Goal: Task Accomplishment & Management: Use online tool/utility

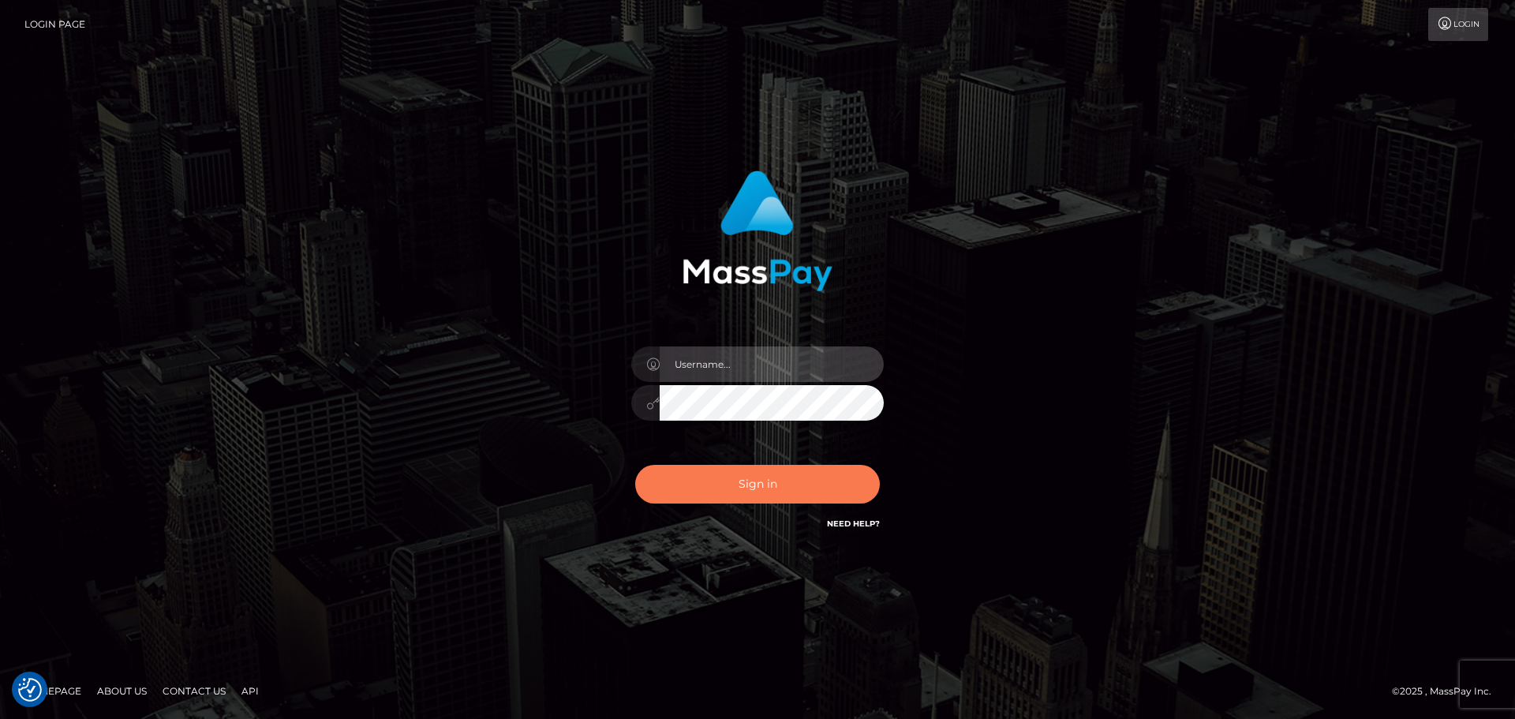
type input "[PERSON_NAME]"
click at [803, 466] on button "Sign in" at bounding box center [757, 484] width 245 height 39
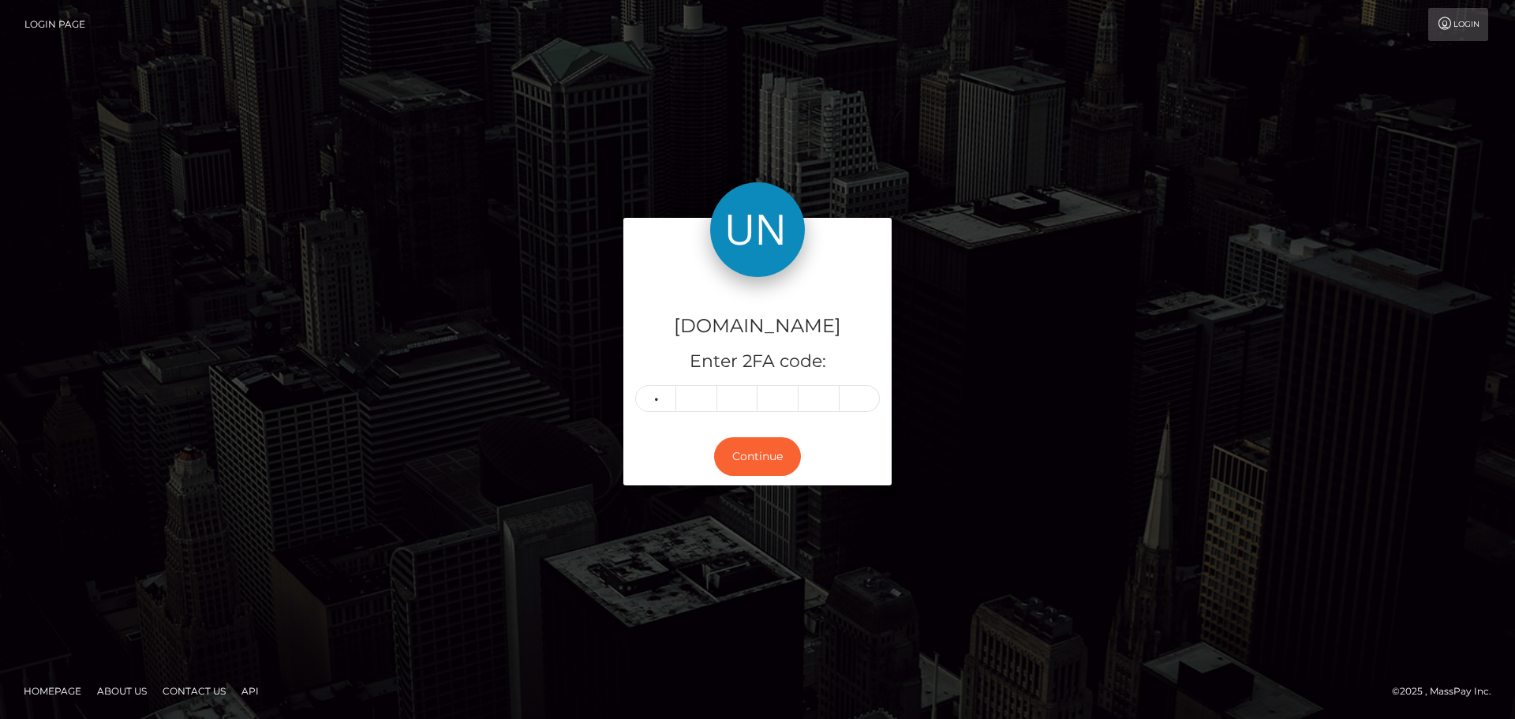
type input "0"
type input "7"
type input "4"
type input "7"
type input "9"
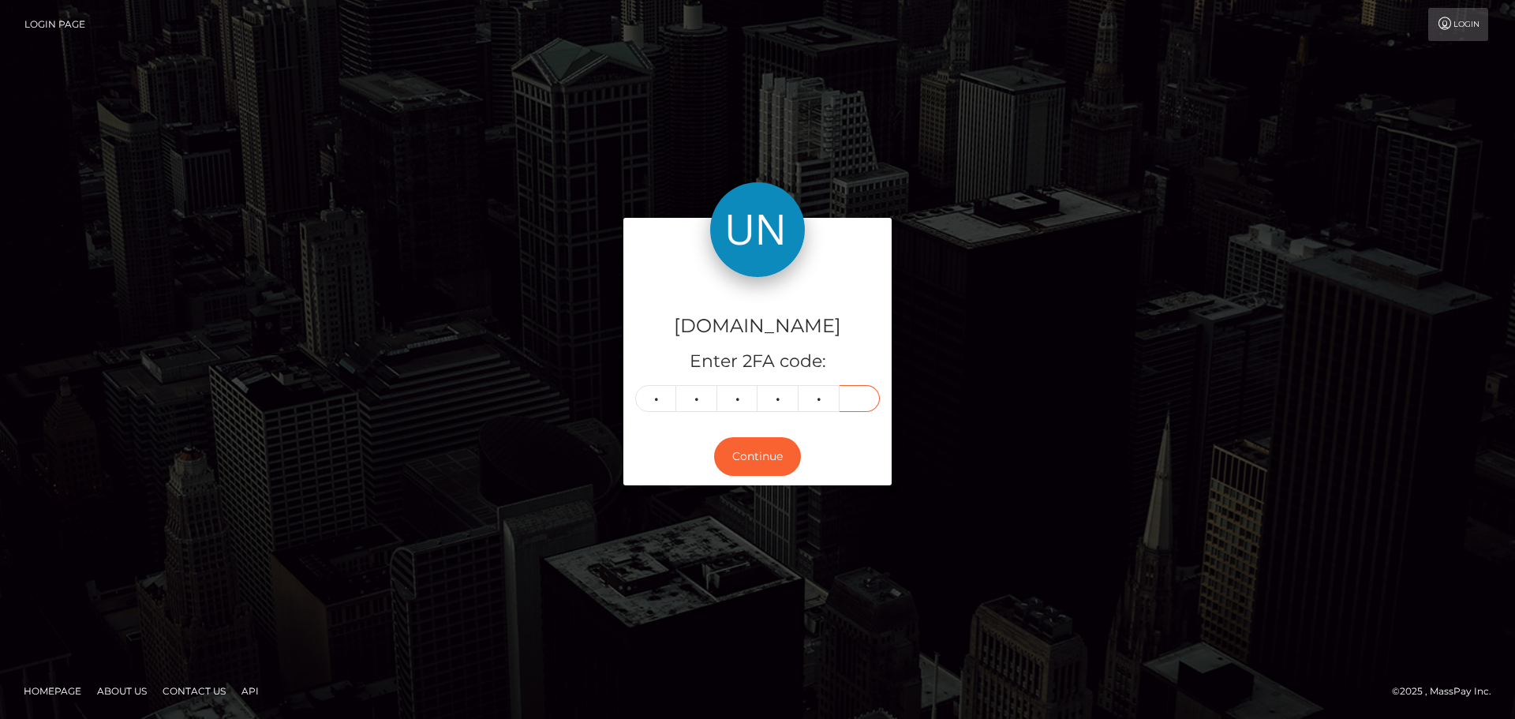
type input "2"
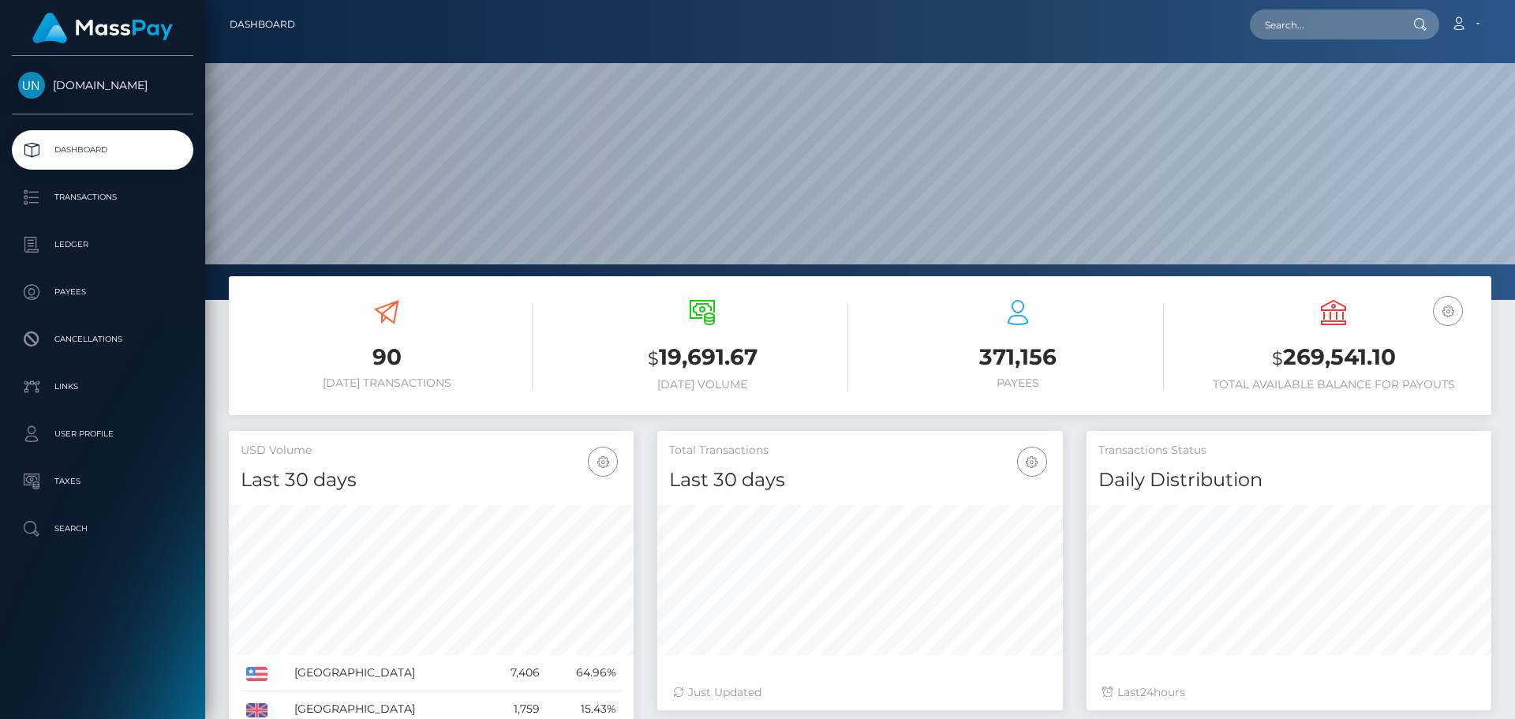
scroll to position [280, 406]
click at [1352, 45] on nav "Dashboard Loading... Loading... Account Edit Profile" at bounding box center [860, 24] width 1310 height 49
drag, startPoint x: 1338, startPoint y: 13, endPoint x: 1329, endPoint y: 13, distance: 9.5
click at [1338, 13] on input "text" at bounding box center [1324, 24] width 148 height 30
paste input "[EMAIL_ADDRESS][DOMAIN_NAME]"
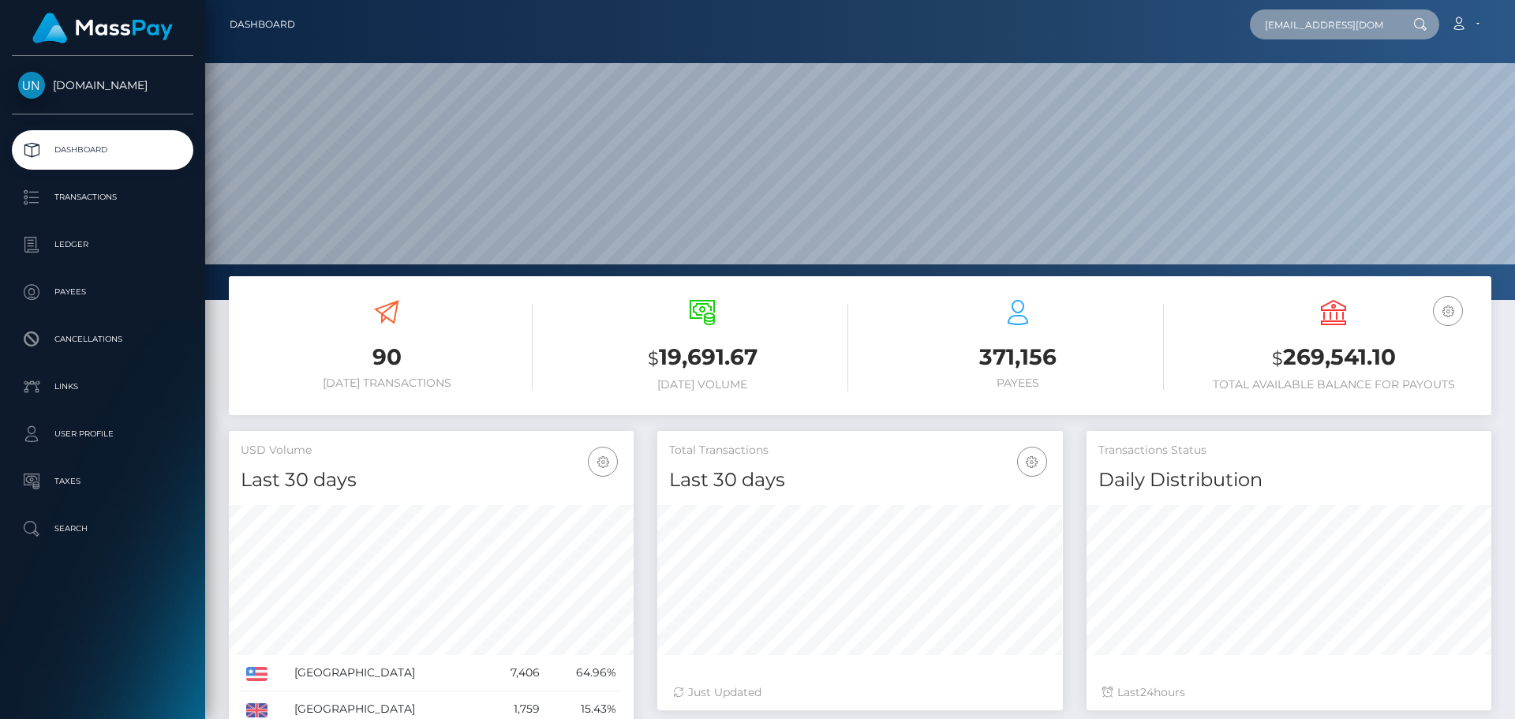
scroll to position [0, 68]
type input "2pysnpbkdg@privaterelay.appleid.com"
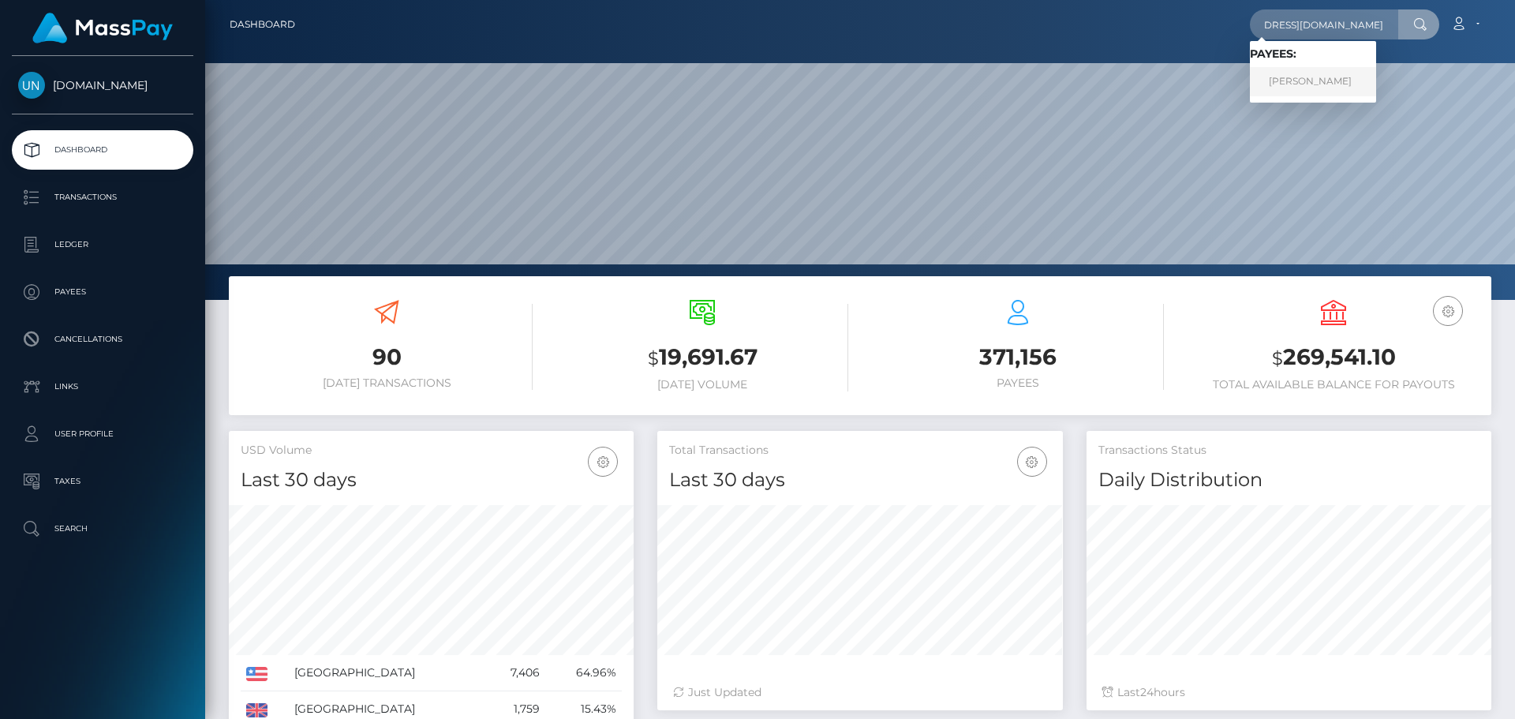
click at [1321, 83] on link "ALBERT MAIGNAN" at bounding box center [1313, 81] width 126 height 29
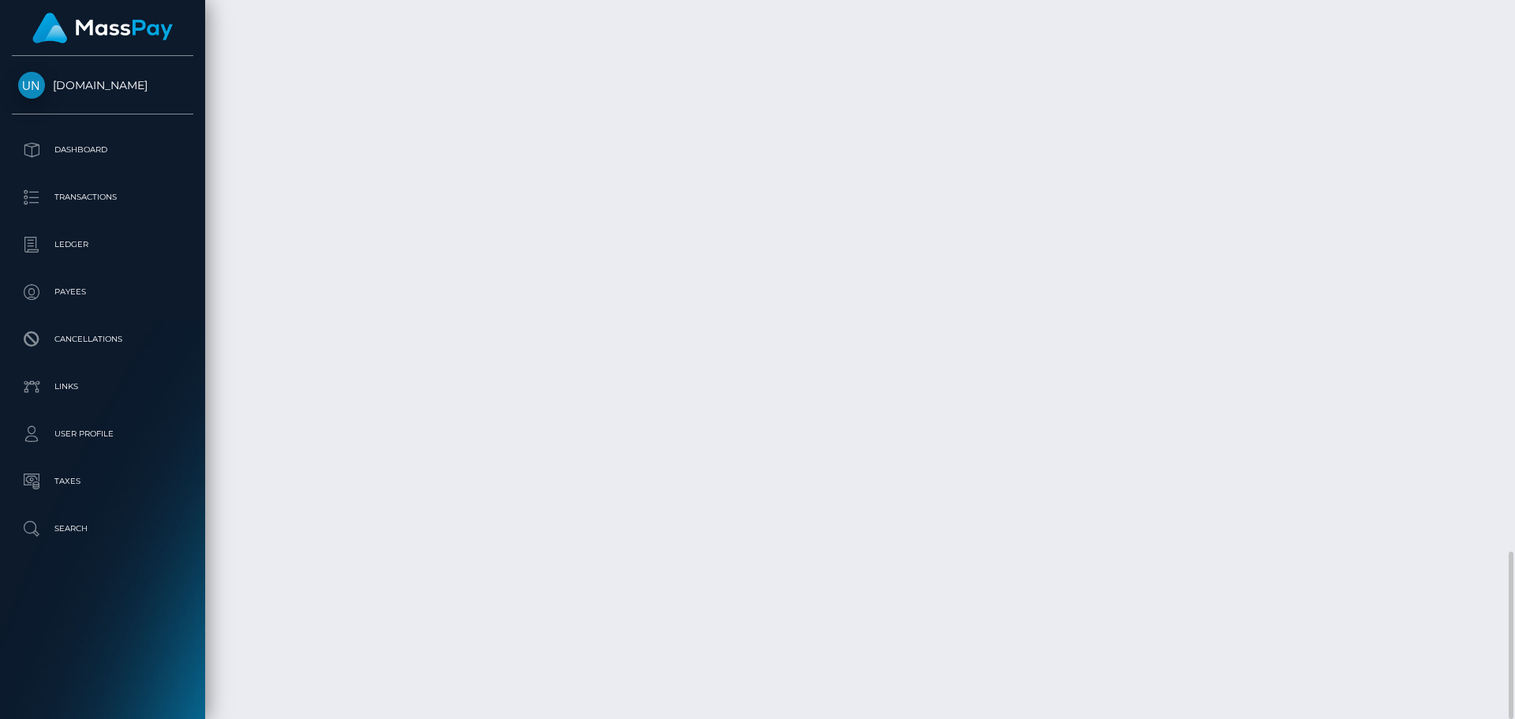
scroll to position [189, 406]
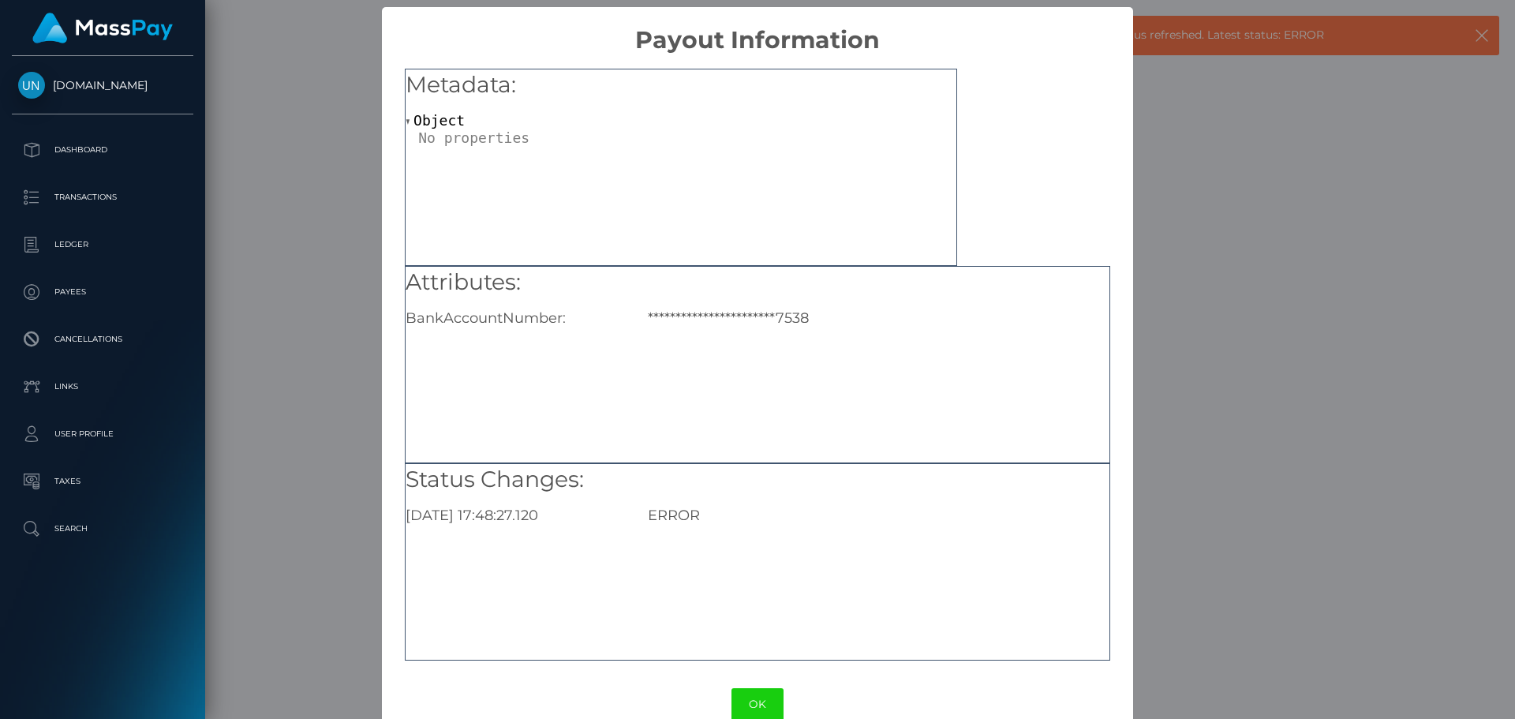
click at [1268, 317] on div "**********" at bounding box center [757, 359] width 1515 height 719
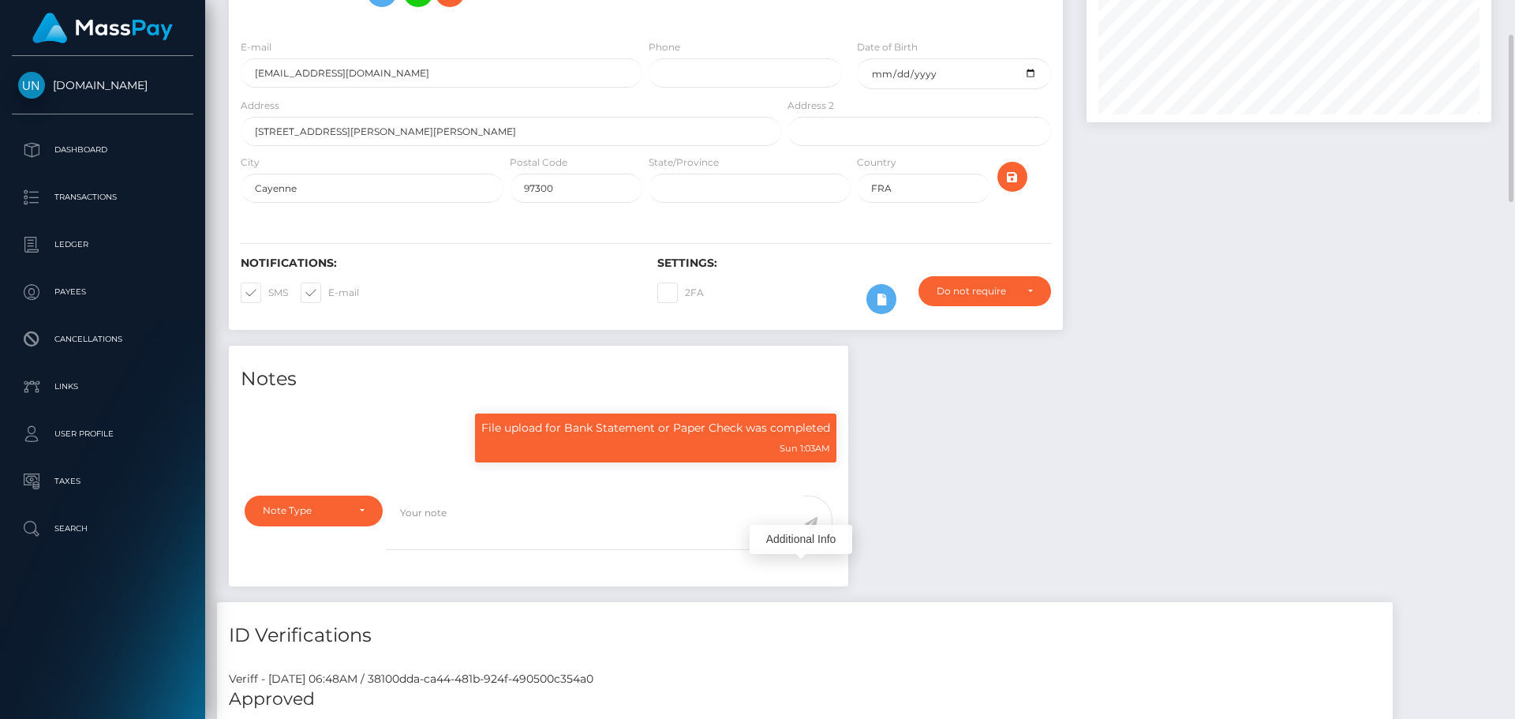
scroll to position [0, 0]
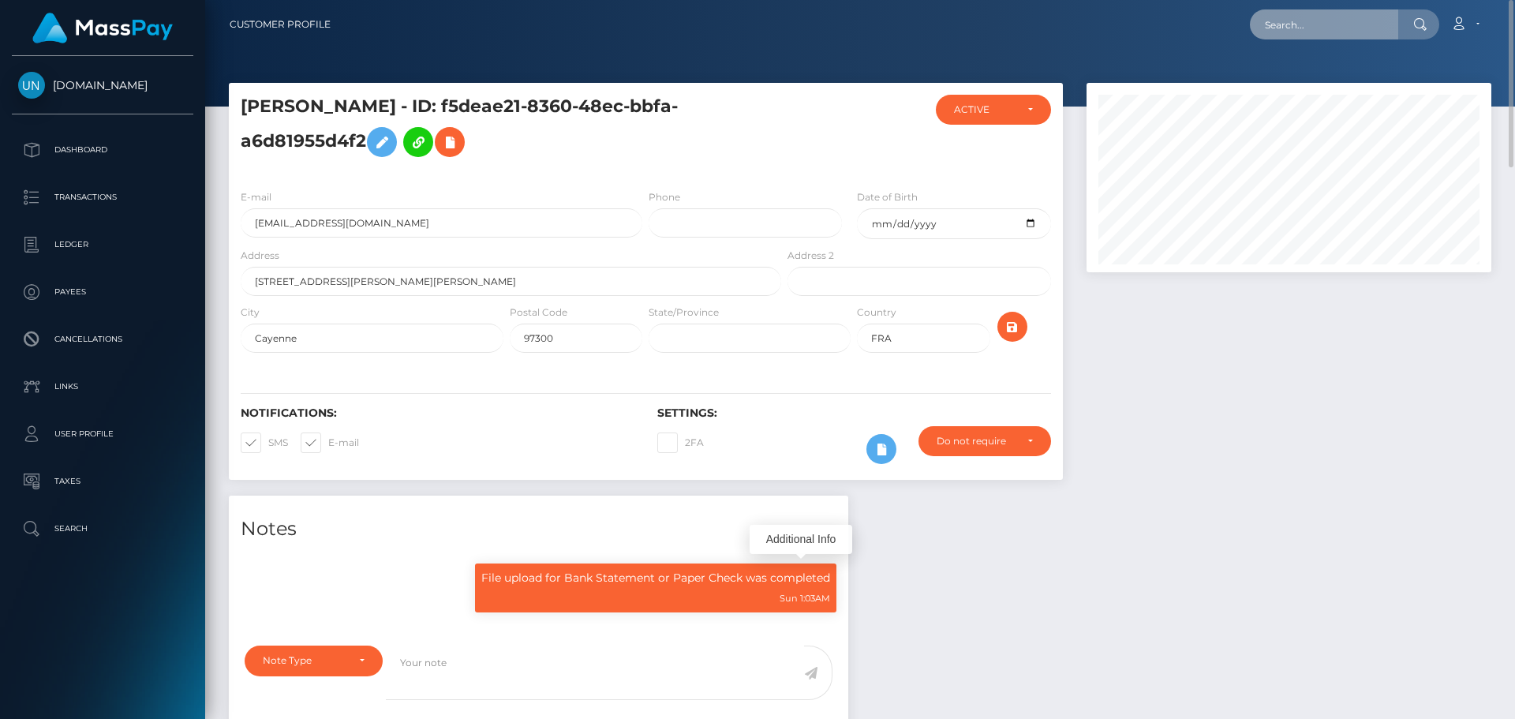
click at [1357, 28] on input "text" at bounding box center [1324, 24] width 148 height 30
paste input "g99kkswwnf@privaterelay.appleid.com"
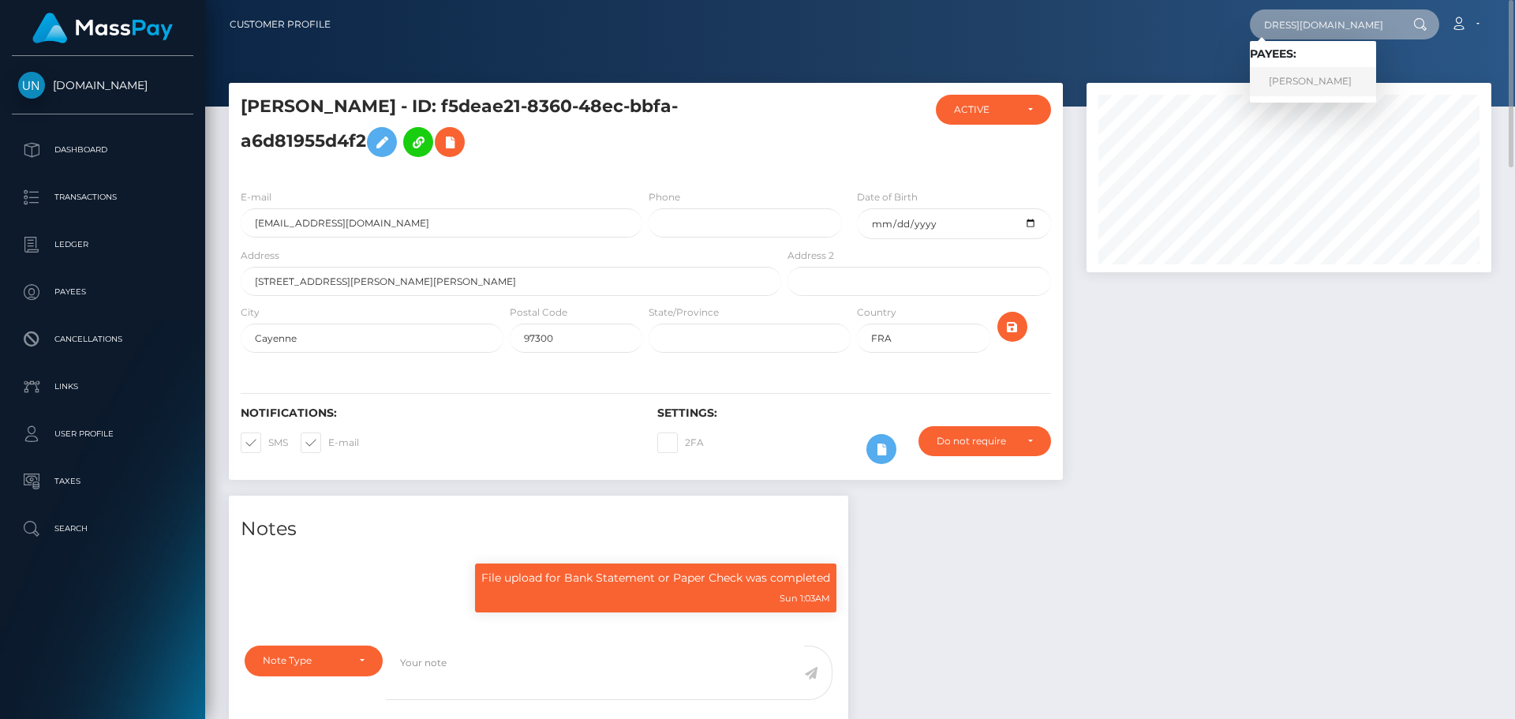
type input "g99kkswwnf@privaterelay.appleid.com"
click at [1297, 90] on link "Lisa peirera" at bounding box center [1313, 81] width 126 height 29
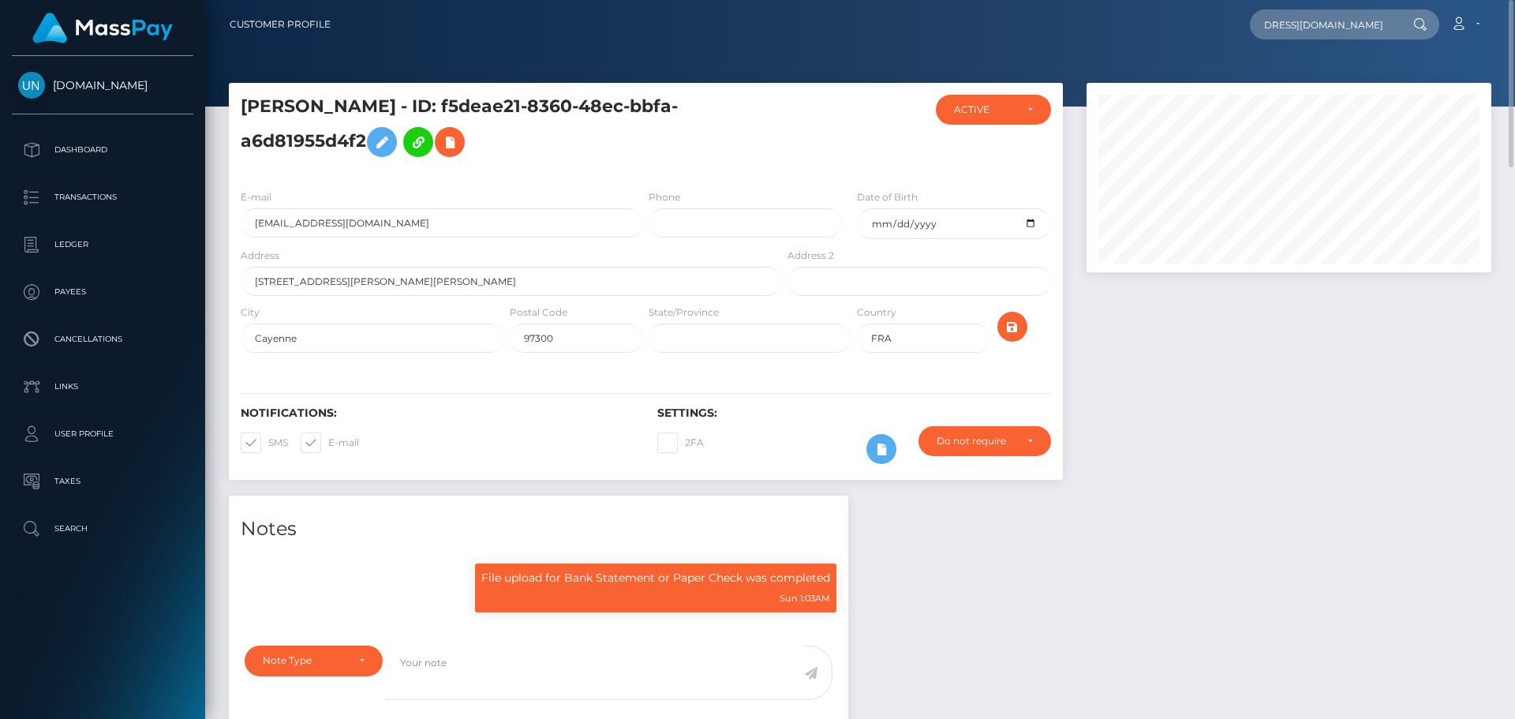
scroll to position [0, 0]
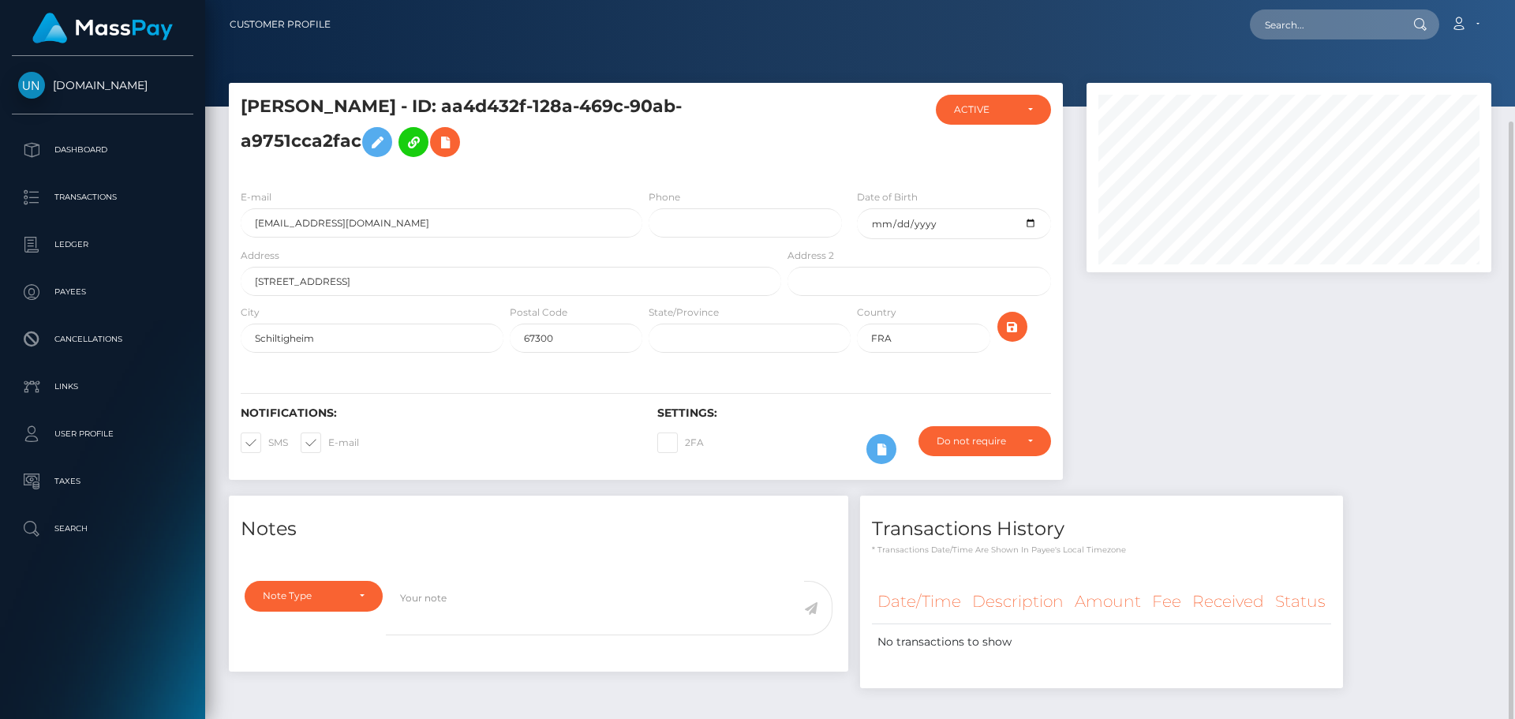
scroll to position [63, 0]
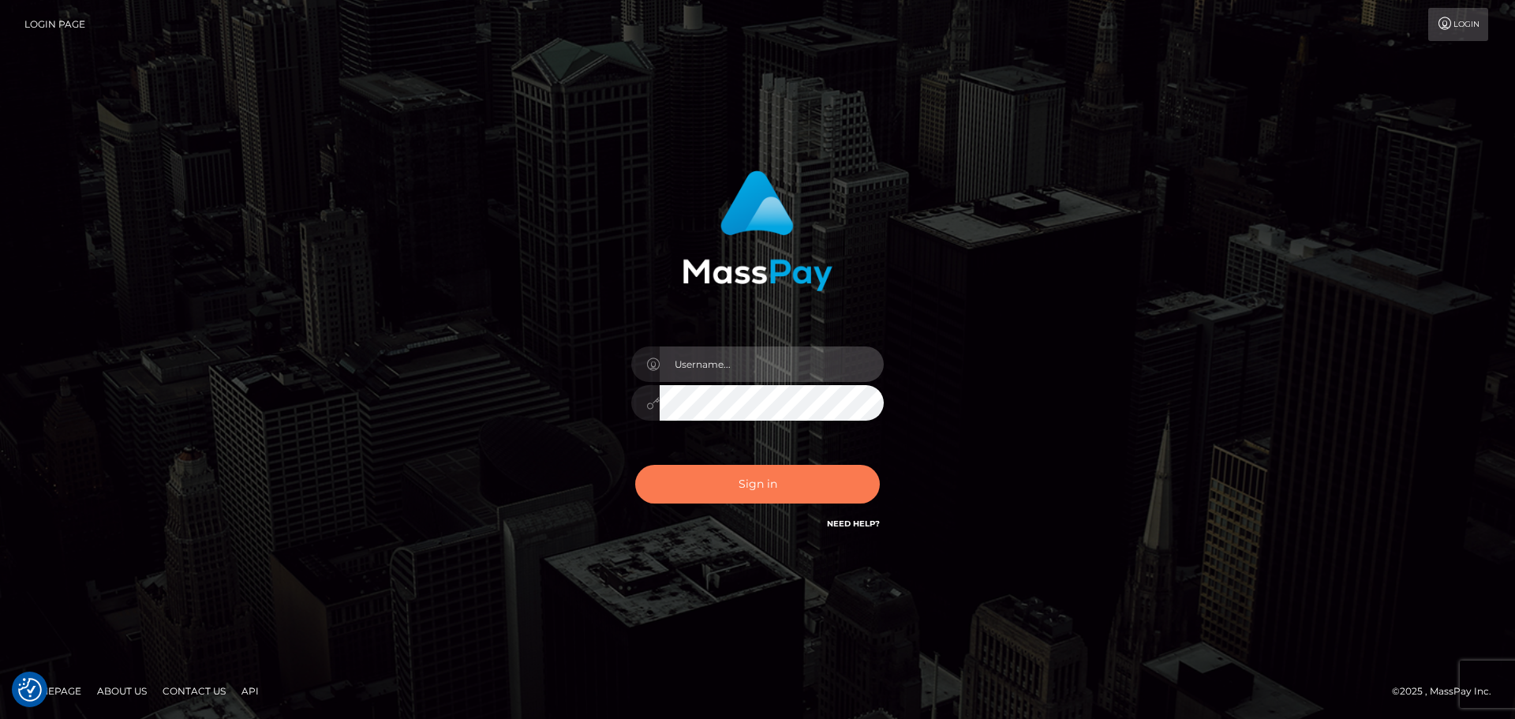
type input "Yassine Slimene"
click at [738, 468] on button "Sign in" at bounding box center [757, 484] width 245 height 39
type input "Yassine Slimene"
click at [765, 491] on button "Sign in" at bounding box center [757, 484] width 245 height 39
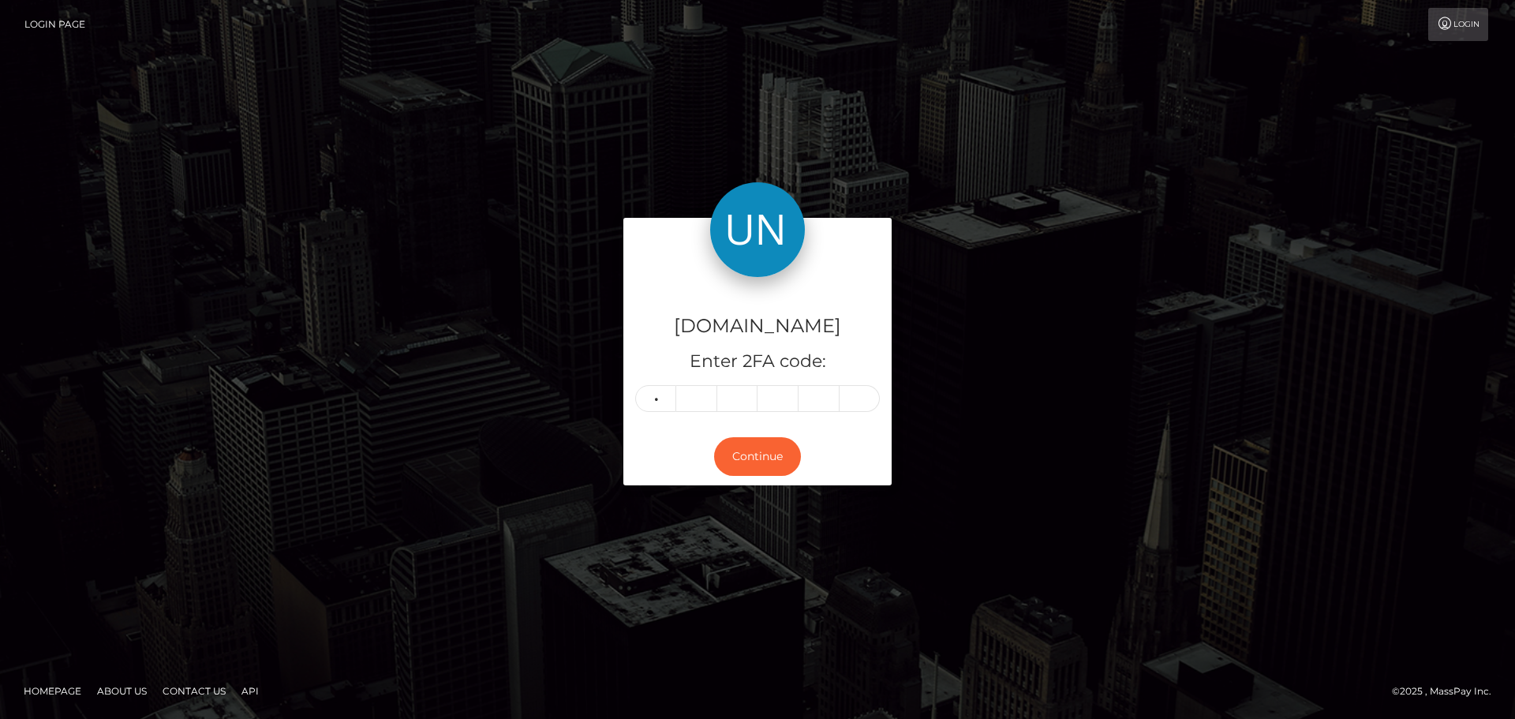
type input "0"
type input "8"
type input "9"
type input "3"
type input "0"
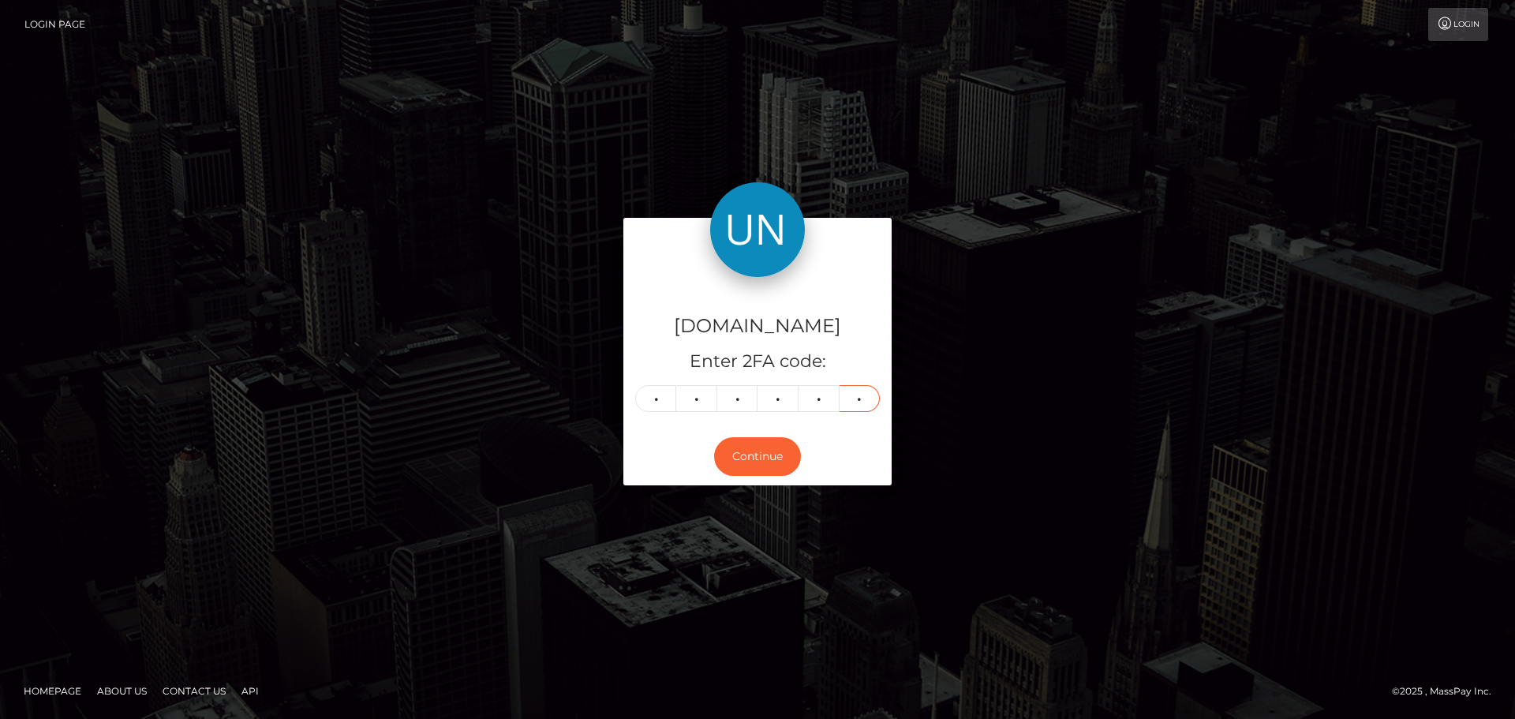
type input "8"
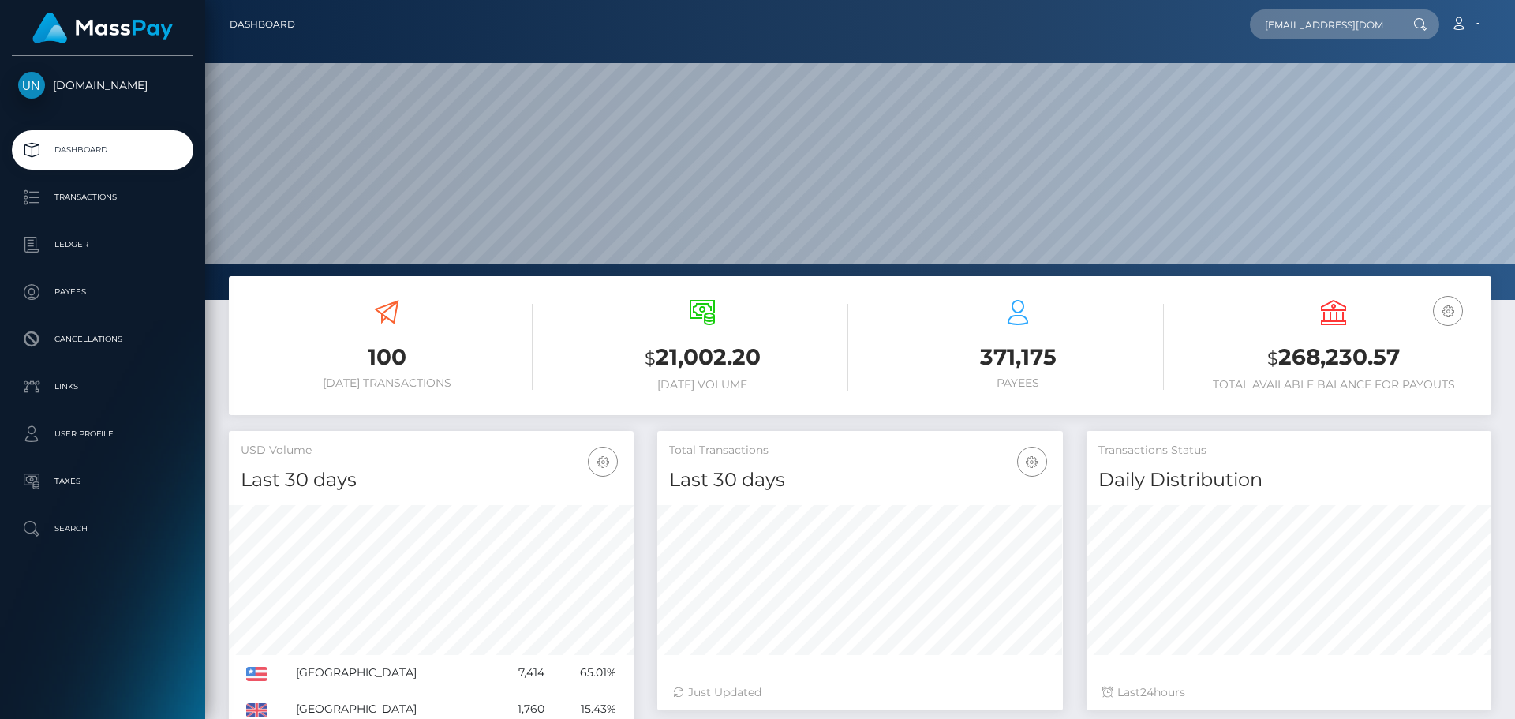
scroll to position [0, 5]
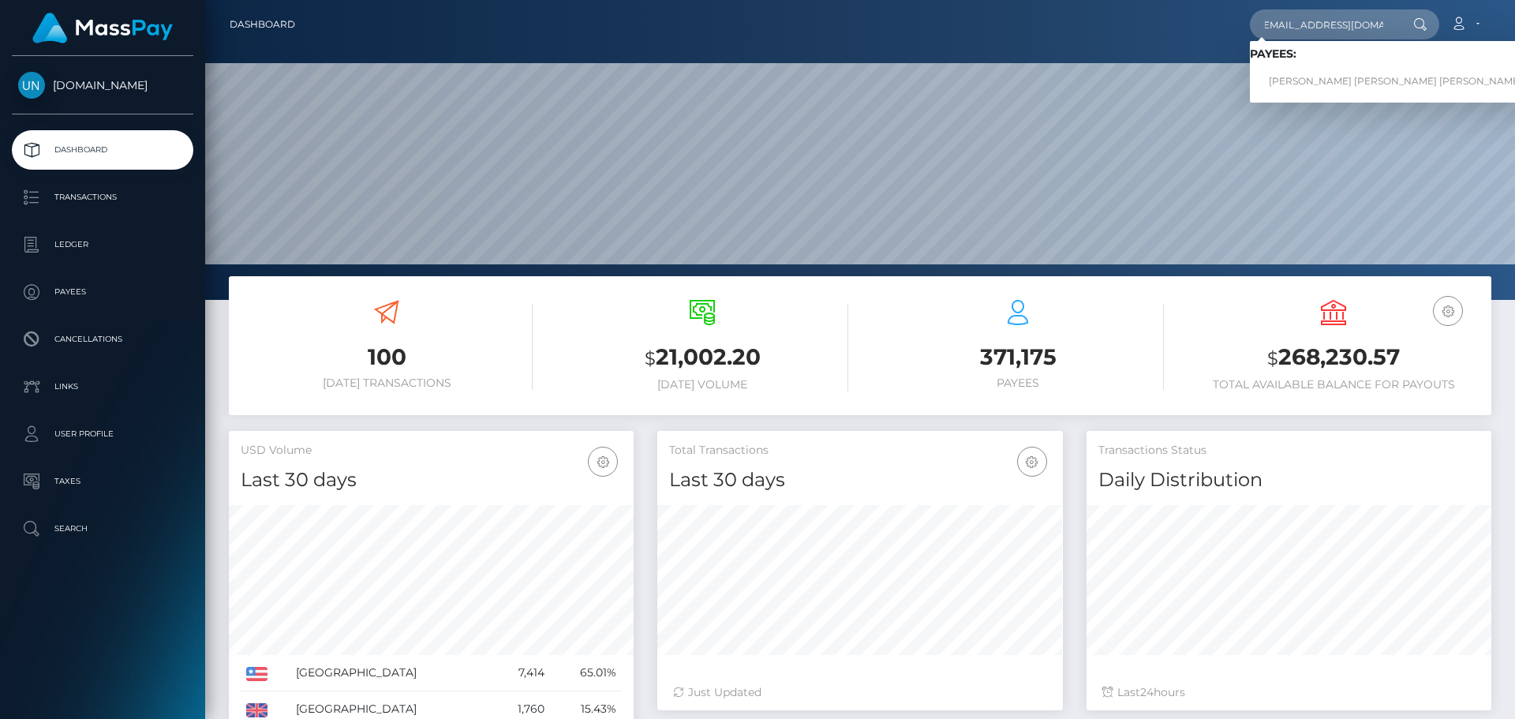
type input "[EMAIL_ADDRESS][DOMAIN_NAME]"
click at [1265, 81] on link "NATALIA MICHELLE ROMAN CARMONA" at bounding box center [1395, 81] width 291 height 29
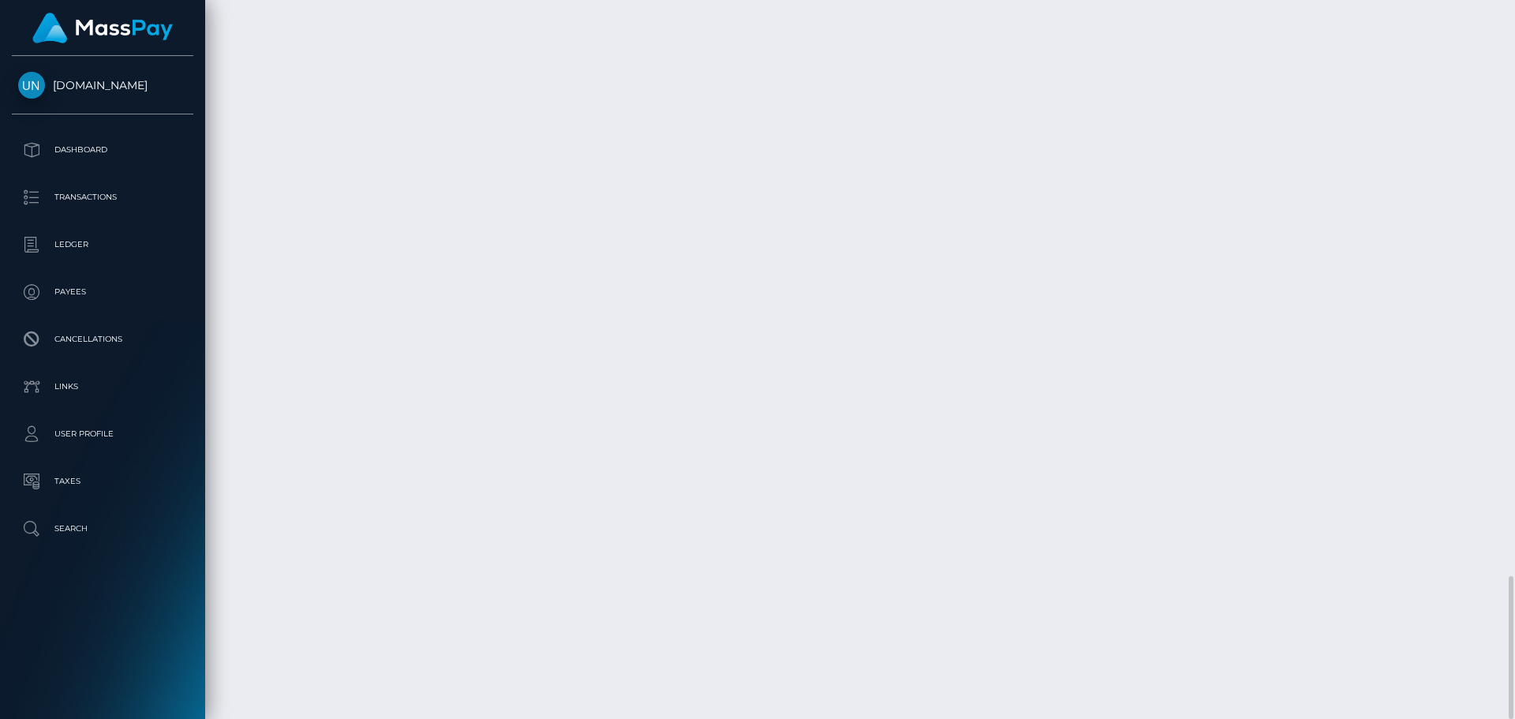
scroll to position [2810, 0]
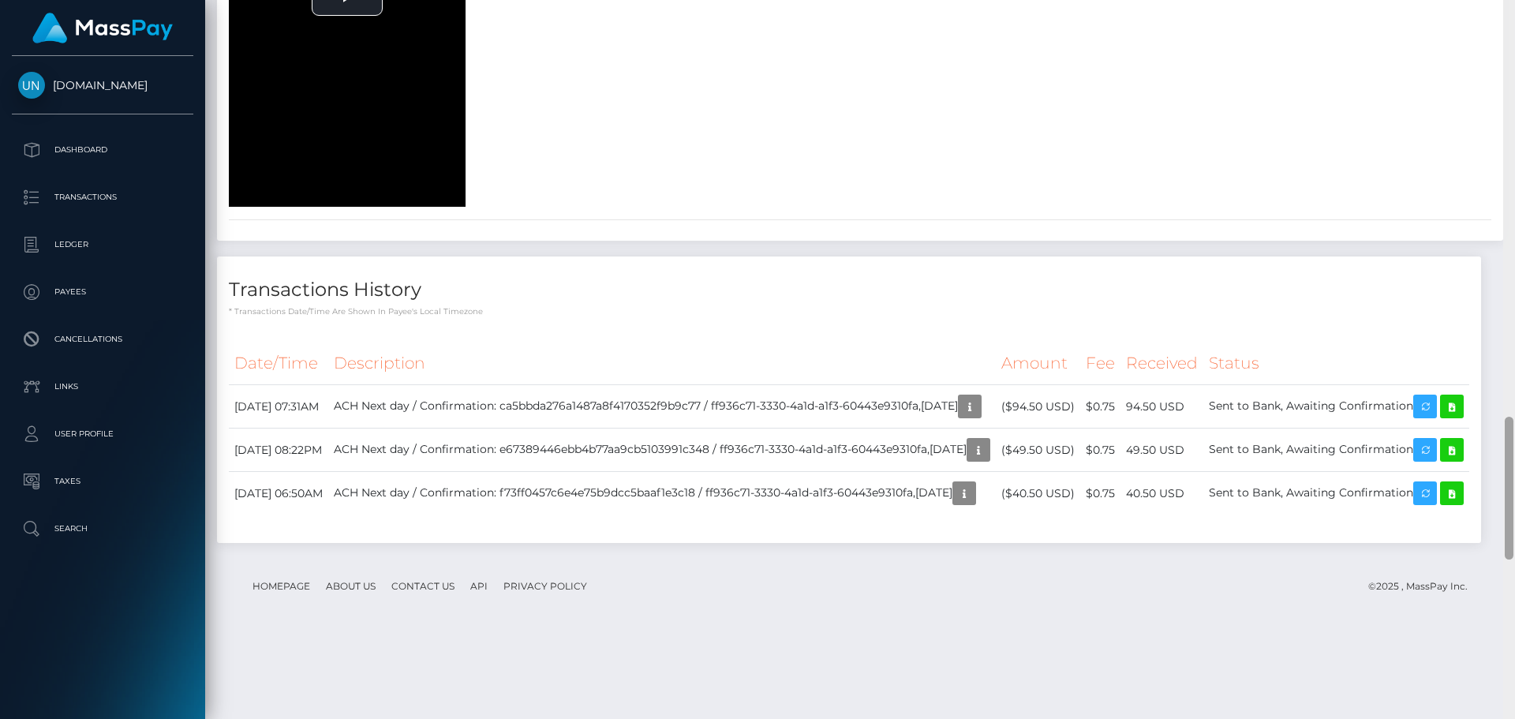
click at [1514, 11] on div at bounding box center [1509, 359] width 12 height 719
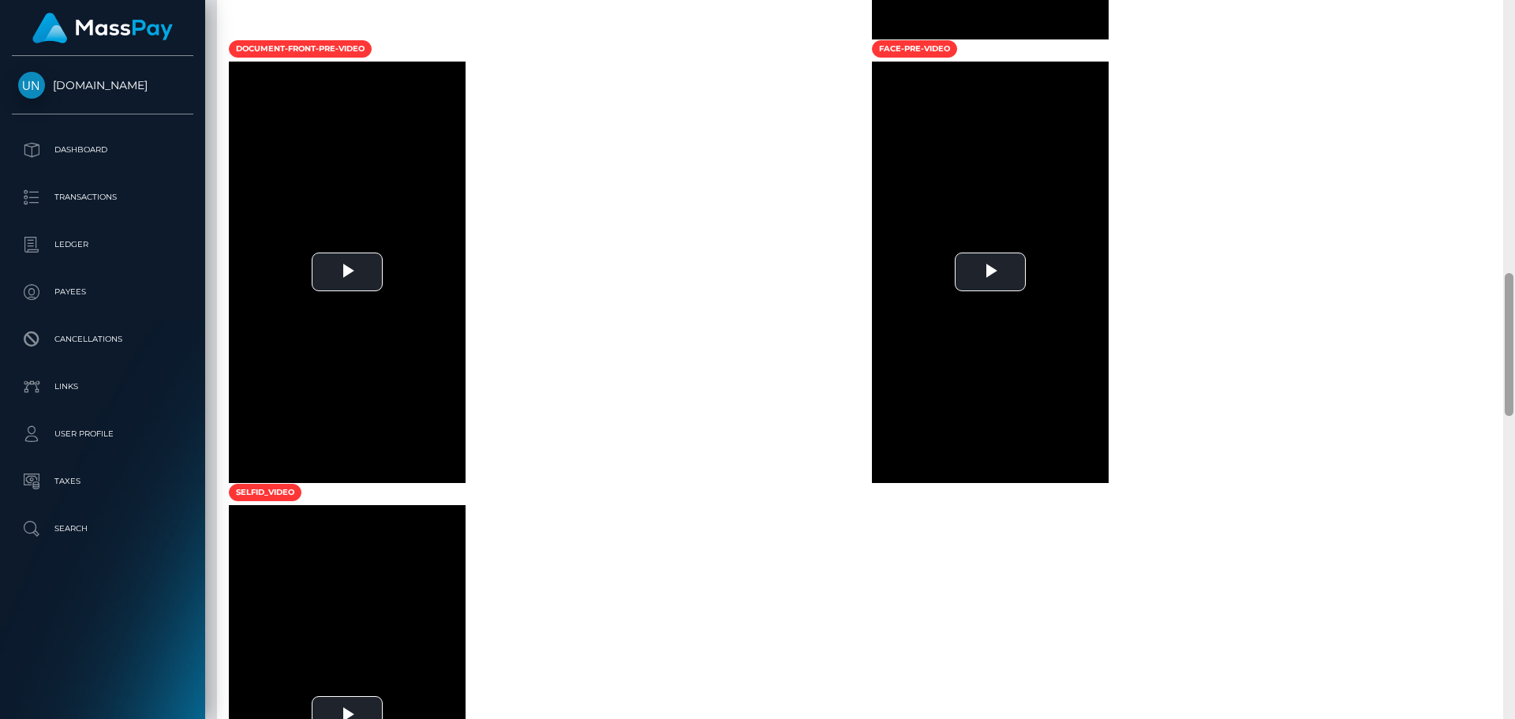
click at [1514, 11] on div at bounding box center [1509, 359] width 12 height 719
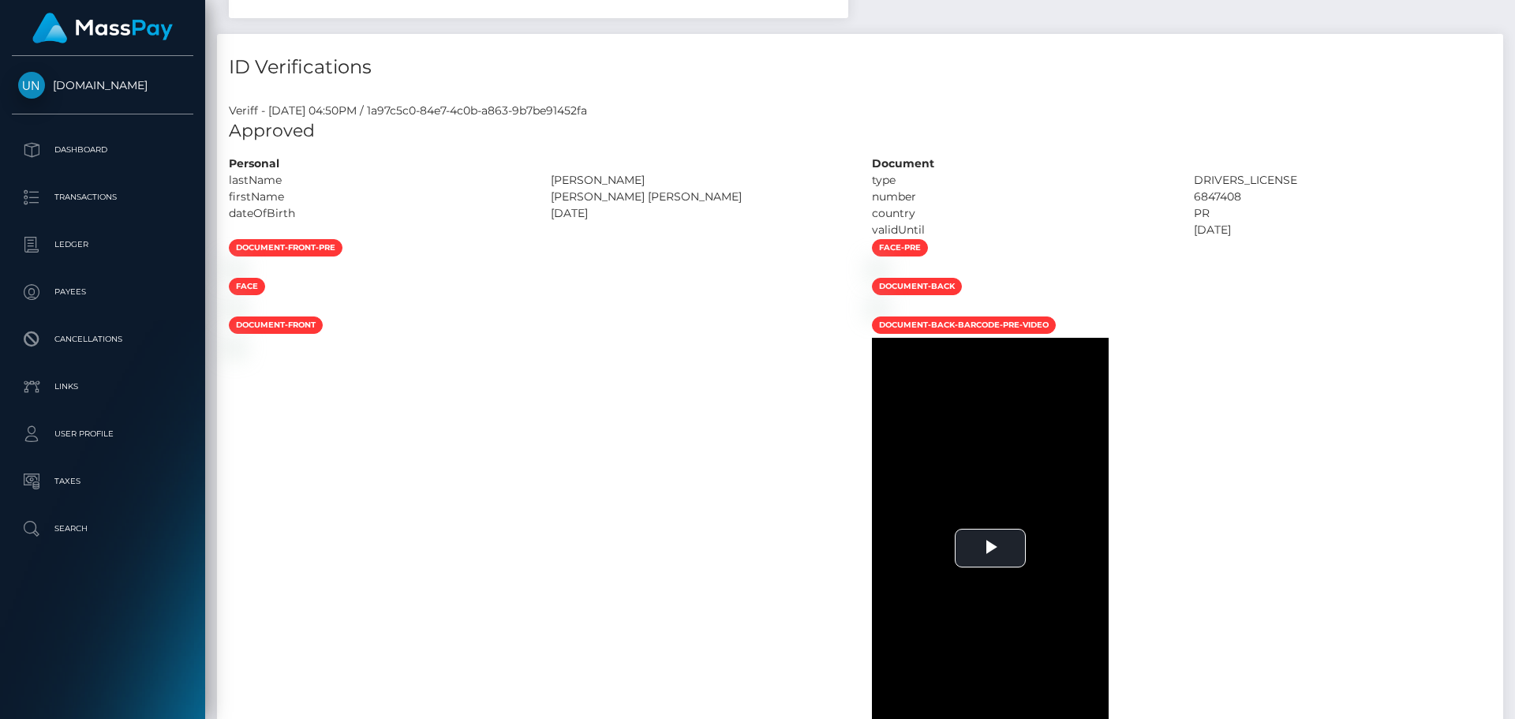
click at [1514, 11] on div "Customer Profile Loading... Loading..." at bounding box center [860, 359] width 1310 height 719
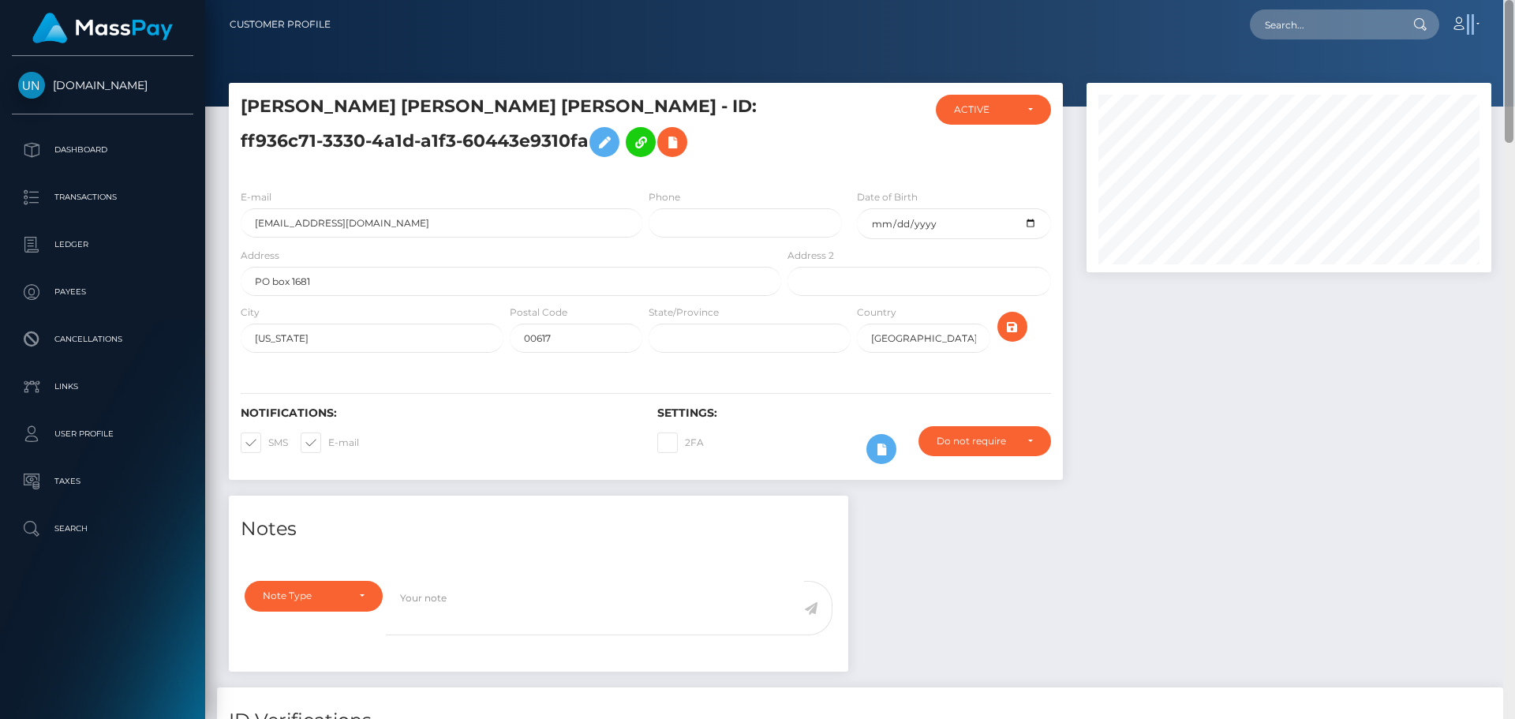
click at [1514, 11] on nav "Customer Profile Loading... Loading... Account" at bounding box center [860, 24] width 1310 height 49
click at [1380, 15] on input "text" at bounding box center [1324, 24] width 148 height 30
paste input "tkh9w85gjf@privaterelay.appleid.com"
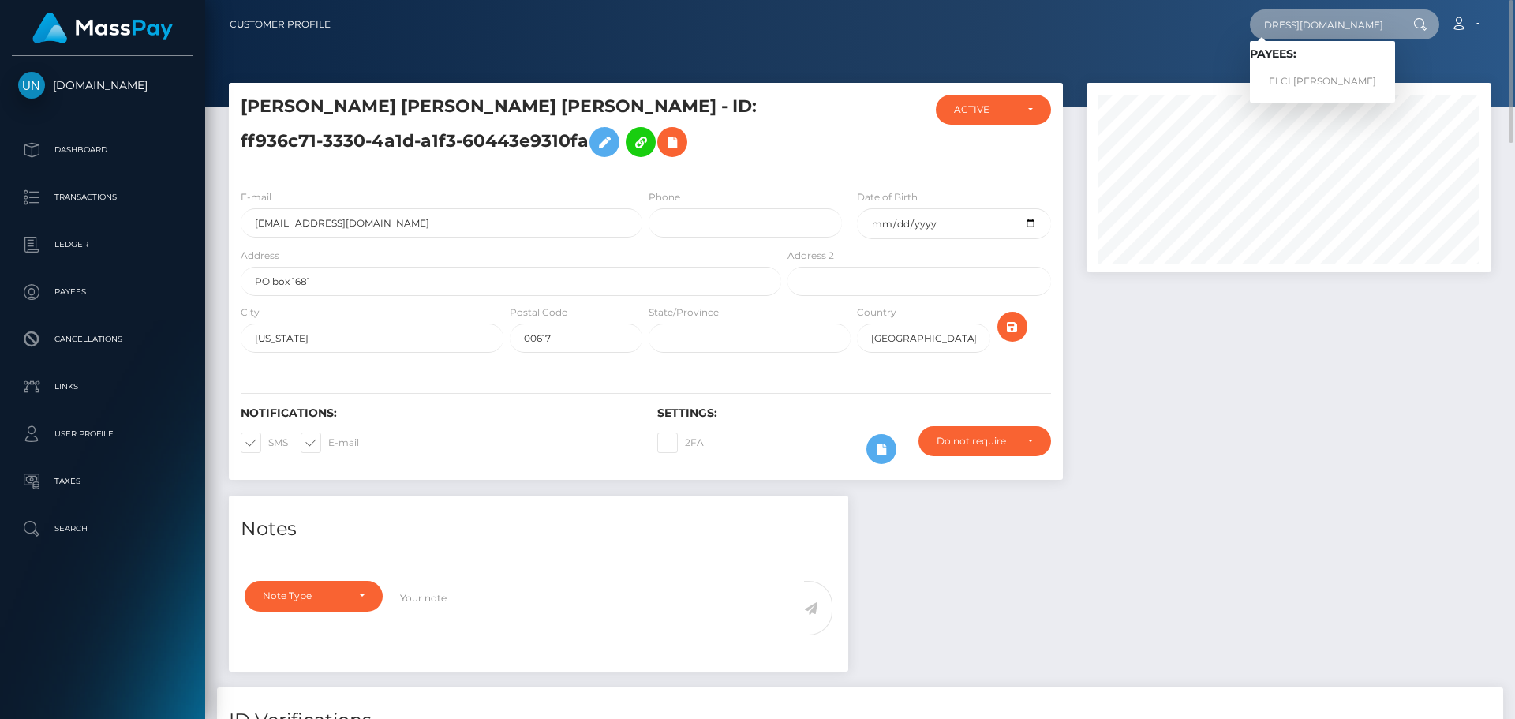
type input "tkh9w85gjf@privaterelay.appleid.com"
click at [1327, 80] on link "ELCI YISEL PINEDA RAMOS" at bounding box center [1322, 81] width 145 height 29
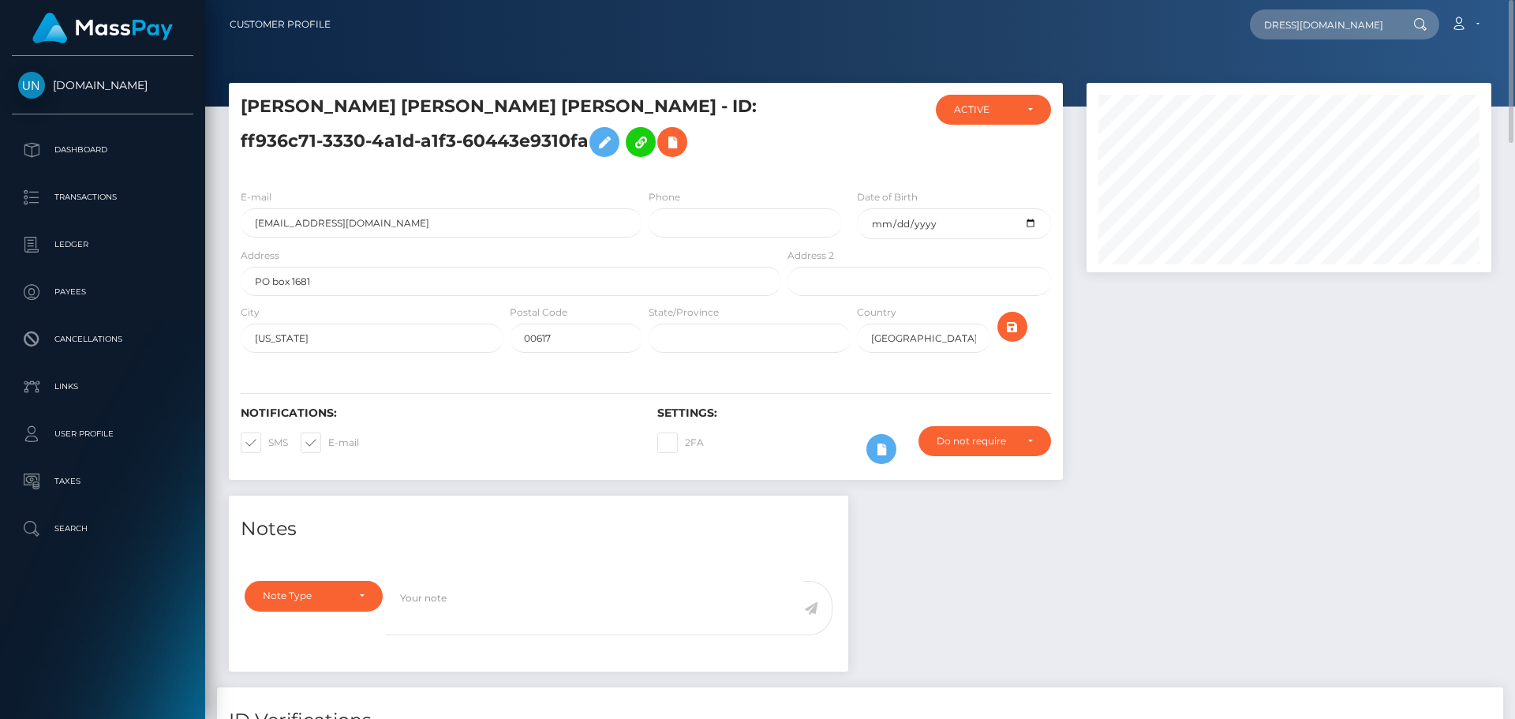
scroll to position [0, 0]
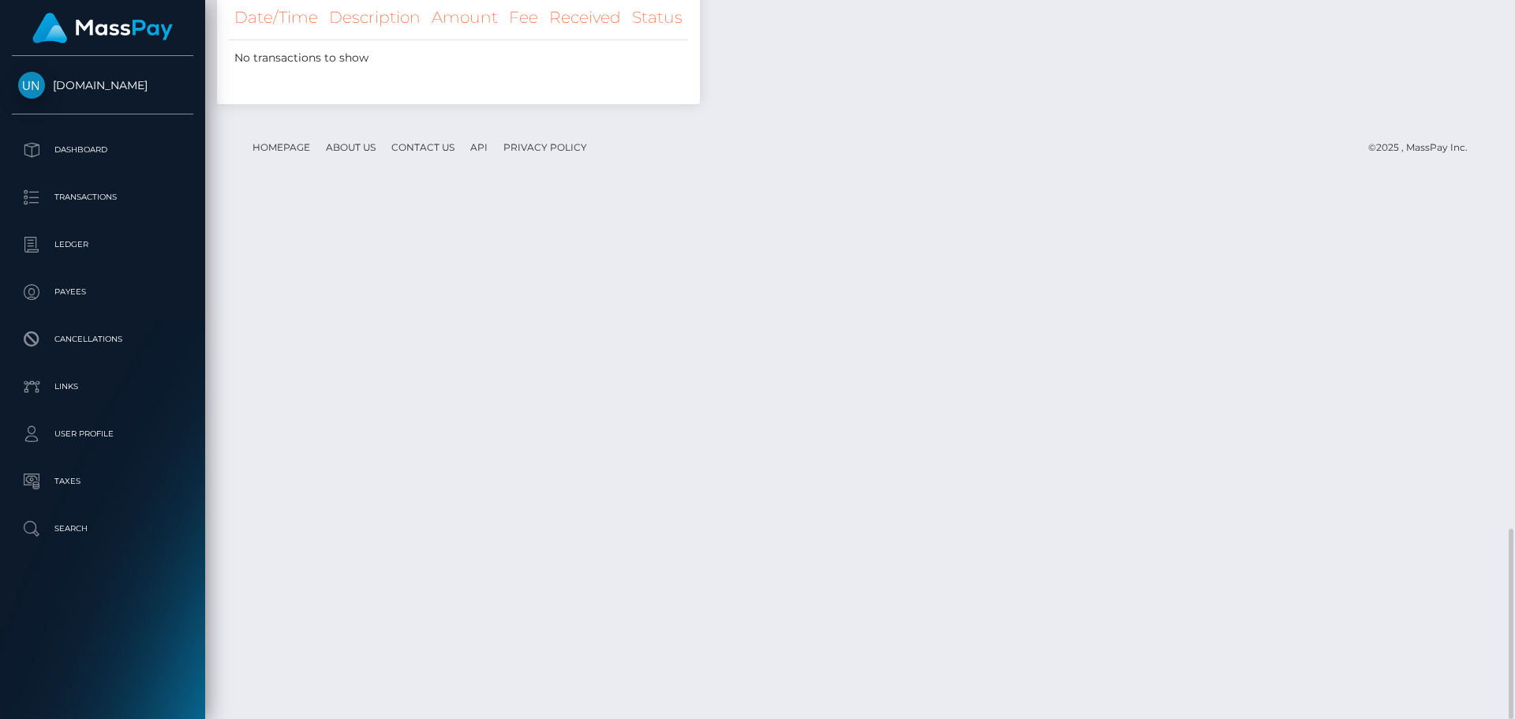
scroll to position [2281, 0]
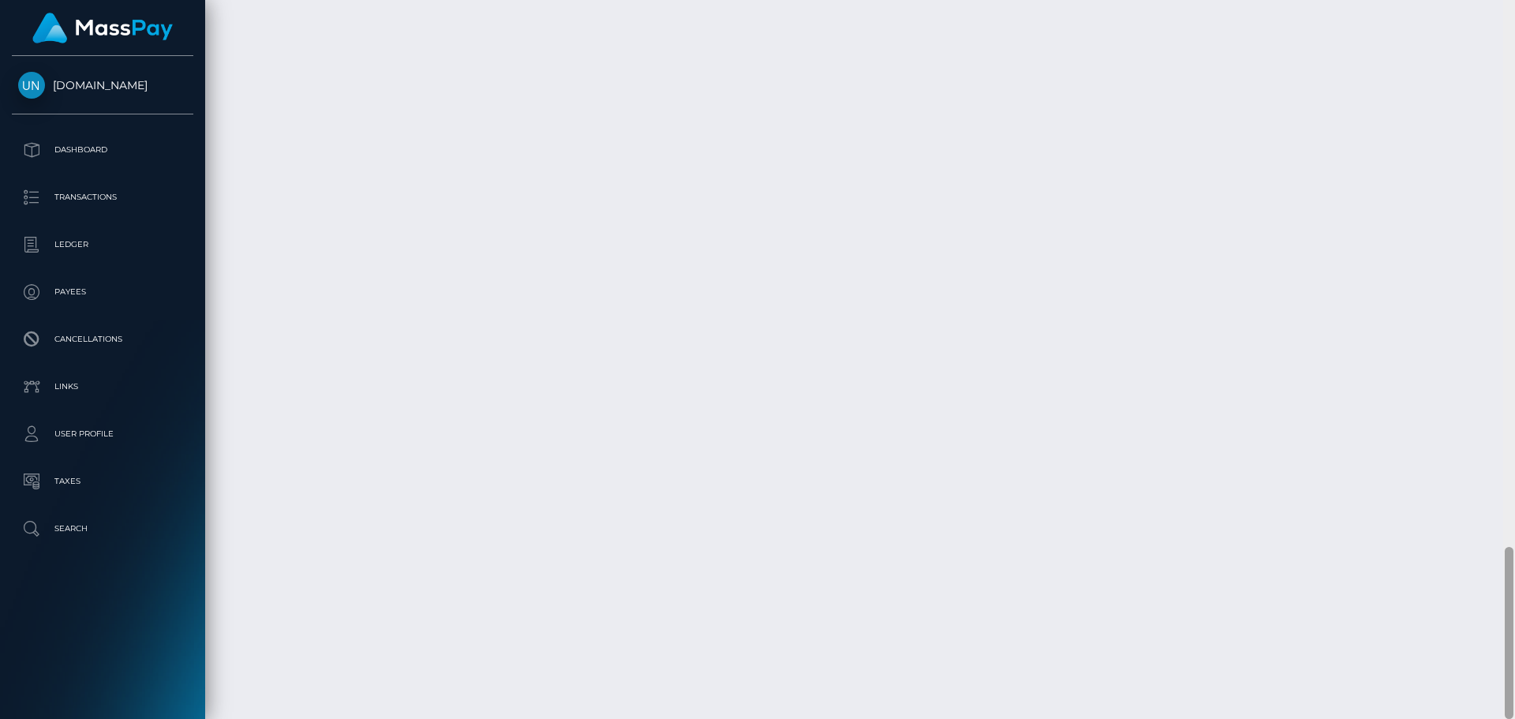
click at [1512, 51] on div at bounding box center [1509, 359] width 12 height 719
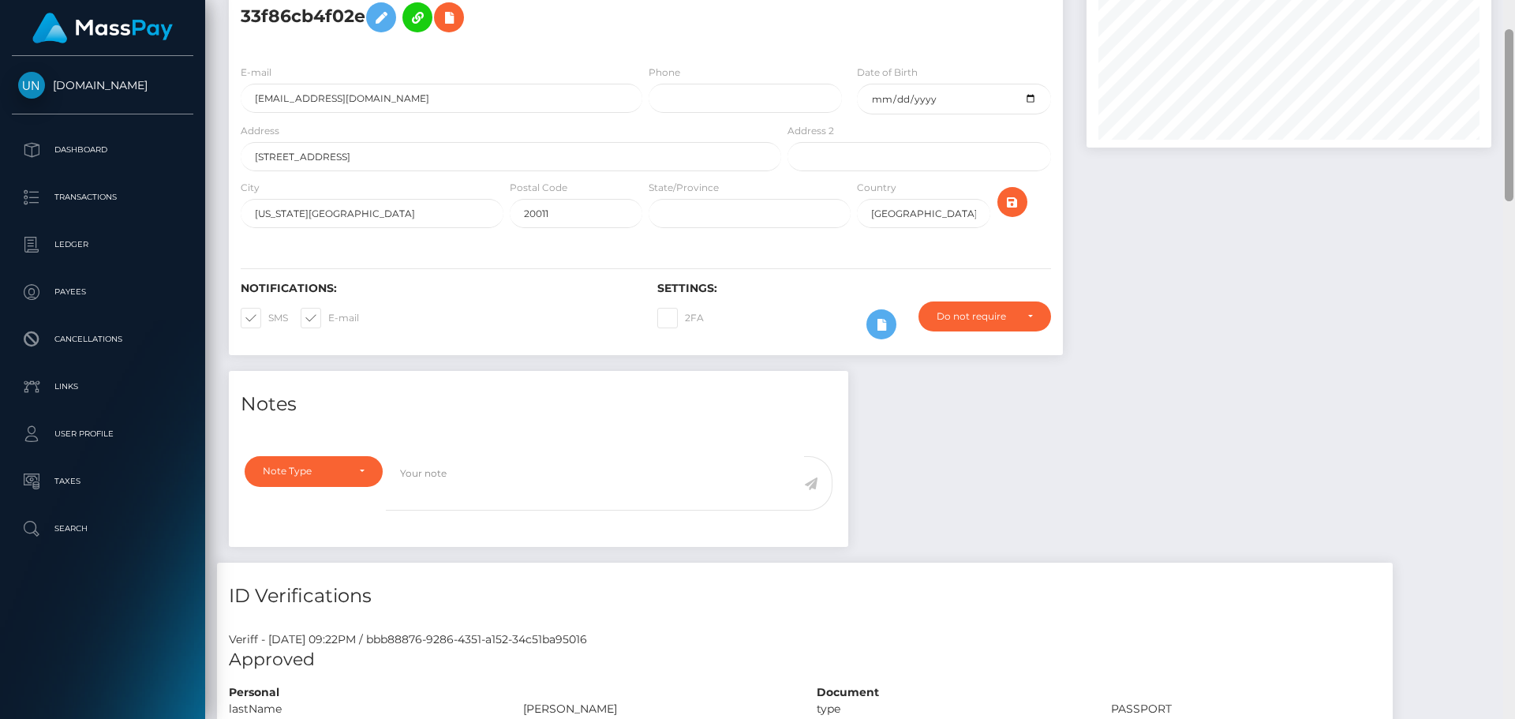
click at [1513, 21] on div "Customer Profile Loading... Loading..." at bounding box center [860, 359] width 1310 height 719
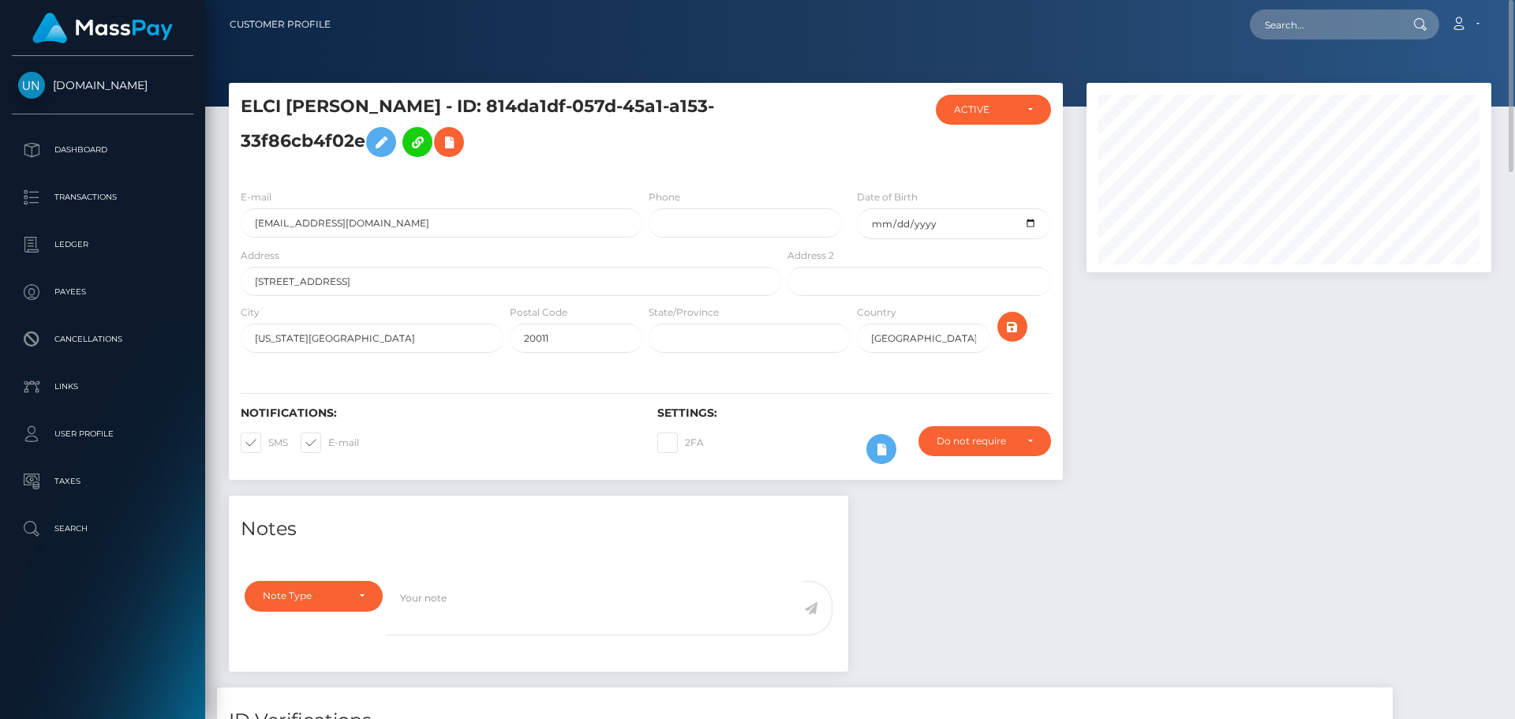
click at [1514, 11] on nav "Customer Profile Loading... Loading... Account" at bounding box center [860, 24] width 1310 height 49
click at [1331, 36] on input "text" at bounding box center [1324, 24] width 148 height 30
paste input "juarez0823@yahoo.com"
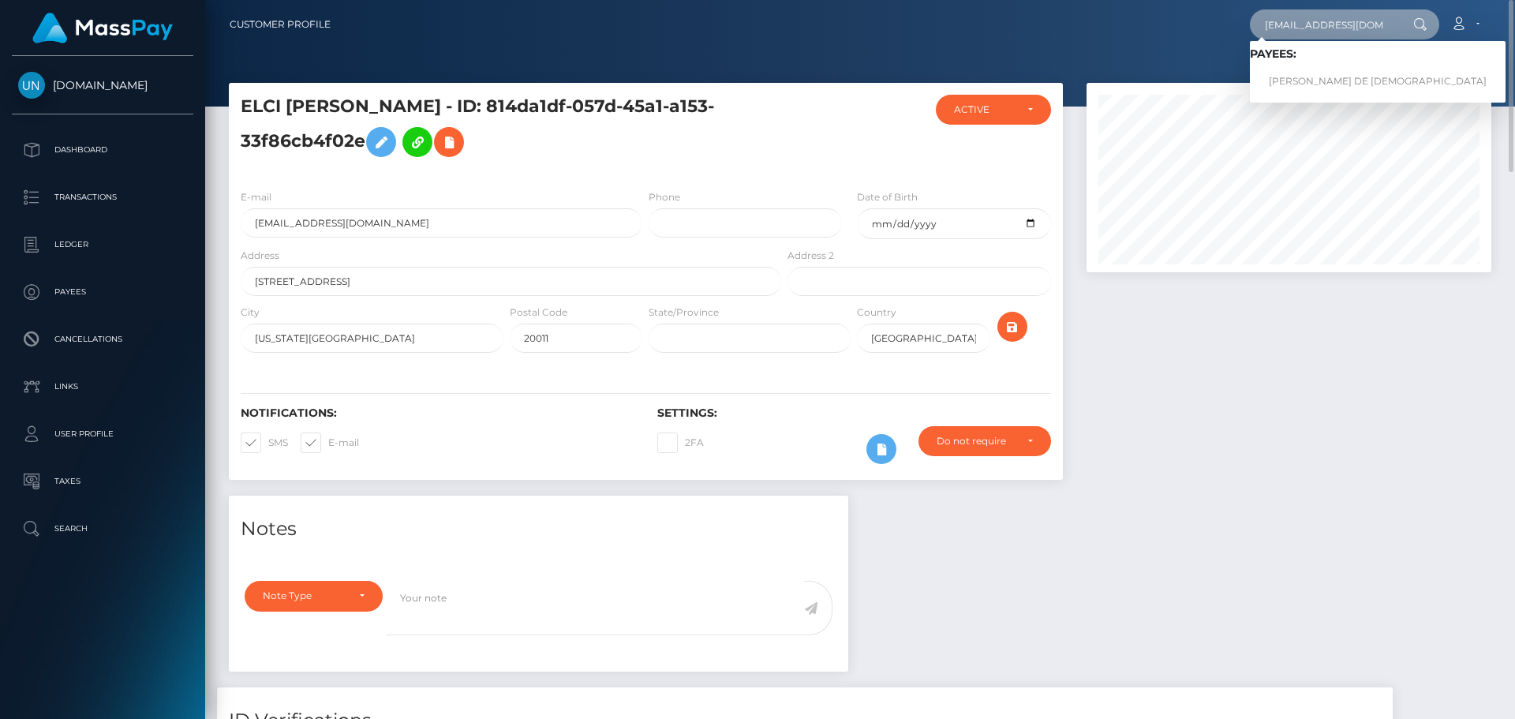
type input "juarez0823@yahoo.com"
click at [1310, 81] on link "YULIANA JUAREZ DE DIOS" at bounding box center [1378, 81] width 256 height 29
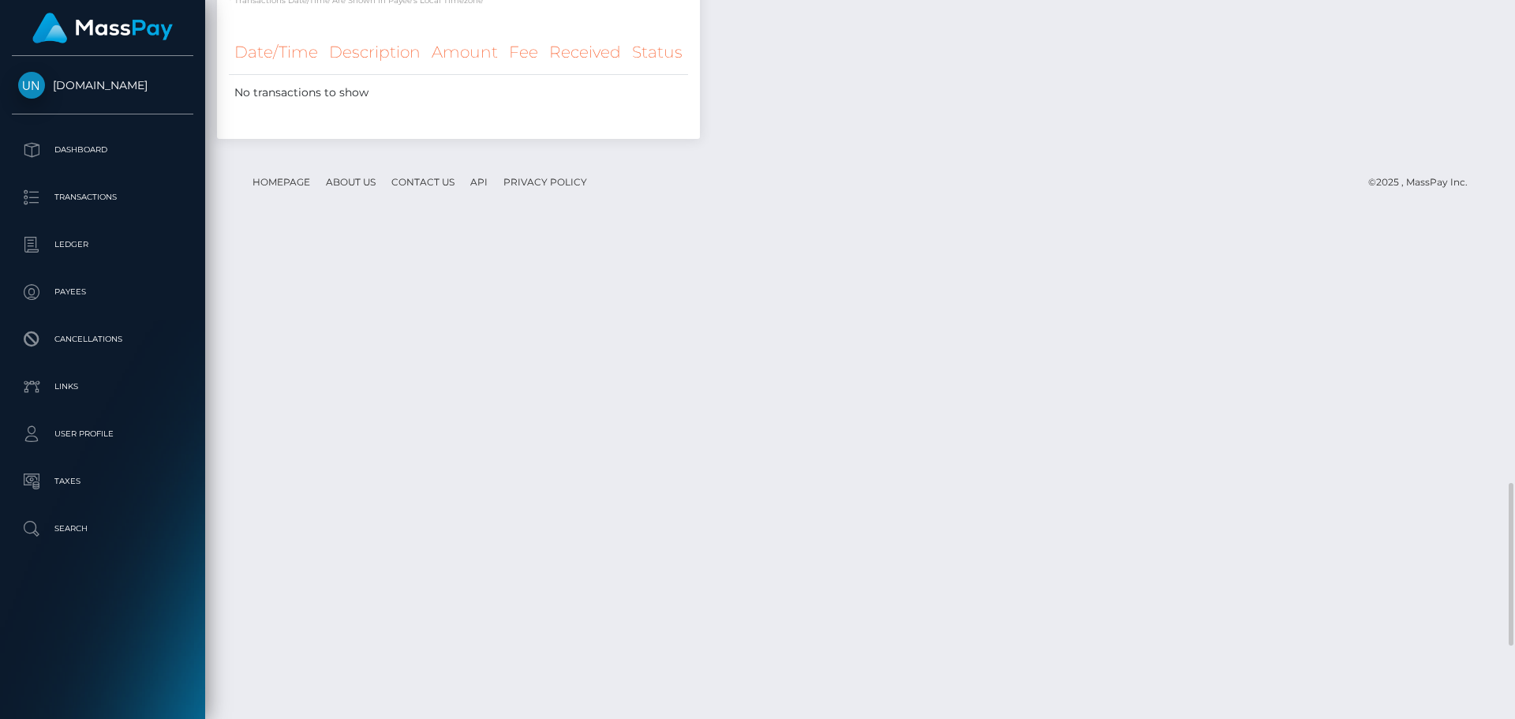
scroll to position [2453, 0]
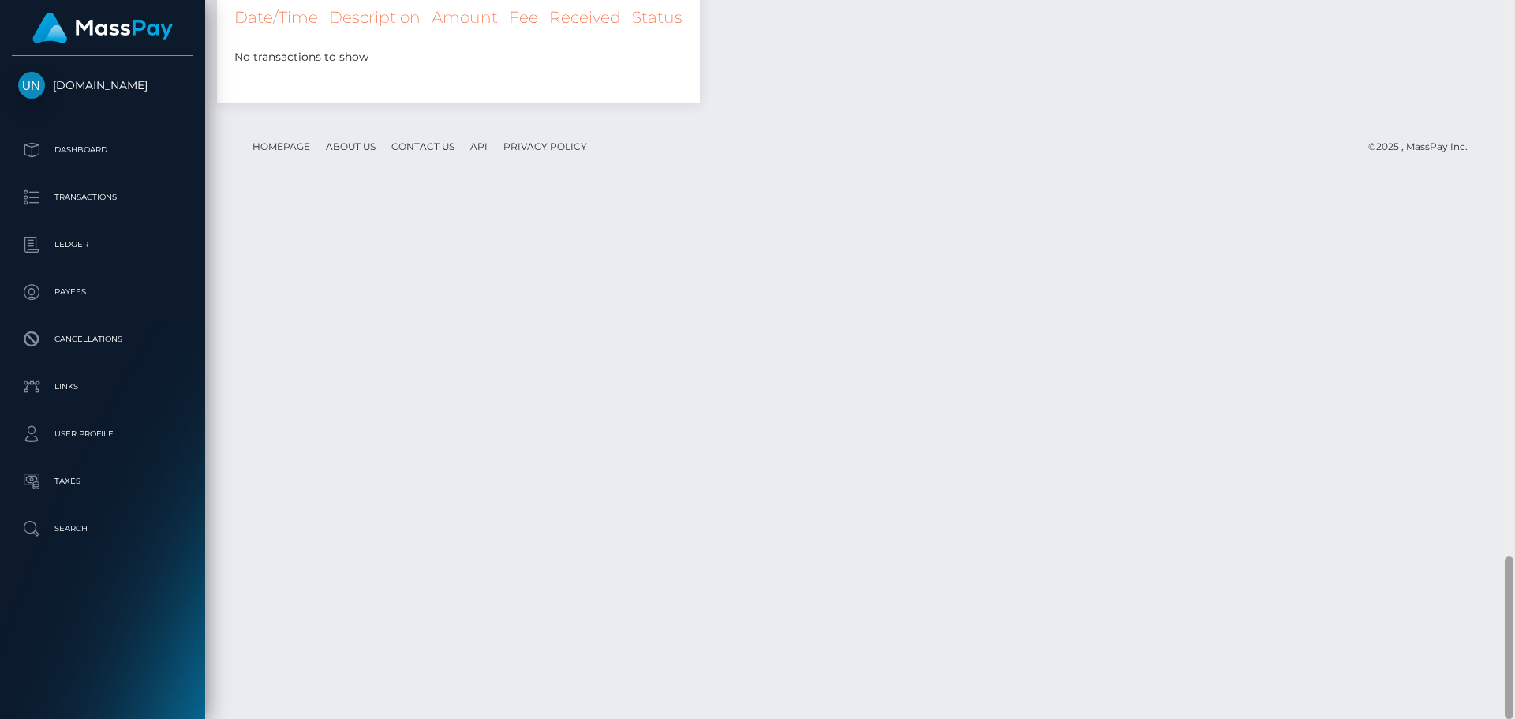
click at [1514, 8] on div at bounding box center [1509, 359] width 12 height 719
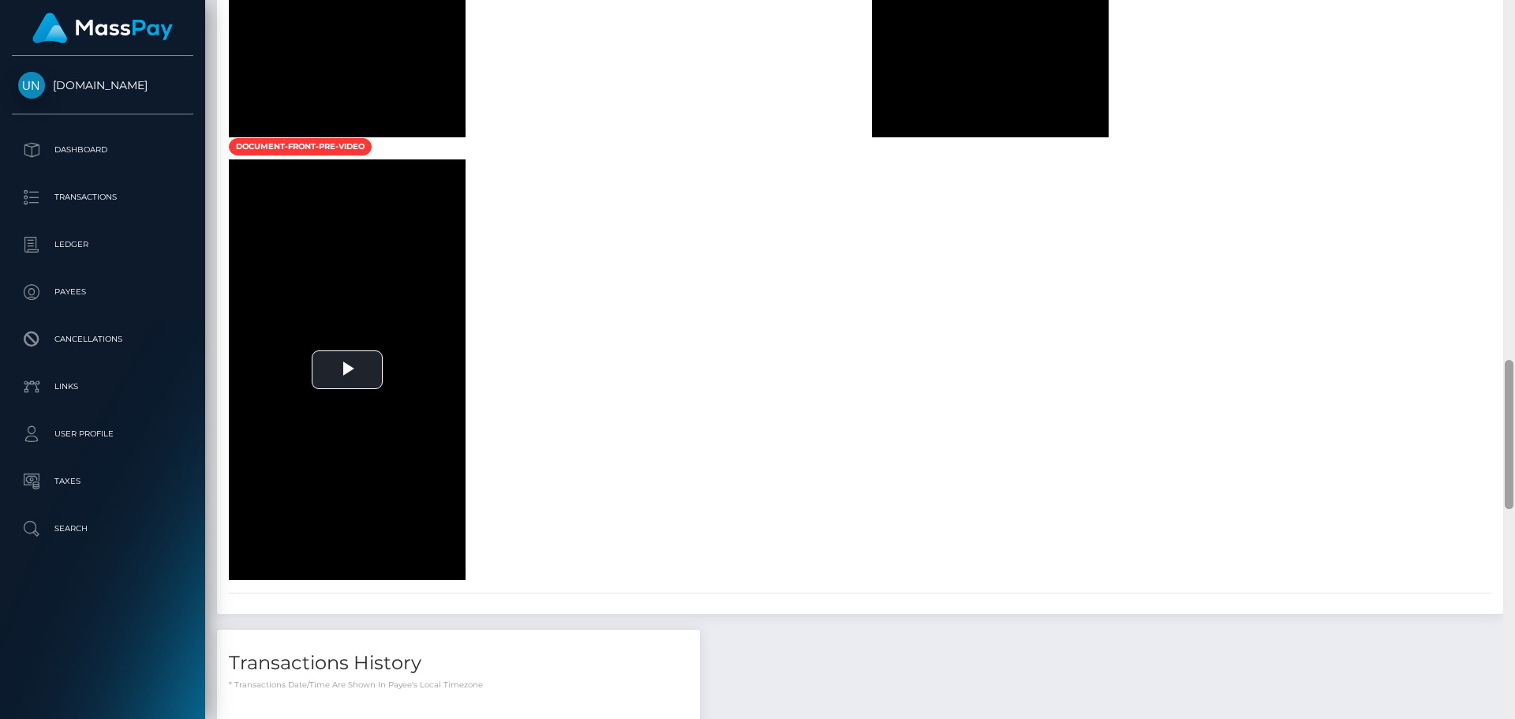
click at [1514, 8] on div at bounding box center [1509, 359] width 12 height 719
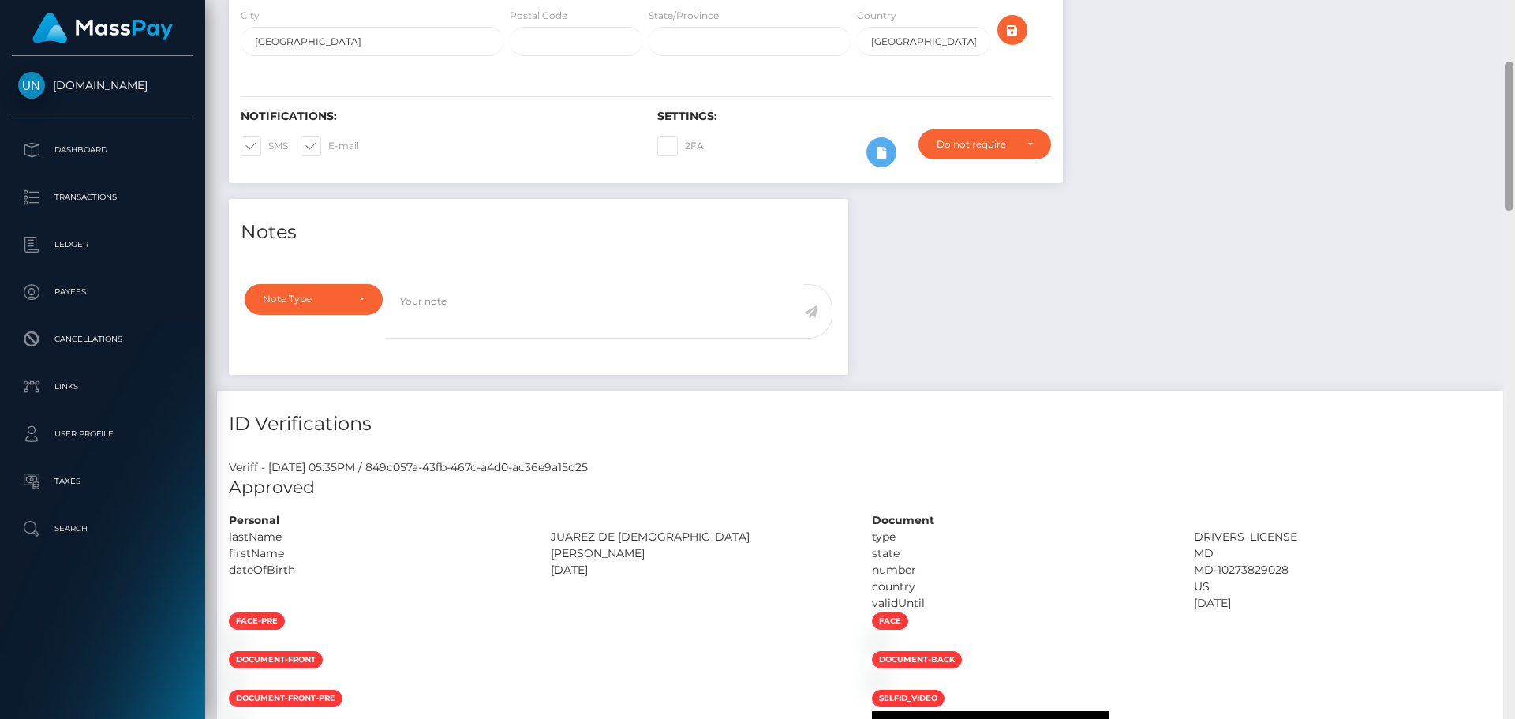
click at [1514, 8] on div "Customer Profile Loading... Loading..." at bounding box center [860, 359] width 1310 height 719
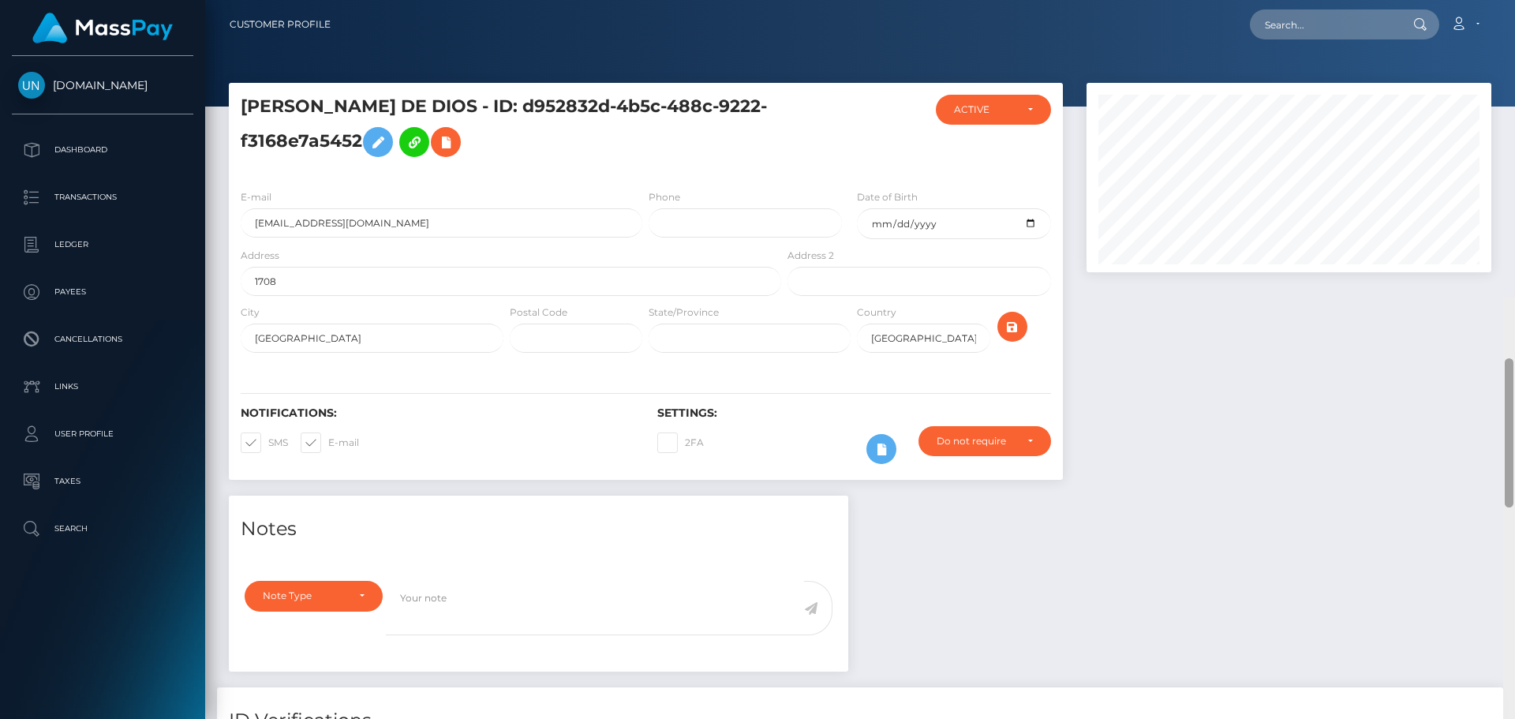
click at [1514, 8] on nav "Customer Profile Loading... Loading... Account" at bounding box center [860, 24] width 1310 height 49
drag, startPoint x: 1329, startPoint y: 9, endPoint x: 1334, endPoint y: 21, distance: 12.7
click at [1329, 9] on input "text" at bounding box center [1324, 24] width 148 height 30
paste input "[EMAIL_ADDRESS][DOMAIN_NAME]"
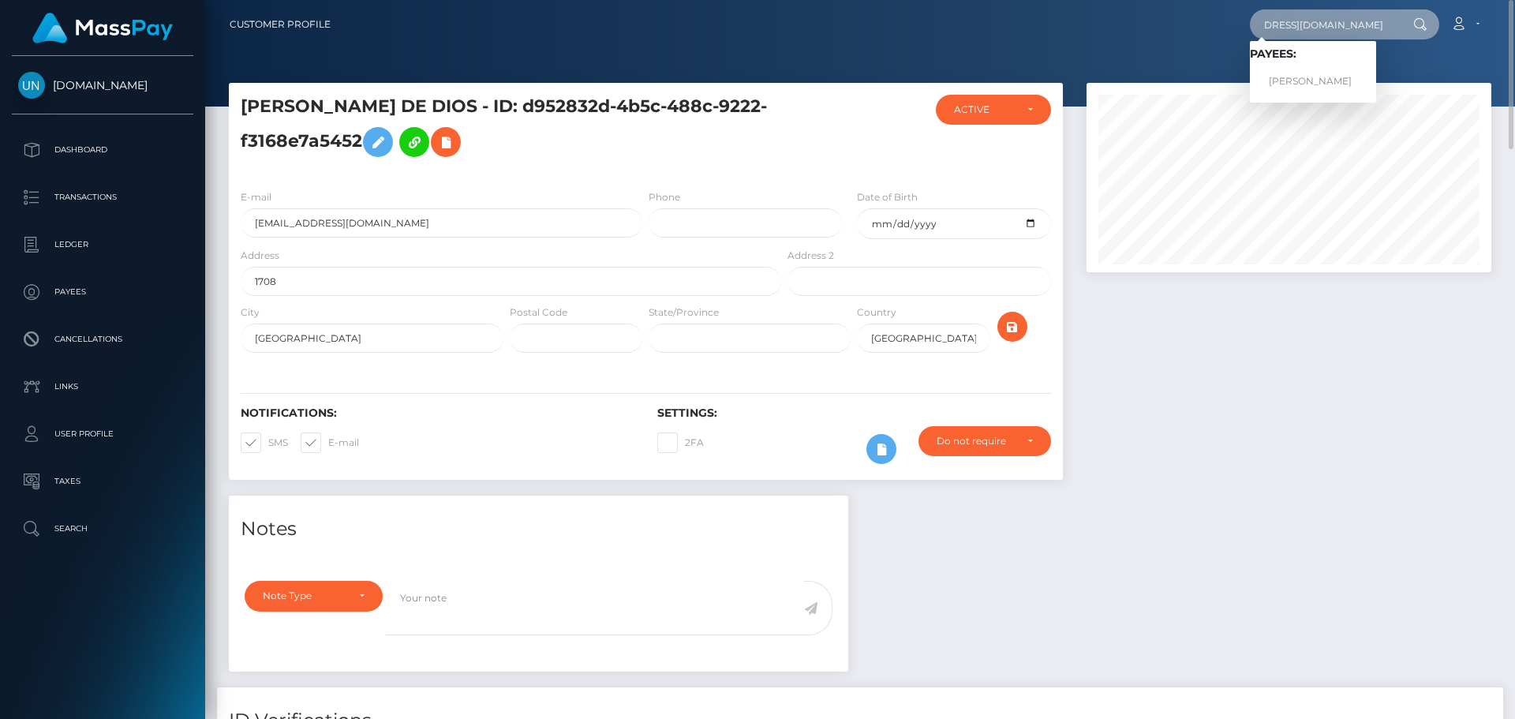
type input "[EMAIL_ADDRESS][DOMAIN_NAME]"
click at [1303, 77] on link "ADRIAN LUBCHEV MARKOV" at bounding box center [1313, 81] width 126 height 29
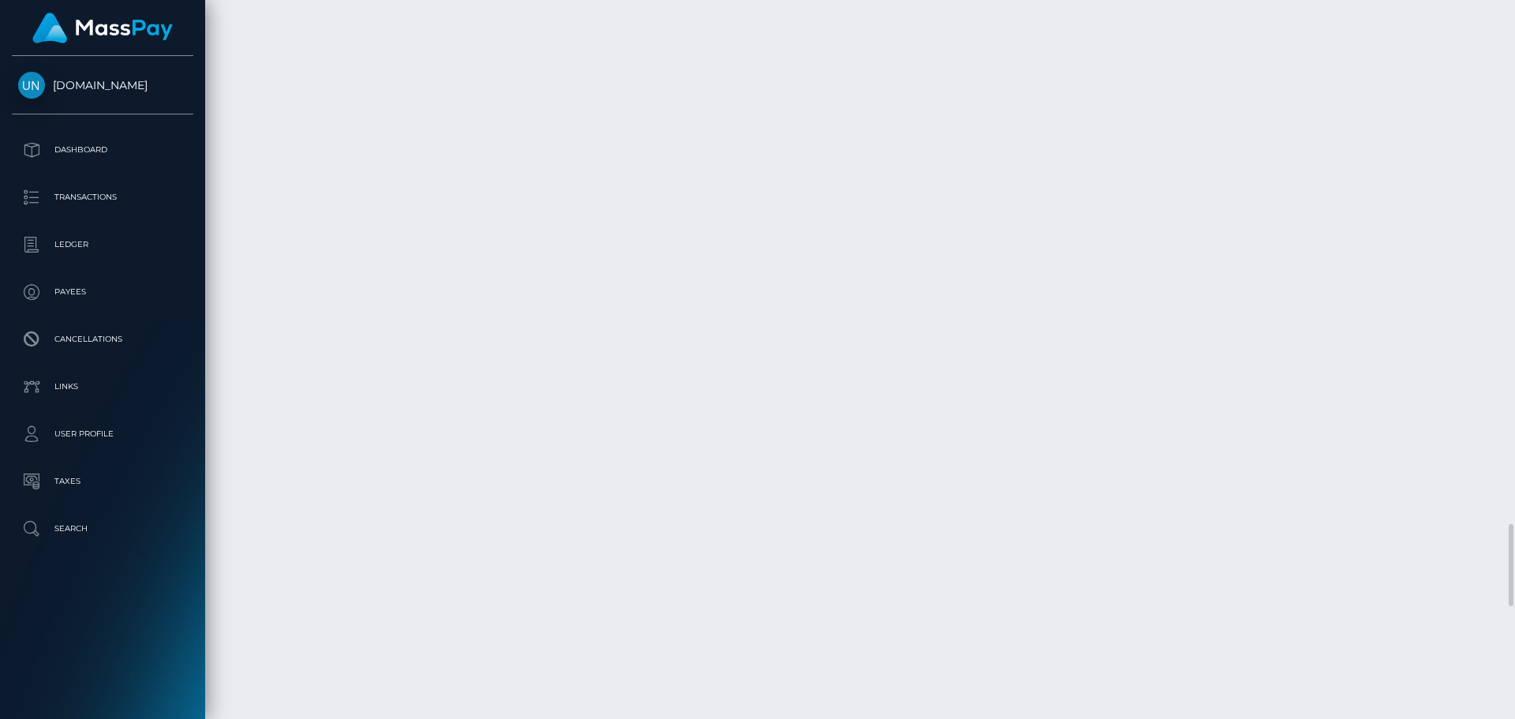
scroll to position [5050, 0]
click at [1514, 13] on div at bounding box center [1509, 359] width 12 height 719
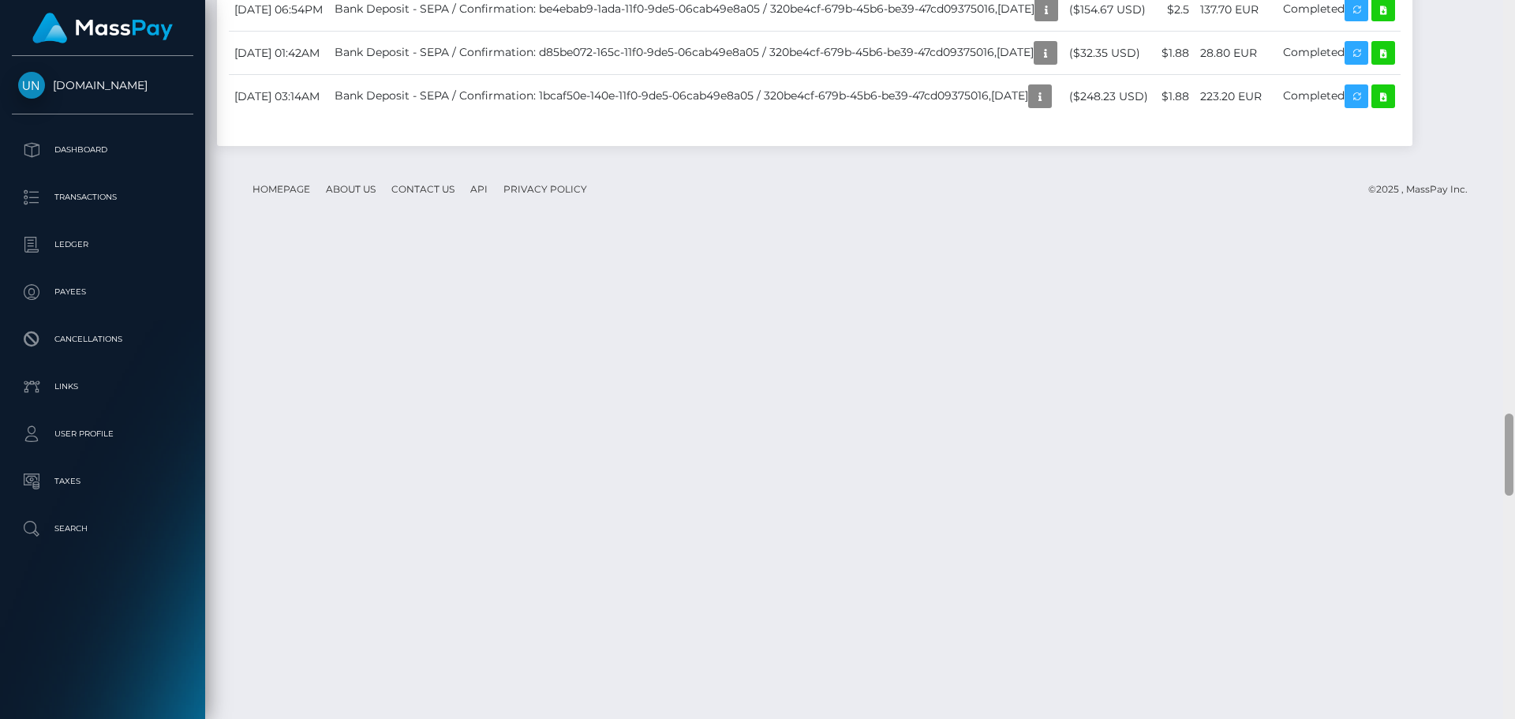
click at [1514, 13] on div at bounding box center [1509, 359] width 12 height 719
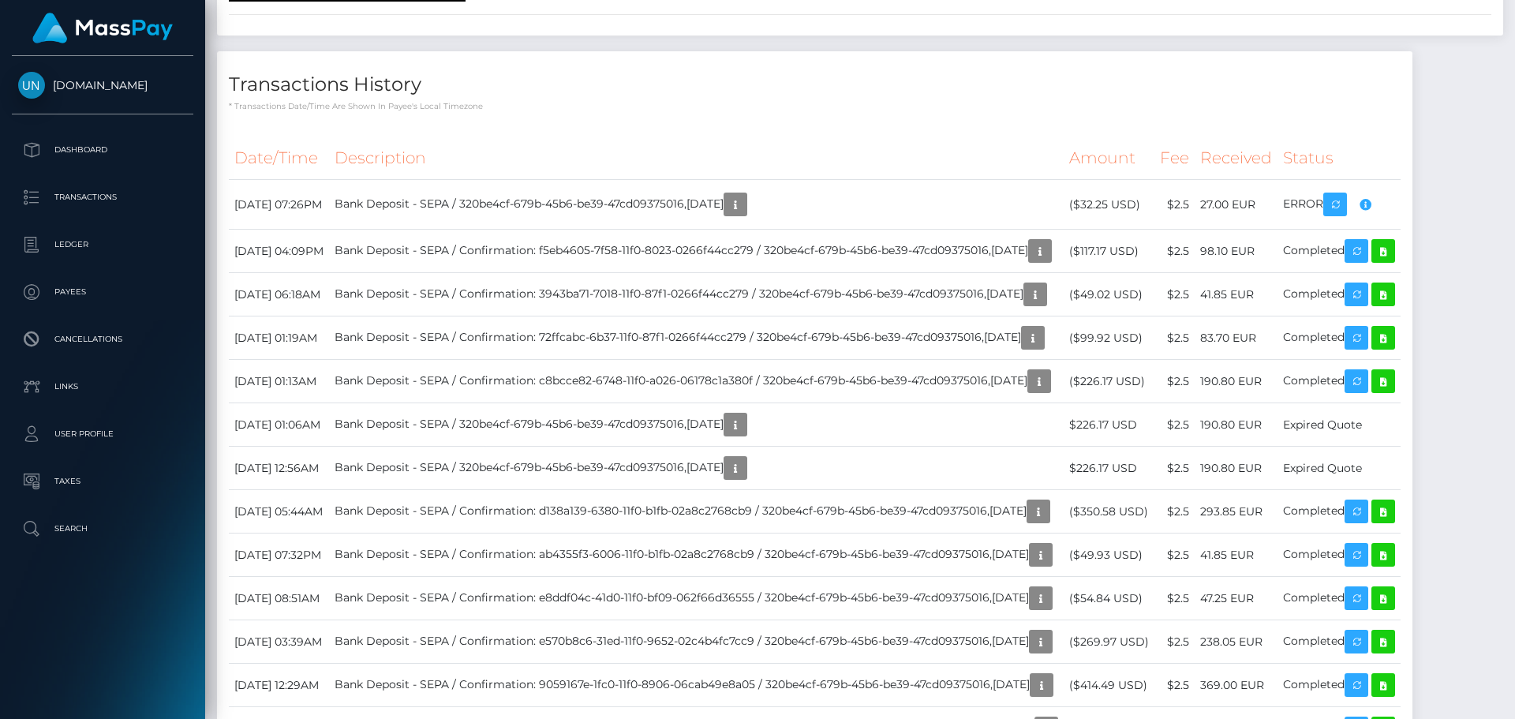
click at [1514, 13] on div at bounding box center [1509, 359] width 12 height 719
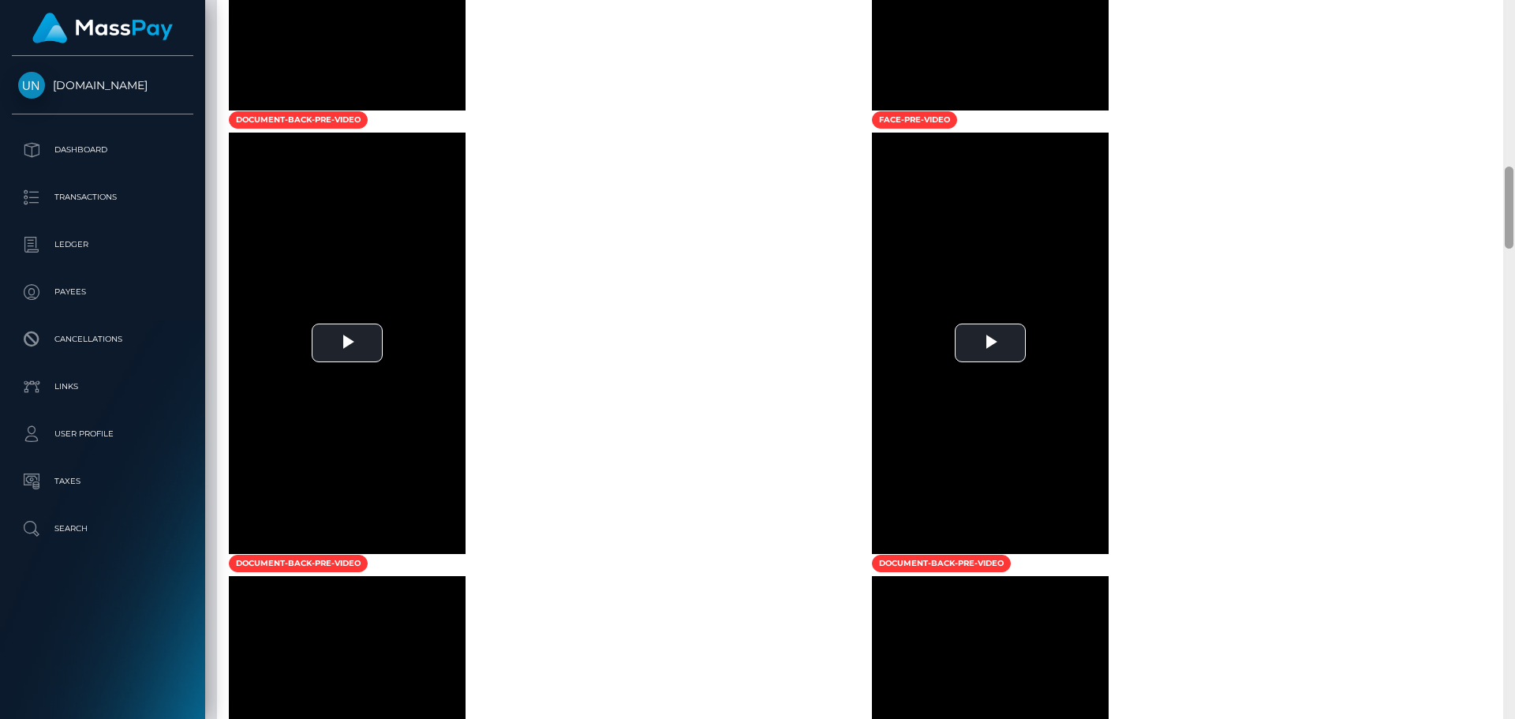
click at [1514, 13] on div at bounding box center [1509, 359] width 12 height 719
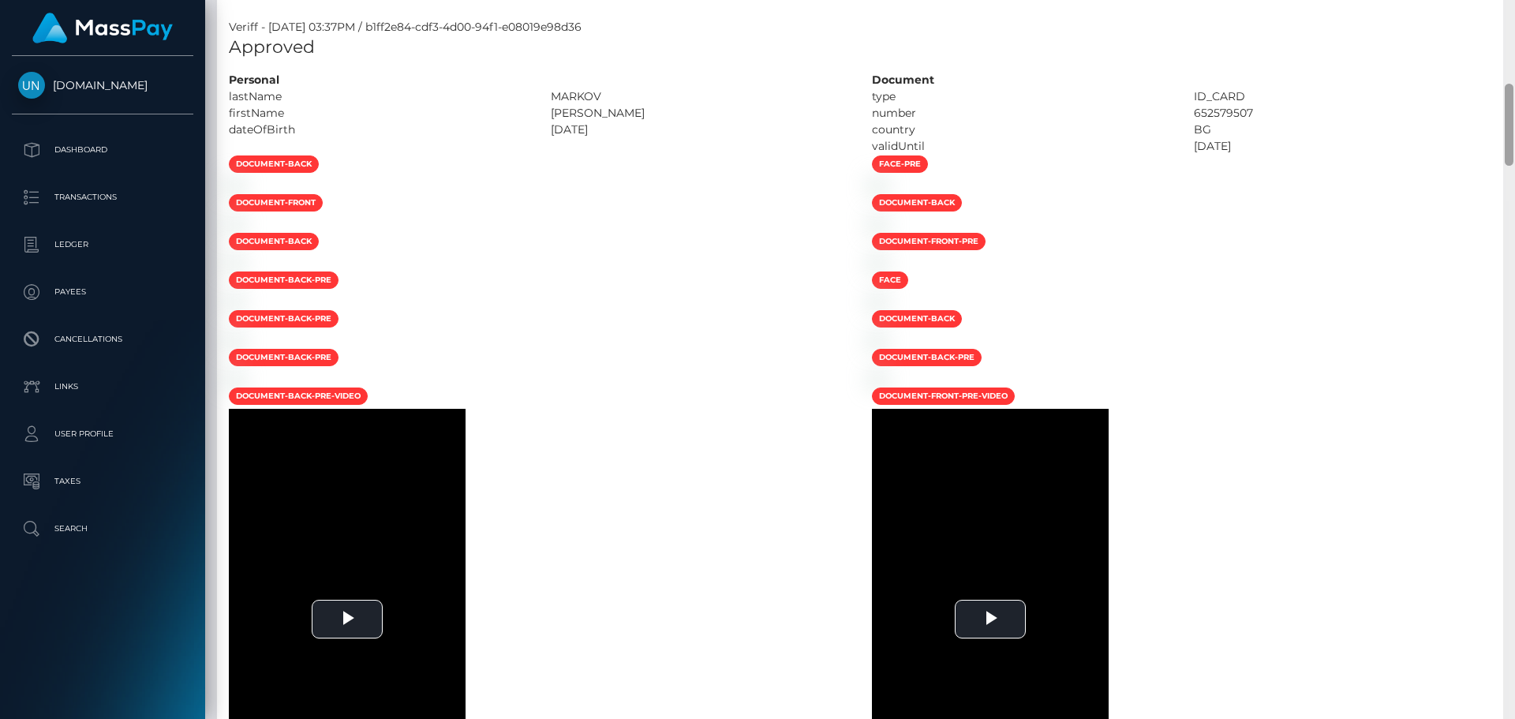
click at [1514, 13] on div "Customer Profile Loading... Loading..." at bounding box center [860, 359] width 1310 height 719
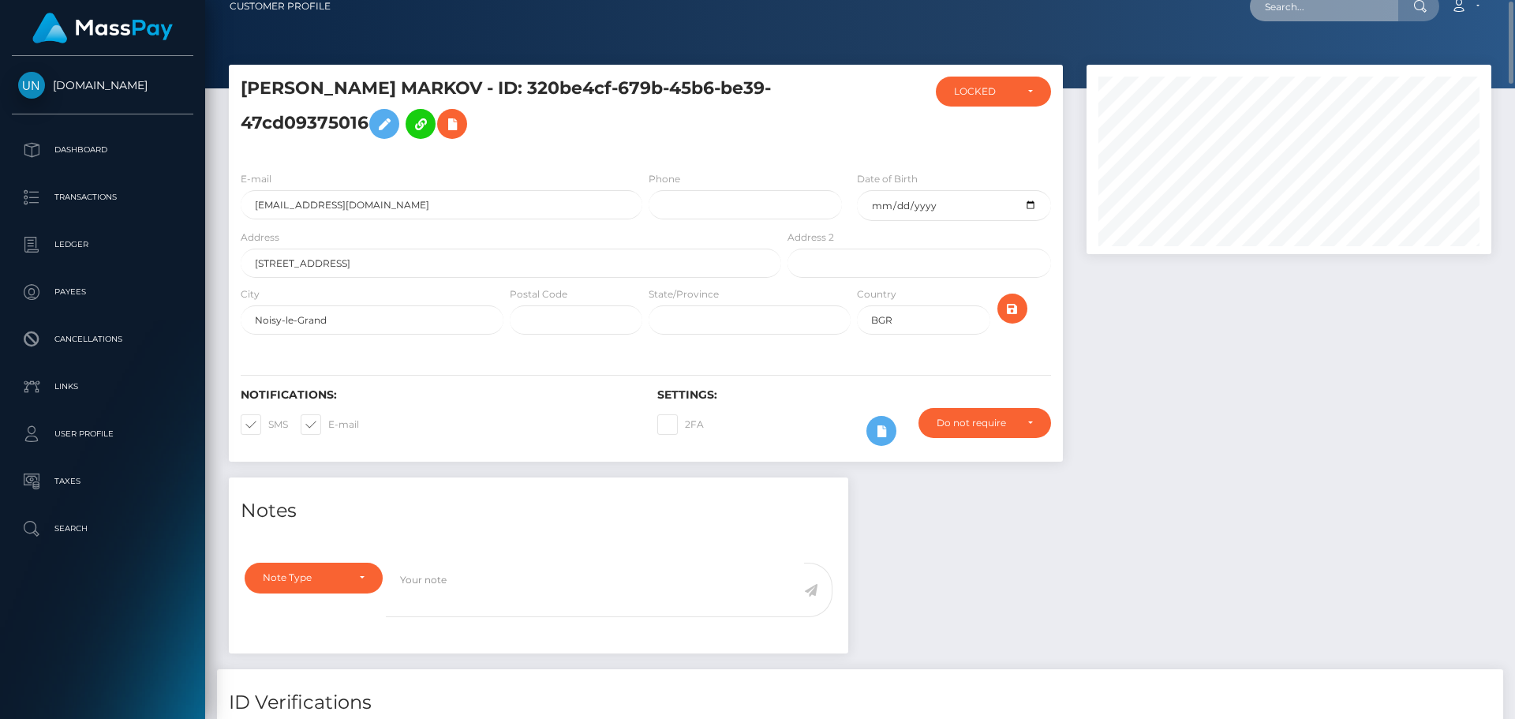
click at [1326, 18] on input "text" at bounding box center [1324, 6] width 148 height 30
paste input "phv2shzh95@privaterelay.appleid.com"
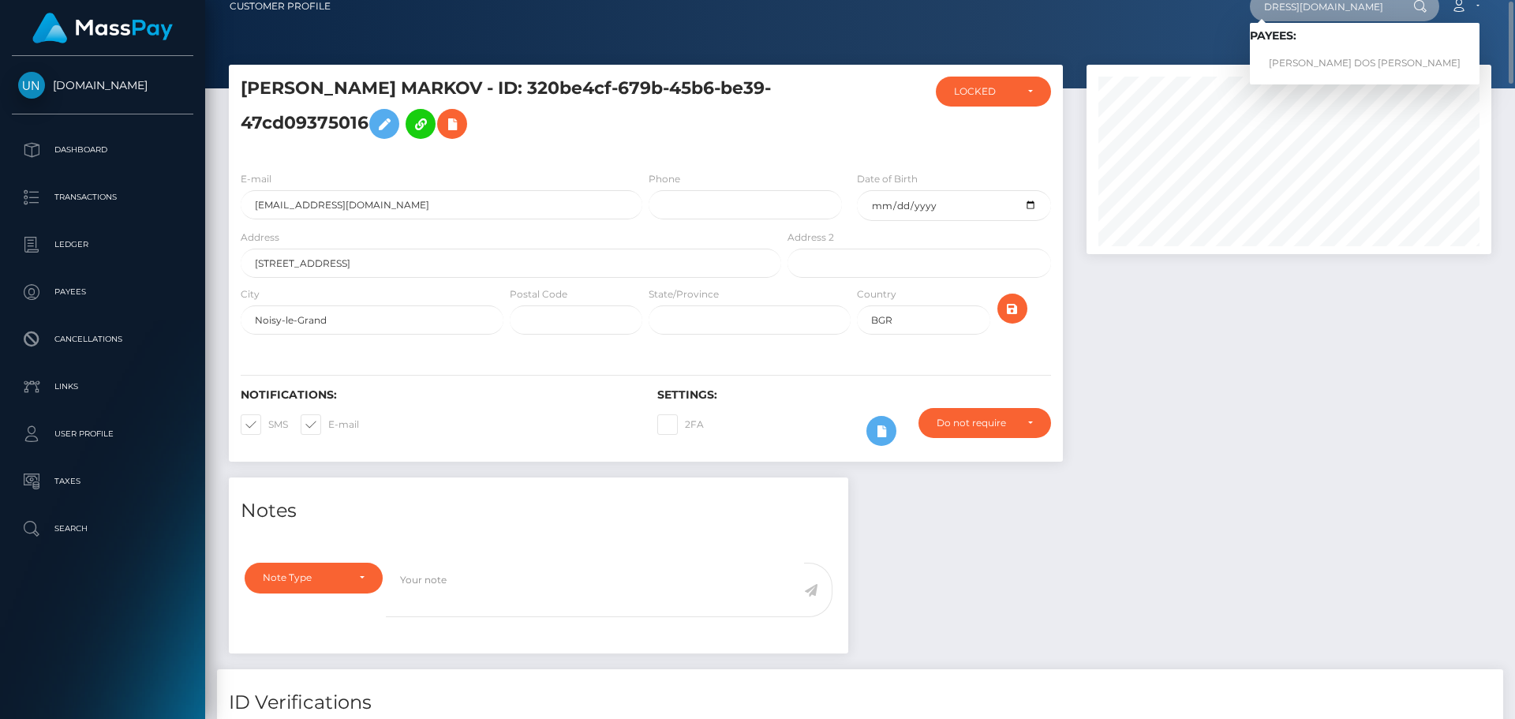
type input "phv2shzh95@privaterelay.appleid.com"
drag, startPoint x: 1333, startPoint y: 75, endPoint x: 1337, endPoint y: 54, distance: 21.8
click at [1337, 54] on link "RUTE CORREIA DOS SANTOS" at bounding box center [1365, 63] width 230 height 29
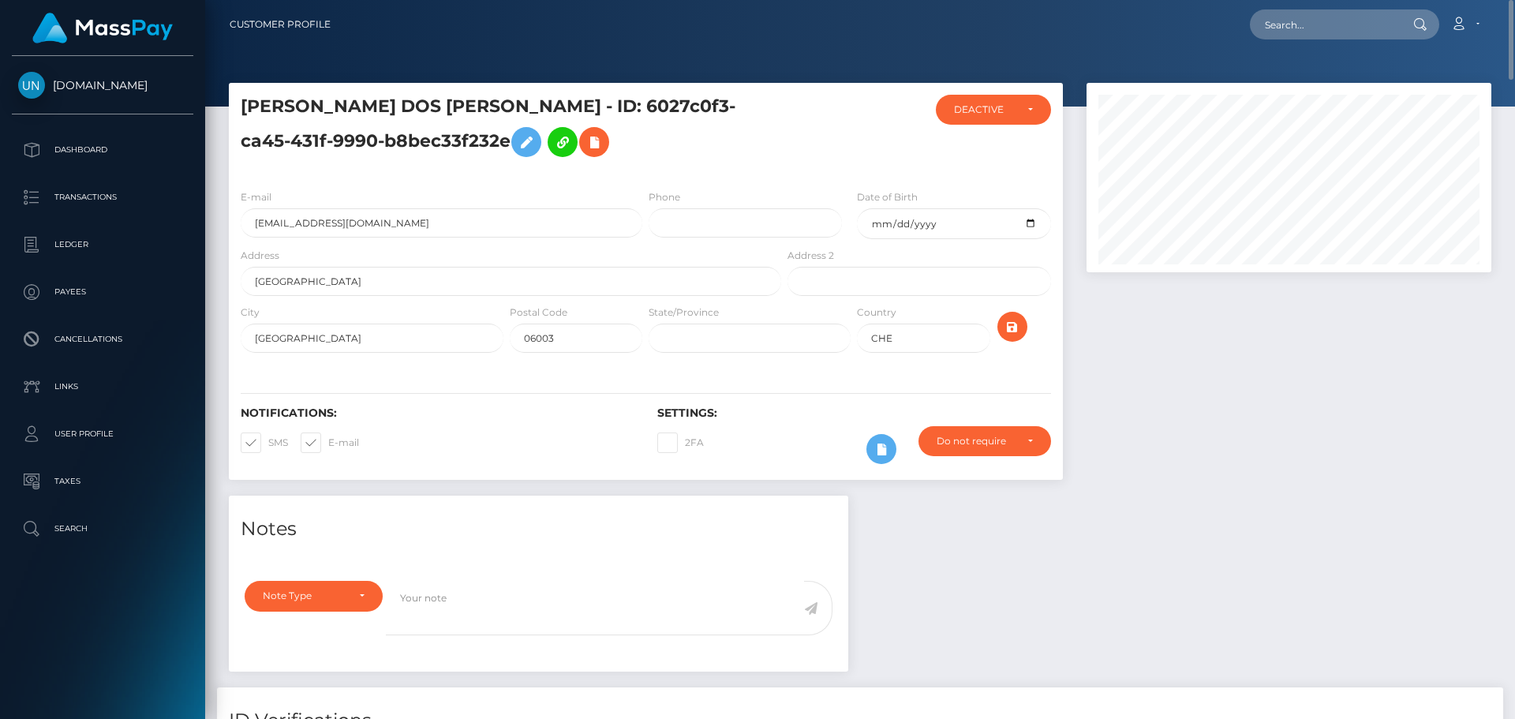
click at [1337, 7] on nav "Customer Profile Loading... Loading... Account" at bounding box center [860, 24] width 1310 height 49
click at [1330, 18] on input "text" at bounding box center [1324, 24] width 148 height 30
paste input "grantnewsomeco@gmail.com"
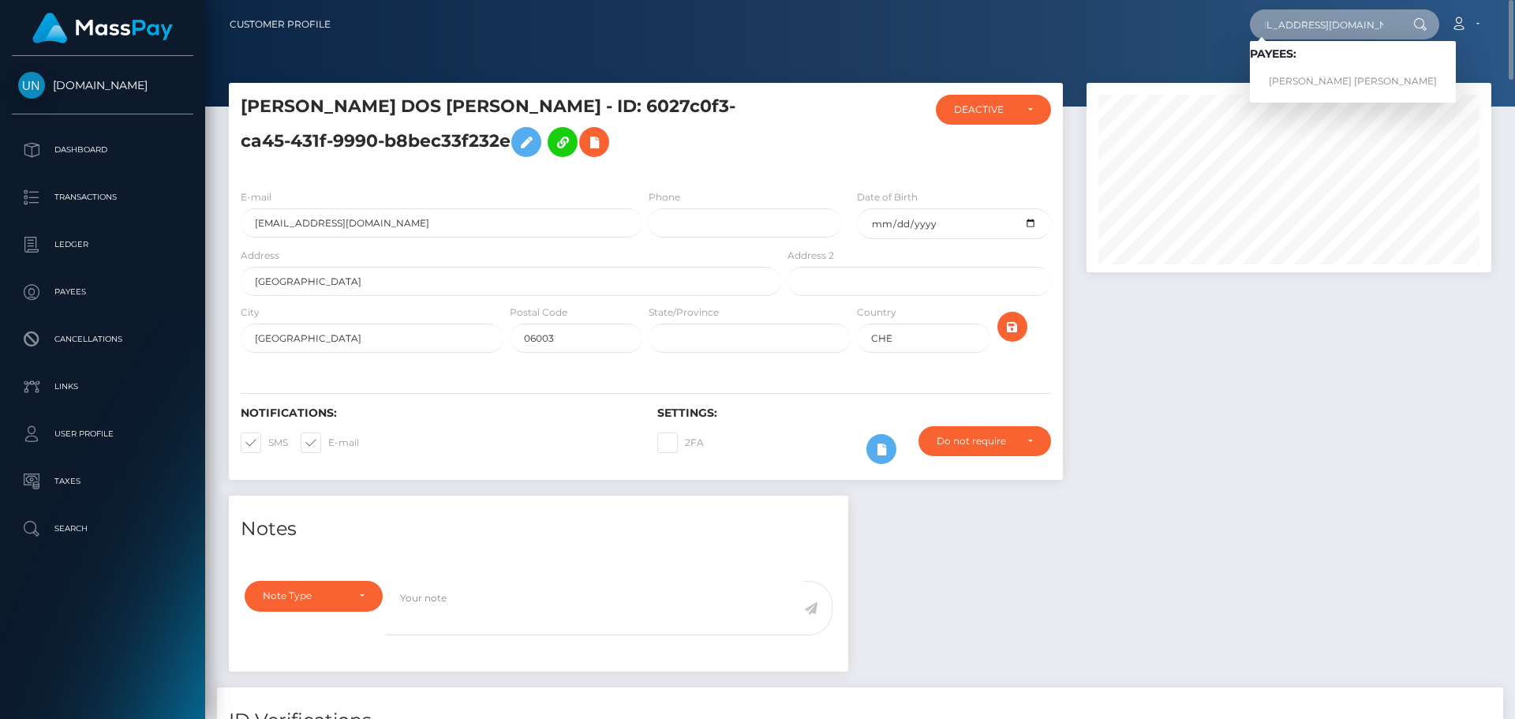
type input "grantnewsomeco@gmail.com"
click at [1287, 73] on link "GRANT MC CORMACK NEWSOME" at bounding box center [1353, 81] width 206 height 29
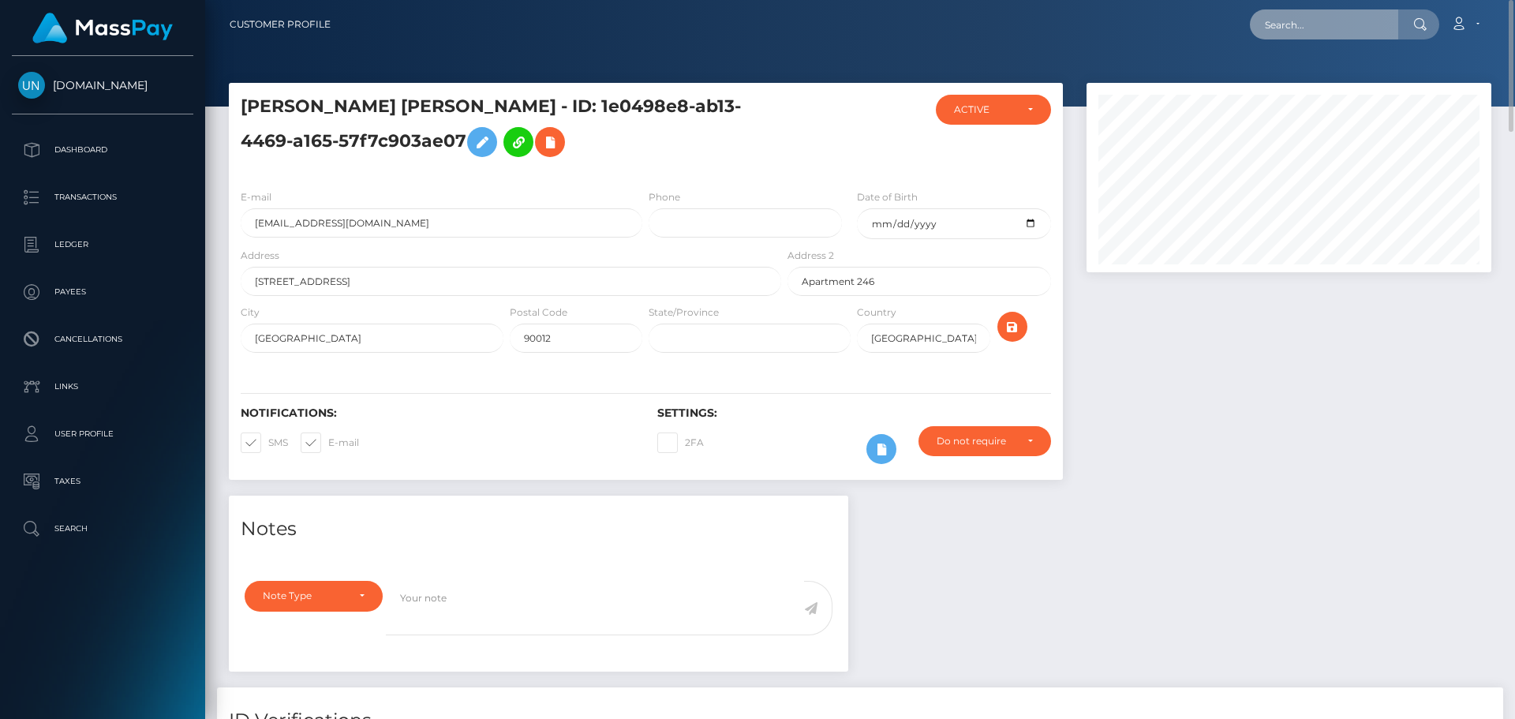
click at [1307, 22] on input "text" at bounding box center [1324, 24] width 148 height 30
paste input "[EMAIL_ADDRESS][DOMAIN_NAME]"
type input "[EMAIL_ADDRESS][DOMAIN_NAME]"
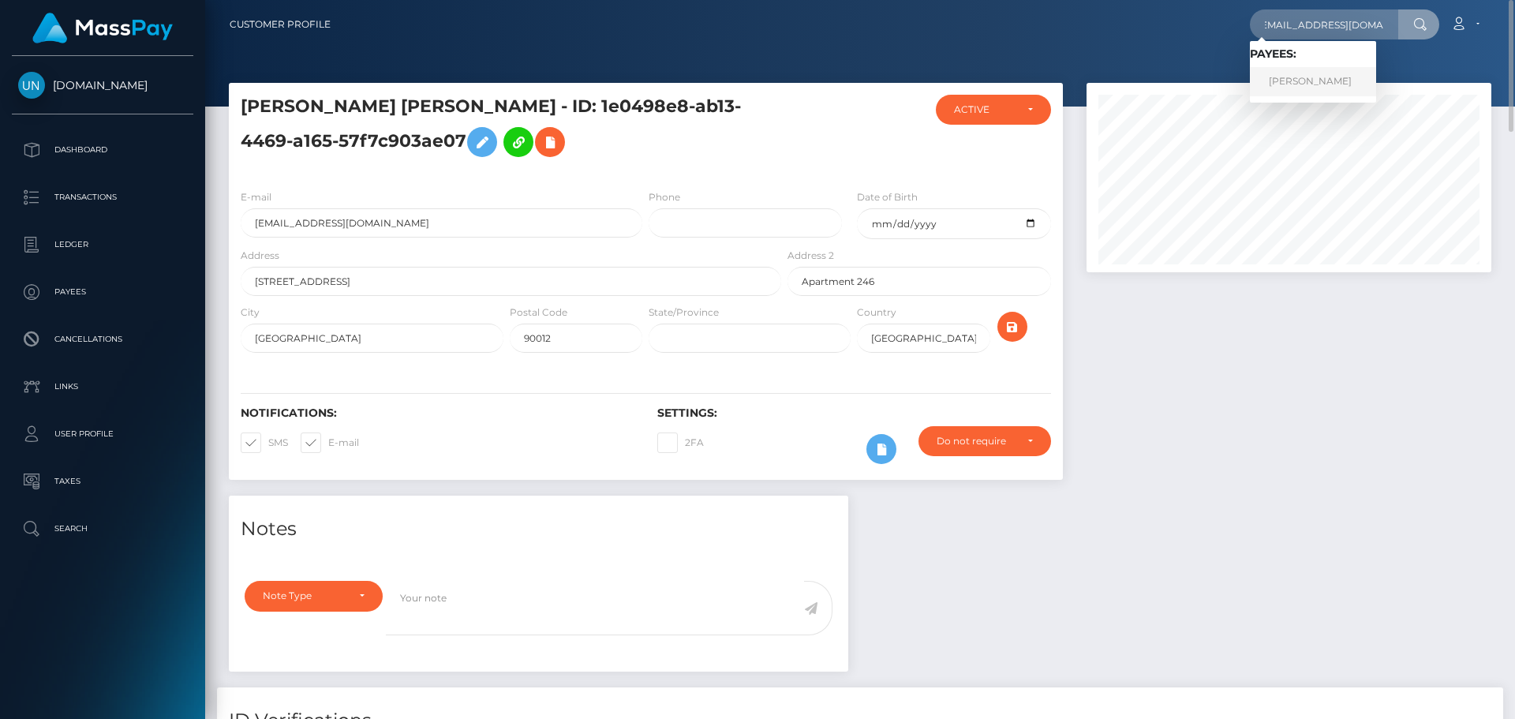
click at [1320, 82] on link "ABDELAZIZ GUEDDAH" at bounding box center [1313, 81] width 126 height 29
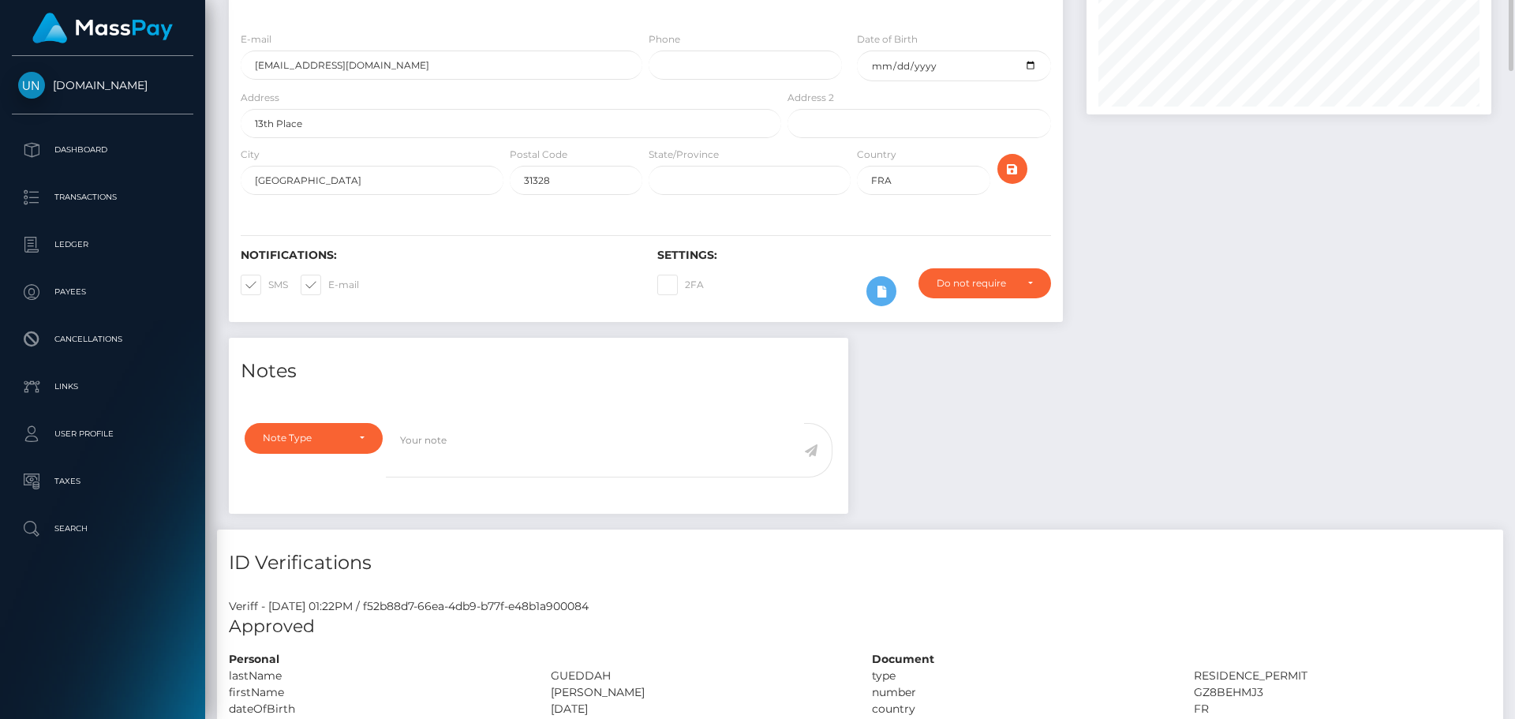
scroll to position [79, 0]
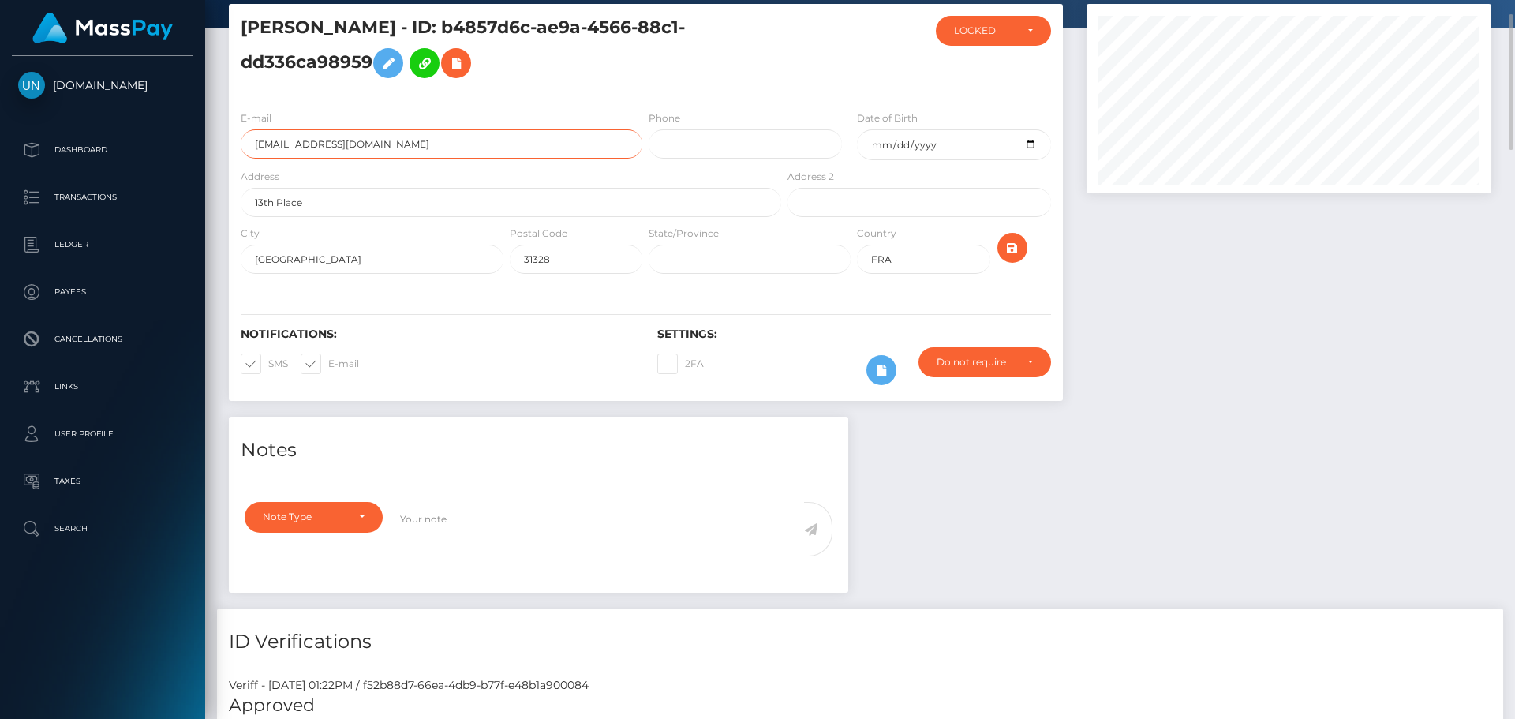
click at [466, 148] on input "[EMAIL_ADDRESS][DOMAIN_NAME]" at bounding box center [442, 143] width 402 height 29
drag, startPoint x: 494, startPoint y: 24, endPoint x: 373, endPoint y: 56, distance: 125.0
click at [373, 56] on h5 "[PERSON_NAME] - ID: b4857d6c-ae9a-4566-88c1-dd336ca98959" at bounding box center [507, 51] width 532 height 70
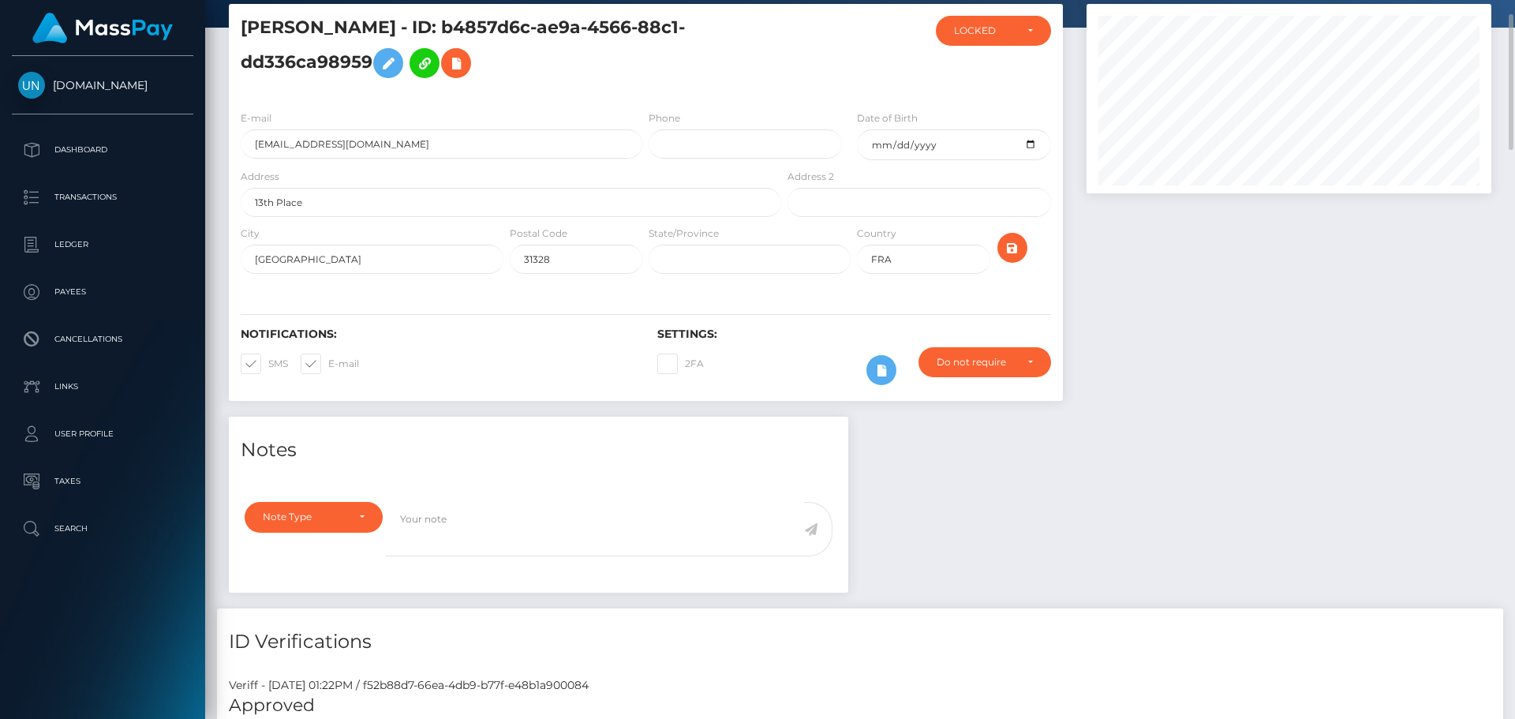
copy h5 "b4857d6c-ae9a-4566-88c1-dd336ca98959"
click at [854, 210] on input "text" at bounding box center [918, 202] width 263 height 29
paste input "b4857d6c-ae9a-4566-88c1-dd336ca98959"
type input "b4857d6c-ae9a-4566-88c1-dd336ca98959"
click at [853, 211] on input "b4857d6c-ae9a-4566-88c1-dd336ca98959" at bounding box center [918, 202] width 263 height 29
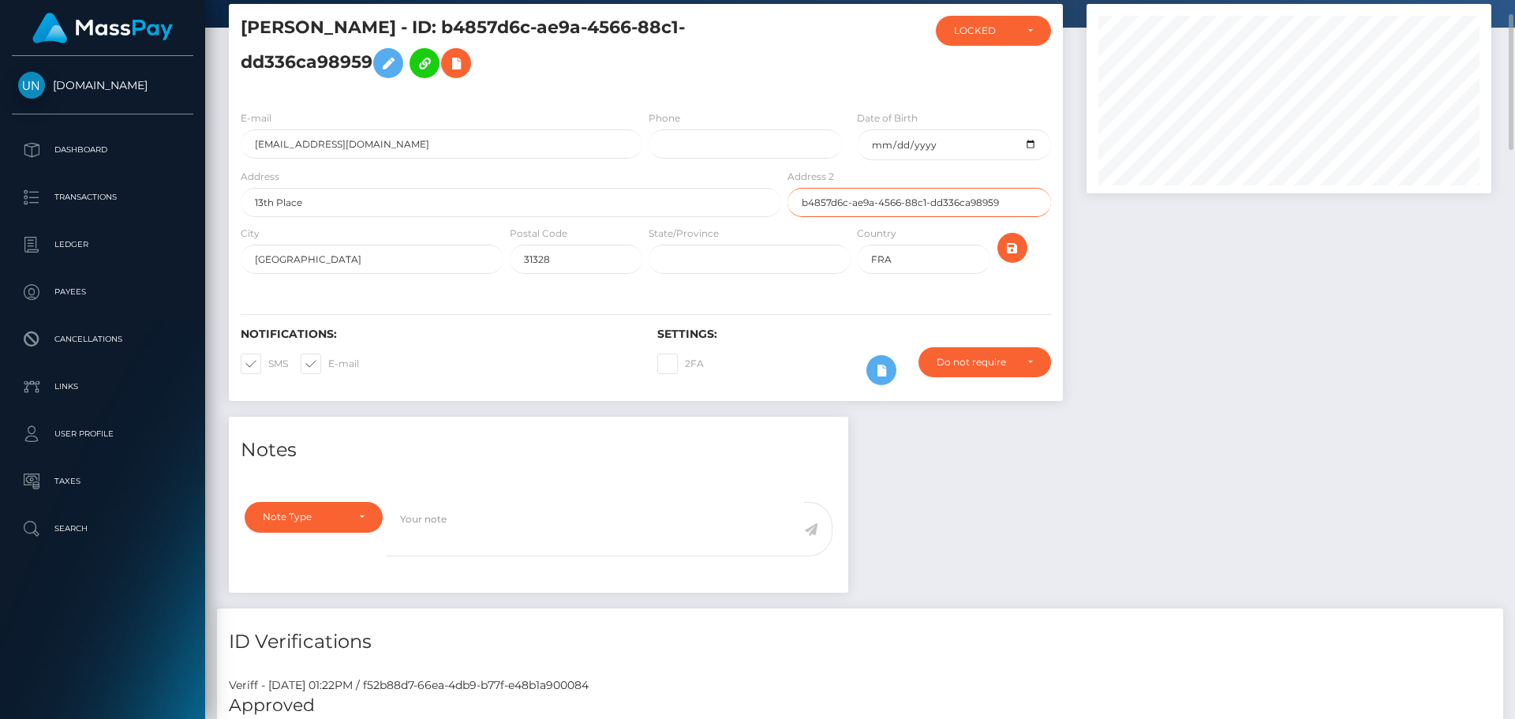
click at [853, 211] on input "b4857d6c-ae9a-4566-88c1-dd336ca98959" at bounding box center [918, 202] width 263 height 29
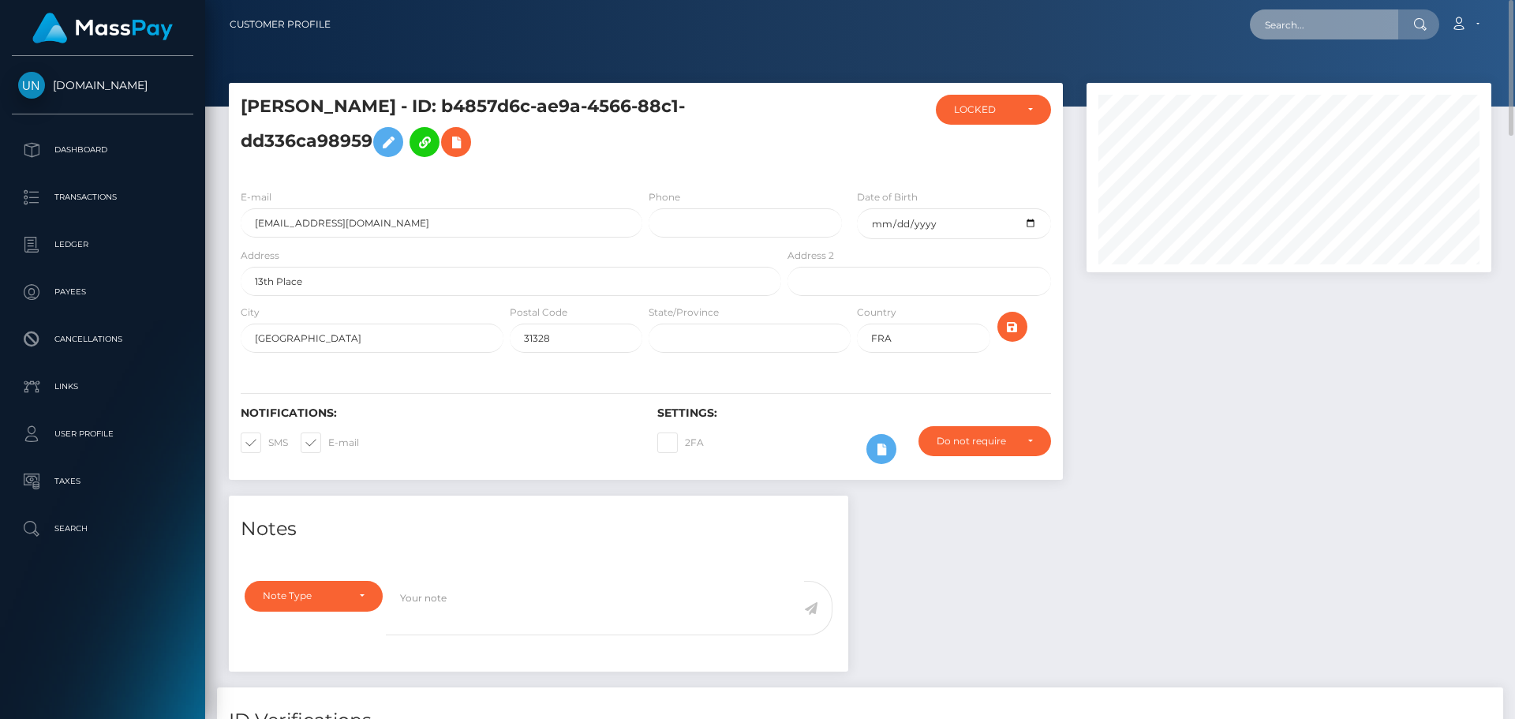
click at [1389, 22] on input "text" at bounding box center [1324, 24] width 148 height 30
paste input "alanisagosto137@gmail.com"
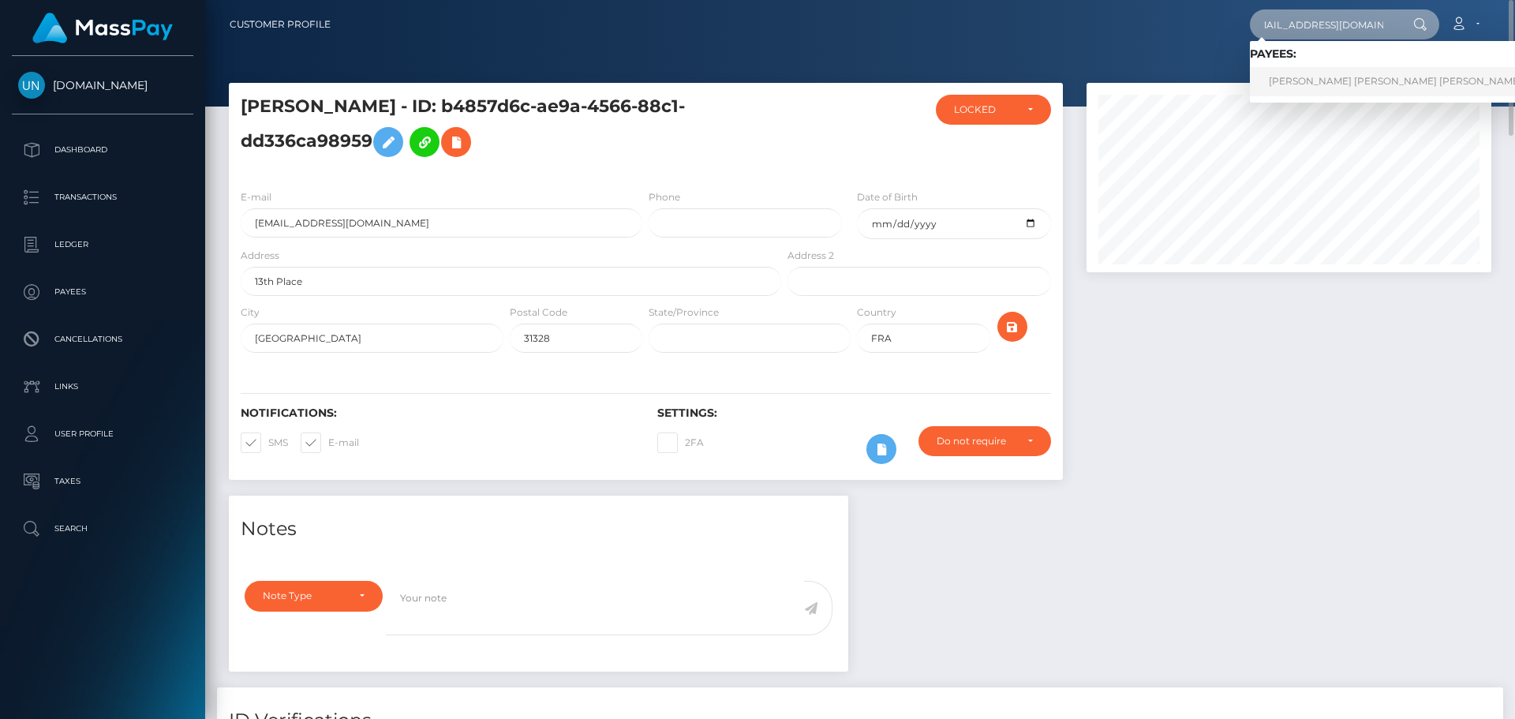
type input "alanisagosto137@gmail.com"
click at [1313, 79] on link "ALANIS NICOLE AGOSTO MEDINA" at bounding box center [1395, 81] width 291 height 29
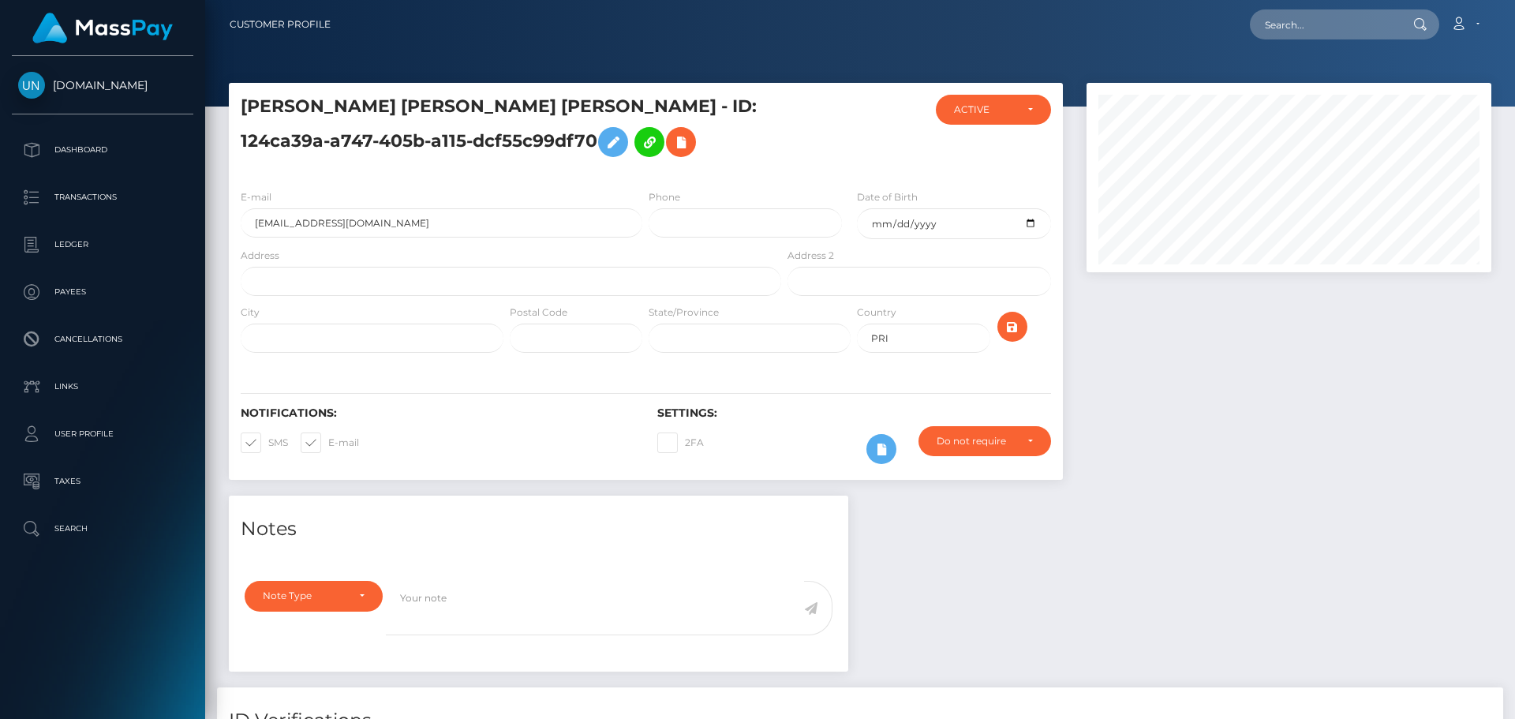
scroll to position [189, 406]
click at [515, 270] on input "text" at bounding box center [511, 281] width 540 height 29
paste input "Pmb [STREET_ADDRESS][US_STATE]"
type input "Pmb [STREET_ADDRESS][US_STATE]"
click at [813, 338] on input "text" at bounding box center [750, 337] width 202 height 29
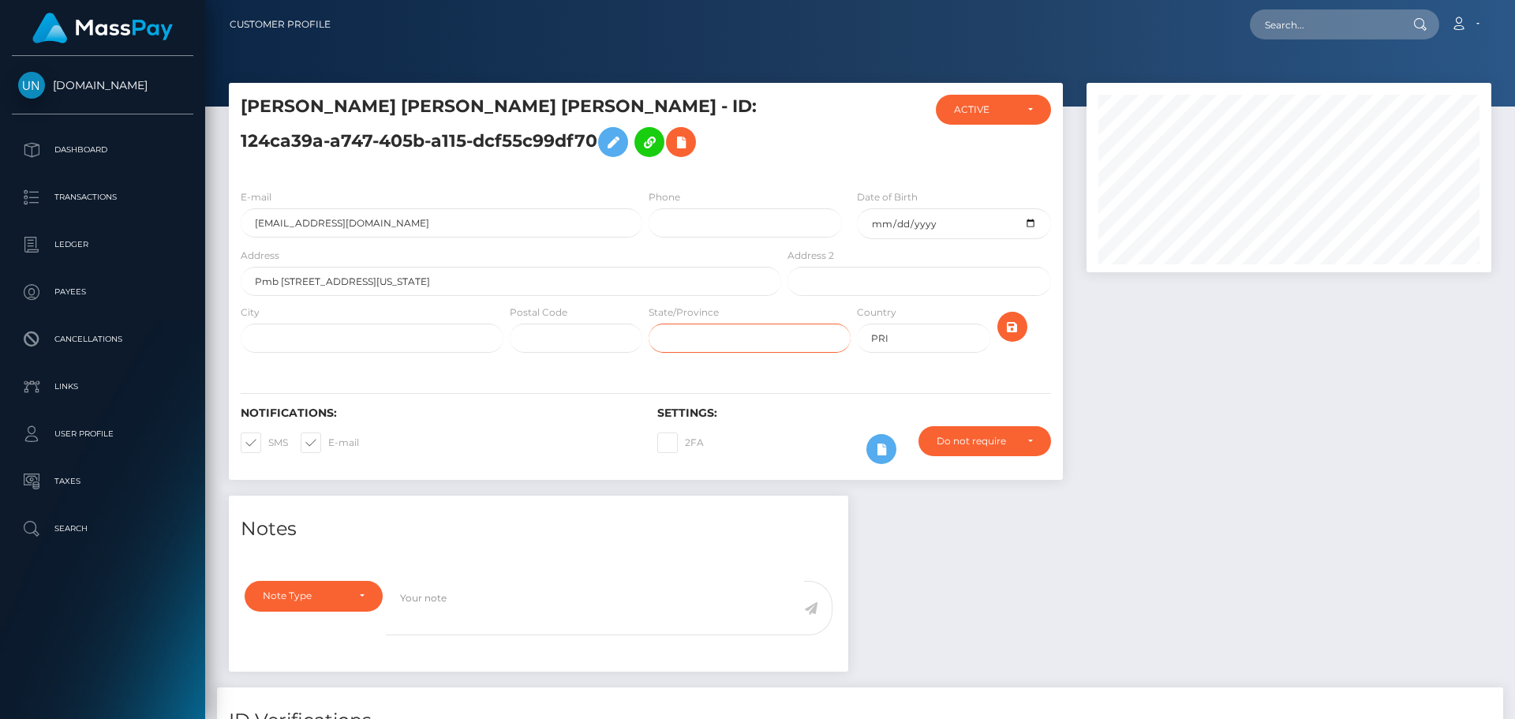
type input "PR"
click at [348, 287] on input "Pmb 417 Po Box 94000 Corozal 00783 Puerto Rico" at bounding box center [511, 281] width 540 height 29
click at [421, 275] on input "Pmb 417 Po Box 94000 Corozal 00783 Puerto Rico" at bounding box center [511, 281] width 540 height 29
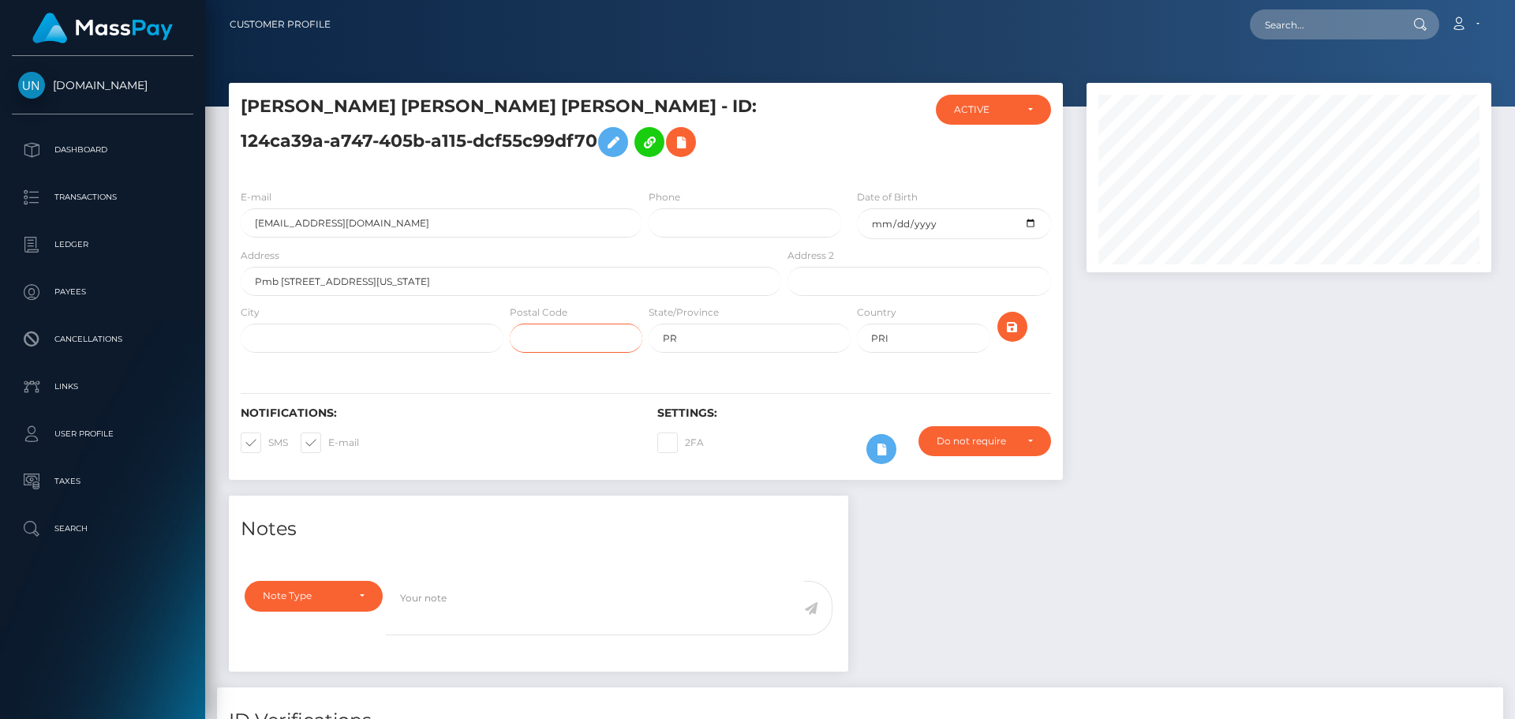
click at [545, 340] on input "text" at bounding box center [576, 337] width 133 height 29
drag, startPoint x: 537, startPoint y: 294, endPoint x: 406, endPoint y: 282, distance: 131.4
click at [406, 282] on input "Pmb 417 Po Box 94000 Corozal 00783 Puerto Rico" at bounding box center [511, 281] width 540 height 29
click at [431, 281] on input "Pmb 417 Po Box 94000 Corozal 00783 Puerto Rico" at bounding box center [511, 281] width 540 height 29
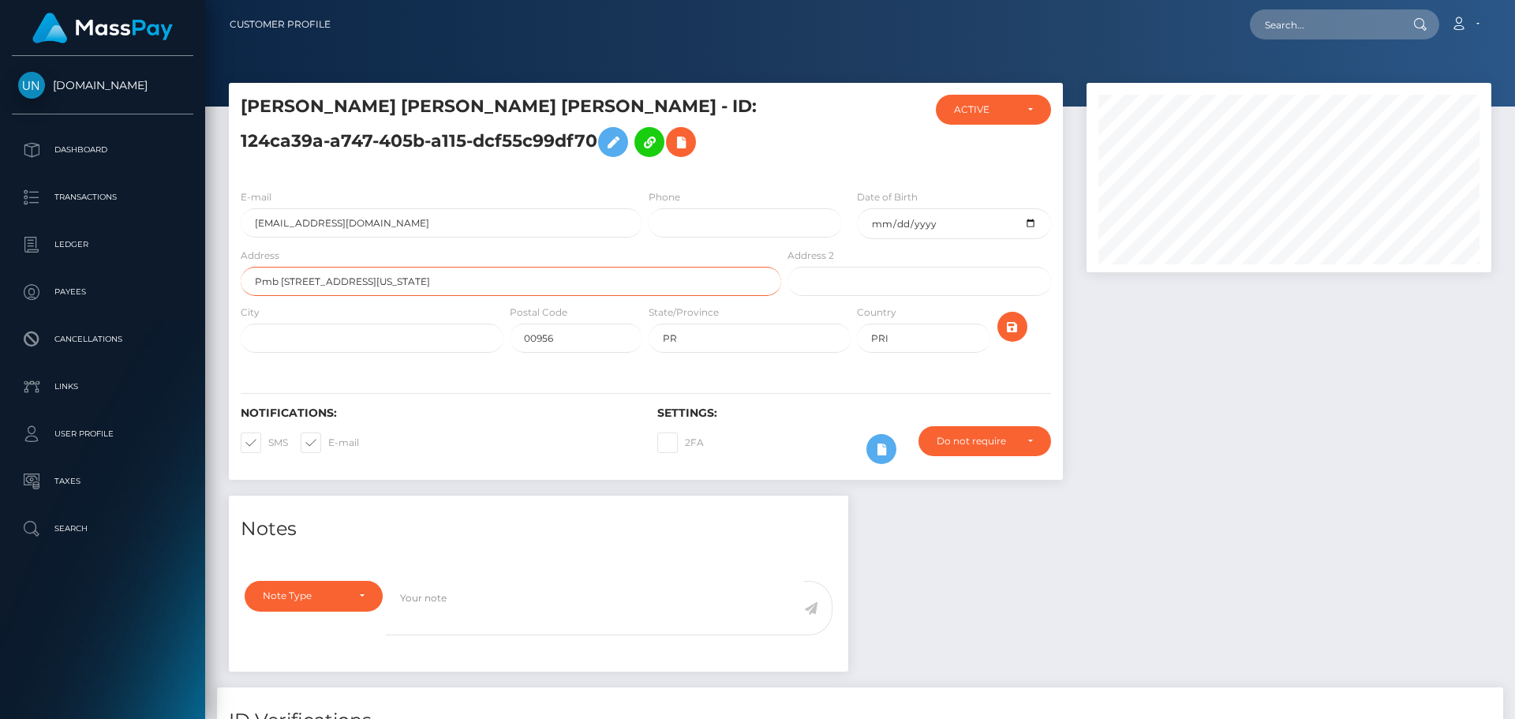
click at [431, 280] on input "Pmb 417 Po Box 94000 Corozal 00783 Puerto Rico" at bounding box center [511, 281] width 540 height 29
click at [411, 284] on input "Pmb 417 Po Box 94000 Corozal 00783 Puerto Rico" at bounding box center [511, 281] width 540 height 29
click at [409, 285] on input "Pmb 417 Po Box 94000 Corozal 00783 Puerto Rico" at bounding box center [511, 281] width 540 height 29
click at [587, 336] on input "00956" at bounding box center [576, 337] width 133 height 29
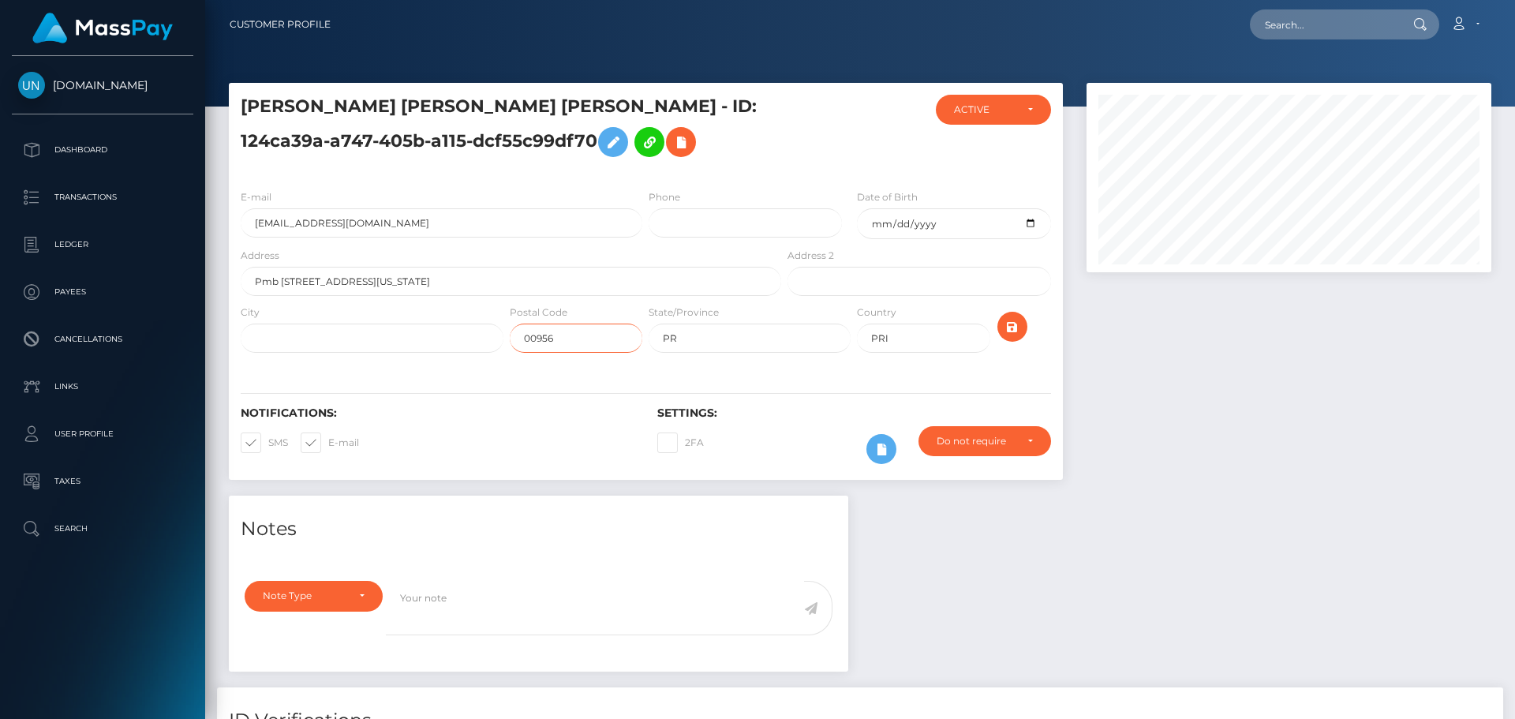
click at [587, 336] on input "00956" at bounding box center [576, 337] width 133 height 29
paste input "783"
type input "00783"
drag, startPoint x: 500, startPoint y: 286, endPoint x: 404, endPoint y: 300, distance: 97.2
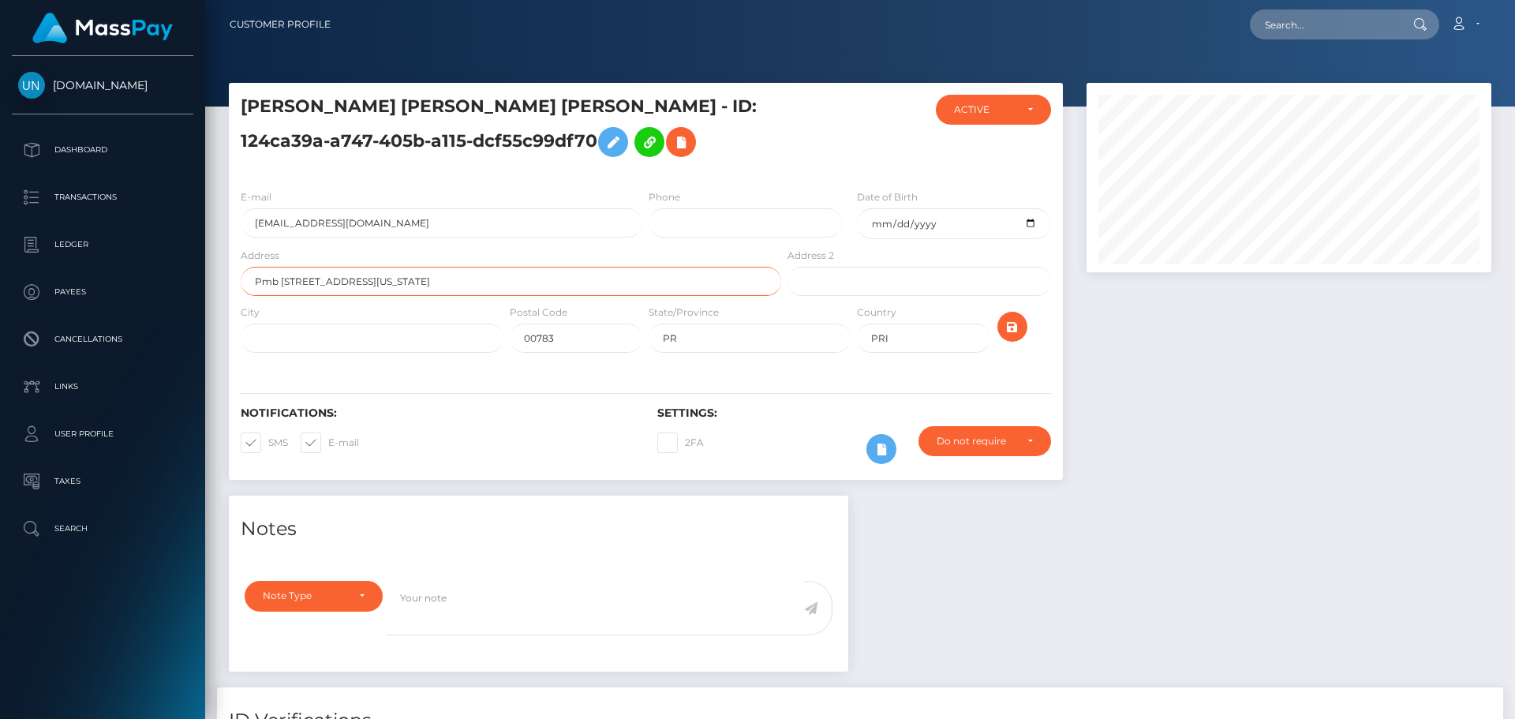
click at [404, 300] on div "Address Pmb 417 Po Box 94000 Corozal 00783 Puerto Rico" at bounding box center [506, 275] width 555 height 57
click at [385, 289] on input "Pmb 417 Po Box 94000 Corozal" at bounding box center [511, 281] width 540 height 29
type input "Pmb 417 Po Box 94000 Corozal"
click at [349, 367] on div "E-mail alanisagosto137@gmail.com Phone Date of Birth 2004-01-09 City" at bounding box center [646, 273] width 834 height 192
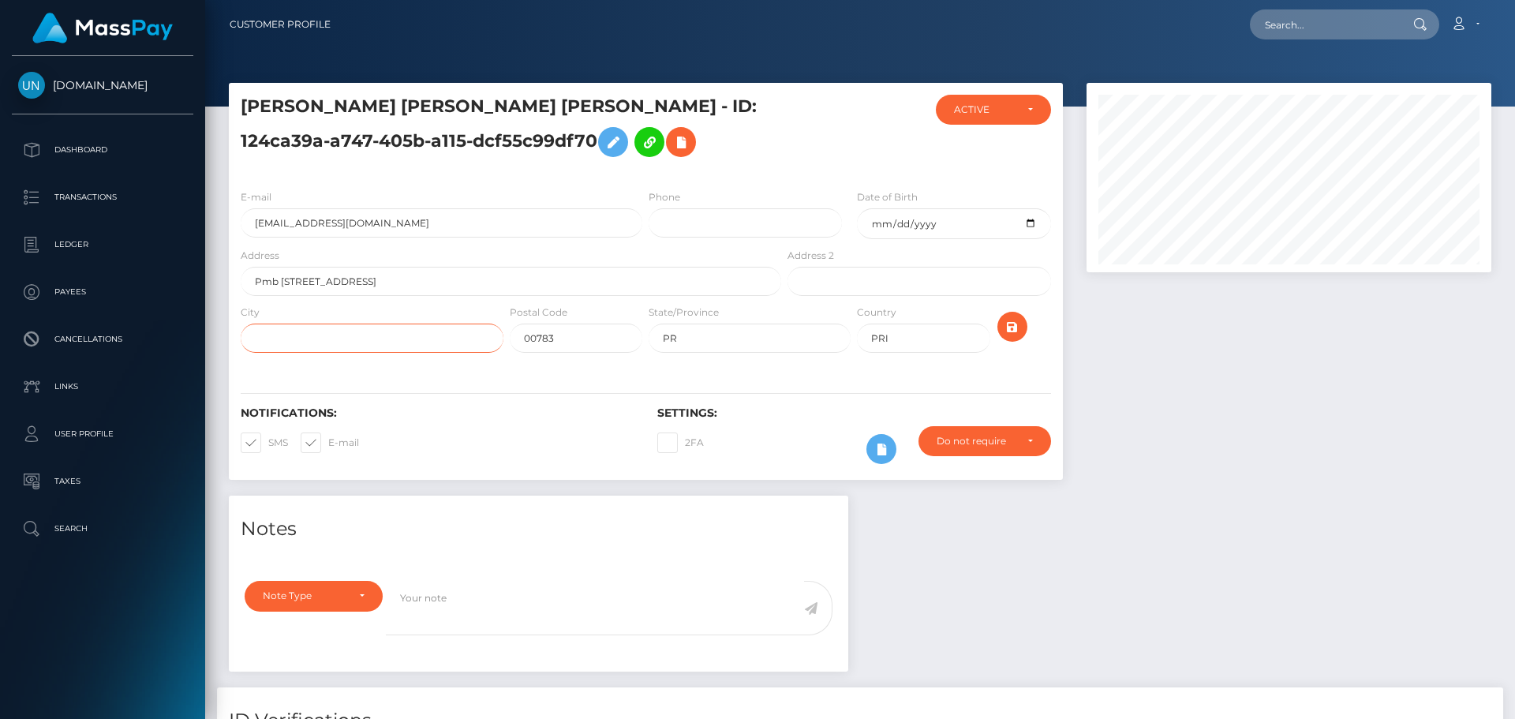
click at [373, 344] on input "text" at bounding box center [372, 337] width 263 height 29
paste input "Corozal"
type input "Corozal"
click at [383, 278] on input "Pmb 417 Po Box 94000 Corozal" at bounding box center [511, 281] width 540 height 29
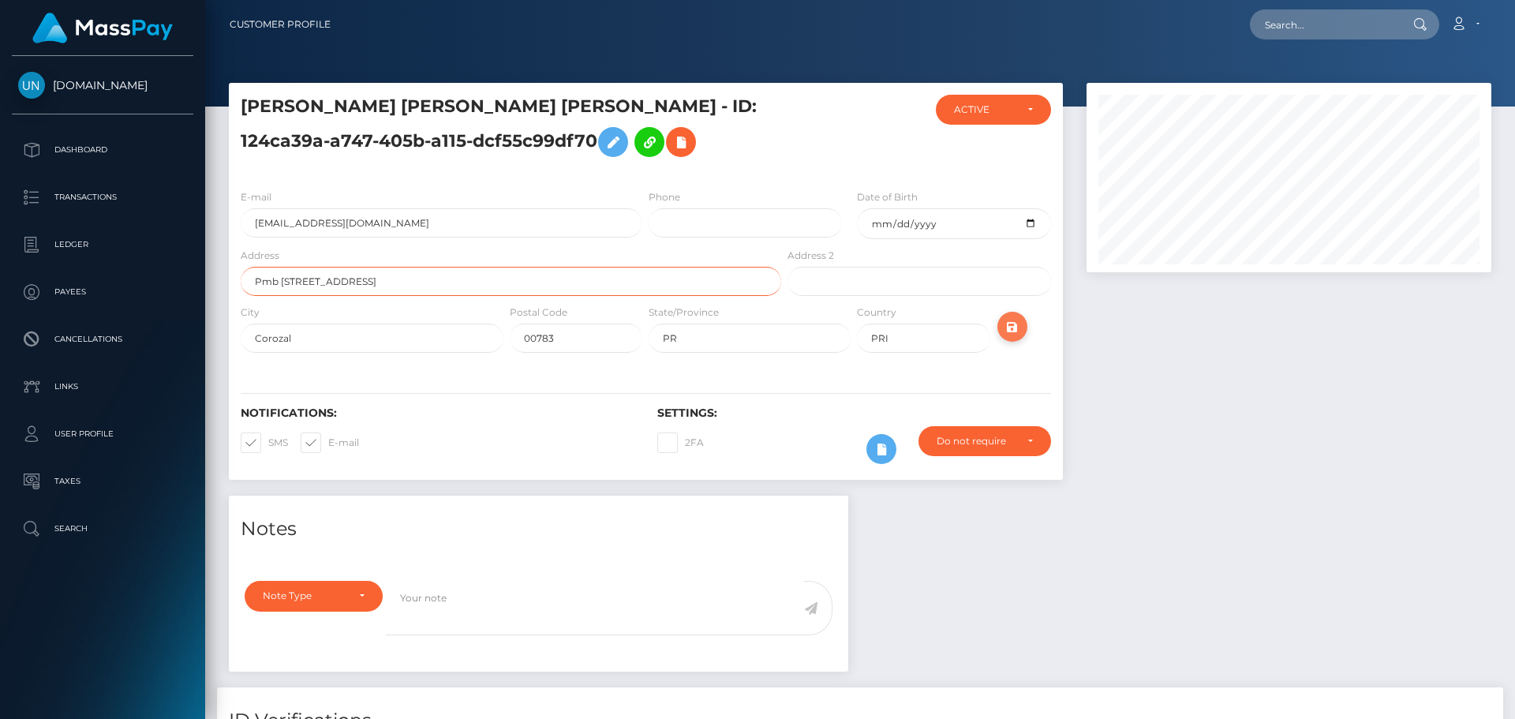
type input "Pmb 417 Po Box 94000"
click at [1011, 325] on icon "submit" at bounding box center [1012, 327] width 19 height 20
click at [1360, 25] on input "text" at bounding box center [1324, 24] width 148 height 30
paste input "[EMAIL_ADDRESS][DOMAIN_NAME]"
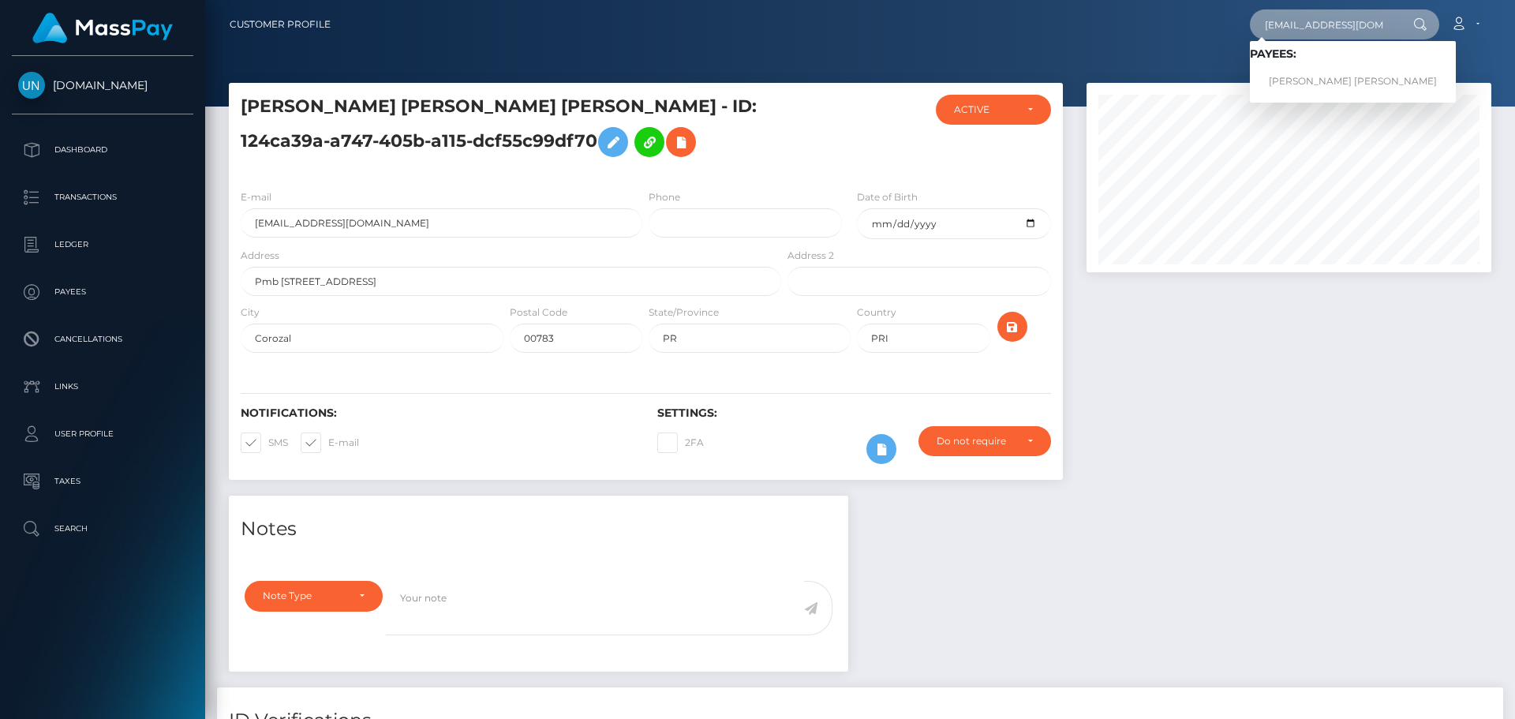
type input "[EMAIL_ADDRESS][DOMAIN_NAME]"
click at [1300, 85] on link "DORIANE LARA FERNANDES RAMALHO" at bounding box center [1353, 81] width 206 height 29
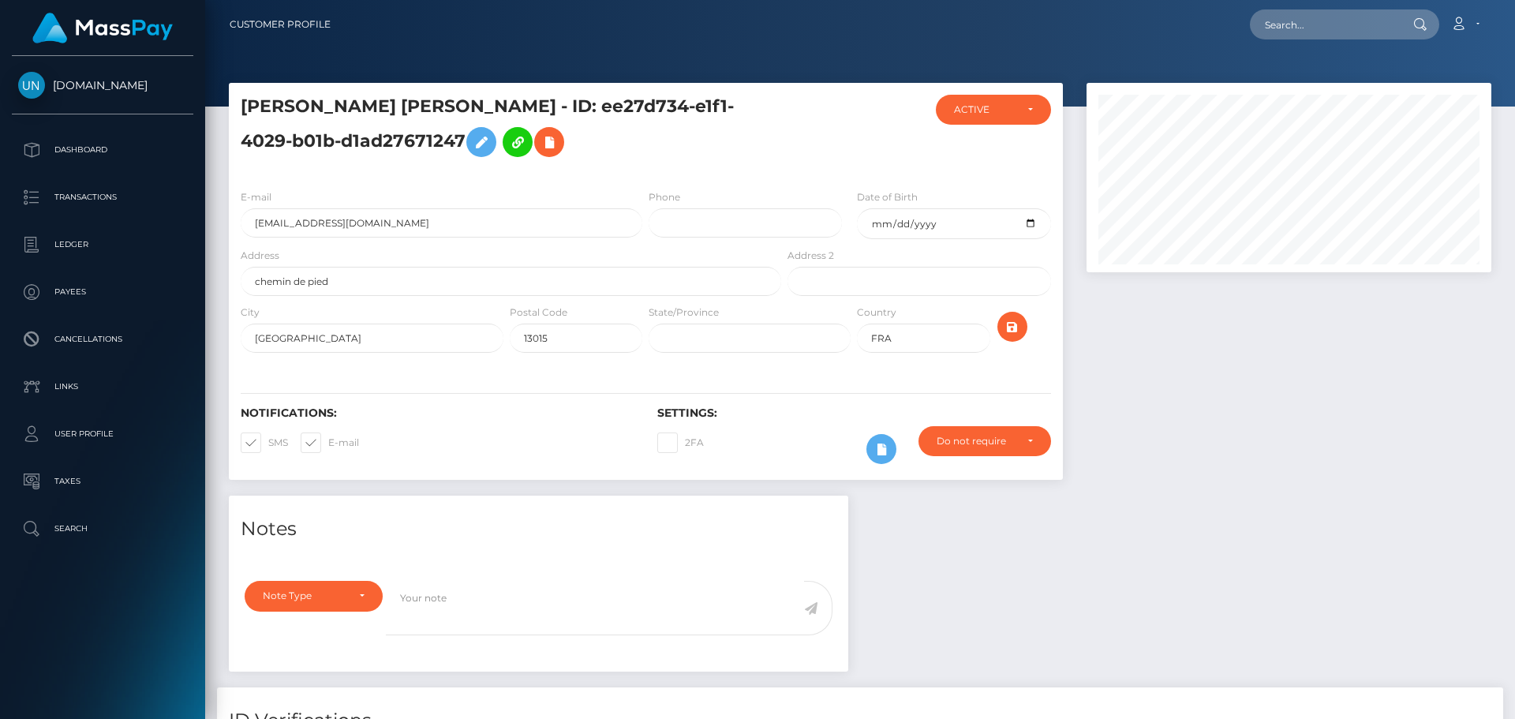
scroll to position [189, 406]
click at [1301, 39] on input "text" at bounding box center [1324, 24] width 148 height 30
paste input "[EMAIL_ADDRESS][DOMAIN_NAME]"
click at [1304, 36] on input "[EMAIL_ADDRESS][DOMAIN_NAME]" at bounding box center [1324, 24] width 148 height 30
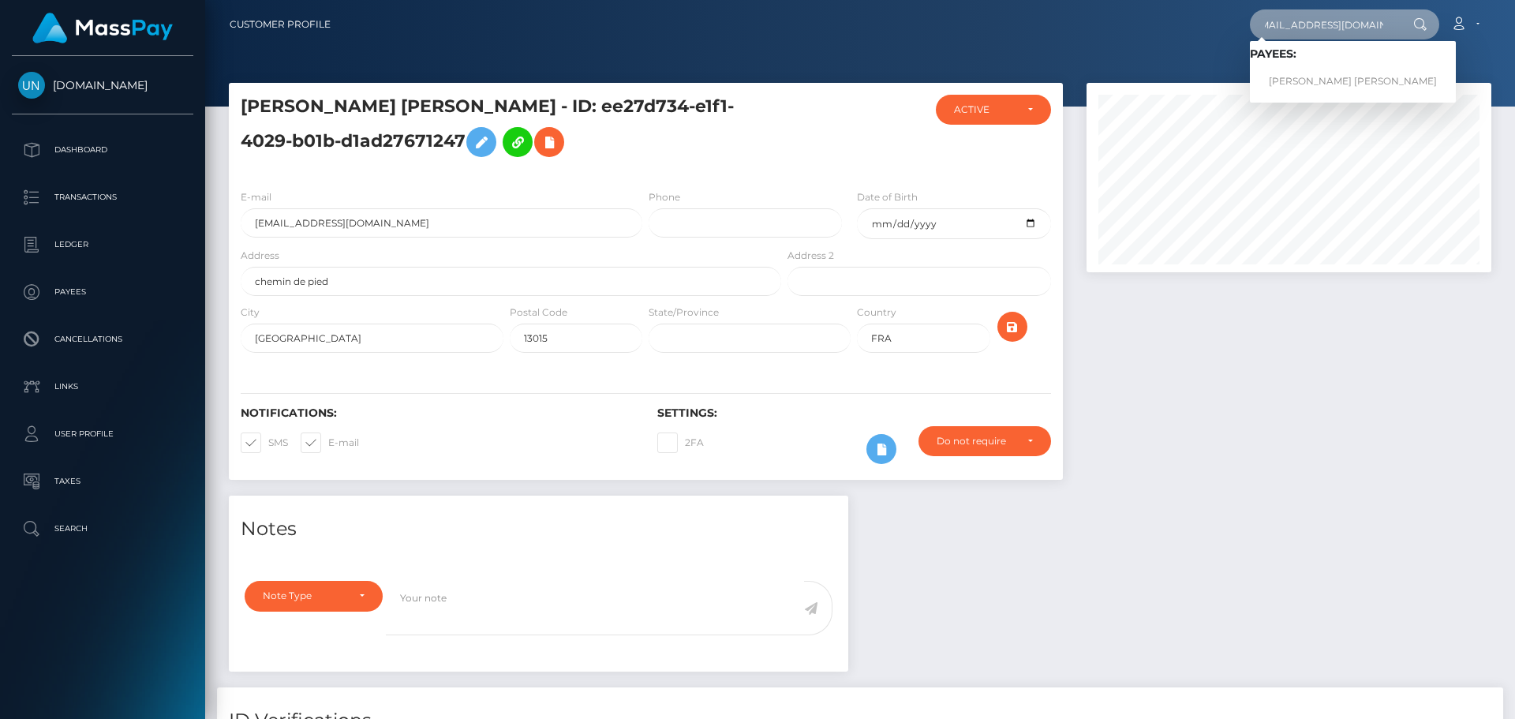
type input "[EMAIL_ADDRESS][DOMAIN_NAME]"
click at [1288, 81] on link "DYLAN GUY JEAN-JACQUES BOYER" at bounding box center [1353, 81] width 206 height 29
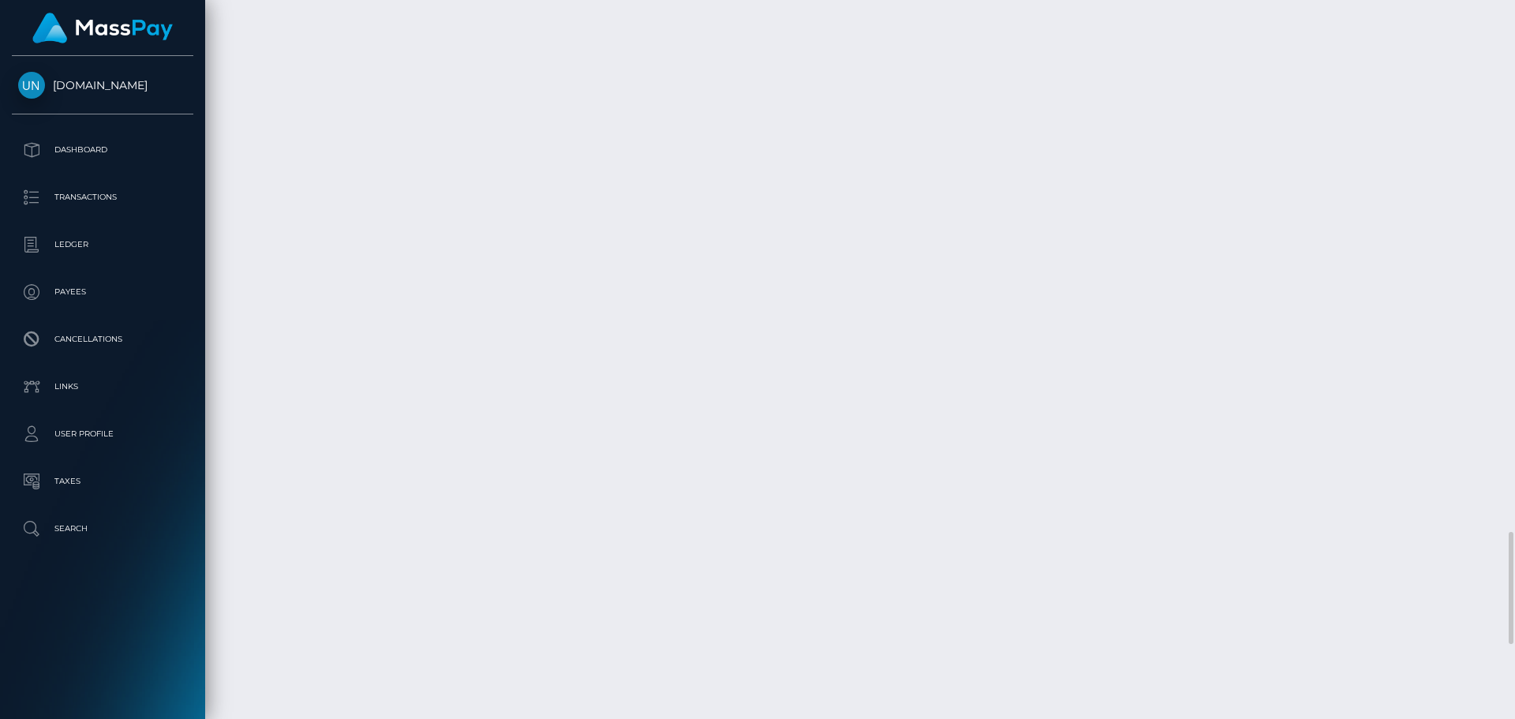
scroll to position [3868, 0]
click at [1514, 10] on div at bounding box center [1509, 359] width 12 height 719
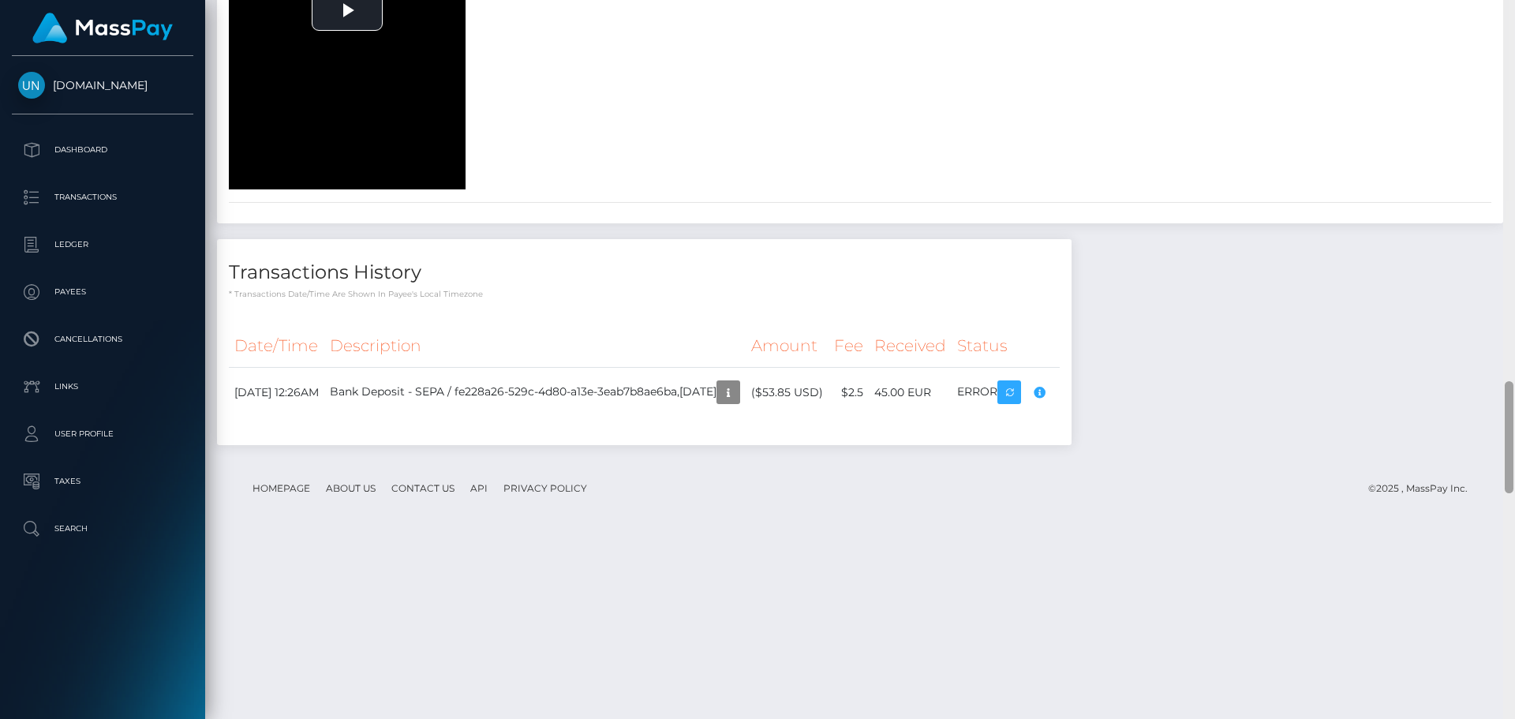
click at [1514, 10] on div at bounding box center [1509, 359] width 12 height 719
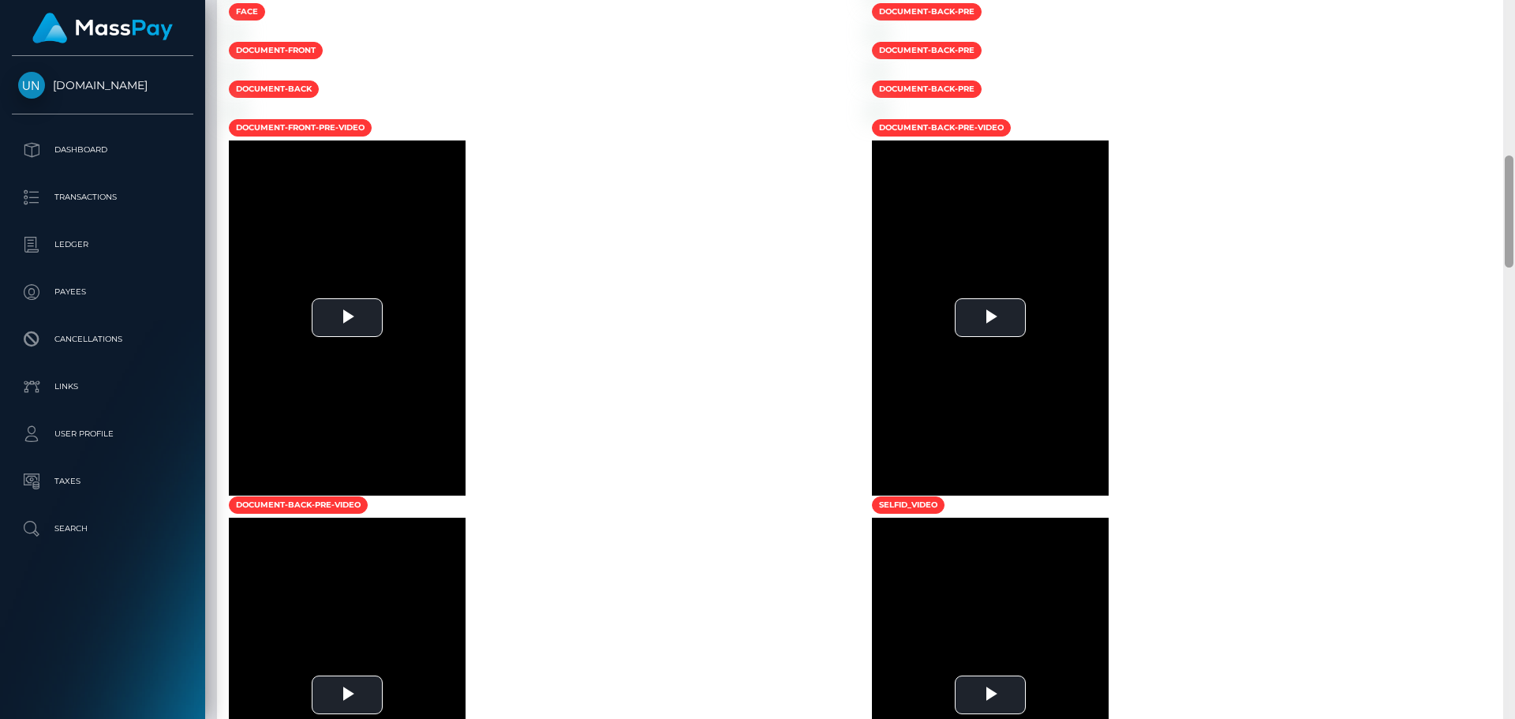
click at [1514, 10] on div at bounding box center [1509, 359] width 12 height 719
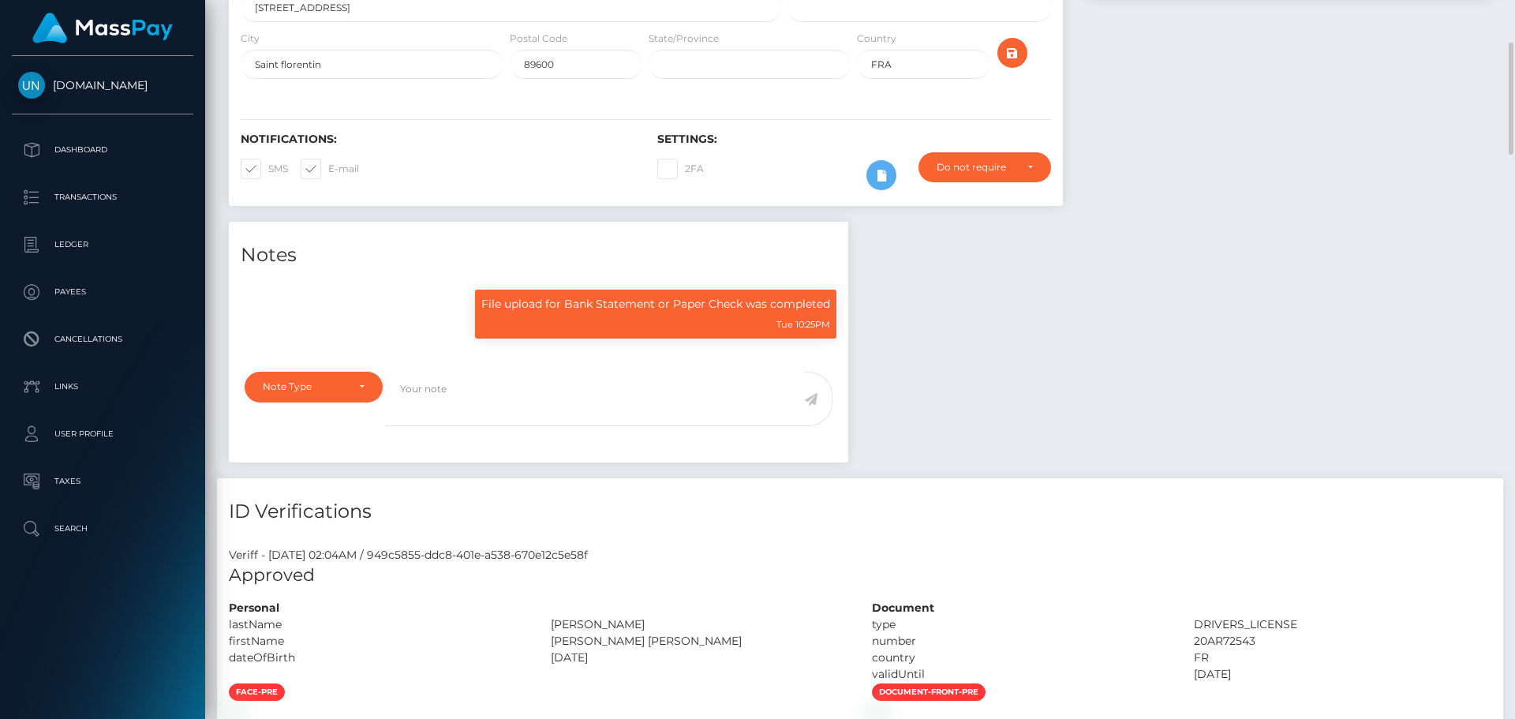
scroll to position [0, 0]
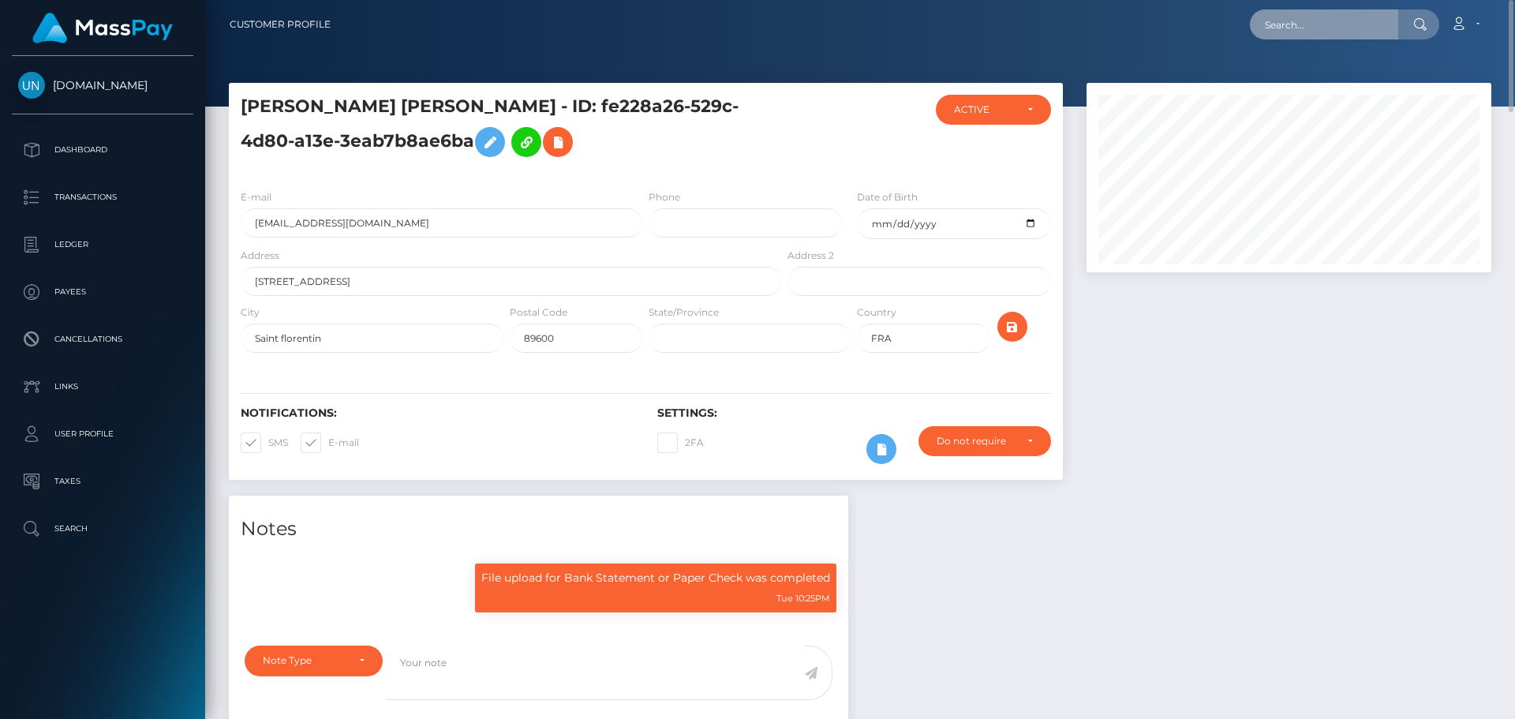
click at [1385, 18] on input "text" at bounding box center [1324, 24] width 148 height 30
paste input "priveunice@gmail.com"
type input "priveunice@gmail.com"
click at [1296, 70] on span "Loading... Loading..." at bounding box center [1292, 65] width 84 height 14
click at [1300, 28] on input "priveunice@gmail.com" at bounding box center [1324, 24] width 148 height 30
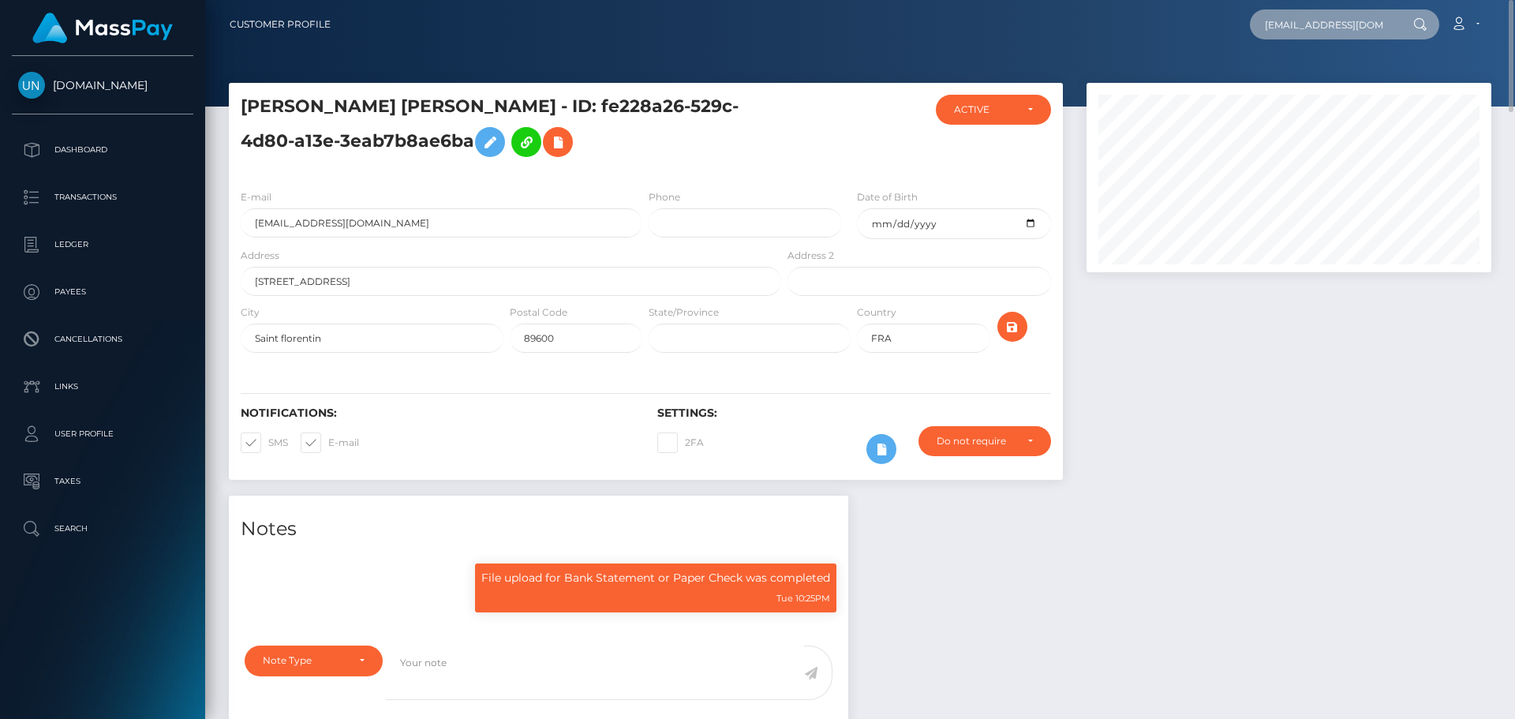
click at [1300, 28] on input "priveunice@gmail.com" at bounding box center [1324, 24] width 148 height 30
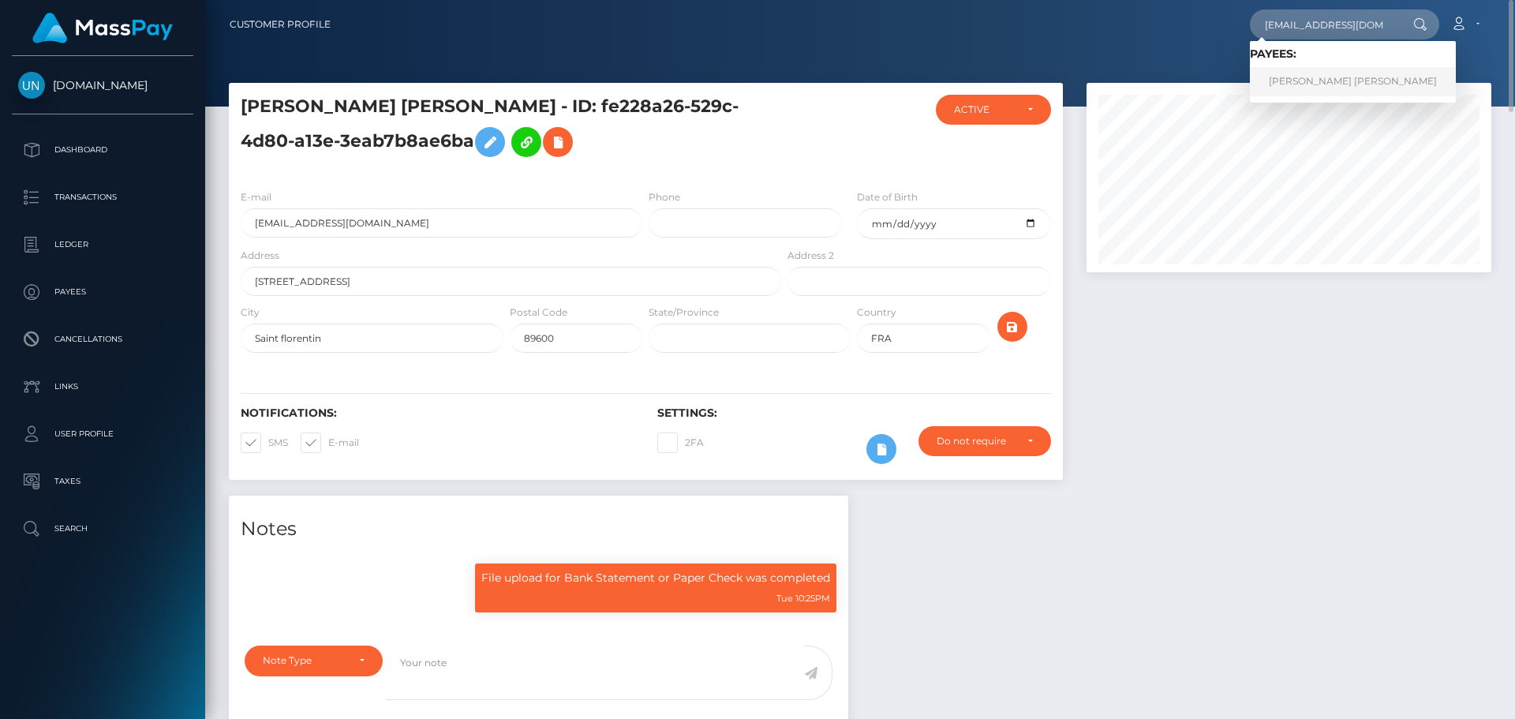
click at [1300, 84] on link "LOIDA EUNICE RIVERA PEREZ" at bounding box center [1353, 81] width 206 height 29
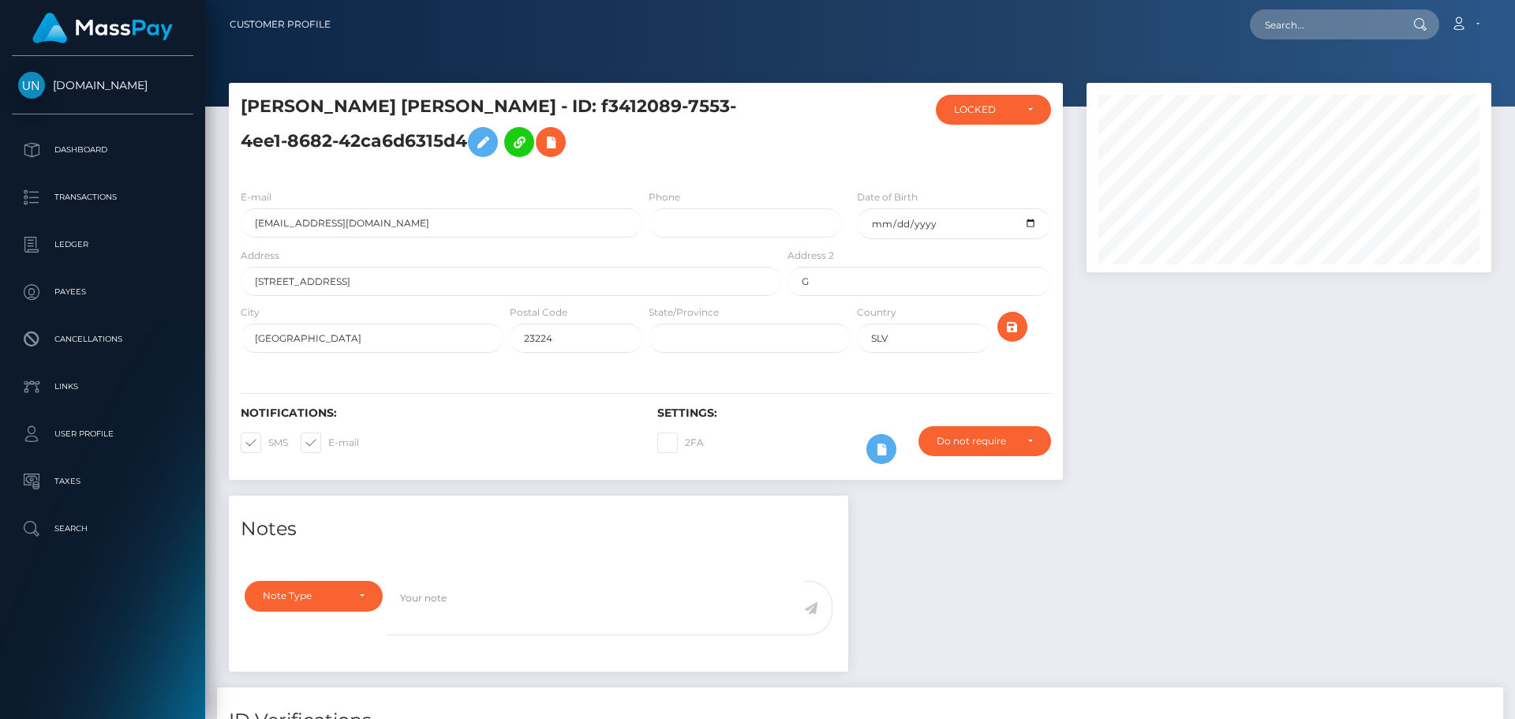
scroll to position [189, 406]
click at [472, 219] on input "[EMAIL_ADDRESS][DOMAIN_NAME]" at bounding box center [442, 222] width 402 height 29
click at [472, 219] on input "priveunice@gmail.com" at bounding box center [442, 222] width 402 height 29
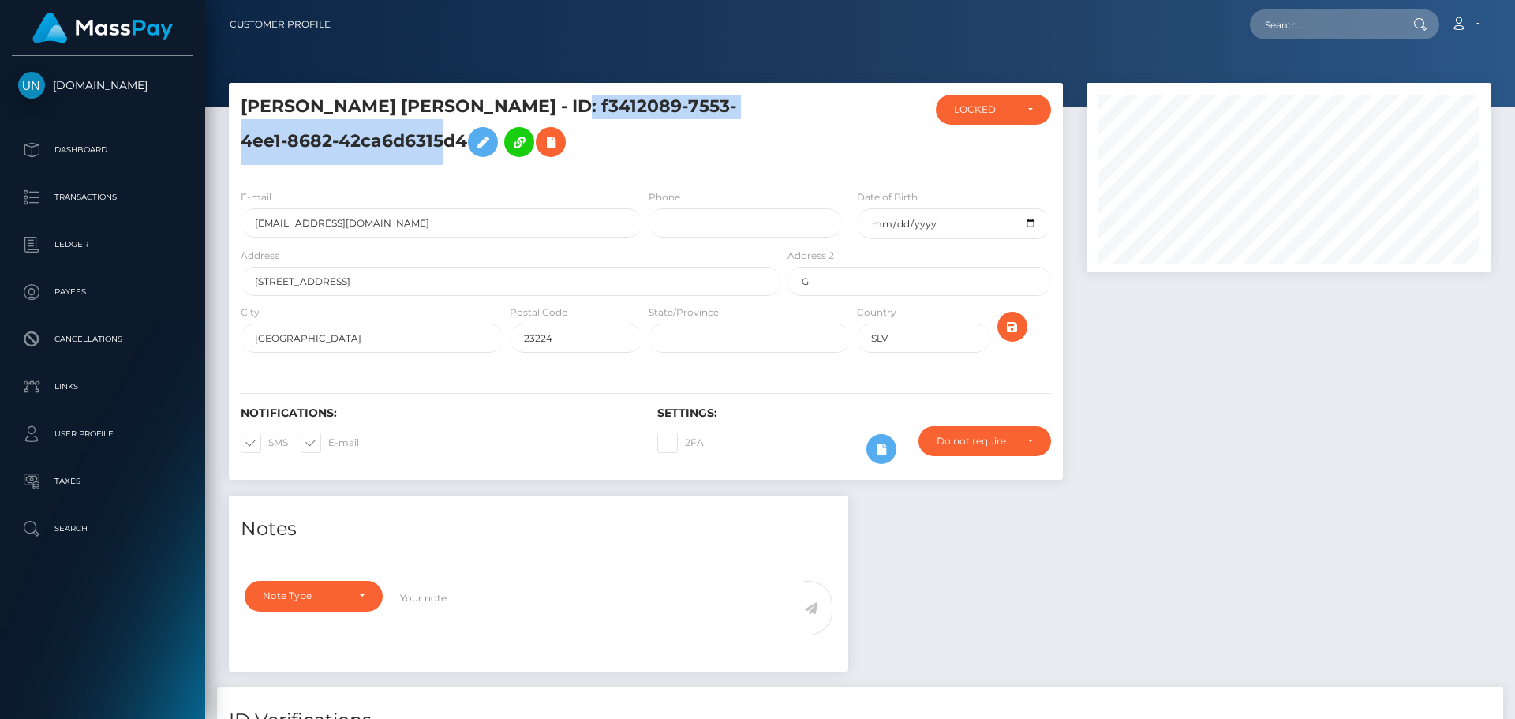
drag, startPoint x: 559, startPoint y: 98, endPoint x: 417, endPoint y: 153, distance: 153.1
click at [417, 153] on h5 "LOIDA EUNICE RIVERA PEREZ - ID: f3412089-7553-4ee1-8682-42ca6d6315d4" at bounding box center [507, 130] width 532 height 70
copy h5 "f3412089-7553-4ee1-8682-42ca6d6315d4"
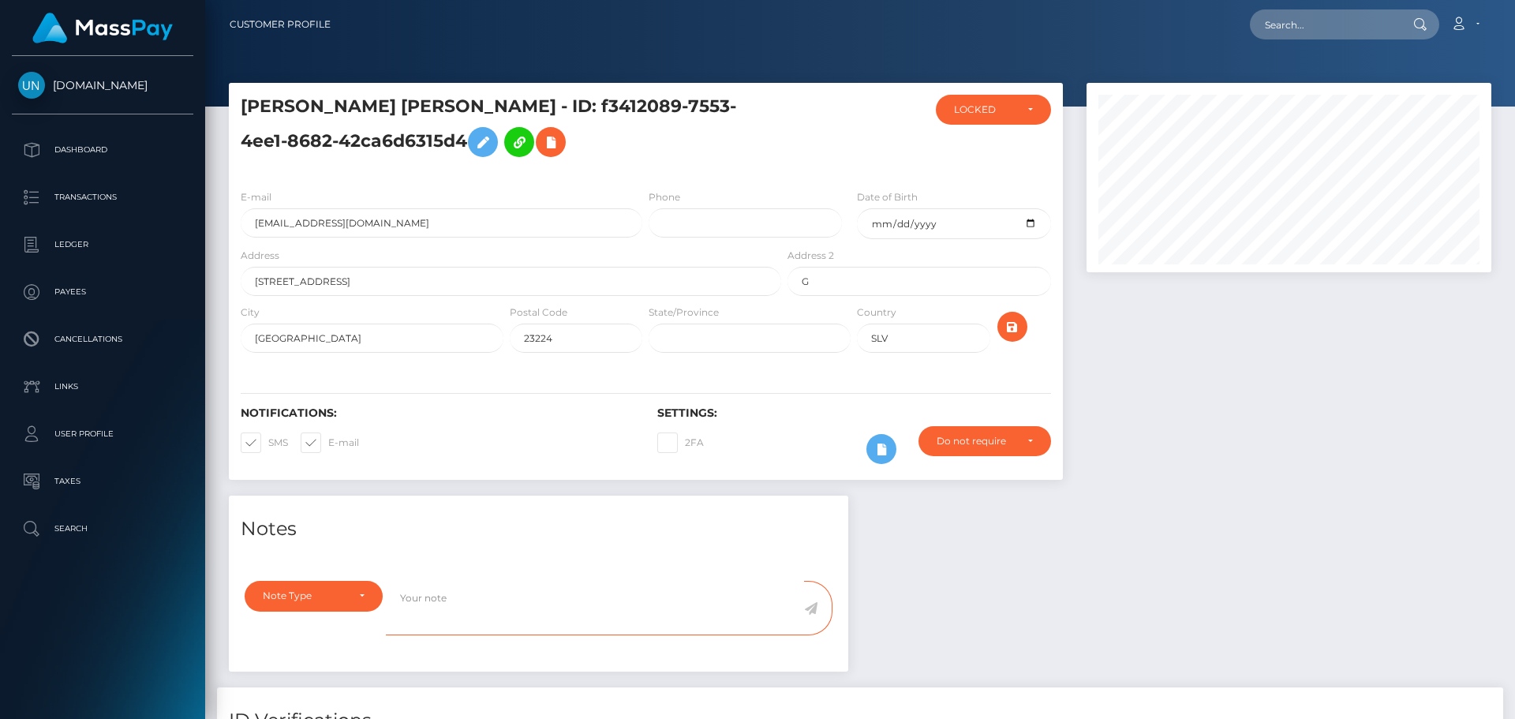
click at [582, 592] on textarea at bounding box center [595, 608] width 418 height 54
paste textarea "f3412089-7553-4ee1-8682-42ca6d6315d4"
type textarea "f3412089-7553-4ee1-8682-42ca6d6315d4"
click at [574, 596] on textarea "f3412089-7553-4ee1-8682-42ca6d6315d4" at bounding box center [595, 608] width 418 height 54
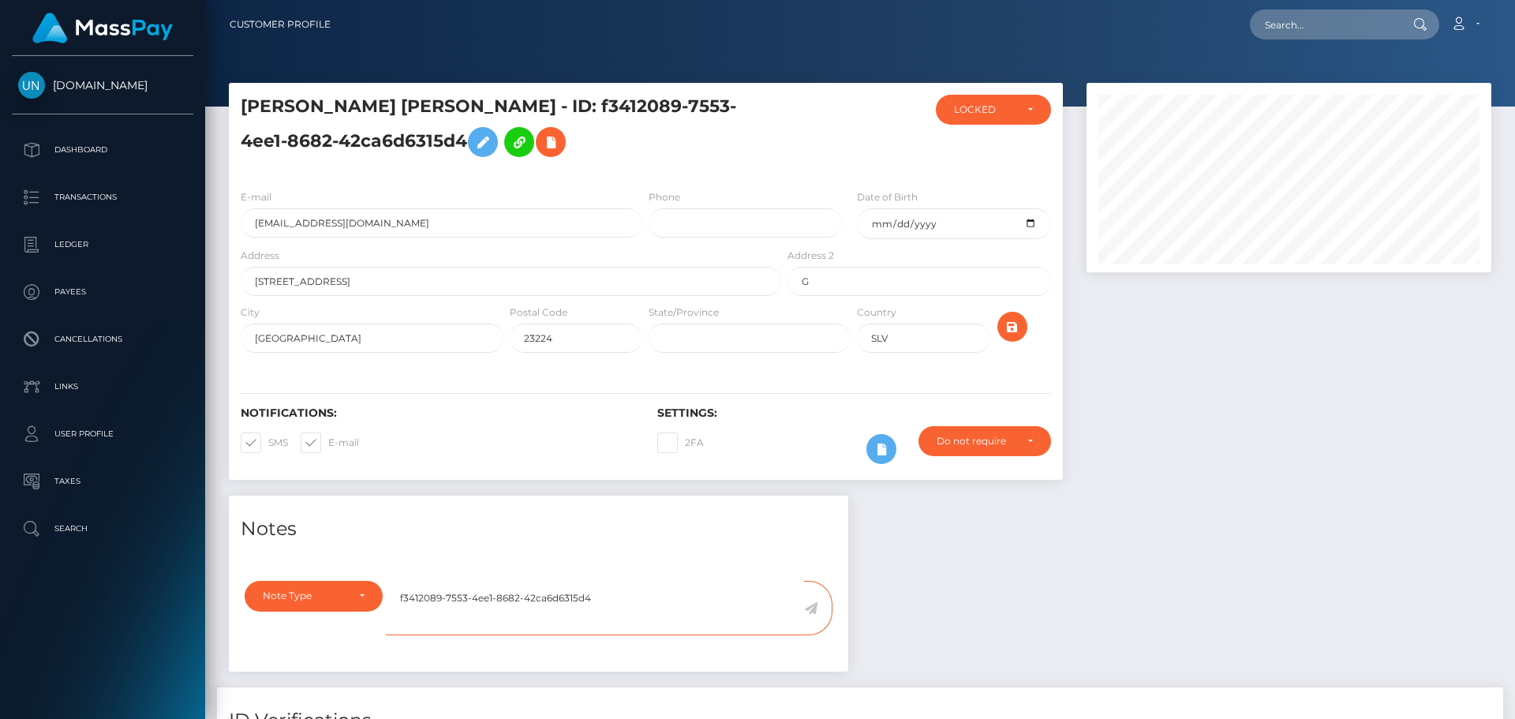
click at [574, 596] on textarea "f3412089-7553-4ee1-8682-42ca6d6315d4" at bounding box center [595, 608] width 418 height 54
click at [1288, 14] on input "text" at bounding box center [1324, 24] width 148 height 30
paste input "sadayure@gmail.com"
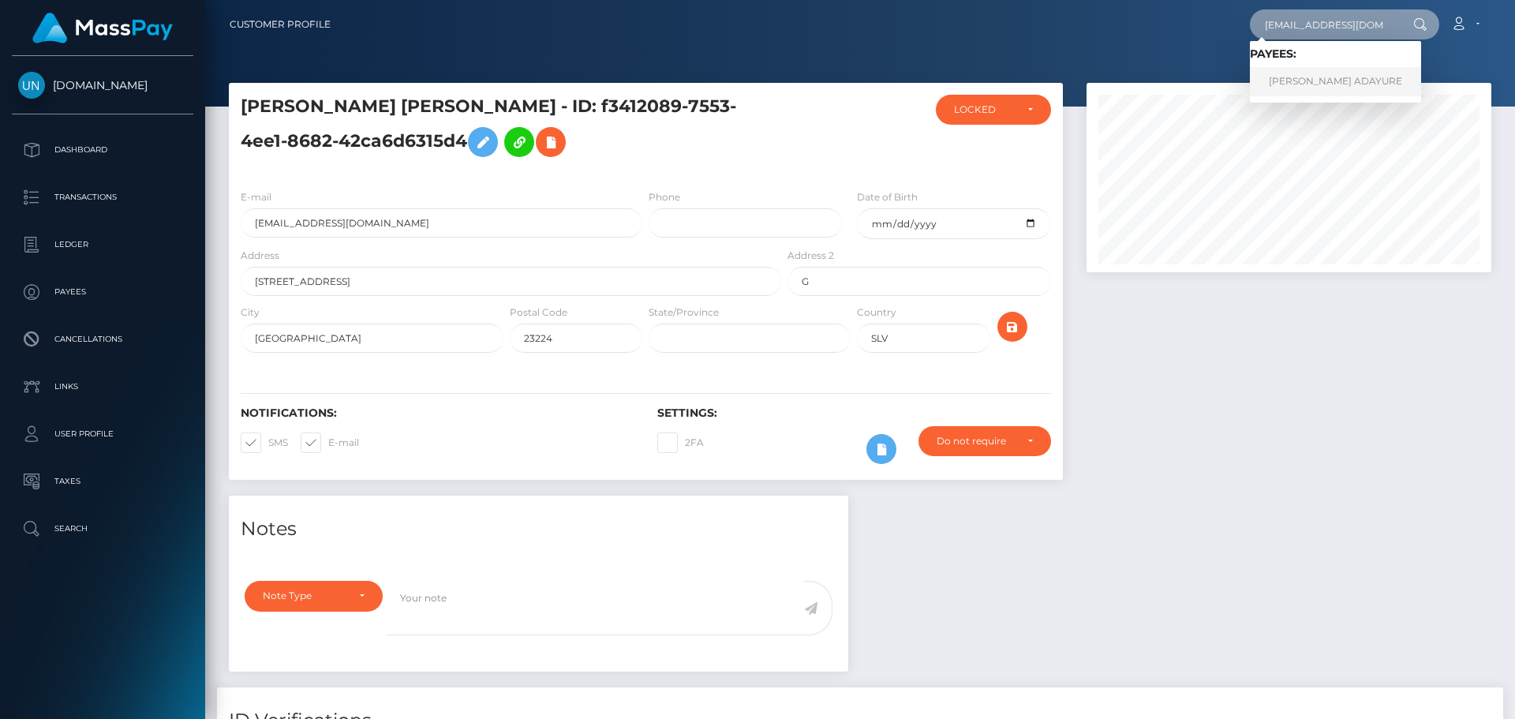
type input "sadayure@gmail.com"
click at [1286, 72] on link "ANDREW NSOBILA ADAYURE" at bounding box center [1335, 81] width 171 height 29
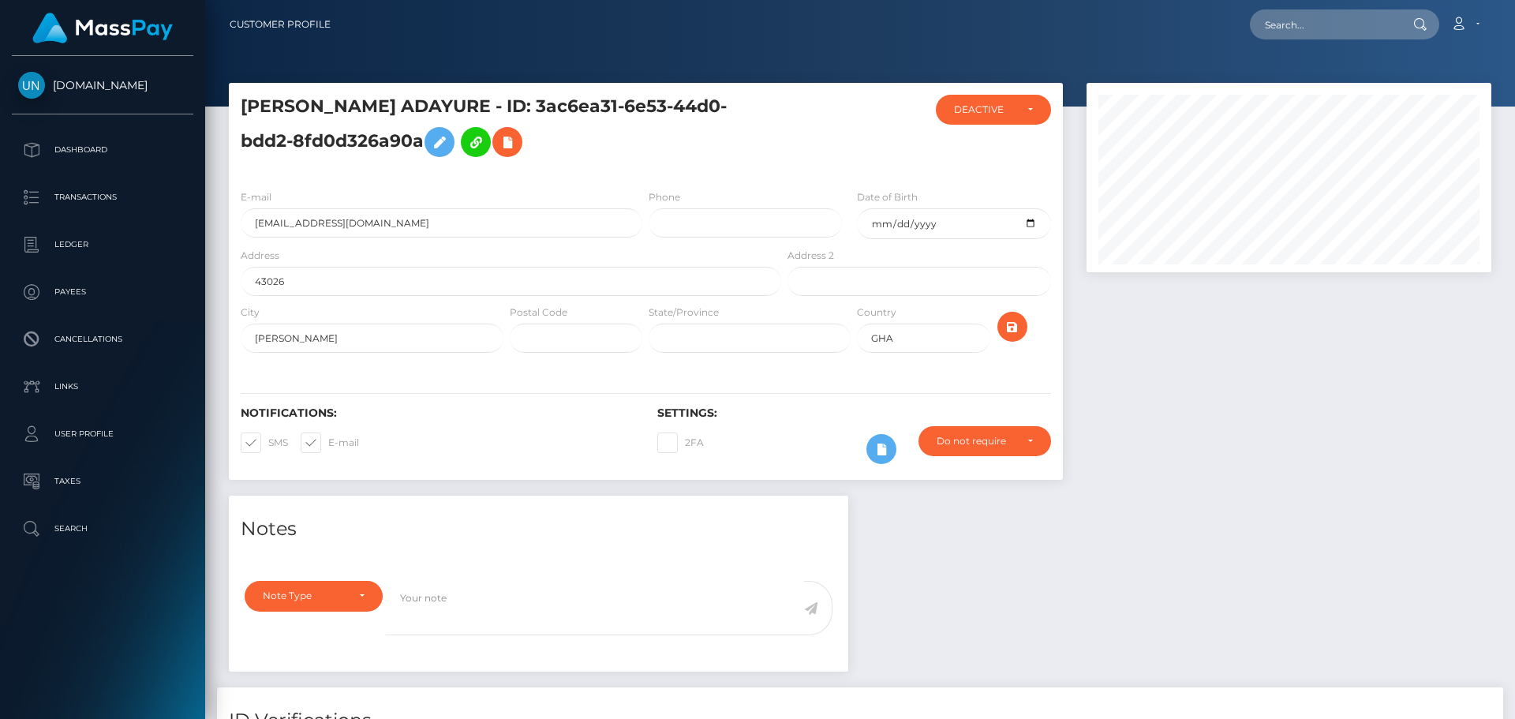
scroll to position [189, 406]
click at [1279, 24] on input "text" at bounding box center [1324, 24] width 148 height 30
paste input "[EMAIL_ADDRESS][DOMAIN_NAME]"
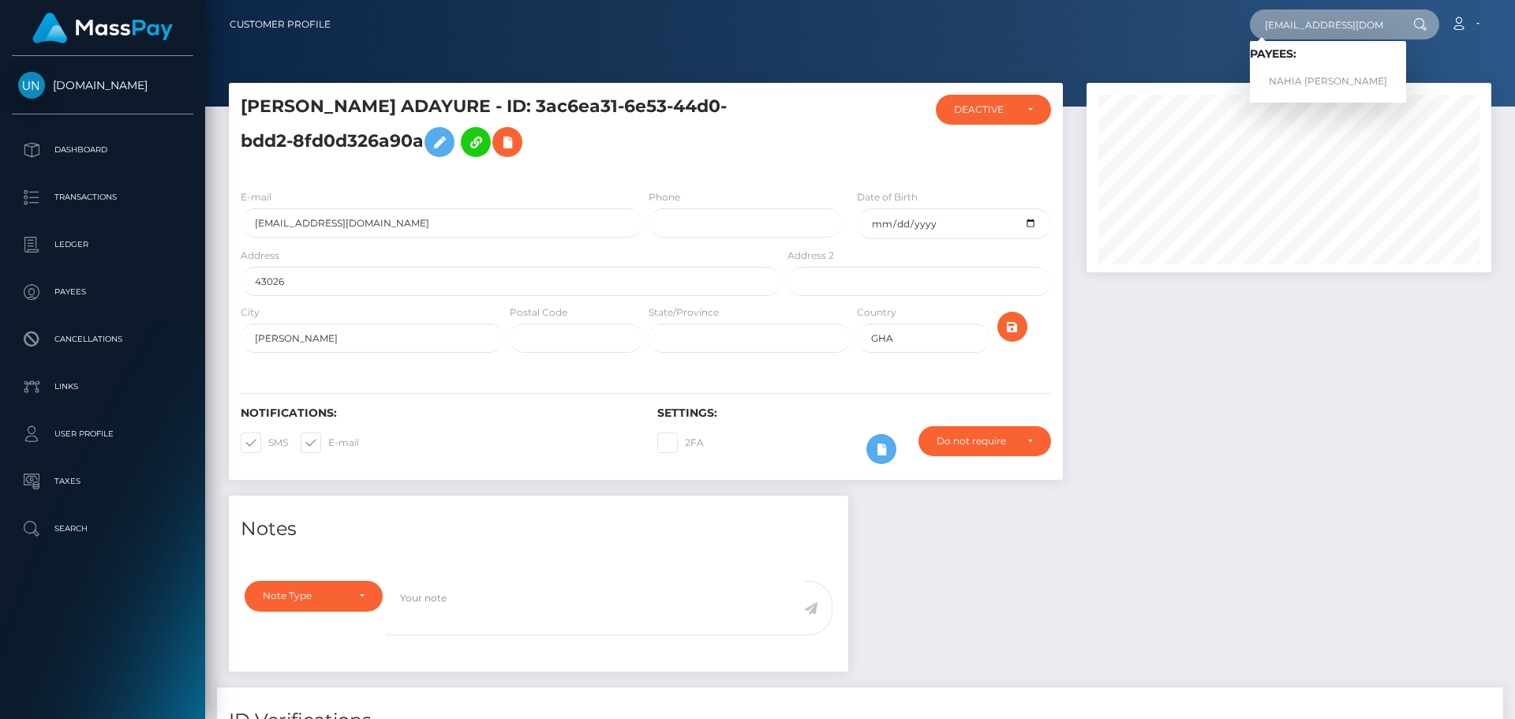
type input "[EMAIL_ADDRESS][DOMAIN_NAME]"
drag, startPoint x: 1318, startPoint y: 76, endPoint x: 1306, endPoint y: 80, distance: 13.5
click at [1318, 76] on link "NAHIA [PERSON_NAME]" at bounding box center [1328, 81] width 156 height 29
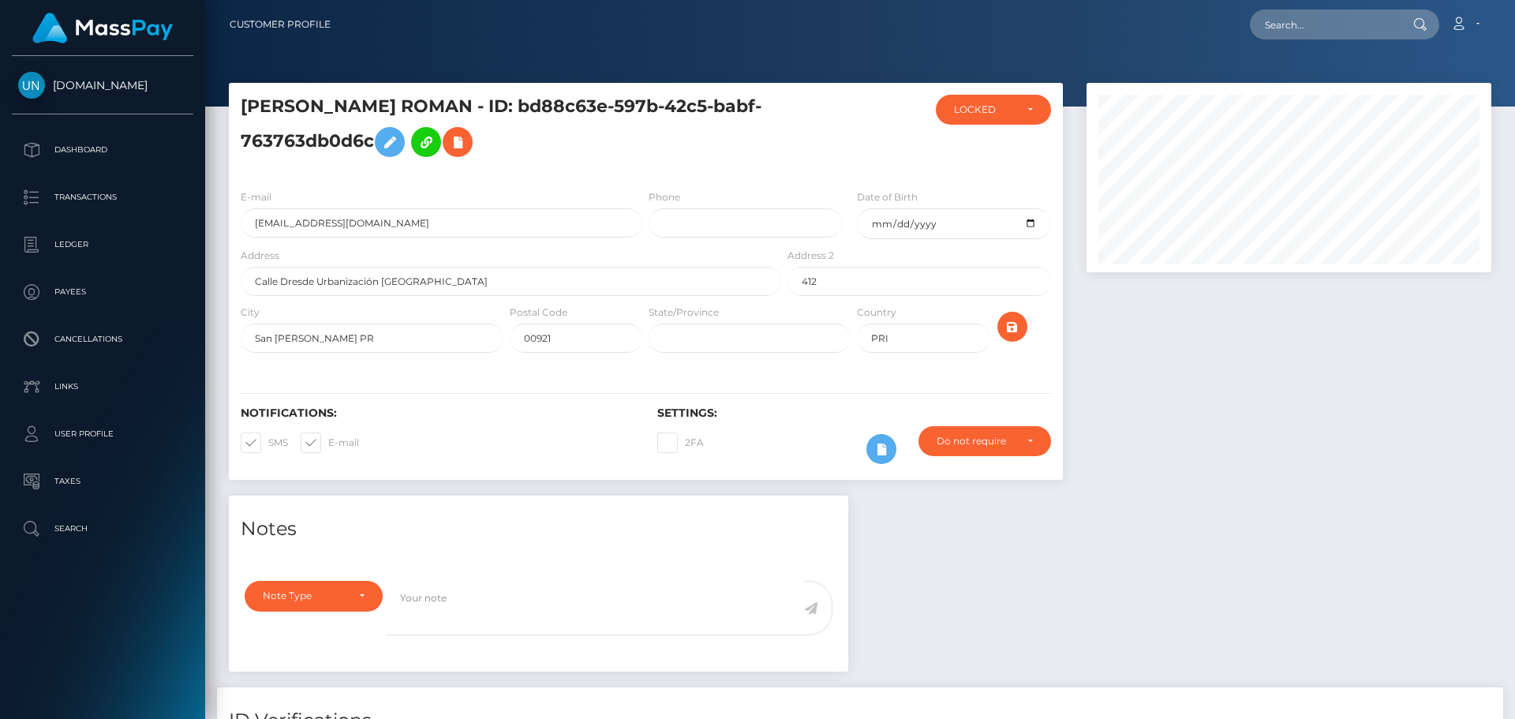
scroll to position [189, 406]
click at [368, 234] on input "nahianalia1@gmail.com" at bounding box center [442, 222] width 402 height 29
drag, startPoint x: 592, startPoint y: 110, endPoint x: 468, endPoint y: 145, distance: 128.9
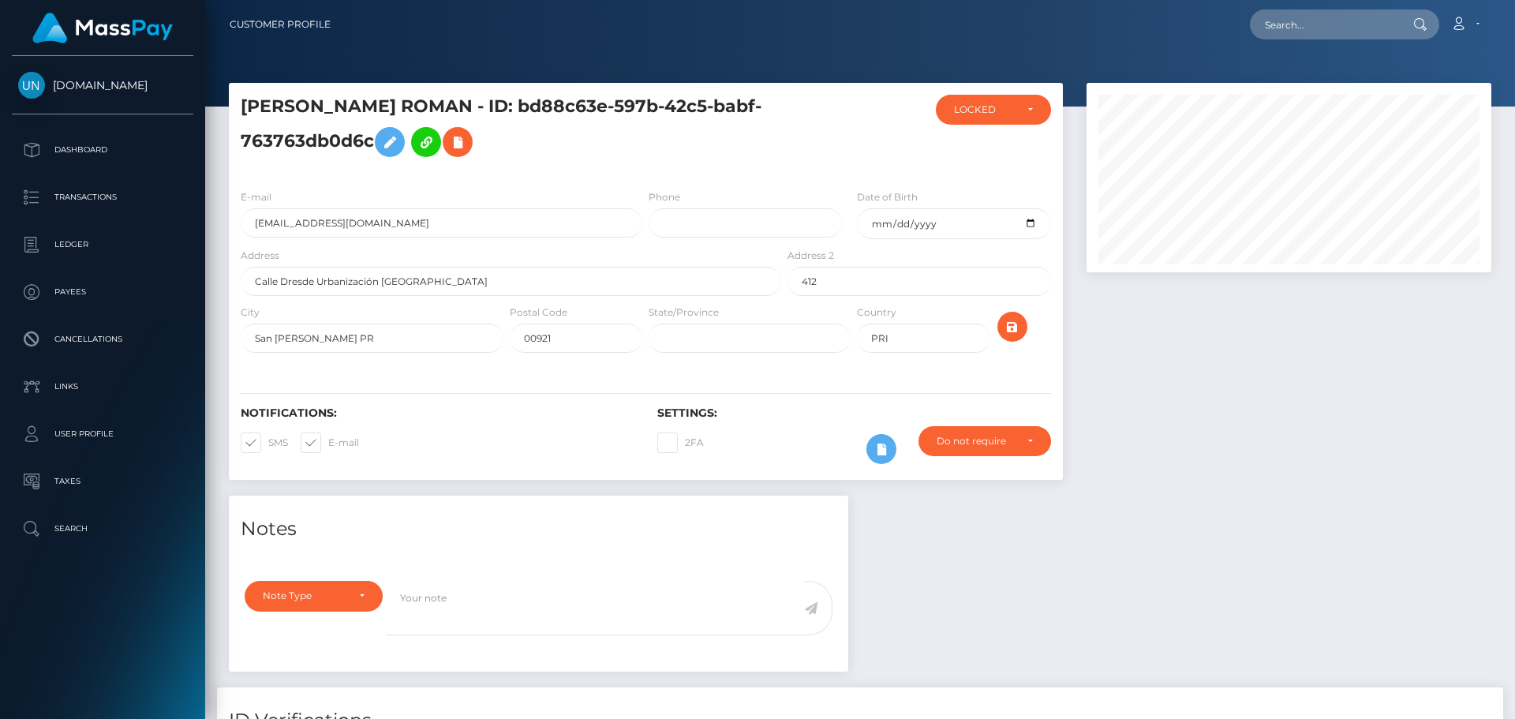
click at [468, 145] on h5 "NAHIA NALIA MARTINEZ ROMAN - ID: bd88c63e-597b-42c5-babf-763763db0d6c" at bounding box center [507, 130] width 532 height 70
click at [664, 583] on textarea at bounding box center [595, 608] width 418 height 54
paste textarea "bd88c63e-597b-42c5-babf-763763db0d6c"
type textarea "bd88c63e-597b-42c5-babf-763763db0d6c"
click at [641, 598] on textarea "bd88c63e-597b-42c5-babf-763763db0d6c" at bounding box center [595, 608] width 418 height 54
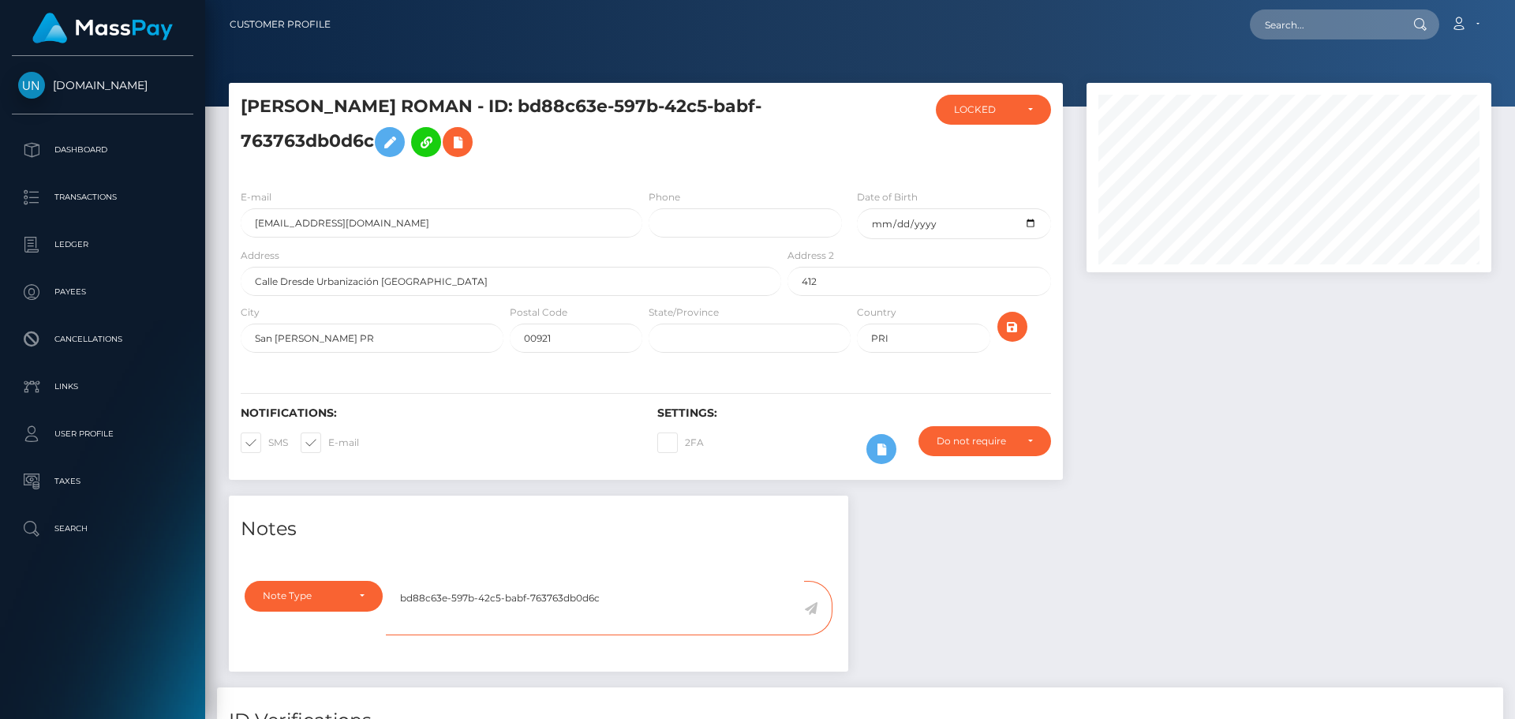
click at [641, 598] on textarea "bd88c63e-597b-42c5-babf-763763db0d6c" at bounding box center [595, 608] width 418 height 54
drag, startPoint x: 1448, startPoint y: 23, endPoint x: 1290, endPoint y: 27, distance: 157.9
click at [1434, 24] on div "Loading... Loading... Account Edit Profile Logout" at bounding box center [916, 24] width 1147 height 33
click at [1290, 27] on input "text" at bounding box center [1324, 24] width 148 height 30
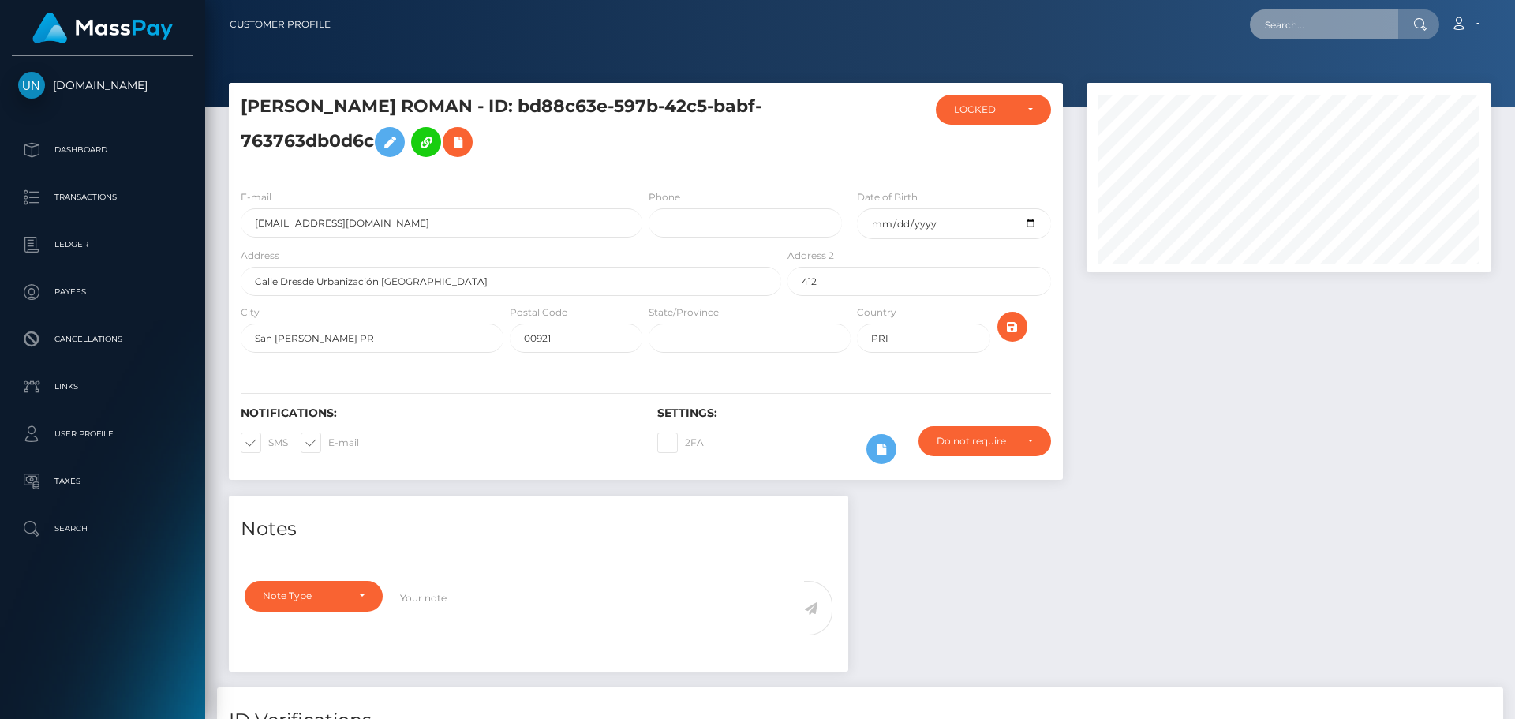
paste input "ayeleinetays@gmail.com"
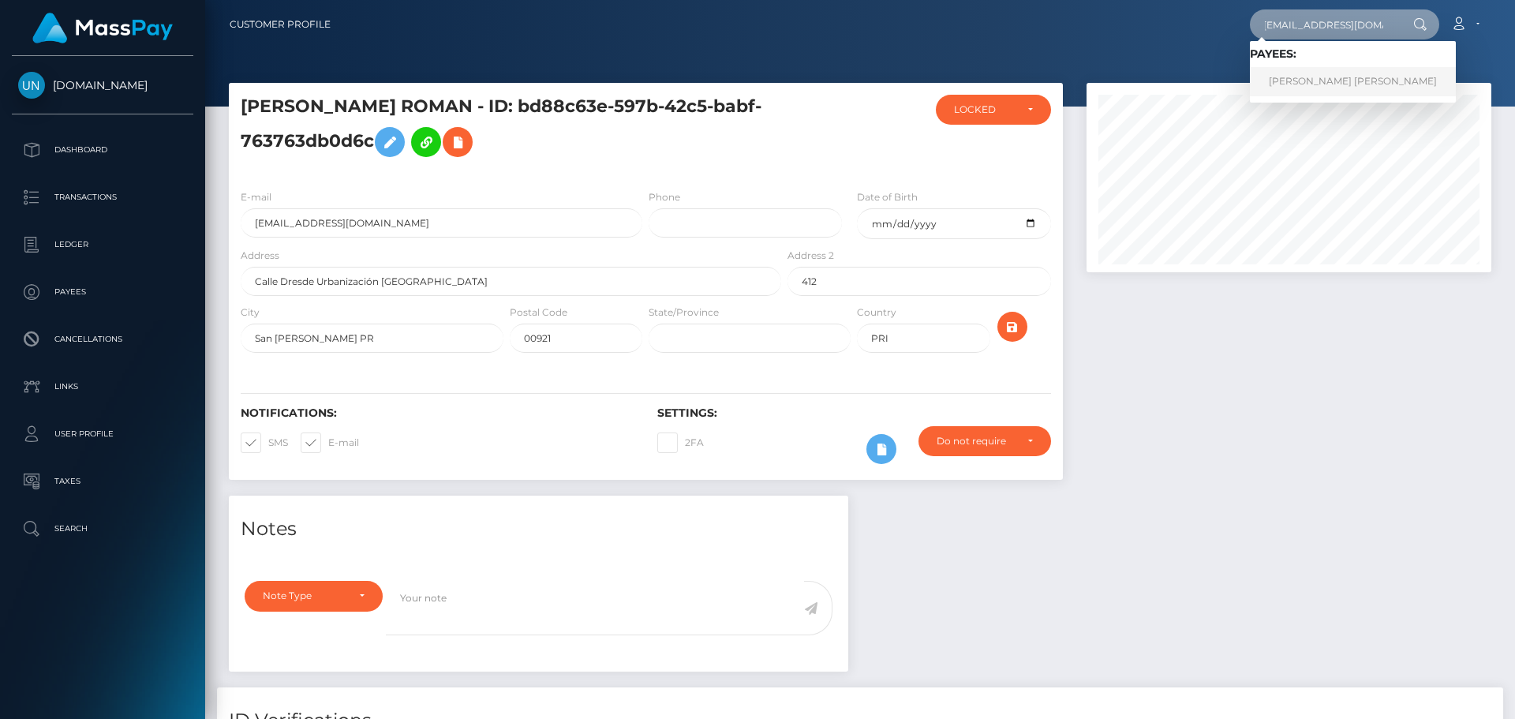
type input "ayeleinetays@gmail.com"
click at [1319, 81] on link "TAYS AYELEINE MARTINEZ RODRIGUEZ" at bounding box center [1353, 81] width 206 height 29
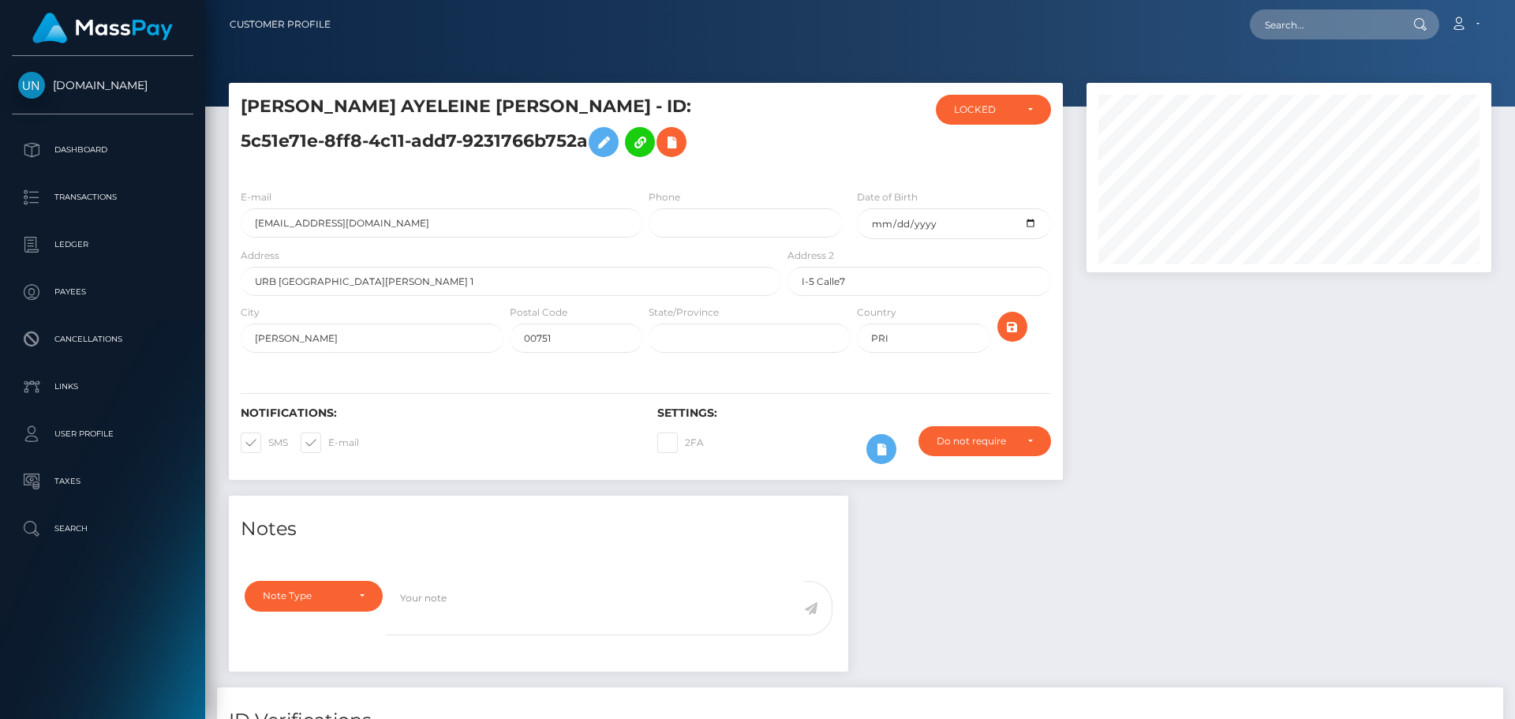
scroll to position [189, 406]
click at [368, 223] on input "[EMAIL_ADDRESS][DOMAIN_NAME]" at bounding box center [442, 222] width 402 height 29
click at [368, 223] on input "ayeleinetays@gmail.com" at bounding box center [442, 222] width 402 height 29
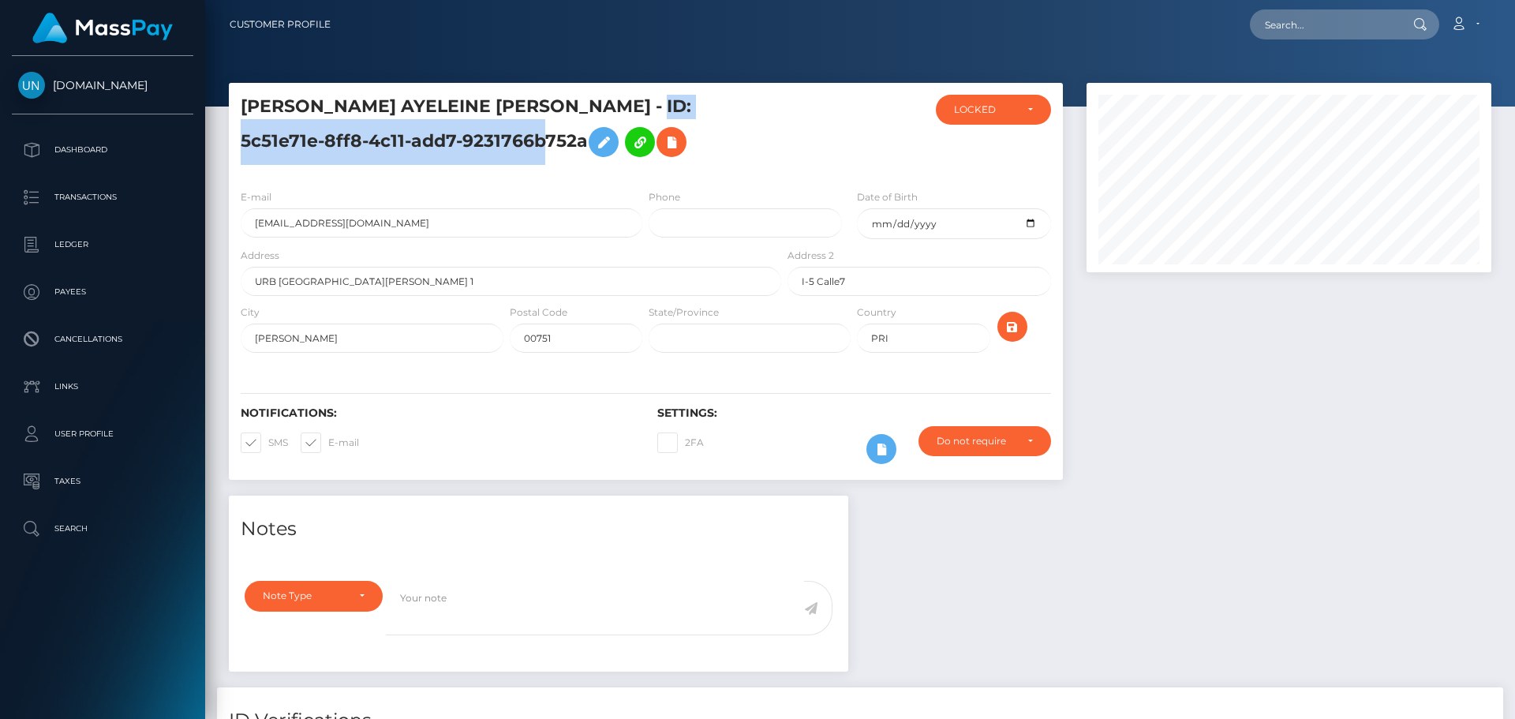
drag, startPoint x: 645, startPoint y: 109, endPoint x: 455, endPoint y: 151, distance: 194.1
click at [455, 151] on h5 "TAYS AYELEINE MARTINEZ RODRIGUEZ - ID: 5c51e71e-8ff8-4c11-add7-9231766b752a" at bounding box center [507, 130] width 532 height 70
copy h5 "5c51e71e-8ff8-4c11-add7-9231766b752a"
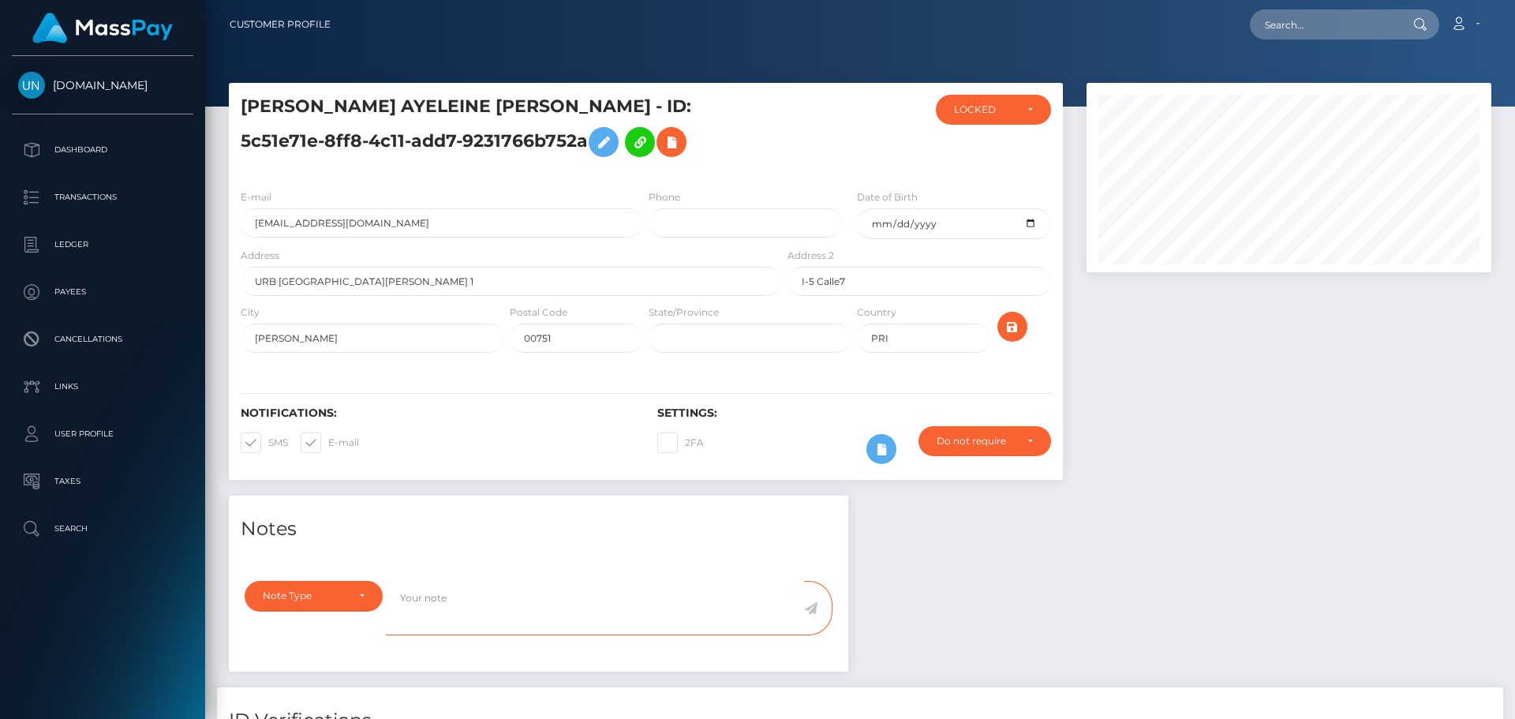
click at [580, 600] on textarea at bounding box center [595, 608] width 418 height 54
paste textarea "5c51e71e-8ff8-4c11-add7-9231766b752a"
type textarea "5c51e71e-8ff8-4c11-add7-9231766b752a"
click at [583, 621] on textarea "5c51e71e-8ff8-4c11-add7-9231766b752a" at bounding box center [595, 608] width 418 height 54
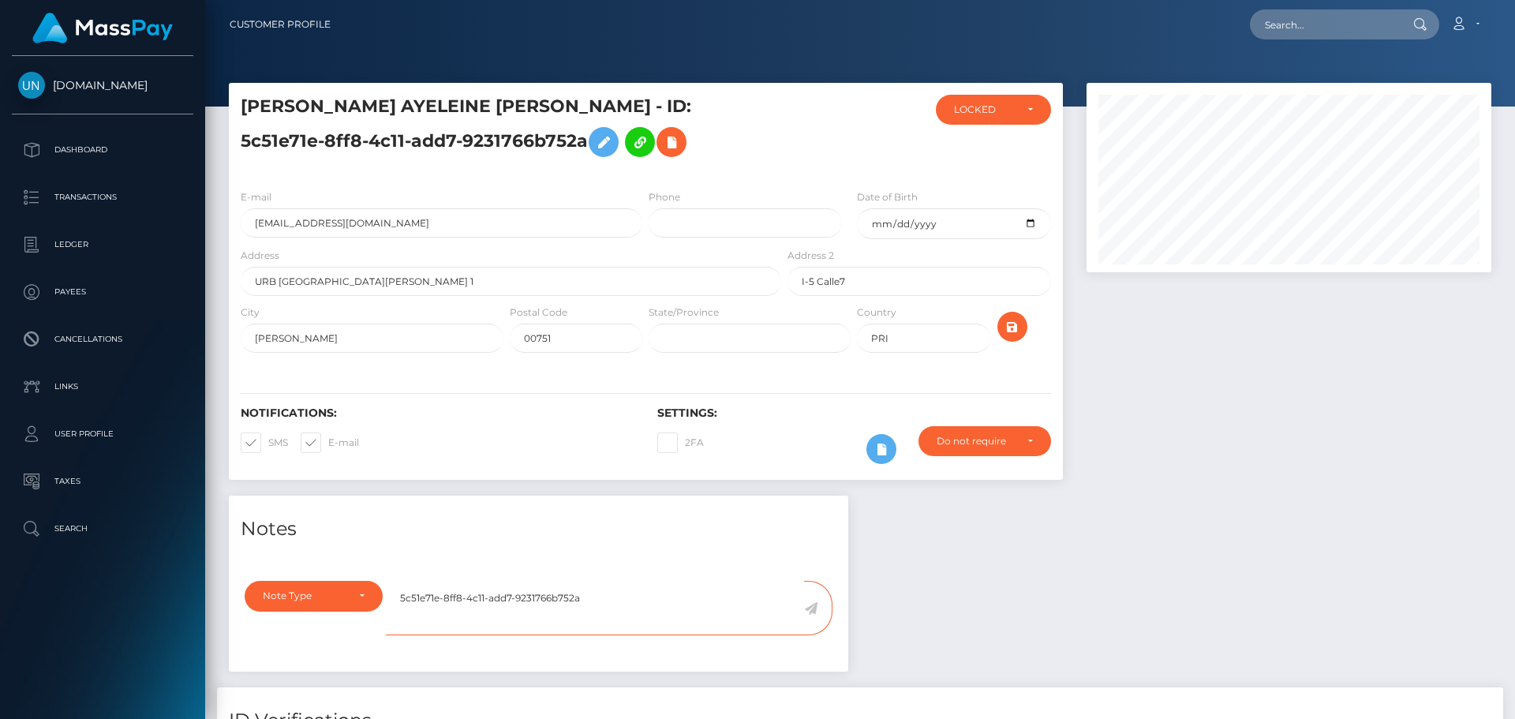
click at [586, 616] on textarea "5c51e71e-8ff8-4c11-add7-9231766b752a" at bounding box center [595, 608] width 418 height 54
click at [1298, 34] on input "text" at bounding box center [1324, 24] width 148 height 30
paste input "lopezsolangie0605@gmail.com"
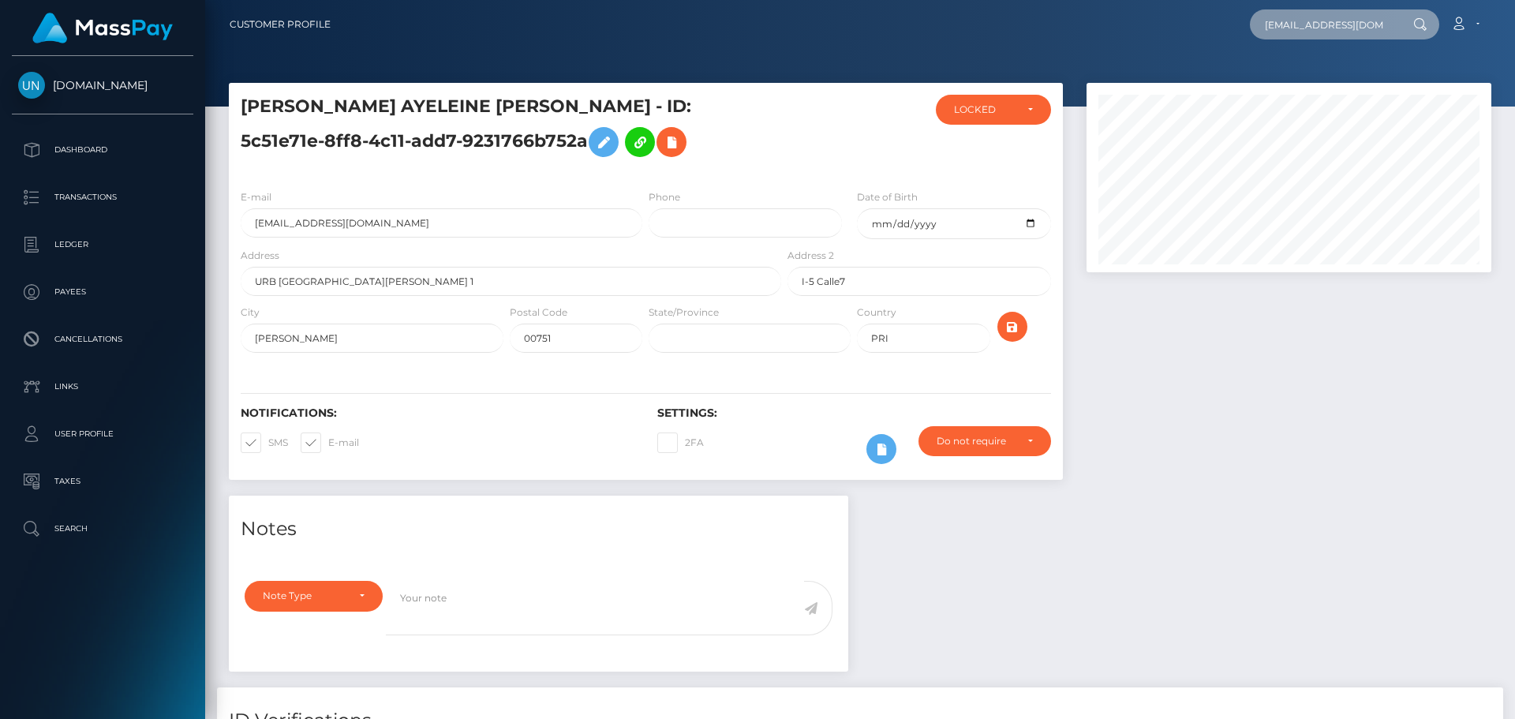
scroll to position [0, 32]
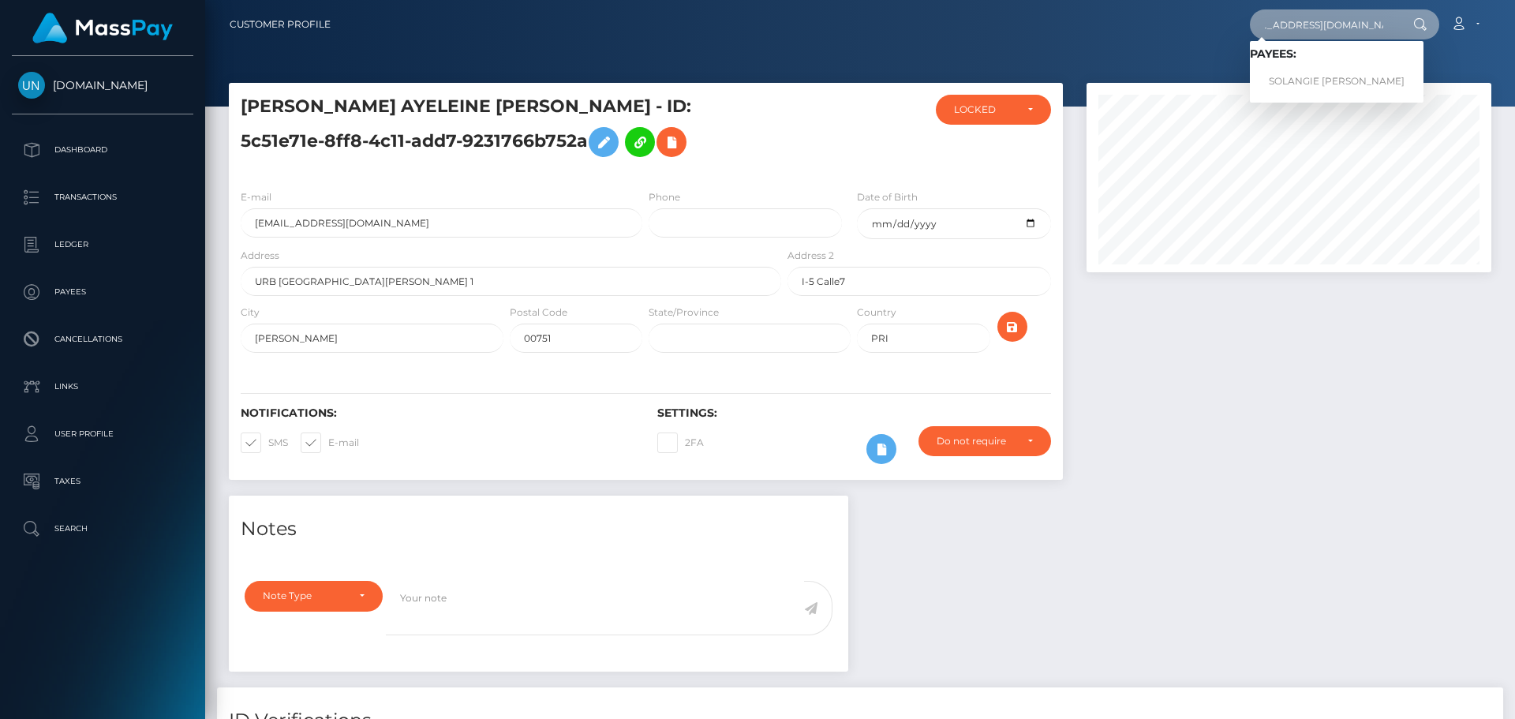
type input "lopezsolangie0605@gmail.com"
click at [1297, 80] on link "SOLANGIE NEYLEEN LOPEZ" at bounding box center [1337, 81] width 174 height 29
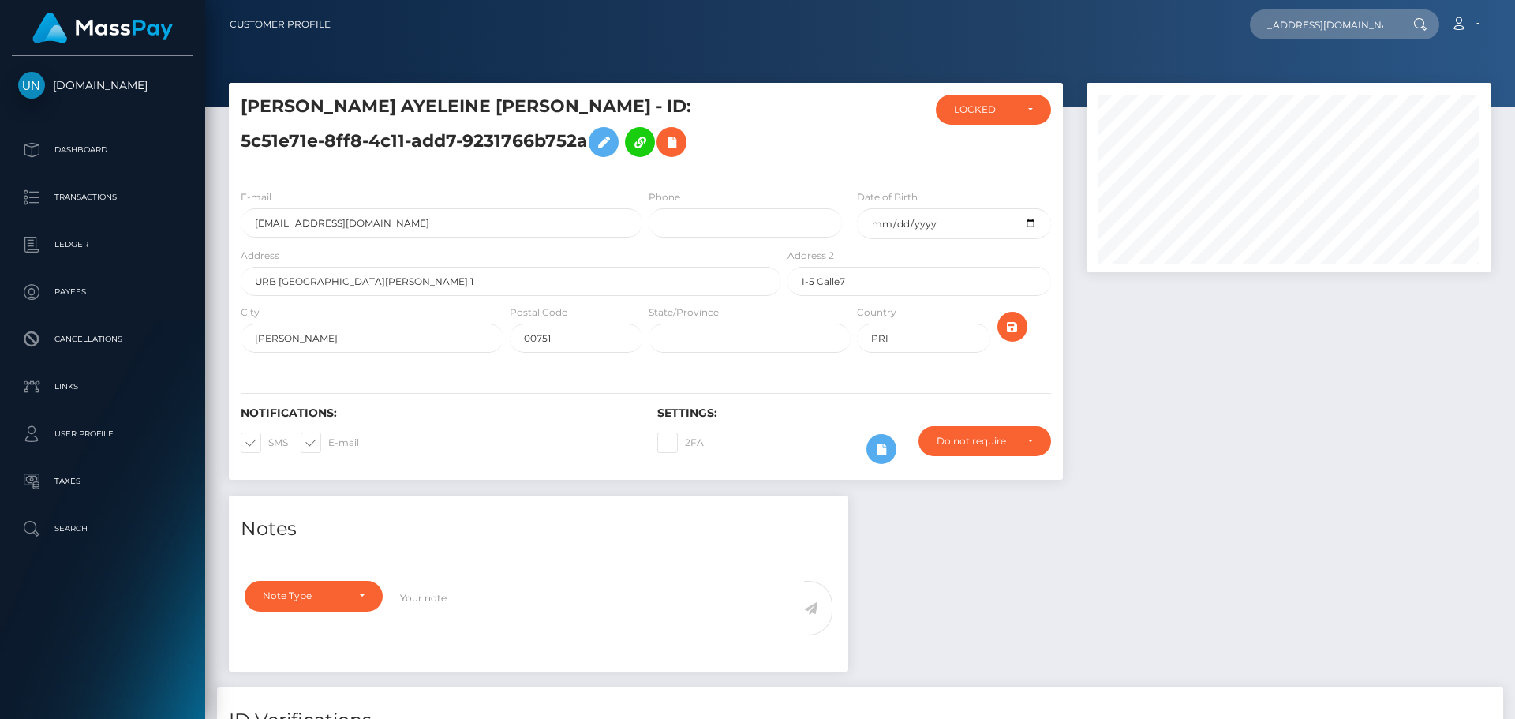
scroll to position [0, 0]
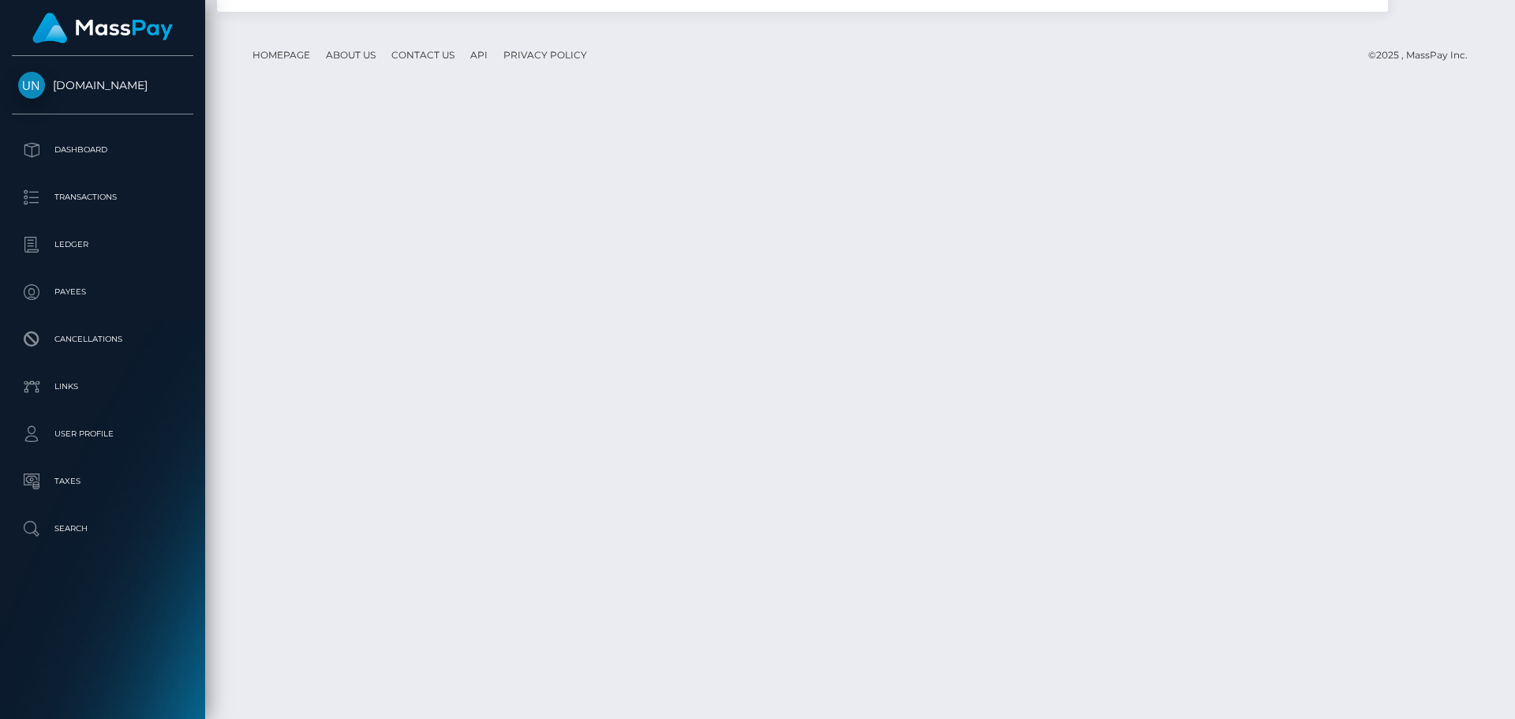
scroll to position [2641, 0]
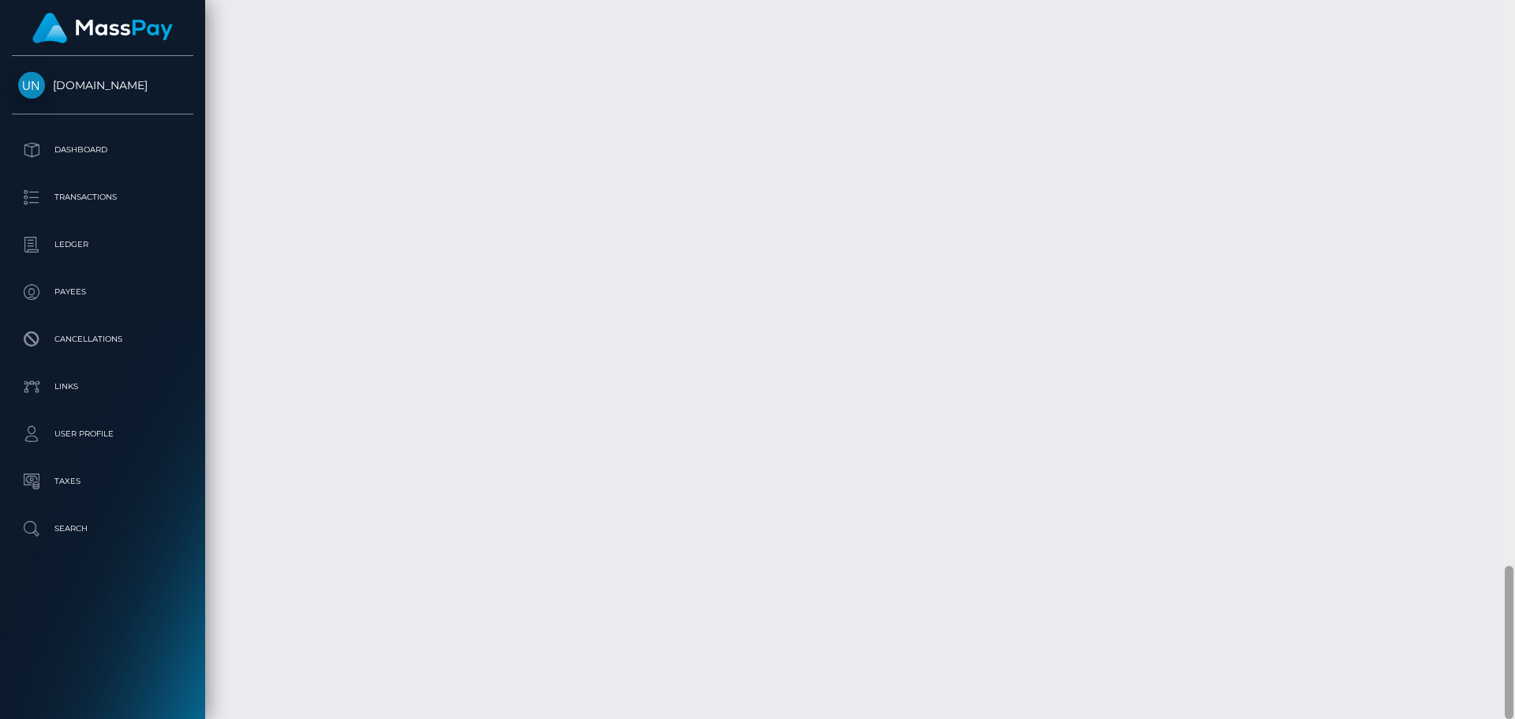
click at [1514, 6] on div at bounding box center [1509, 359] width 12 height 719
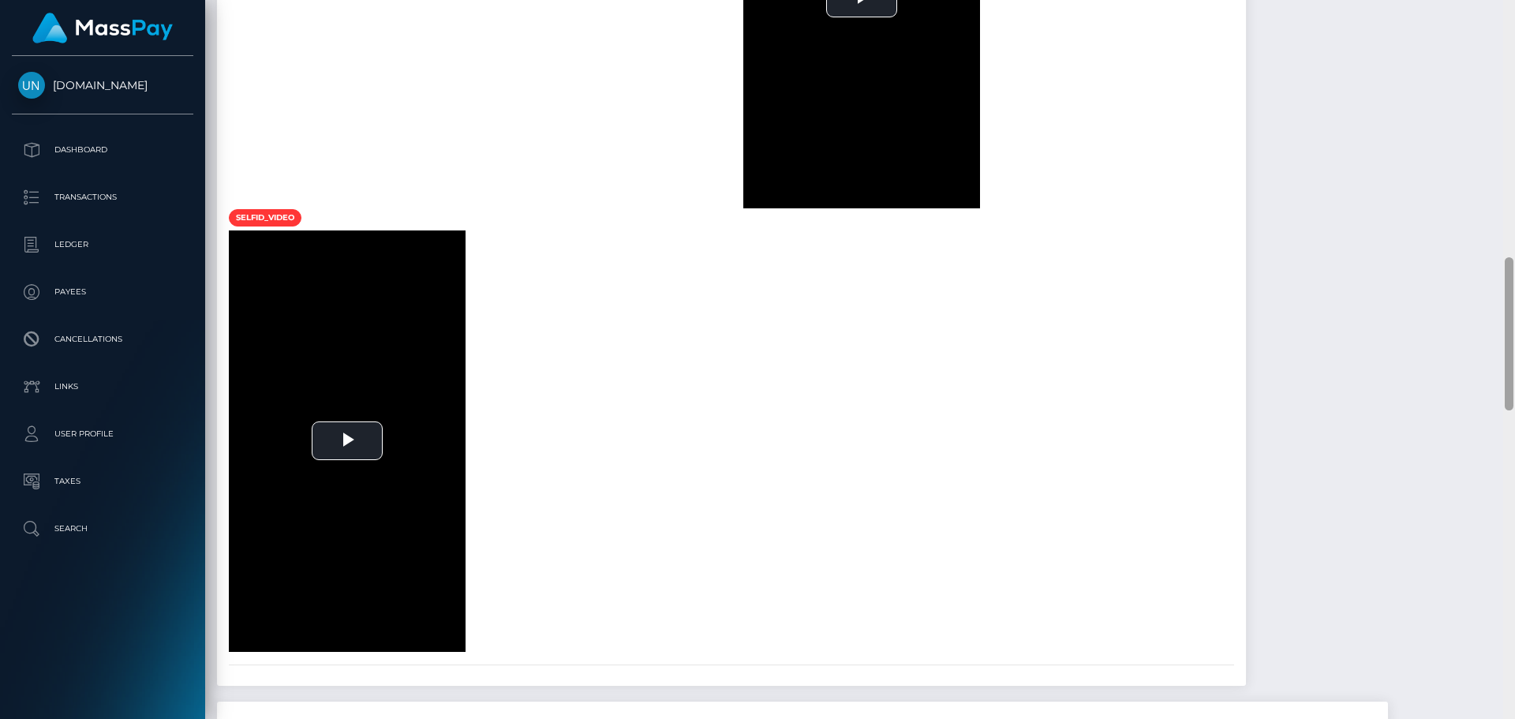
click at [1514, 6] on div at bounding box center [1509, 359] width 12 height 719
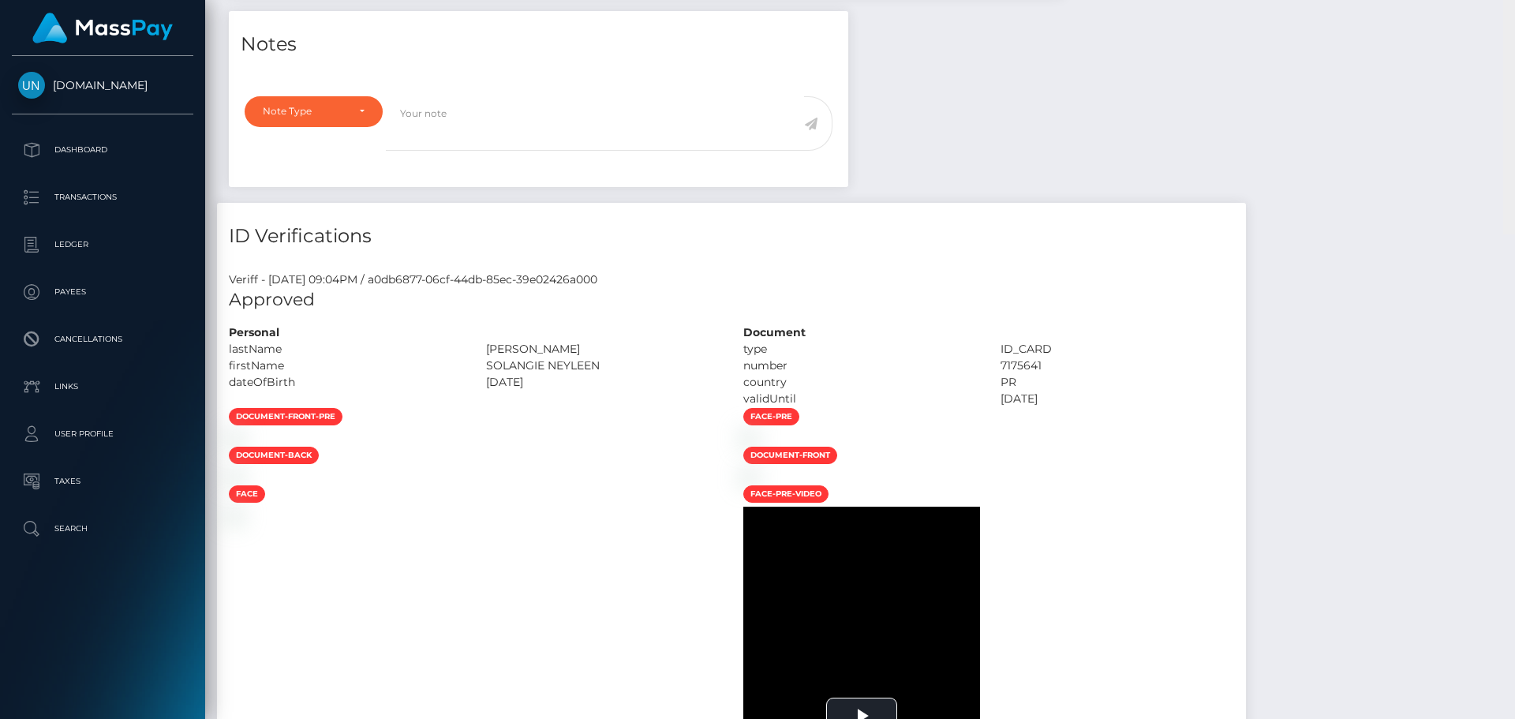
click at [1514, 6] on div "Customer Profile Loading... Loading..." at bounding box center [860, 359] width 1310 height 719
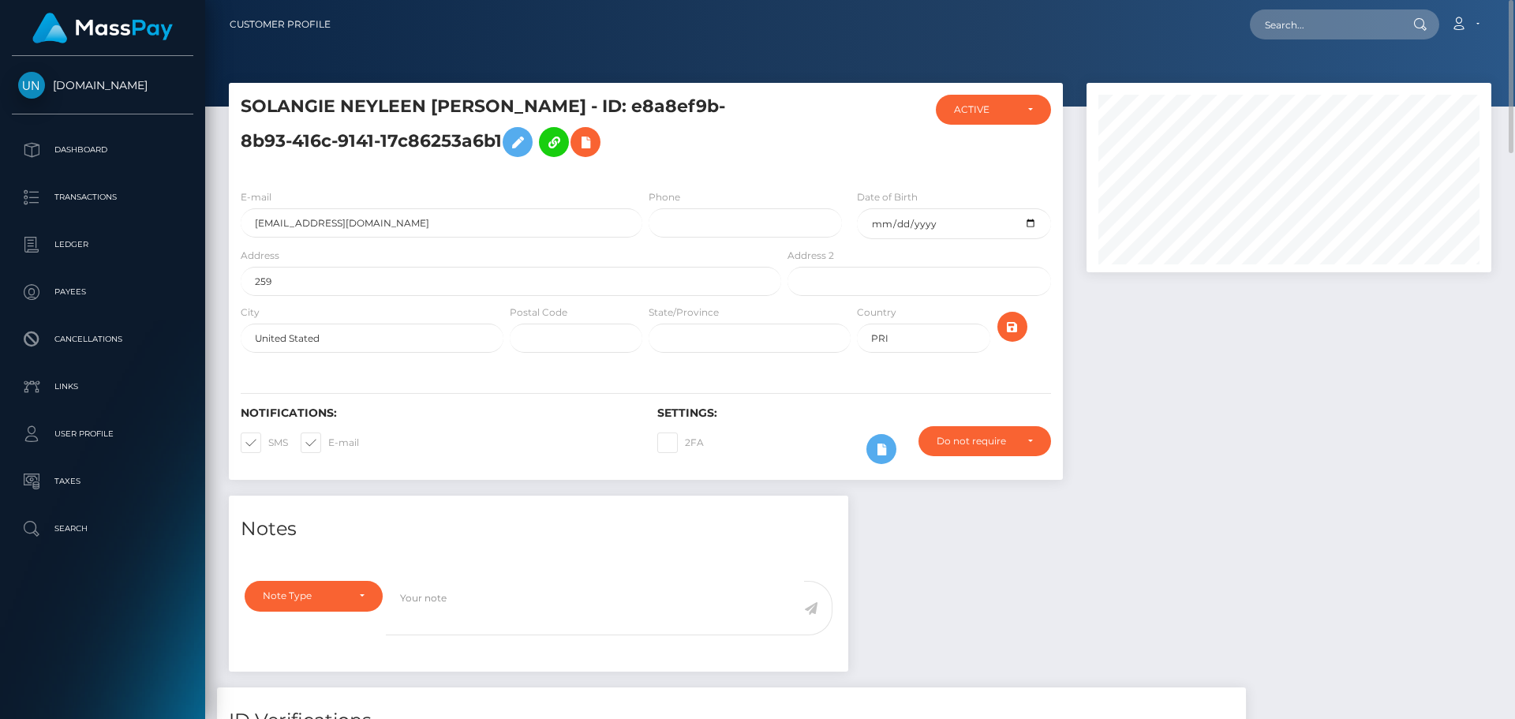
click at [1508, 6] on nav "Customer Profile Loading... Loading... Account" at bounding box center [860, 24] width 1310 height 49
click at [1322, 6] on nav "Customer Profile Loading... Loading... Account" at bounding box center [860, 24] width 1310 height 49
click at [1320, 15] on input "text" at bounding box center [1324, 24] width 148 height 30
paste input "[EMAIL_ADDRESS][DOMAIN_NAME]"
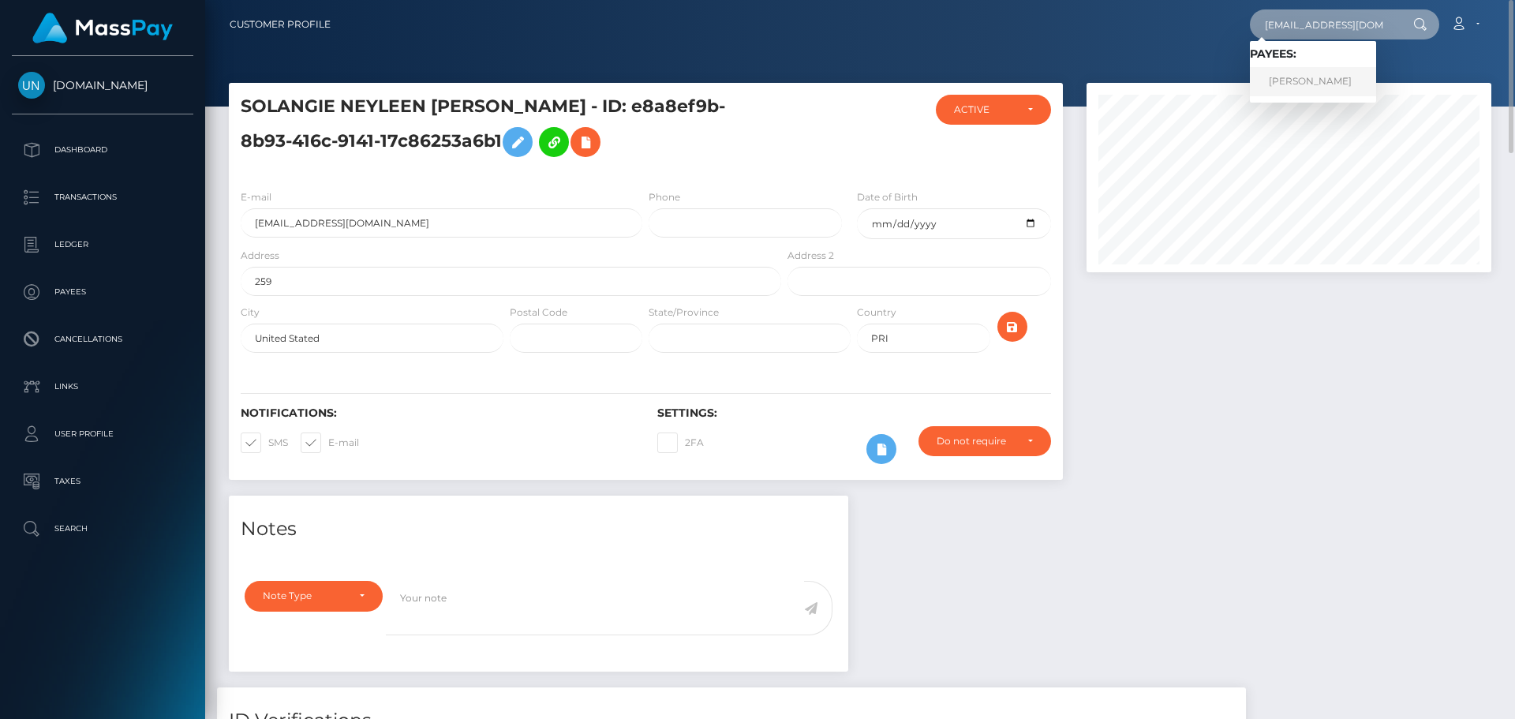
type input "[EMAIL_ADDRESS][DOMAIN_NAME]"
click at [1303, 85] on link "ALLYSON SANCHEZ MERCADO" at bounding box center [1313, 81] width 126 height 29
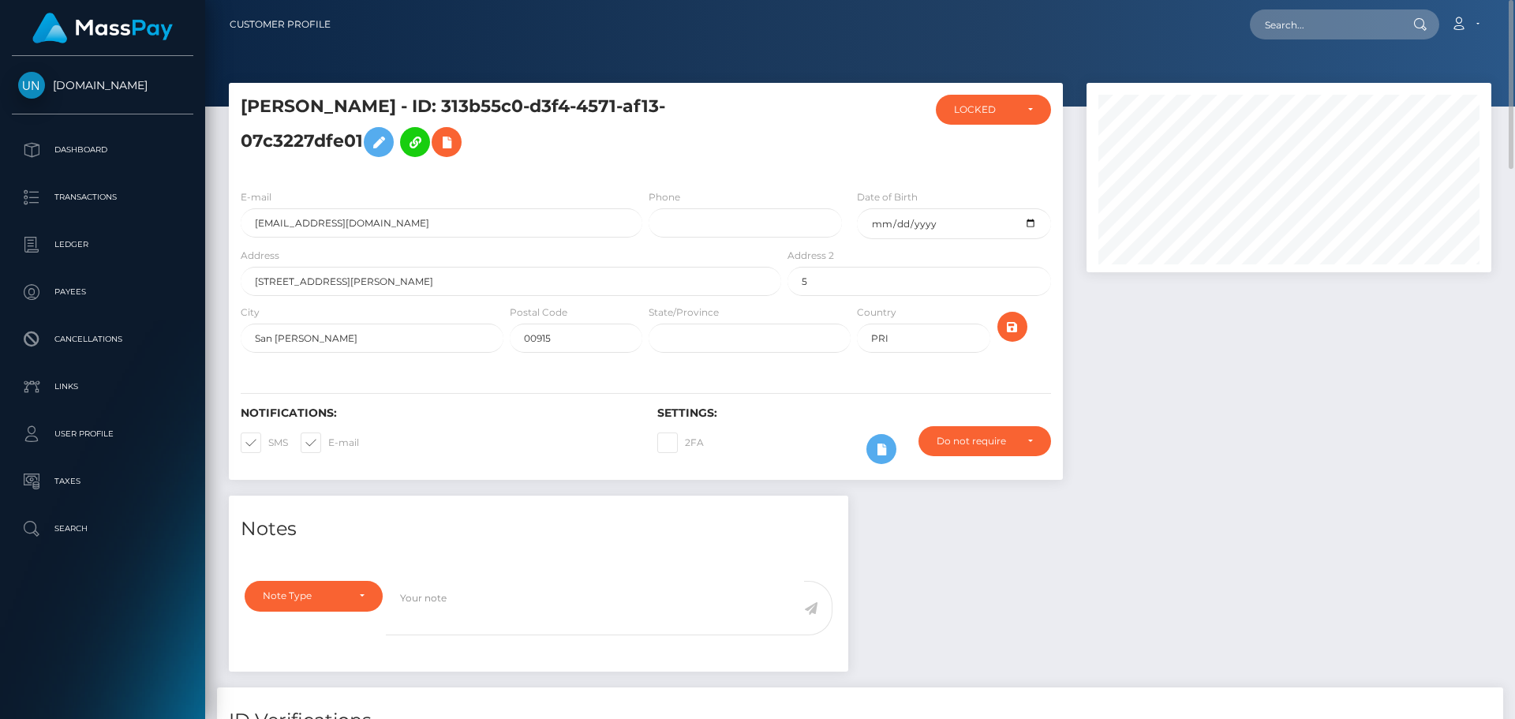
click at [1307, 8] on div "Loading... Loading... Account Edit Profile Logout" at bounding box center [916, 24] width 1147 height 33
paste input "[EMAIL_ADDRESS][DOMAIN_NAME]"
click at [1286, 17] on input "[EMAIL_ADDRESS][DOMAIN_NAME]" at bounding box center [1324, 24] width 148 height 30
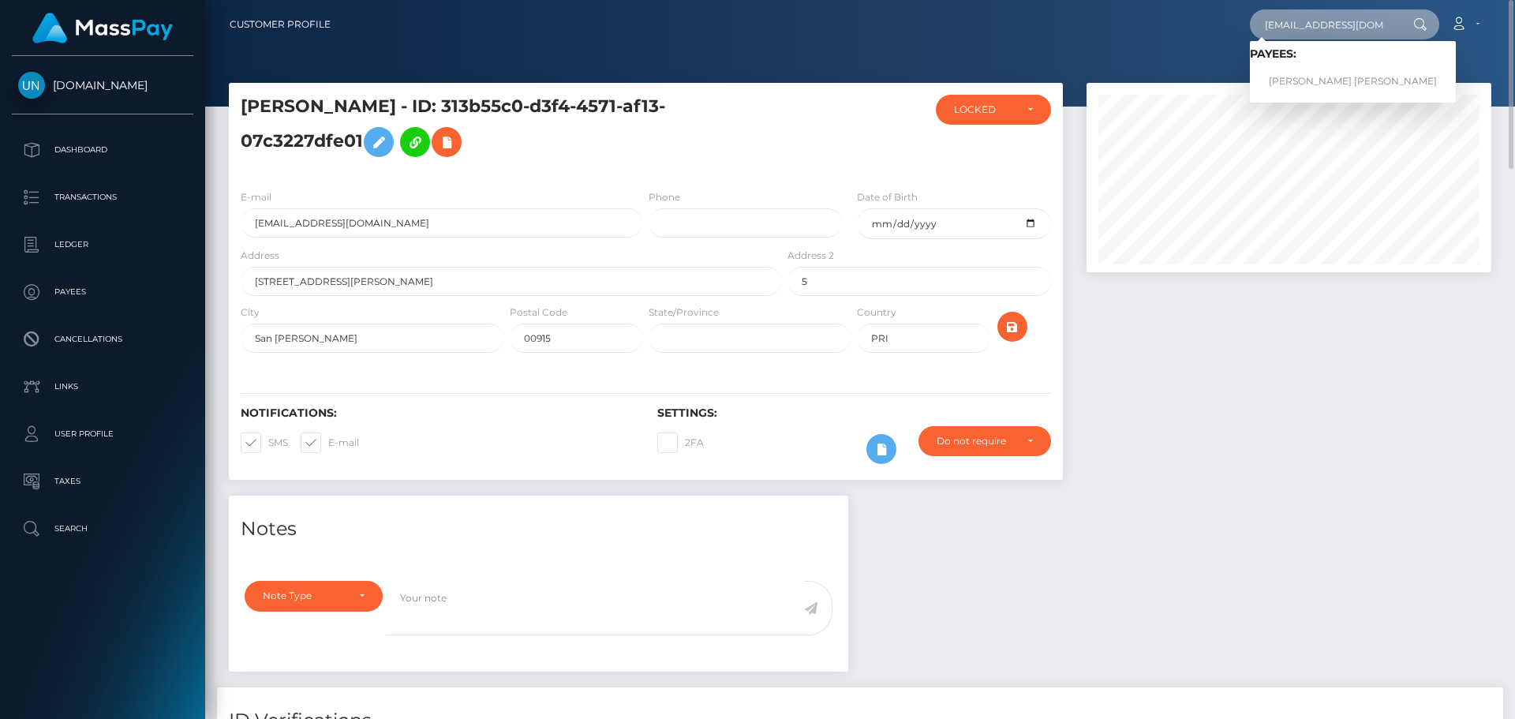
type input "[EMAIL_ADDRESS][DOMAIN_NAME]"
click at [1276, 77] on link "[PERSON_NAME] [PERSON_NAME]" at bounding box center [1353, 81] width 206 height 29
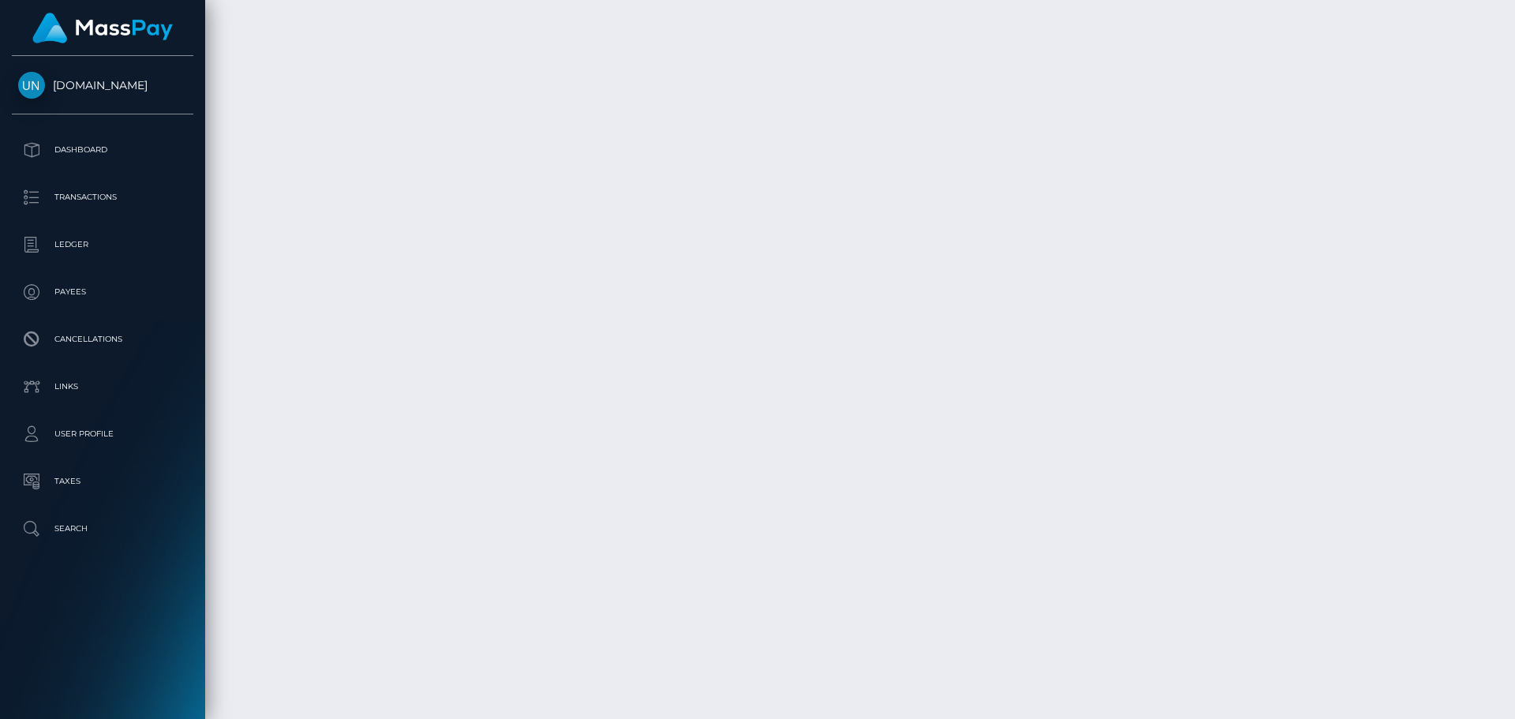
scroll to position [3244, 0]
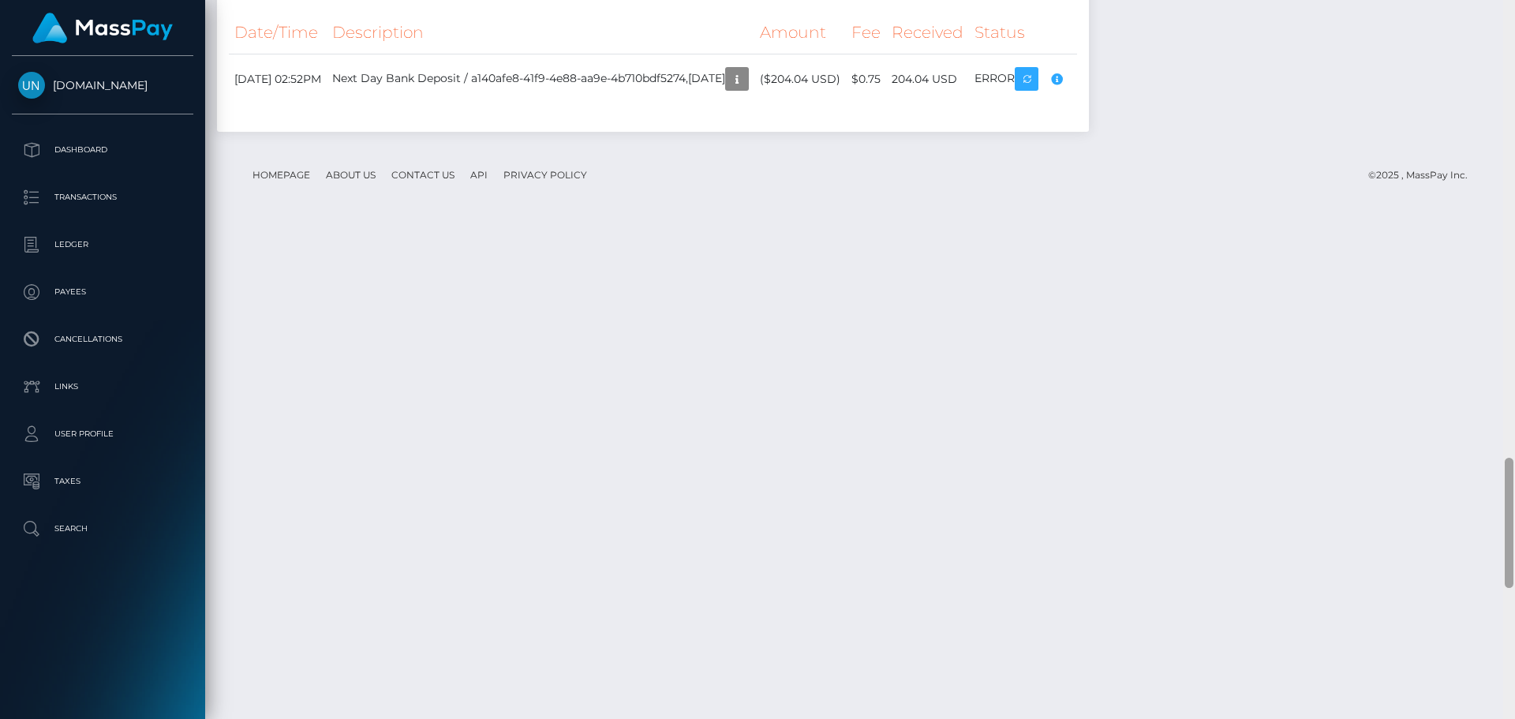
click at [1514, 50] on div at bounding box center [1509, 359] width 12 height 719
click at [1514, 52] on div at bounding box center [1509, 359] width 12 height 719
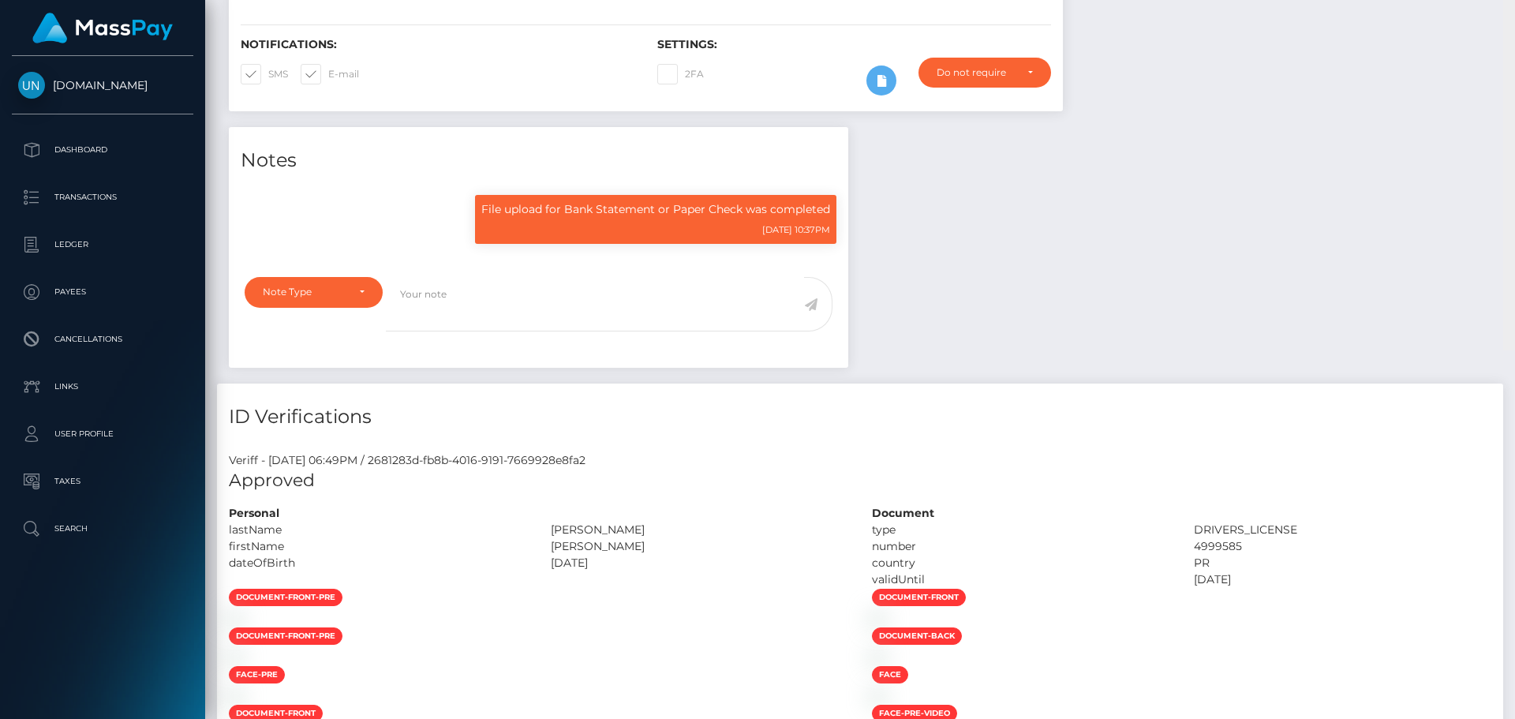
scroll to position [0, 0]
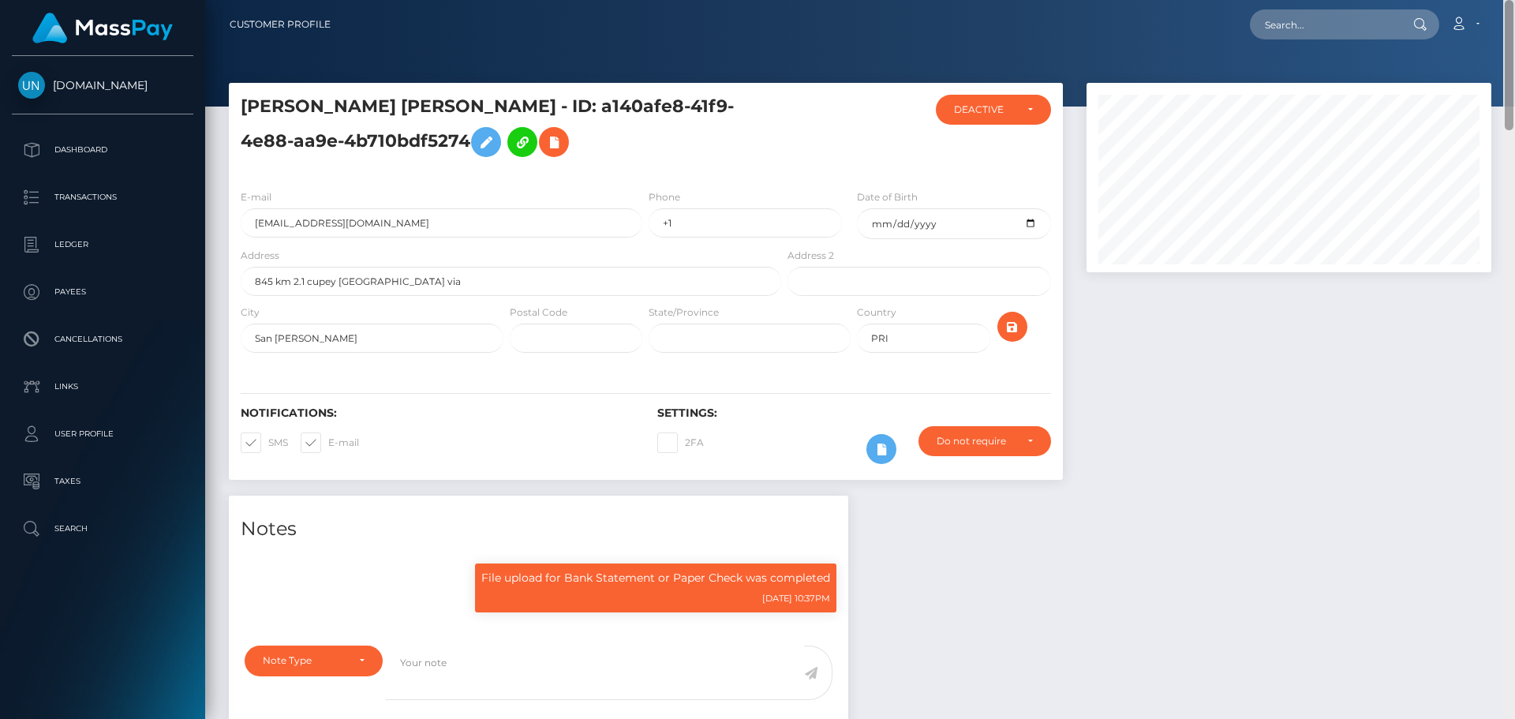
click at [1510, 10] on div "Customer Profile Loading... Loading..." at bounding box center [860, 359] width 1310 height 719
click at [1510, 10] on nav "Customer Profile Loading... Loading... Account" at bounding box center [860, 24] width 1310 height 49
click at [1357, 22] on input "text" at bounding box center [1324, 24] width 148 height 30
paste input "kandidworst@gmail.com"
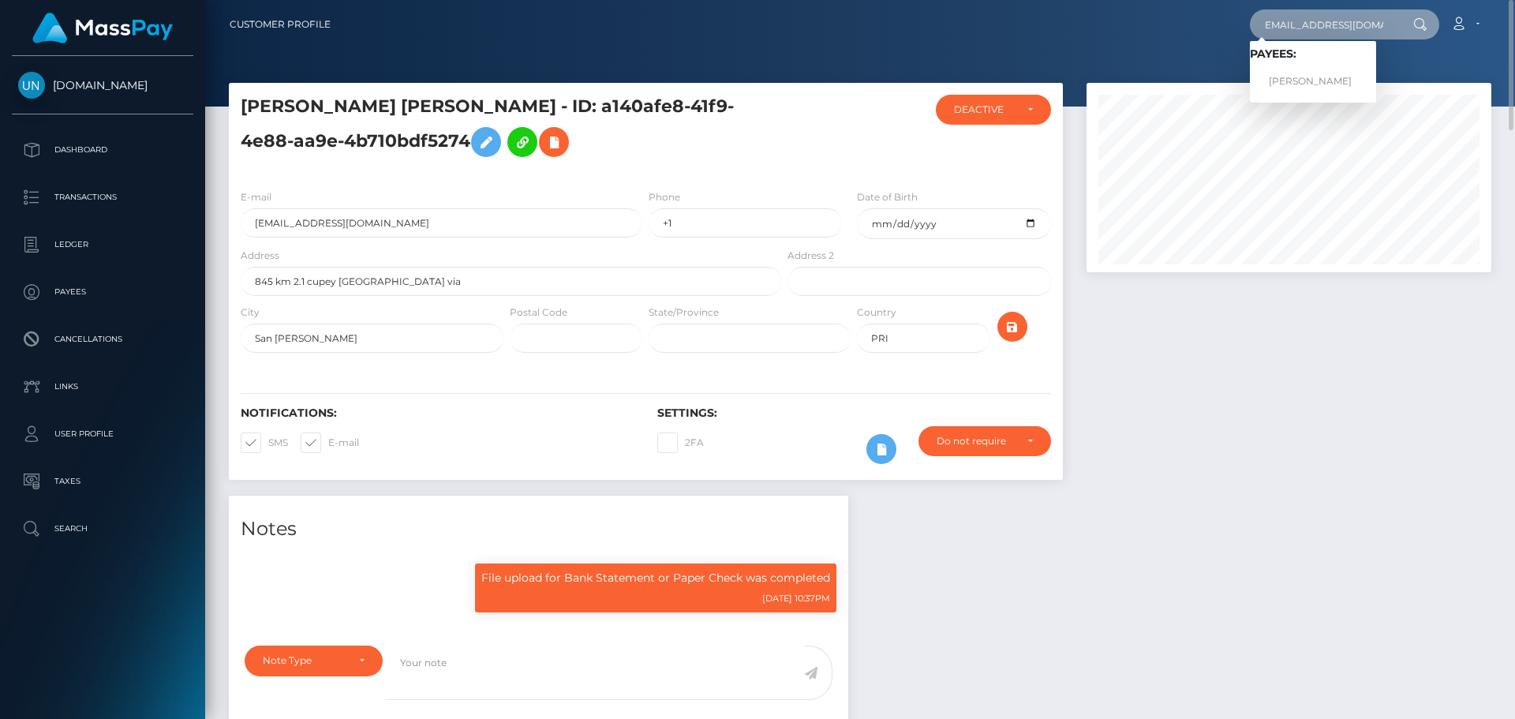
type input "kandidworst@gmail.com"
click at [1315, 82] on link "QUINTON JACOBY BURKS" at bounding box center [1313, 81] width 126 height 29
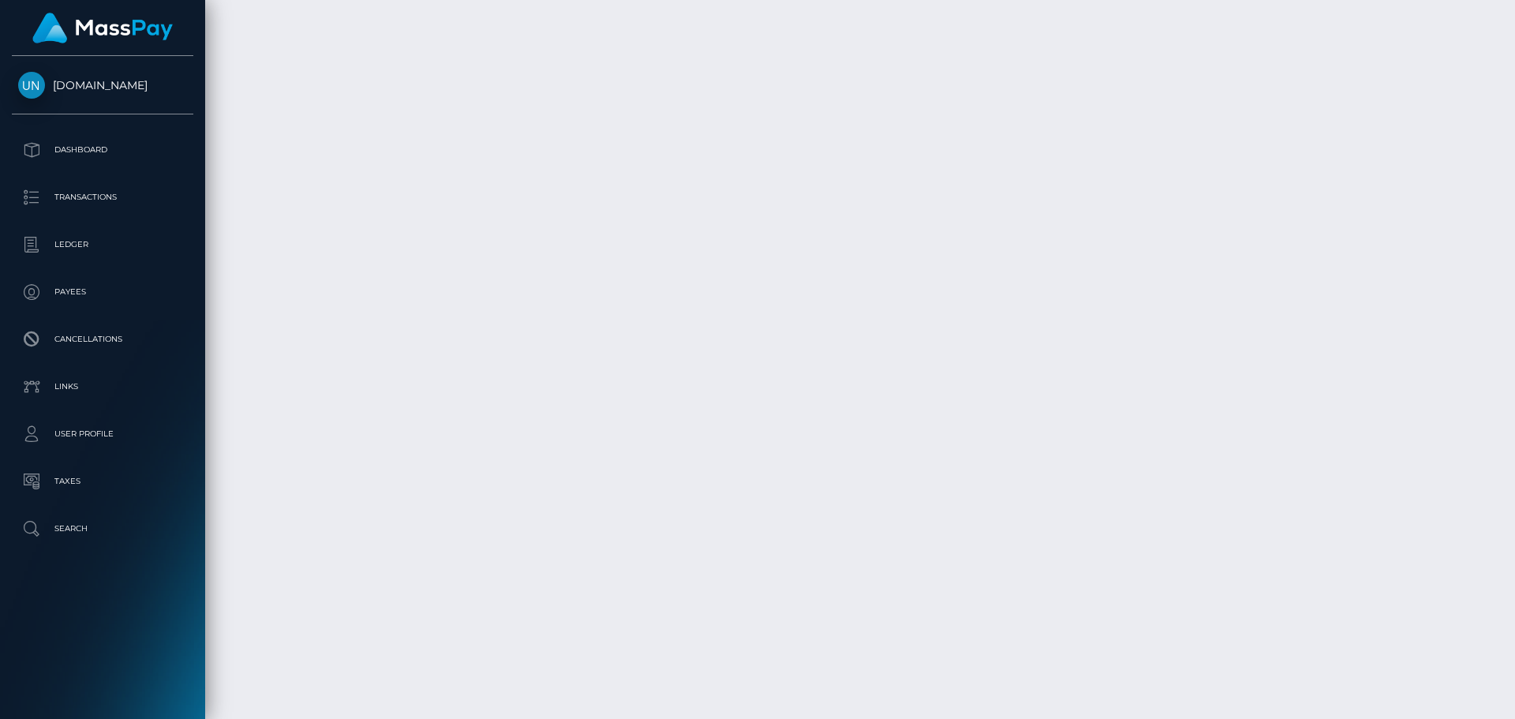
scroll to position [3214, 0]
click at [1514, 8] on div at bounding box center [1509, 359] width 12 height 719
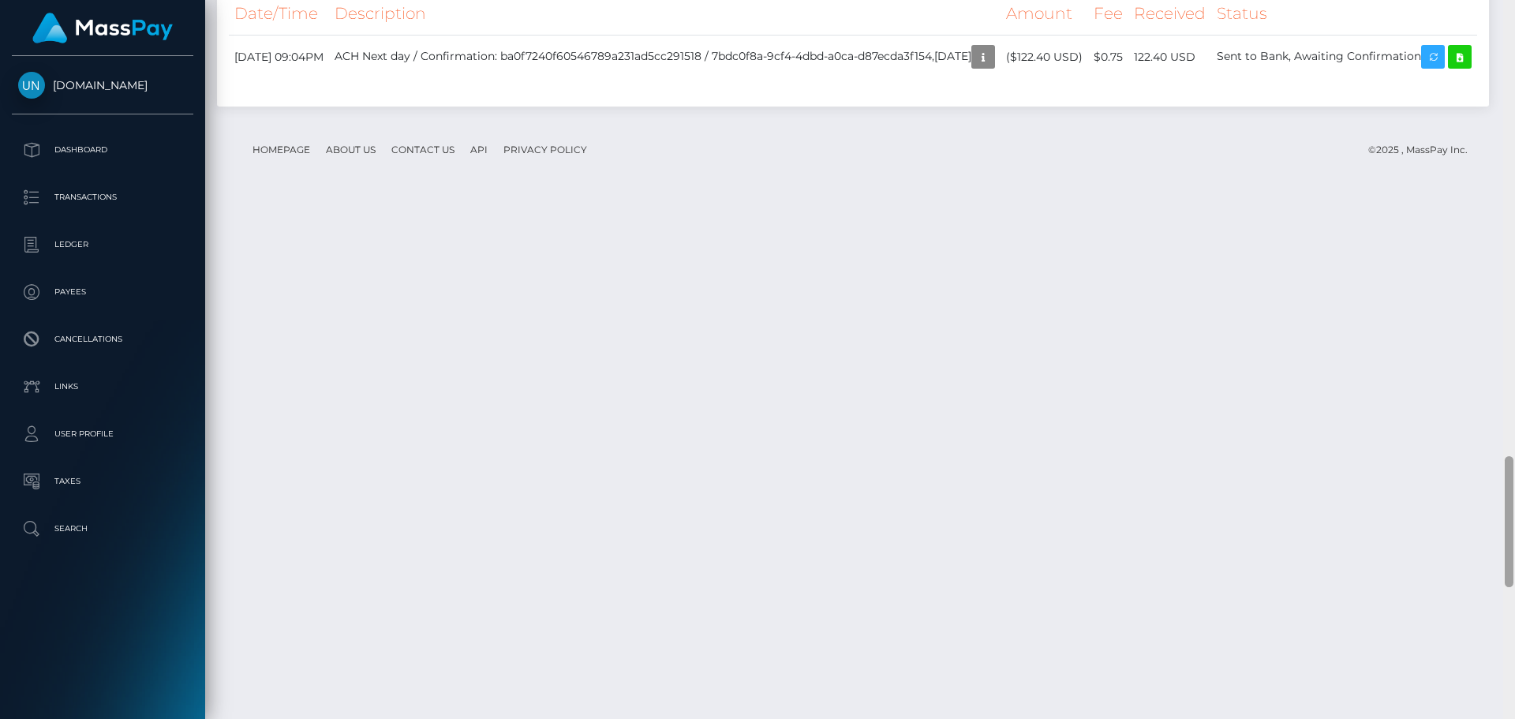
click at [1514, 8] on div at bounding box center [1509, 359] width 12 height 719
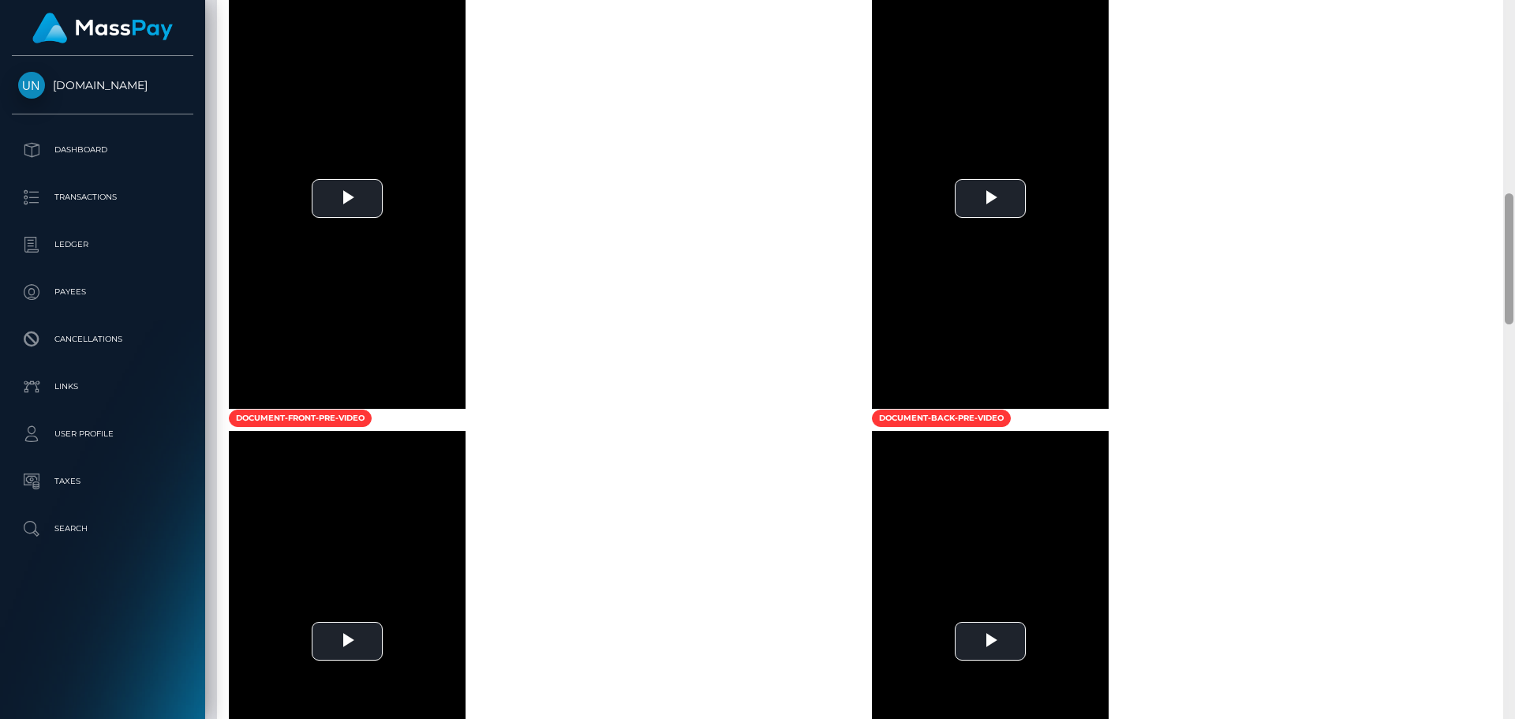
click at [1514, 8] on div at bounding box center [1509, 359] width 12 height 719
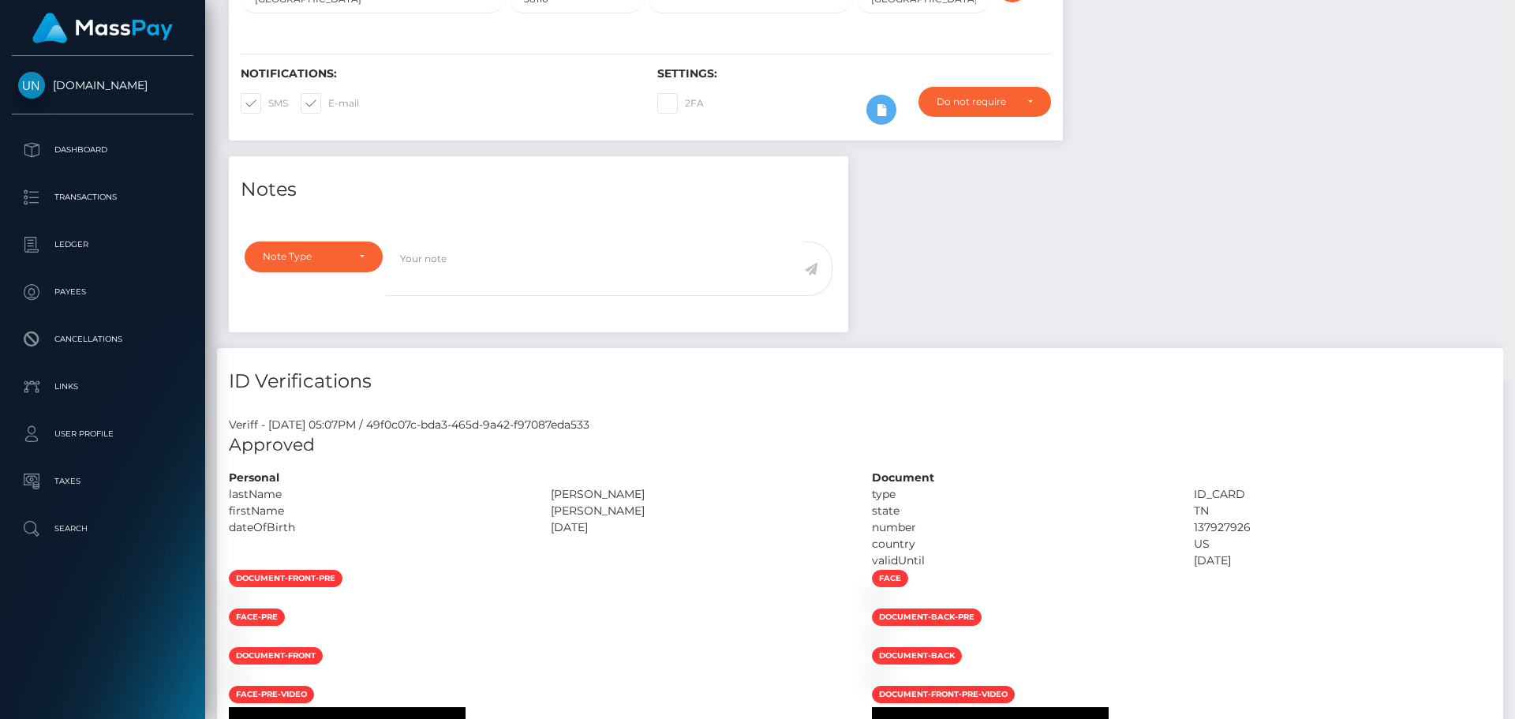
click at [1514, 8] on div "Customer Profile Loading... Loading..." at bounding box center [860, 359] width 1310 height 719
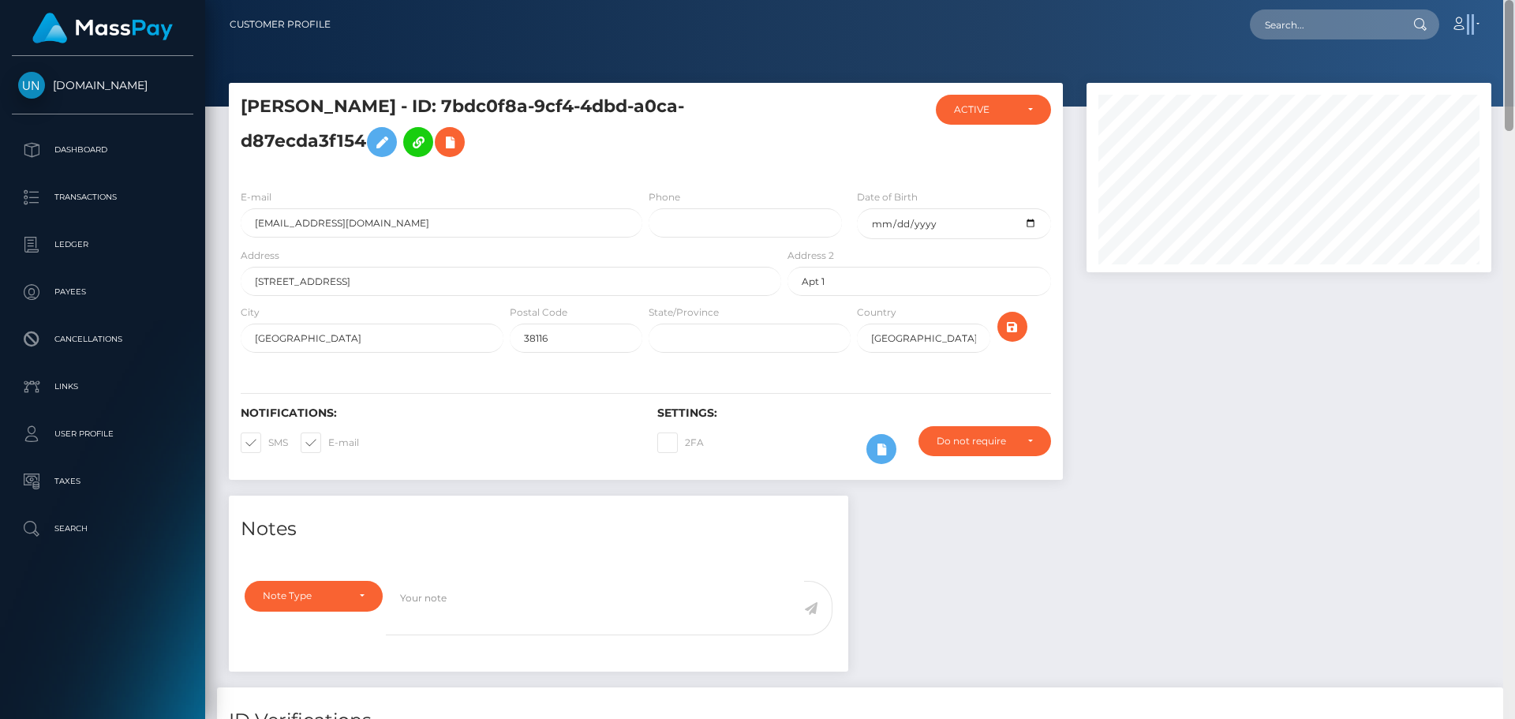
click at [1514, 8] on nav "Customer Profile Loading... Loading... Account" at bounding box center [860, 24] width 1310 height 49
click at [1329, 31] on input "text" at bounding box center [1324, 24] width 148 height 30
paste input "jeseylevel@icloud.com"
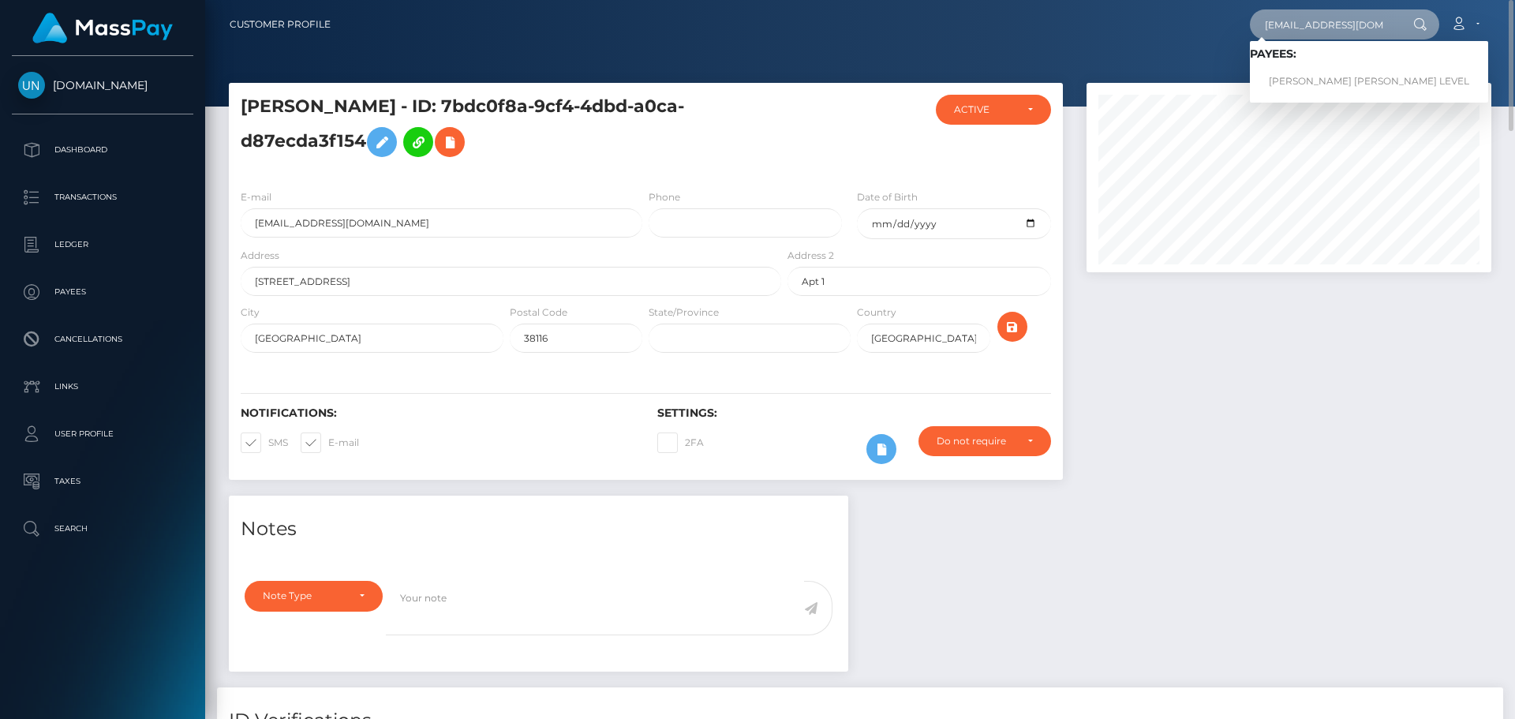
type input "jeseylevel@icloud.com"
click at [1310, 78] on link "JUSTINE CHRISTINA LEVEL" at bounding box center [1369, 81] width 238 height 29
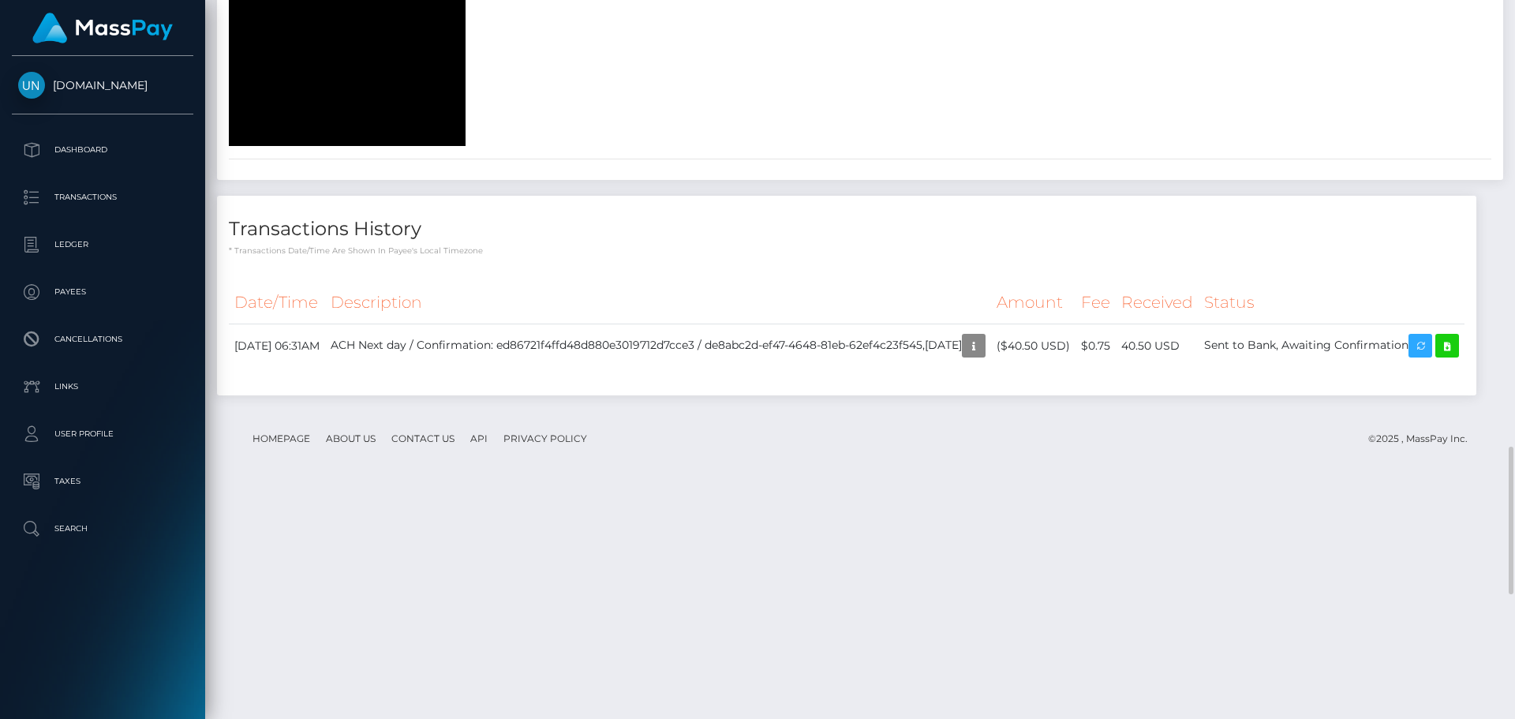
scroll to position [2168, 0]
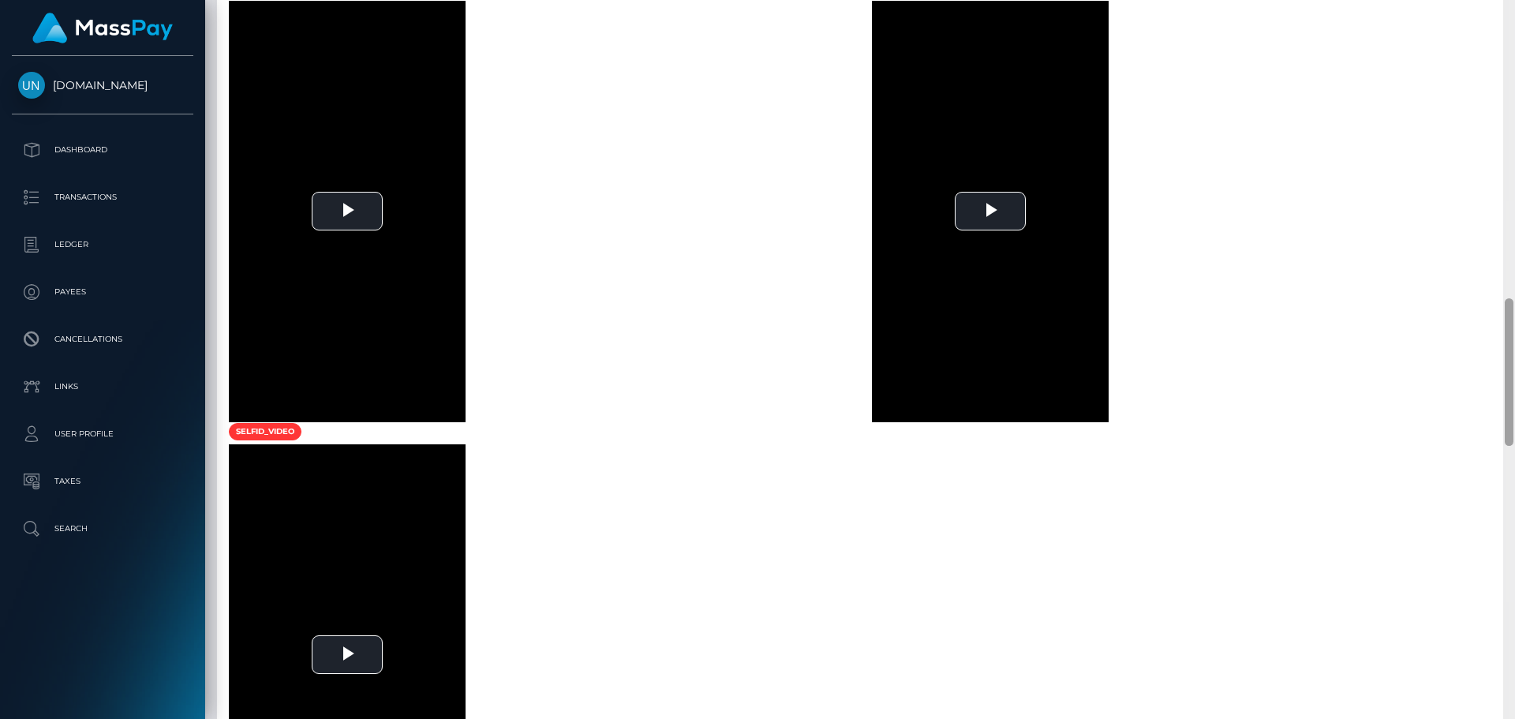
click at [1513, 8] on div at bounding box center [1509, 359] width 12 height 719
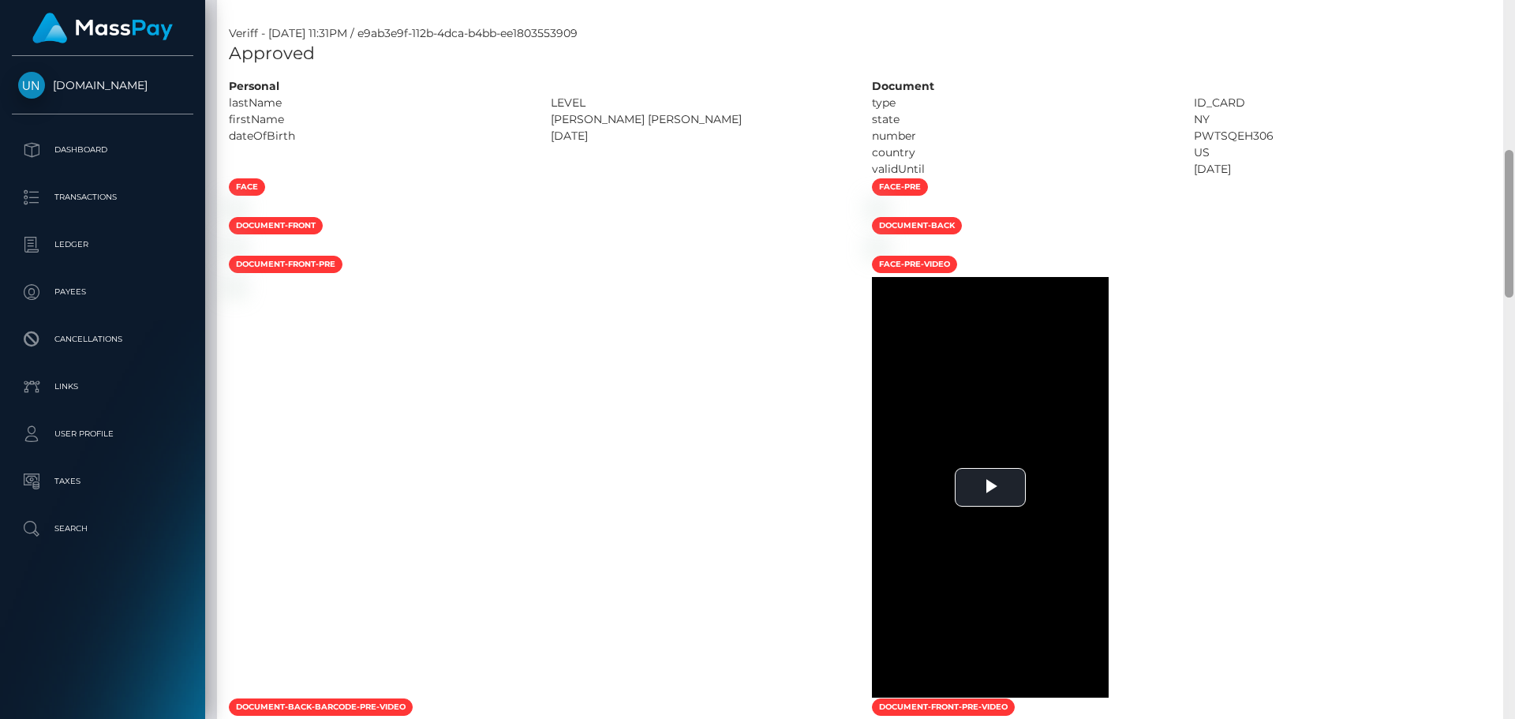
click at [1513, 8] on div "Customer Profile Loading... Loading..." at bounding box center [860, 359] width 1310 height 719
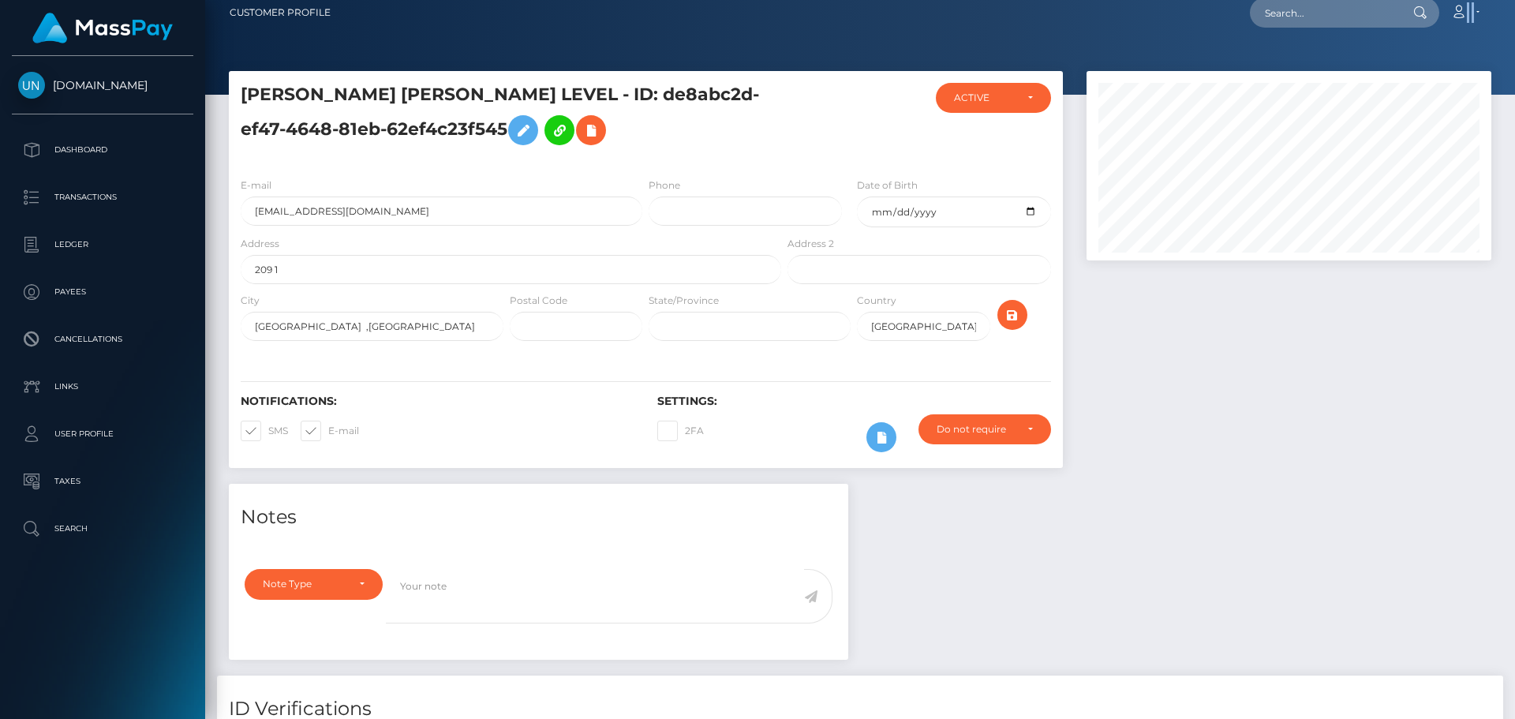
click at [1513, 8] on nav "Customer Profile Loading... Loading... Account" at bounding box center [860, 12] width 1310 height 49
click at [1365, 29] on nav "Customer Profile Loading... Loading... Account" at bounding box center [860, 12] width 1310 height 49
click at [1311, 5] on input "text" at bounding box center [1324, 13] width 148 height 30
paste input "eizatejeda27@icloud.com"
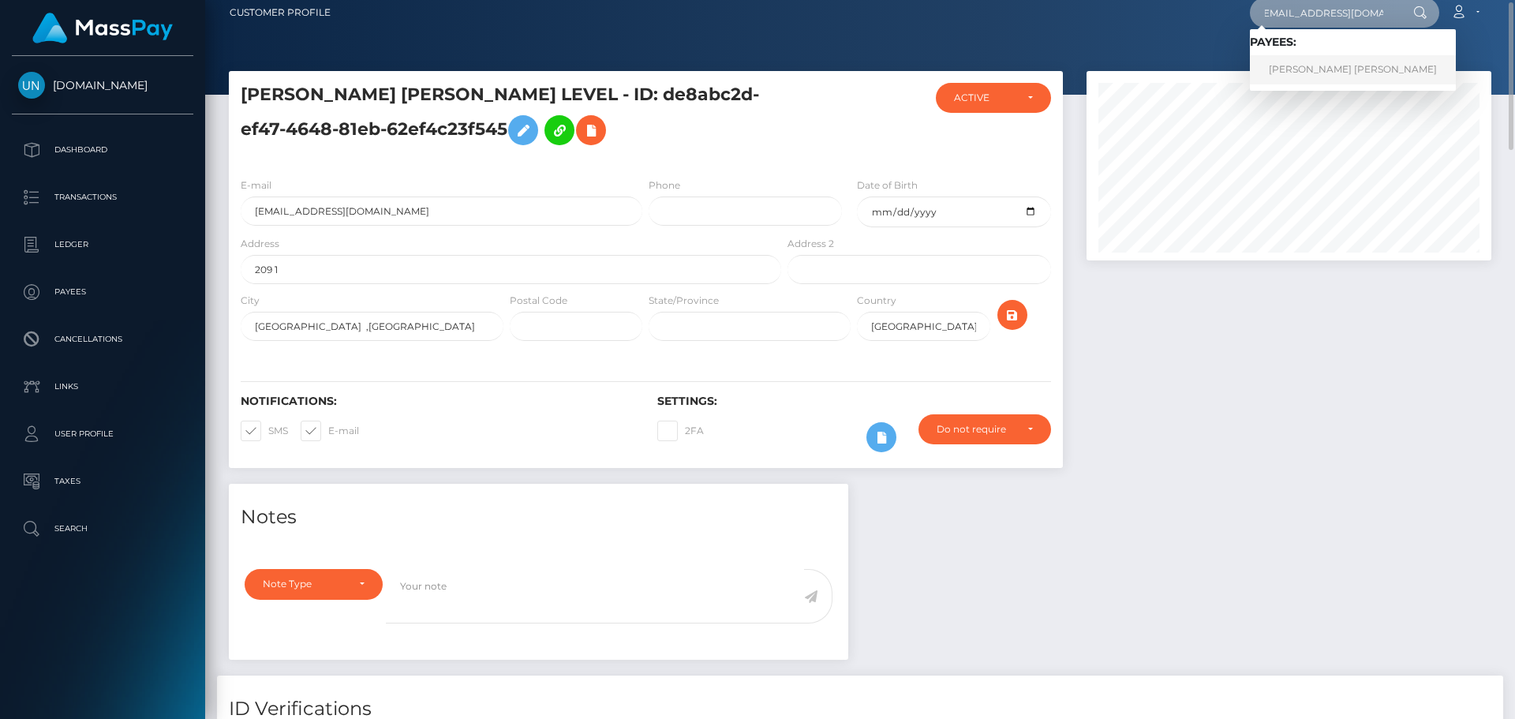
type input "eizatejeda27@icloud.com"
click at [1301, 77] on link "NUBIA ELIZABETH TEJEDA LARA" at bounding box center [1353, 69] width 206 height 29
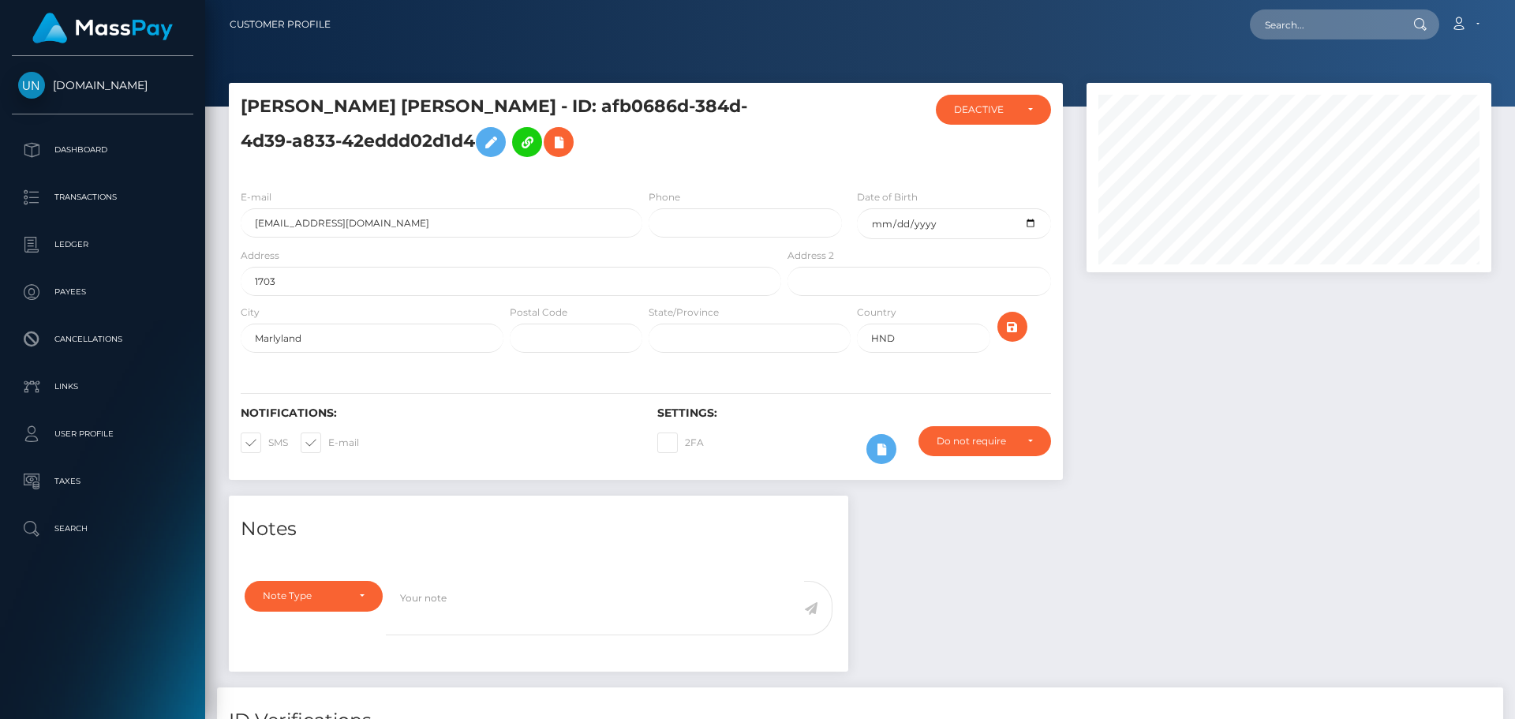
scroll to position [189, 406]
click at [353, 226] on input "[EMAIL_ADDRESS][DOMAIN_NAME]" at bounding box center [442, 222] width 402 height 29
click at [353, 226] on input "eizatejeda27@icloud.com" at bounding box center [442, 222] width 402 height 29
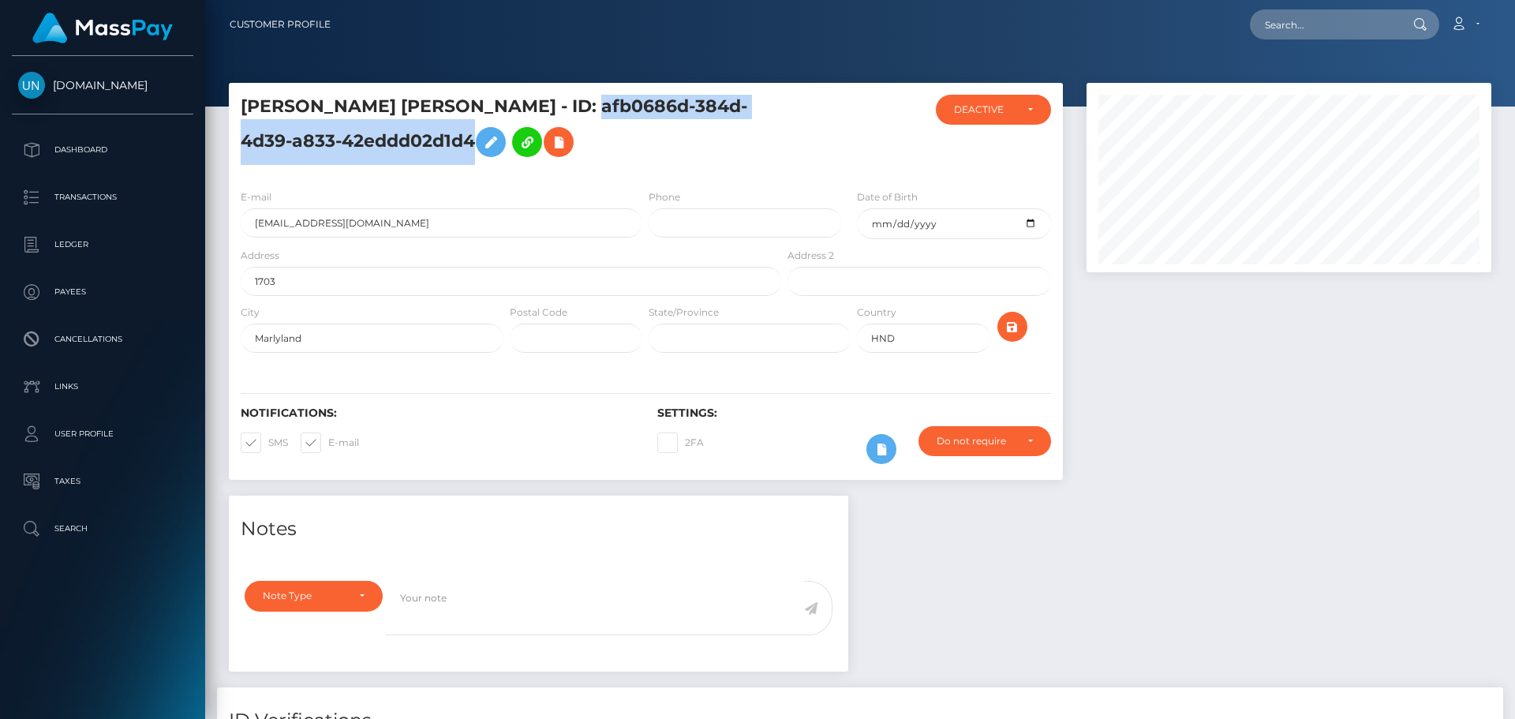
drag, startPoint x: 587, startPoint y: 107, endPoint x: 476, endPoint y: 141, distance: 116.5
click at [476, 141] on h5 "NUBIA ELIZABETH TEJEDA LARA - ID: afb0686d-384d-4d39-a833-42eddd02d1d4" at bounding box center [507, 130] width 532 height 70
copy h5 "afb0686d-384d-4d39-a833-42eddd02d1d4"
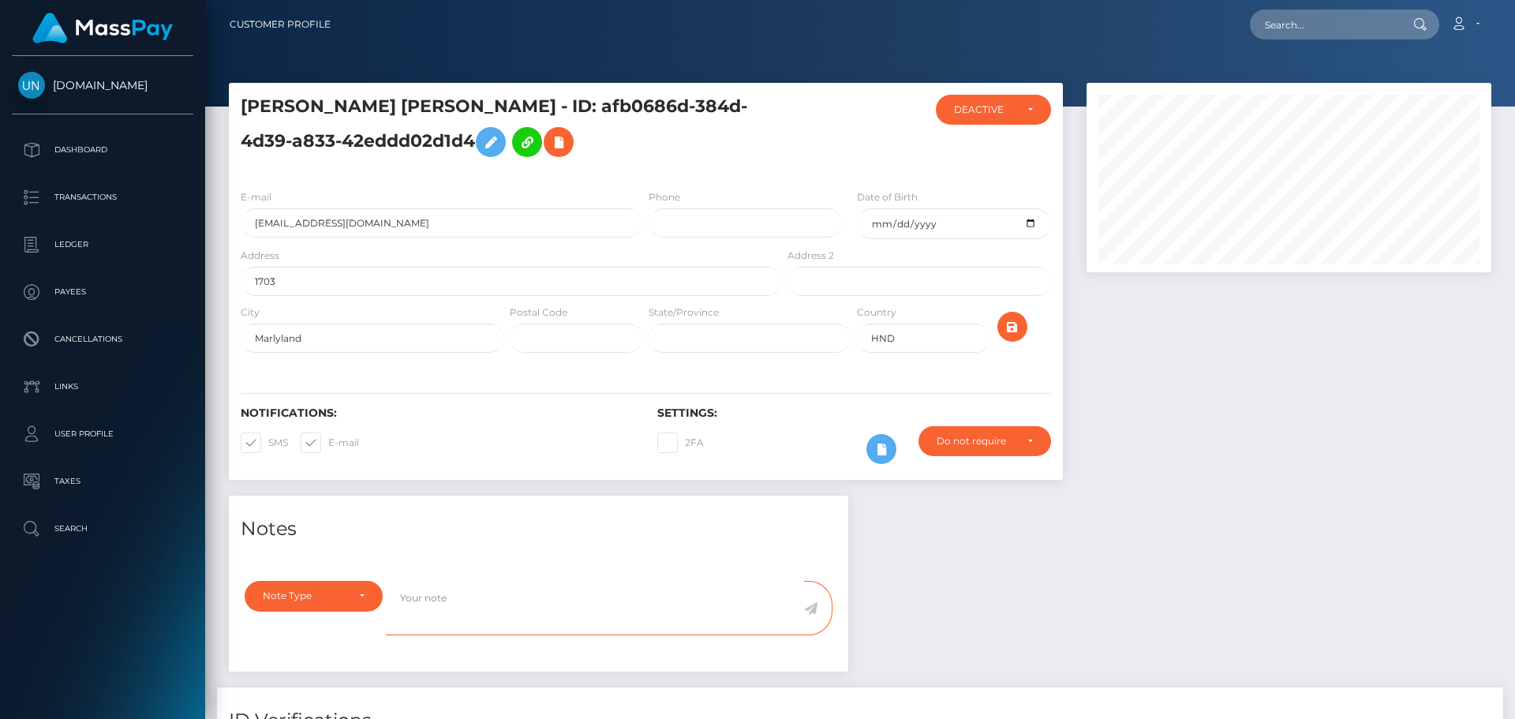
click at [633, 584] on textarea at bounding box center [595, 608] width 418 height 54
paste textarea "afb0686d-384d-4d39-a833-42eddd02d1d4"
type textarea "afb0686d-384d-4d39-a833-42eddd02d1d4"
click at [633, 584] on textarea "afb0686d-384d-4d39-a833-42eddd02d1d4" at bounding box center [595, 608] width 418 height 54
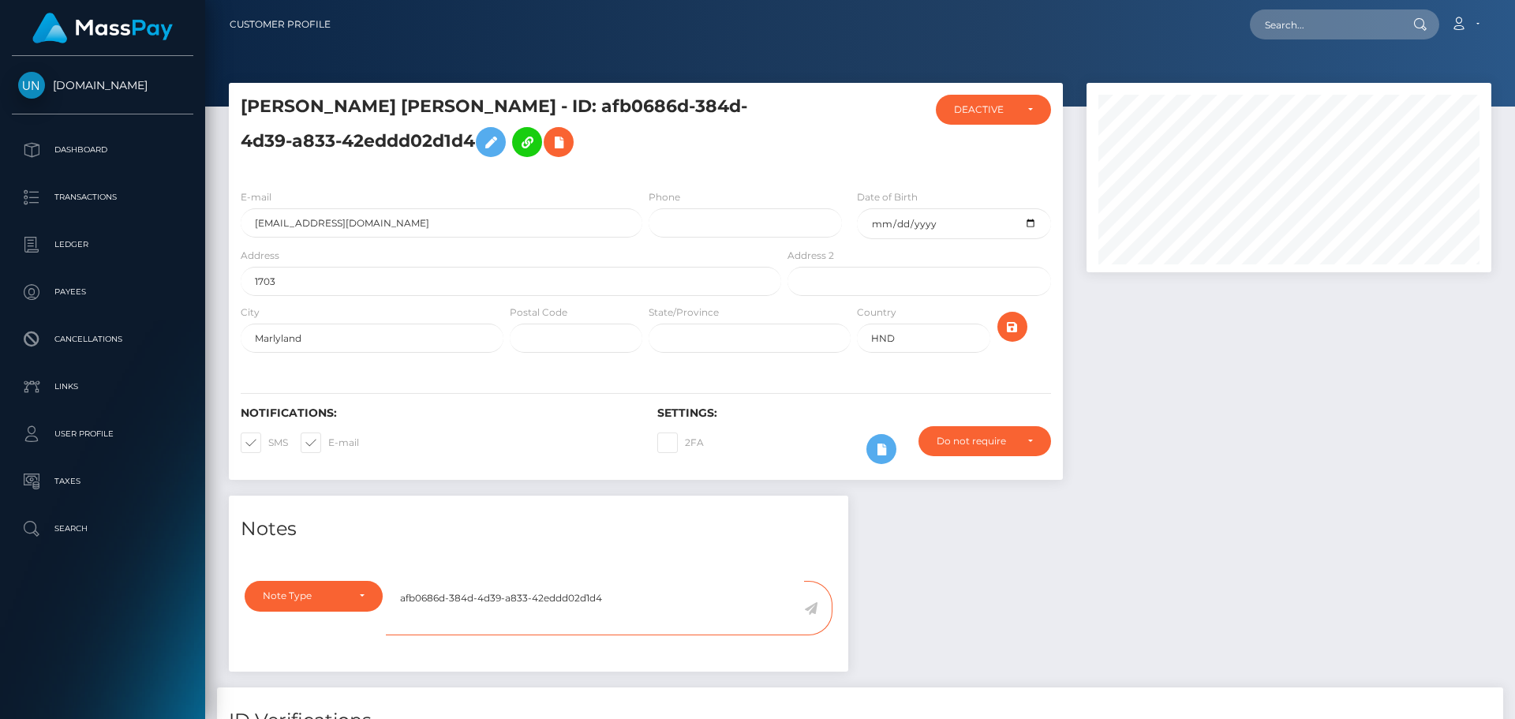
click at [633, 584] on textarea "afb0686d-384d-4d39-a833-42eddd02d1d4" at bounding box center [595, 608] width 418 height 54
click at [1280, 33] on input "text" at bounding box center [1324, 24] width 148 height 30
paste input "paoosorio2020@gmail.com"
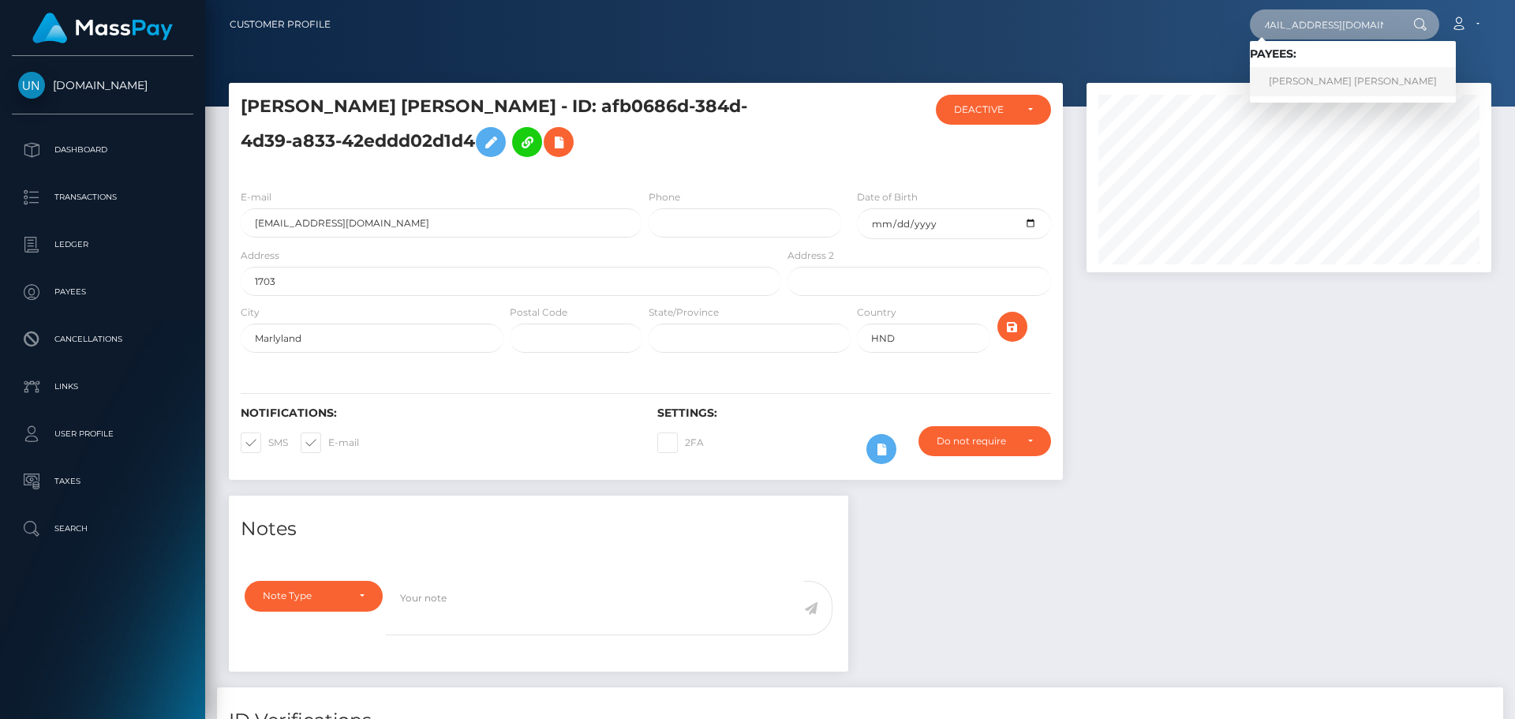
type input "paoosorio2020@gmail.com"
click at [1311, 86] on link "SINDY PAOLA MONTOYA OSORIO" at bounding box center [1353, 81] width 206 height 29
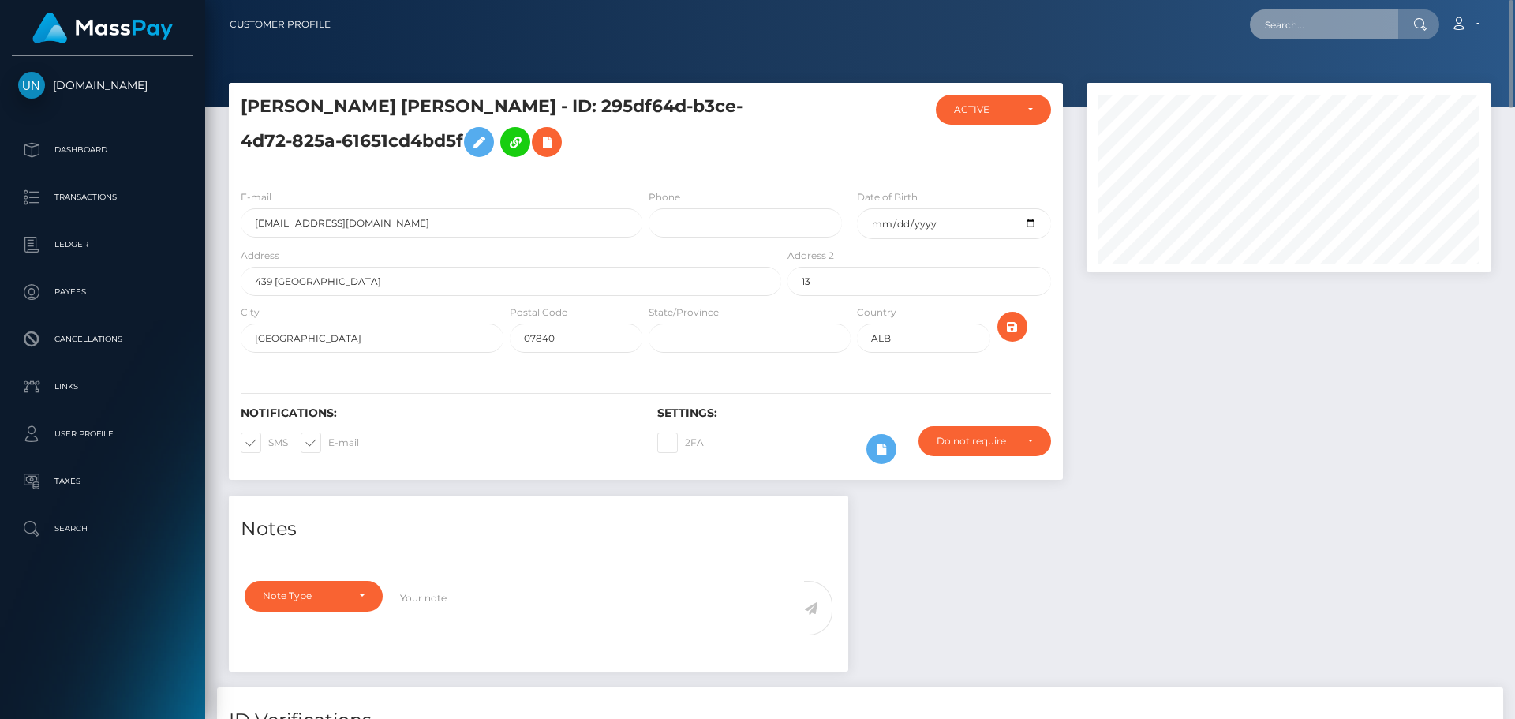
click at [1292, 14] on input "text" at bounding box center [1324, 24] width 148 height 30
paste input "[EMAIL_ADDRESS][DOMAIN_NAME]"
type input "akuripokaadayurerebecca@gmail.com"
click at [1286, 78] on div "Loading... Loading..." at bounding box center [1313, 60] width 126 height 39
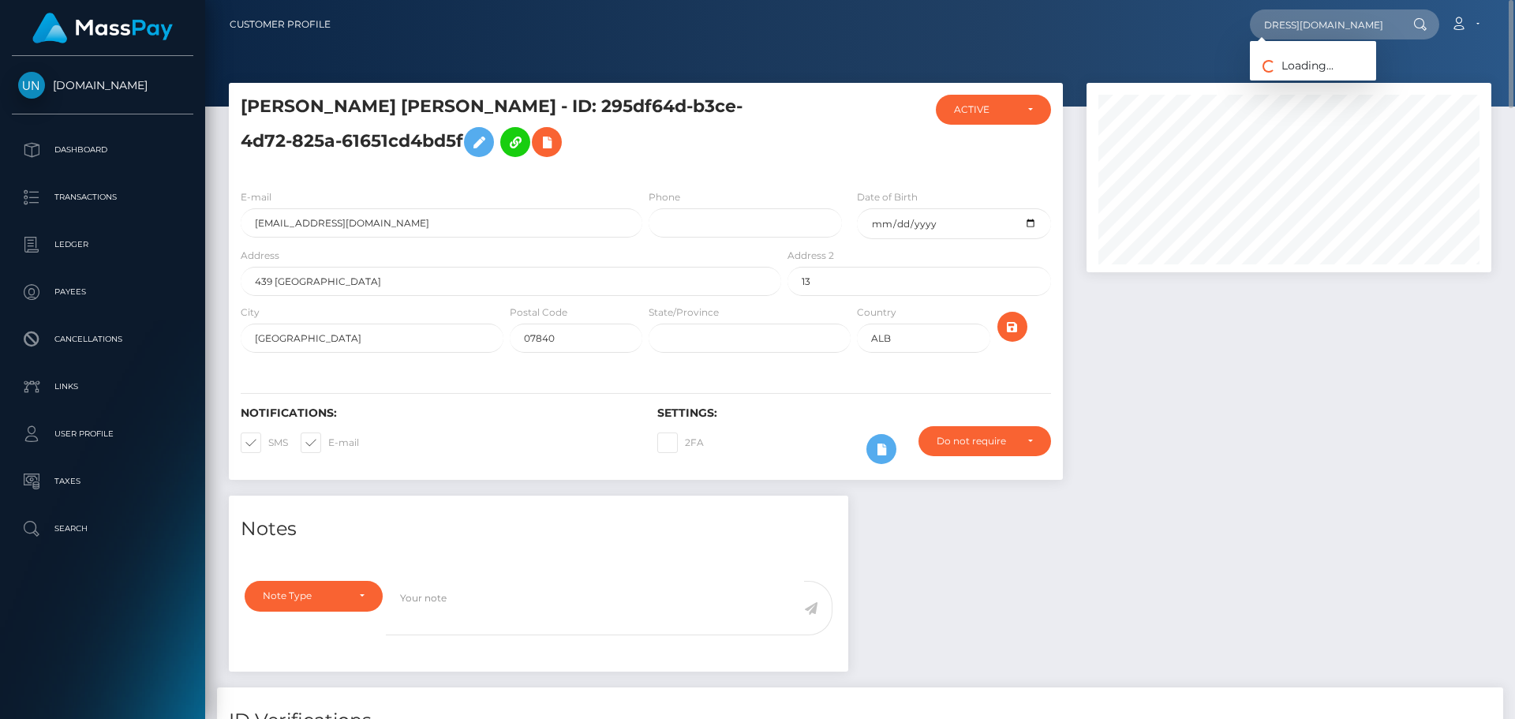
scroll to position [0, 0]
click at [1322, 26] on input "akuripokaadayurerebecca@gmail.com" at bounding box center [1324, 24] width 148 height 30
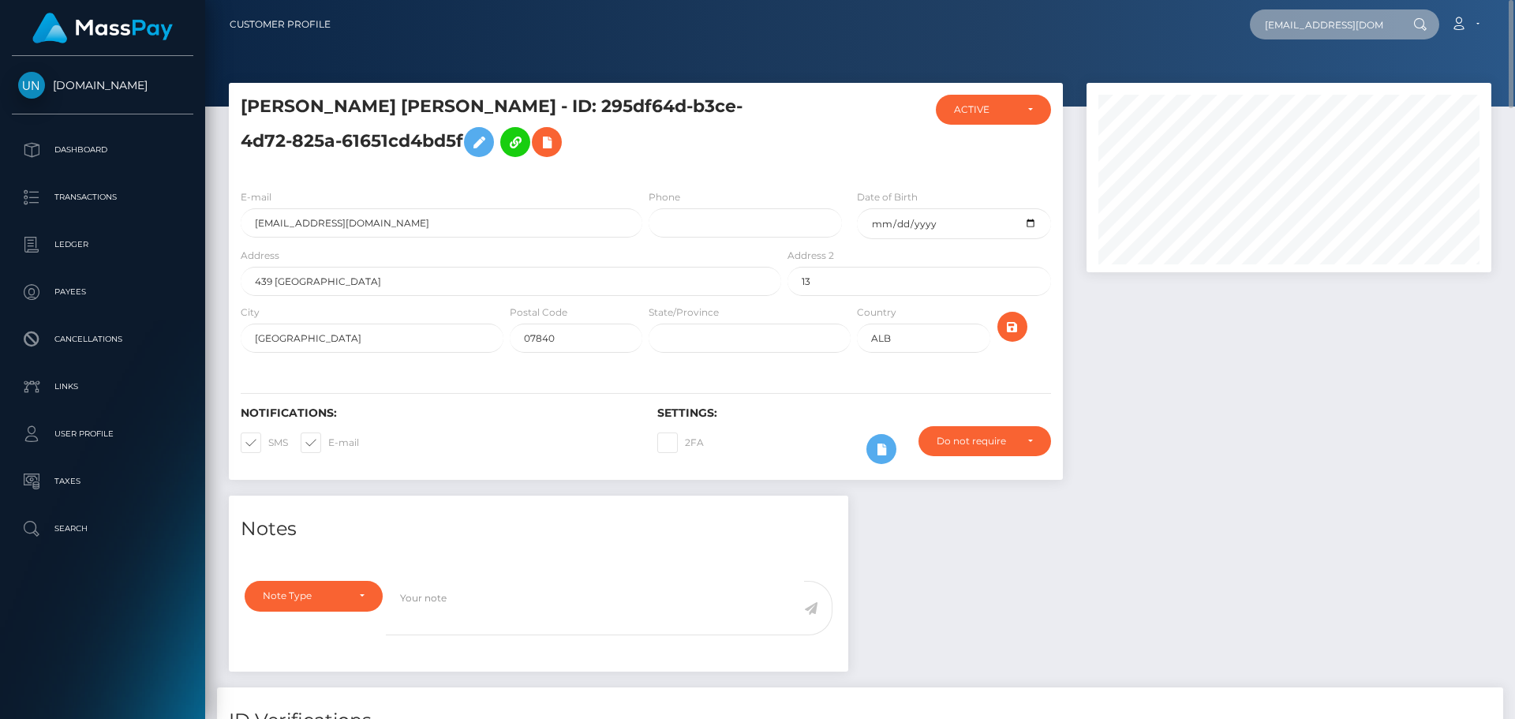
click at [1322, 26] on input "akuripokaadayurerebecca@gmail.com" at bounding box center [1324, 24] width 148 height 30
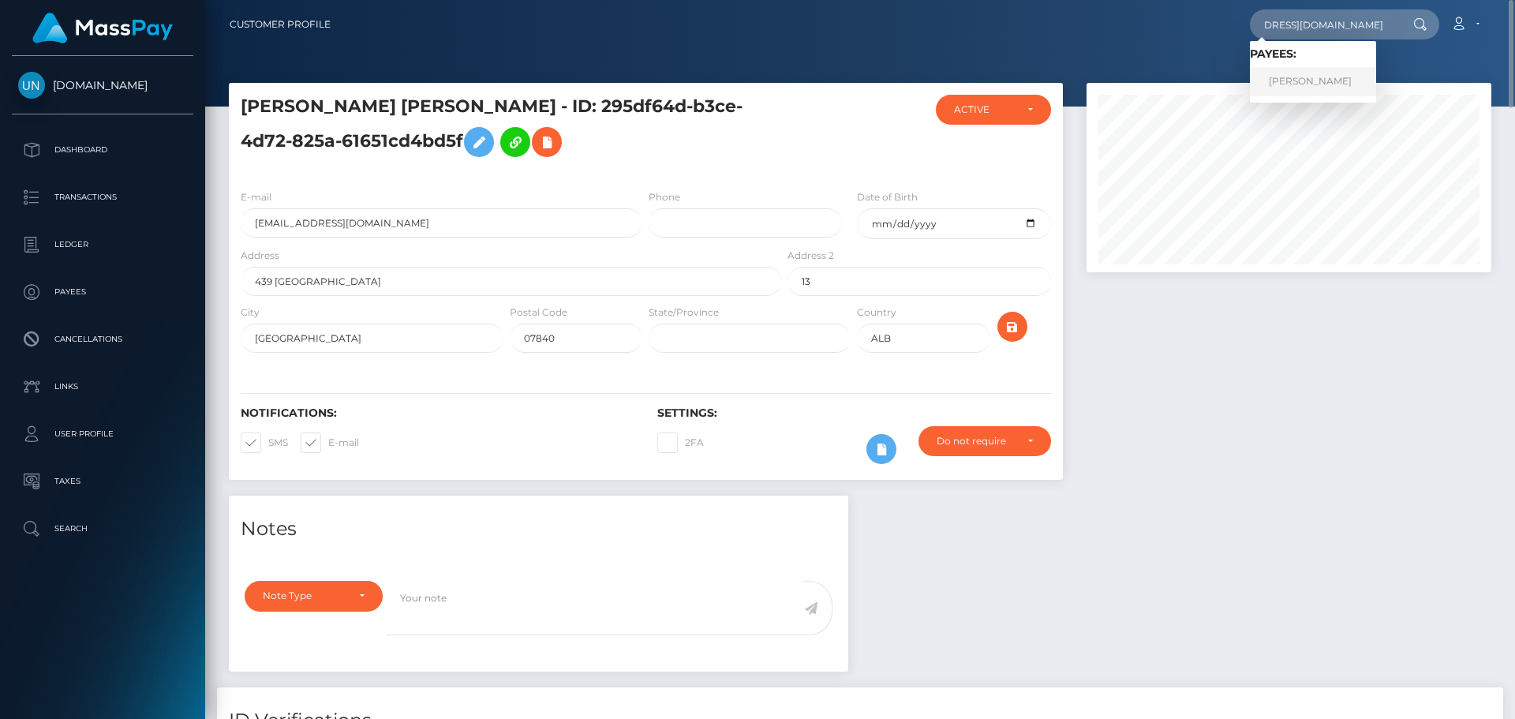
click at [1308, 80] on link "ISSAHAKU ADUNAH" at bounding box center [1313, 81] width 126 height 29
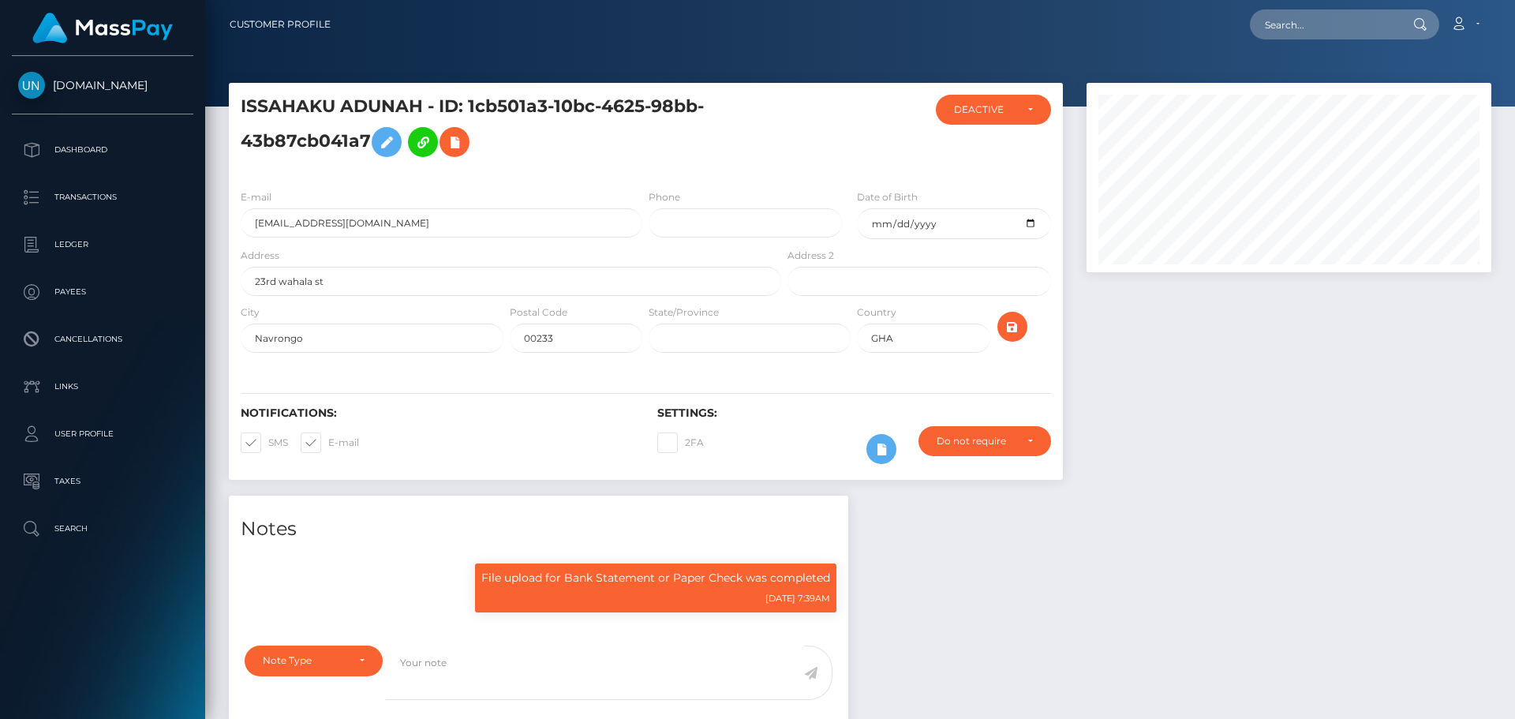
scroll to position [189, 406]
click at [404, 217] on input "[EMAIL_ADDRESS][DOMAIN_NAME]" at bounding box center [442, 222] width 402 height 29
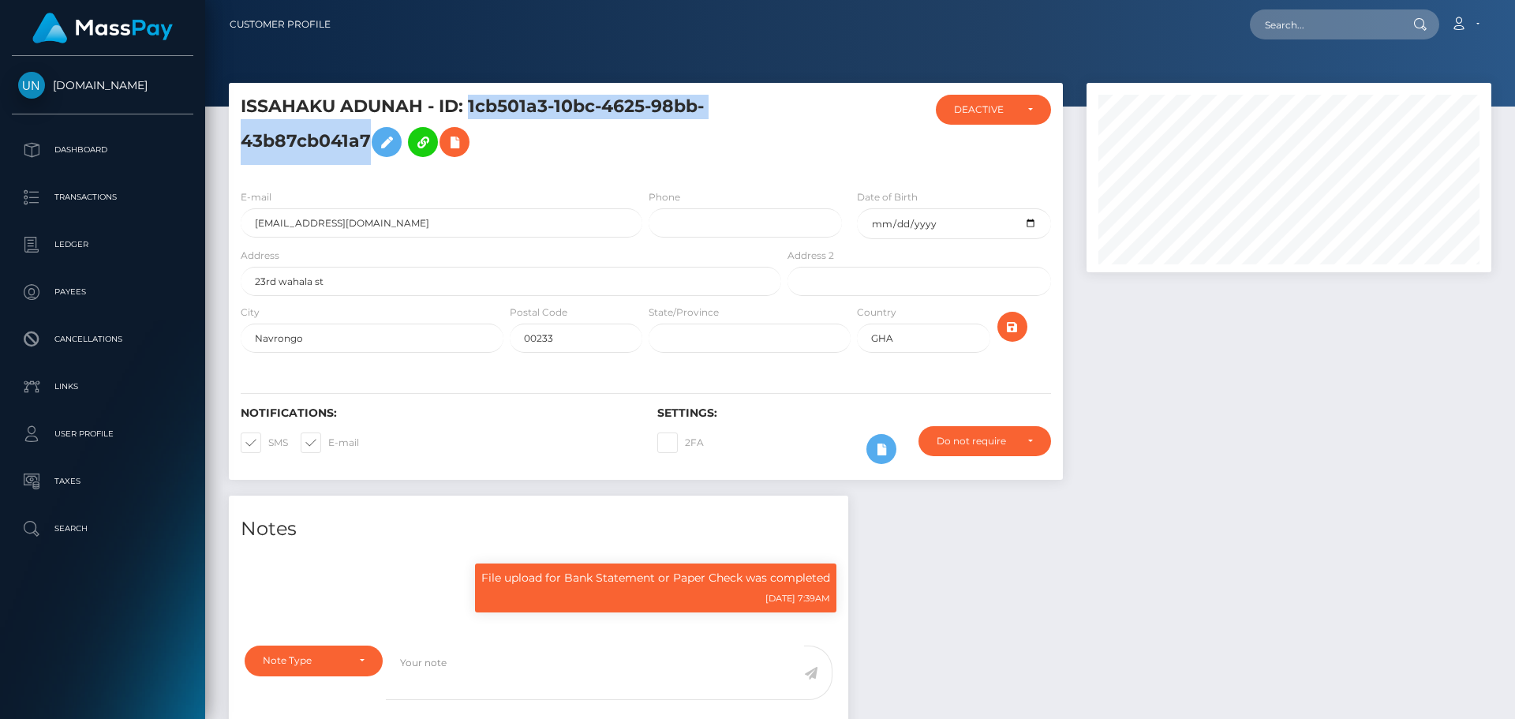
drag, startPoint x: 471, startPoint y: 99, endPoint x: 371, endPoint y: 137, distance: 107.1
click at [371, 137] on h5 "ISSAHAKU ADUNAH - ID: 1cb501a3-10bc-4625-98bb-43b87cb041a7" at bounding box center [507, 130] width 532 height 70
copy h5 "1cb501a3-10bc-4625-98bb-43b87cb041a7"
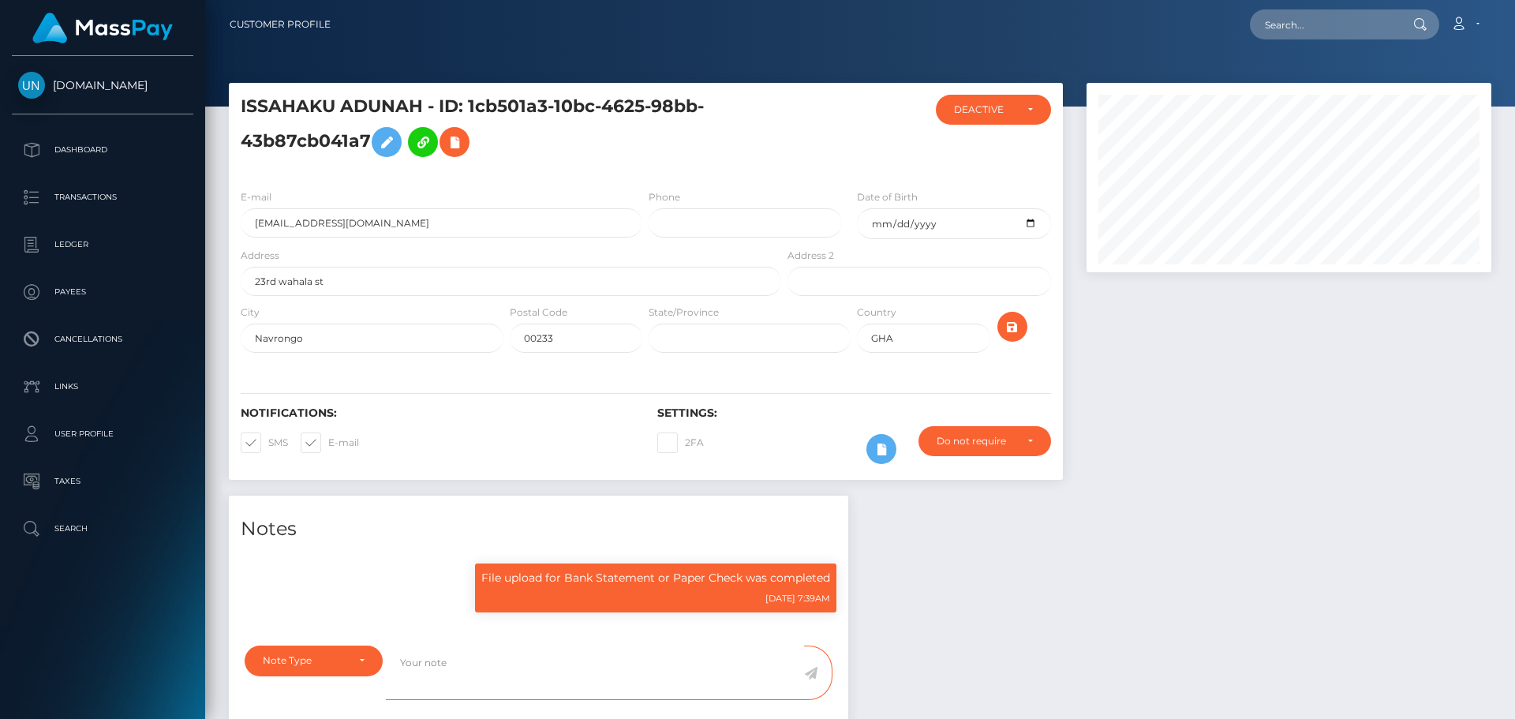
click at [607, 684] on textarea at bounding box center [595, 672] width 418 height 54
paste textarea "1cb501a3-10bc-4625-98bb-43b87cb041a7"
type textarea "1cb501a3-10bc-4625-98bb-43b87cb041a7"
click at [597, 674] on textarea "1cb501a3-10bc-4625-98bb-43b87cb041a7" at bounding box center [595, 672] width 418 height 54
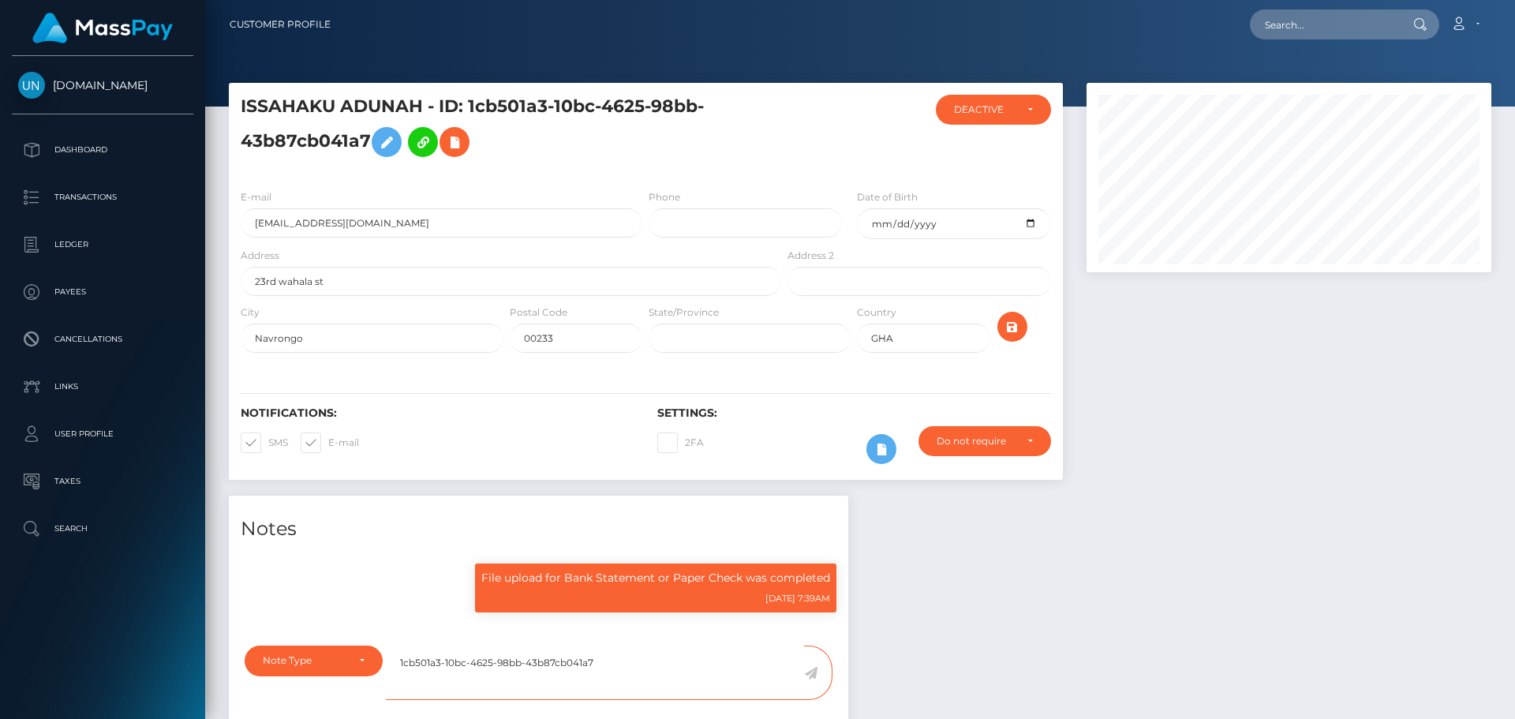
click at [597, 674] on textarea "1cb501a3-10bc-4625-98bb-43b87cb041a7" at bounding box center [595, 672] width 418 height 54
click at [1372, 36] on input "text" at bounding box center [1324, 24] width 148 height 30
paste input "[EMAIL_ADDRESS][DOMAIN_NAME]"
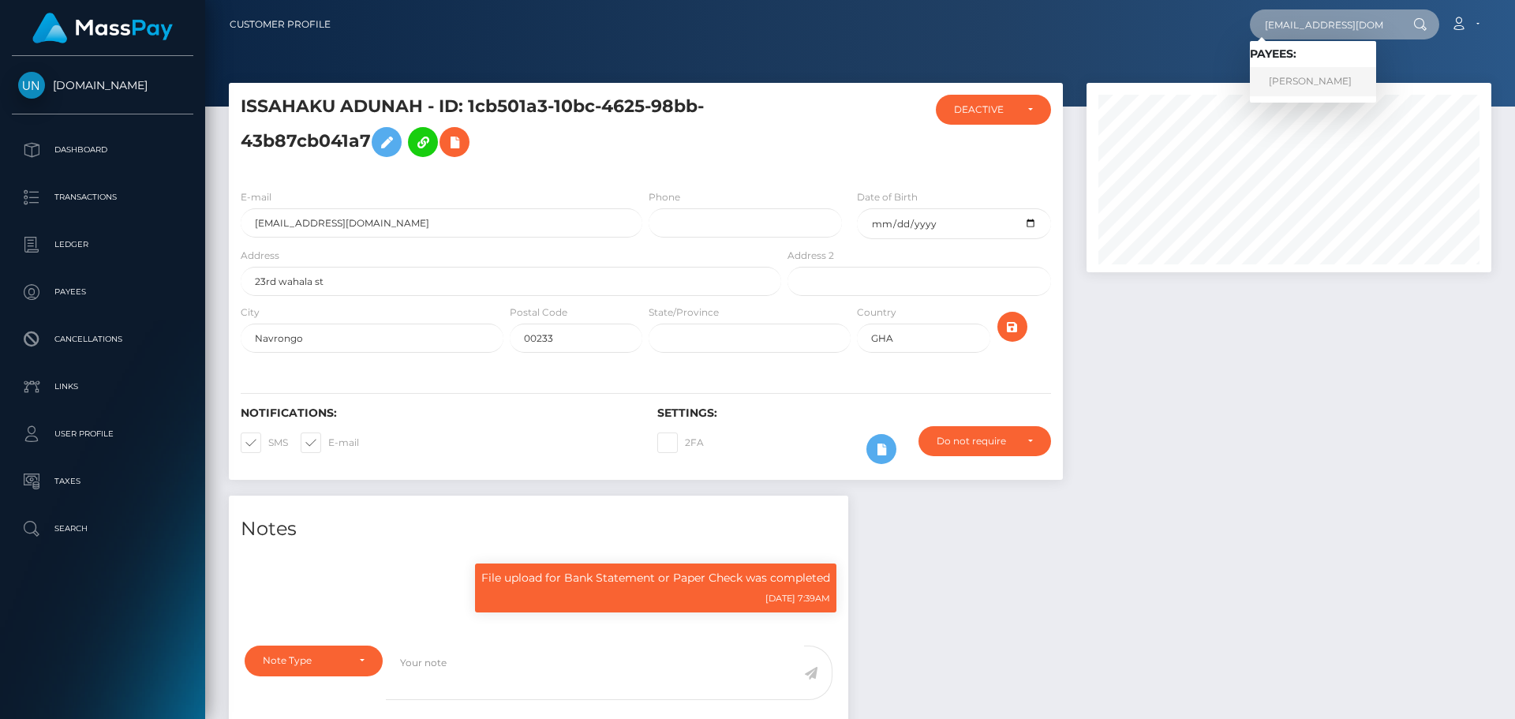
type input "[EMAIL_ADDRESS][DOMAIN_NAME]"
click at [1284, 82] on link "ALLYSON SANCHEZ MERCADO" at bounding box center [1313, 81] width 126 height 29
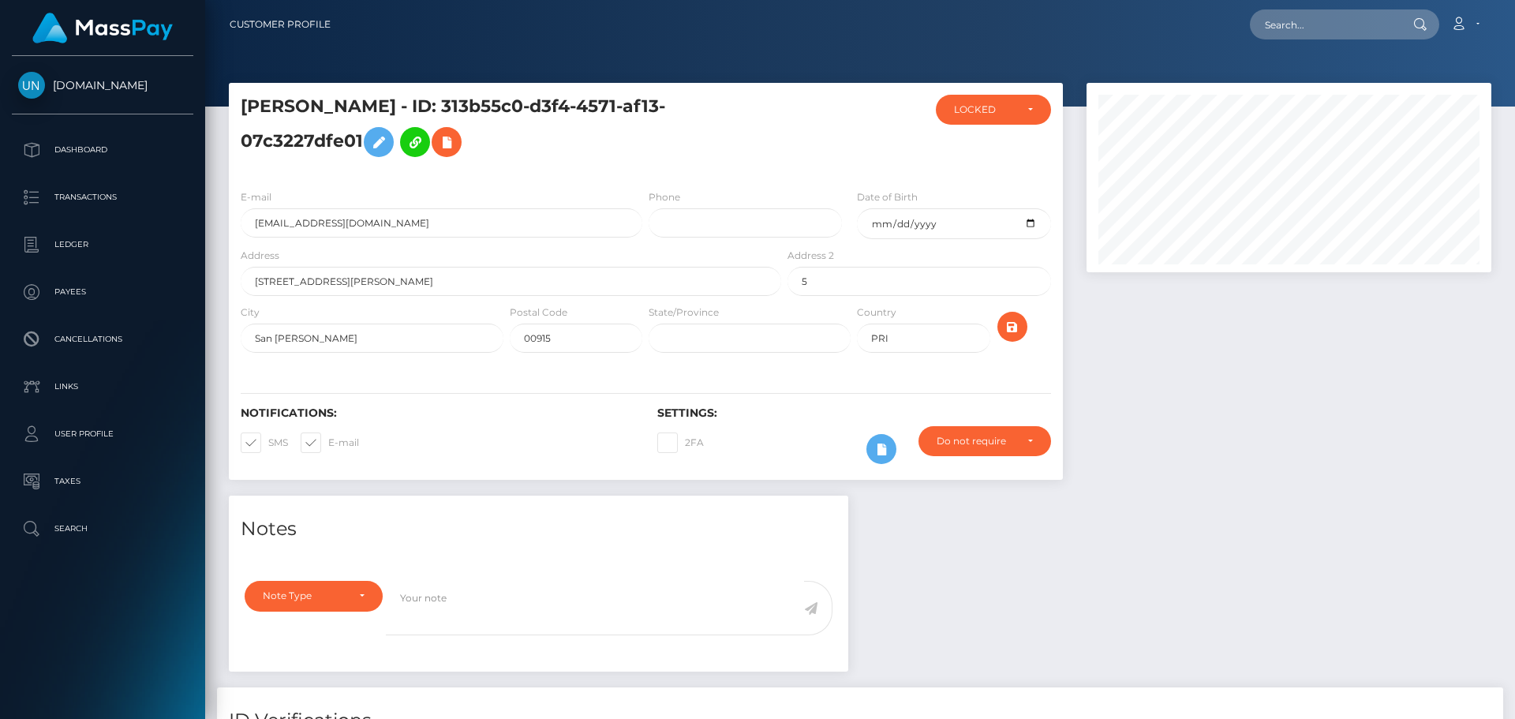
scroll to position [189, 406]
click at [426, 232] on input "[EMAIL_ADDRESS][DOMAIN_NAME]" at bounding box center [442, 222] width 402 height 29
drag, startPoint x: 567, startPoint y: 107, endPoint x: 493, endPoint y: 175, distance: 99.9
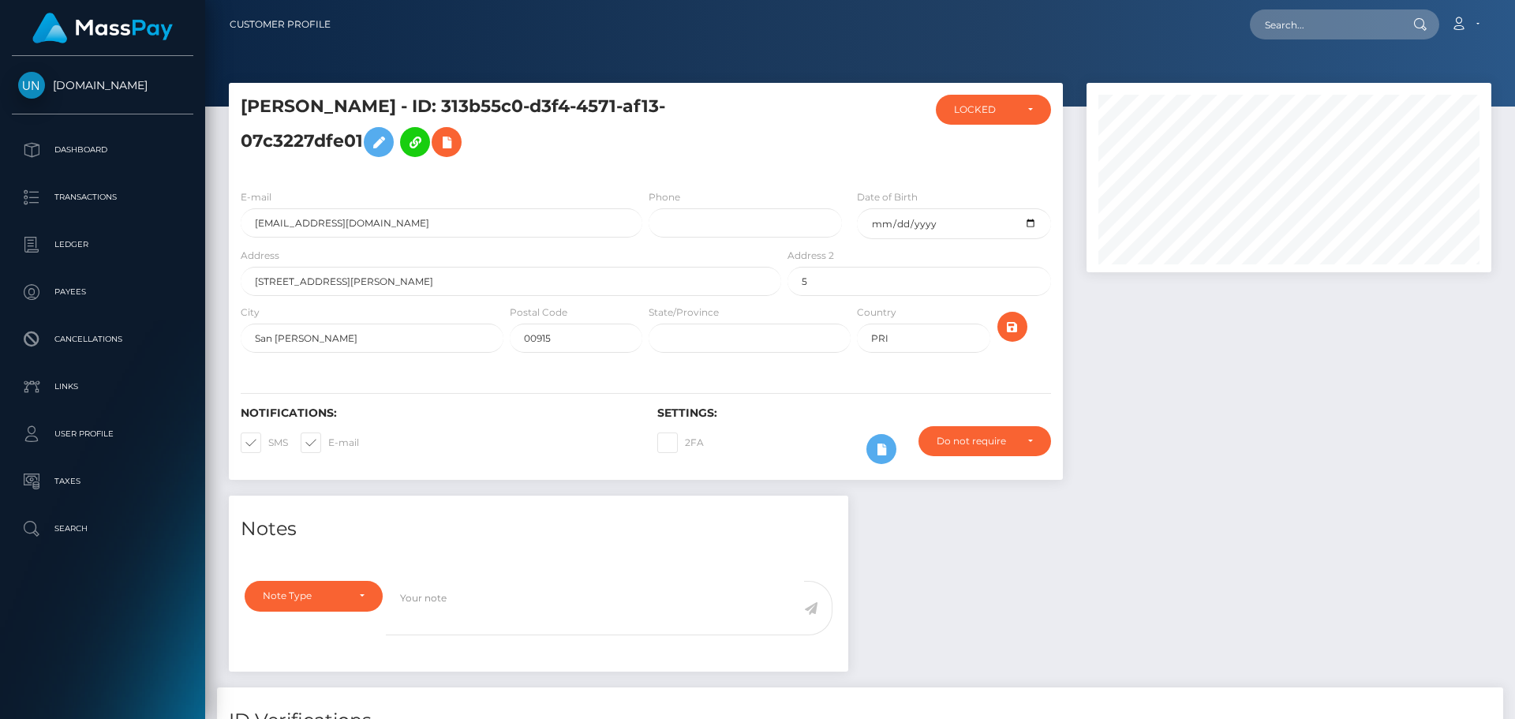
click at [401, 152] on h5 "[PERSON_NAME] - ID: 313b55c0-d3f4-4571-af13-07c3227dfe01" at bounding box center [507, 130] width 532 height 70
copy h5 "313b55c0-d3f4-4571-af13-07c3227dfe01"
click at [507, 589] on textarea at bounding box center [595, 608] width 418 height 54
paste textarea "313b55c0-d3f4-4571-af13-07c3227dfe01"
type textarea "313b55c0-d3f4-4571-af13-07c3227dfe01"
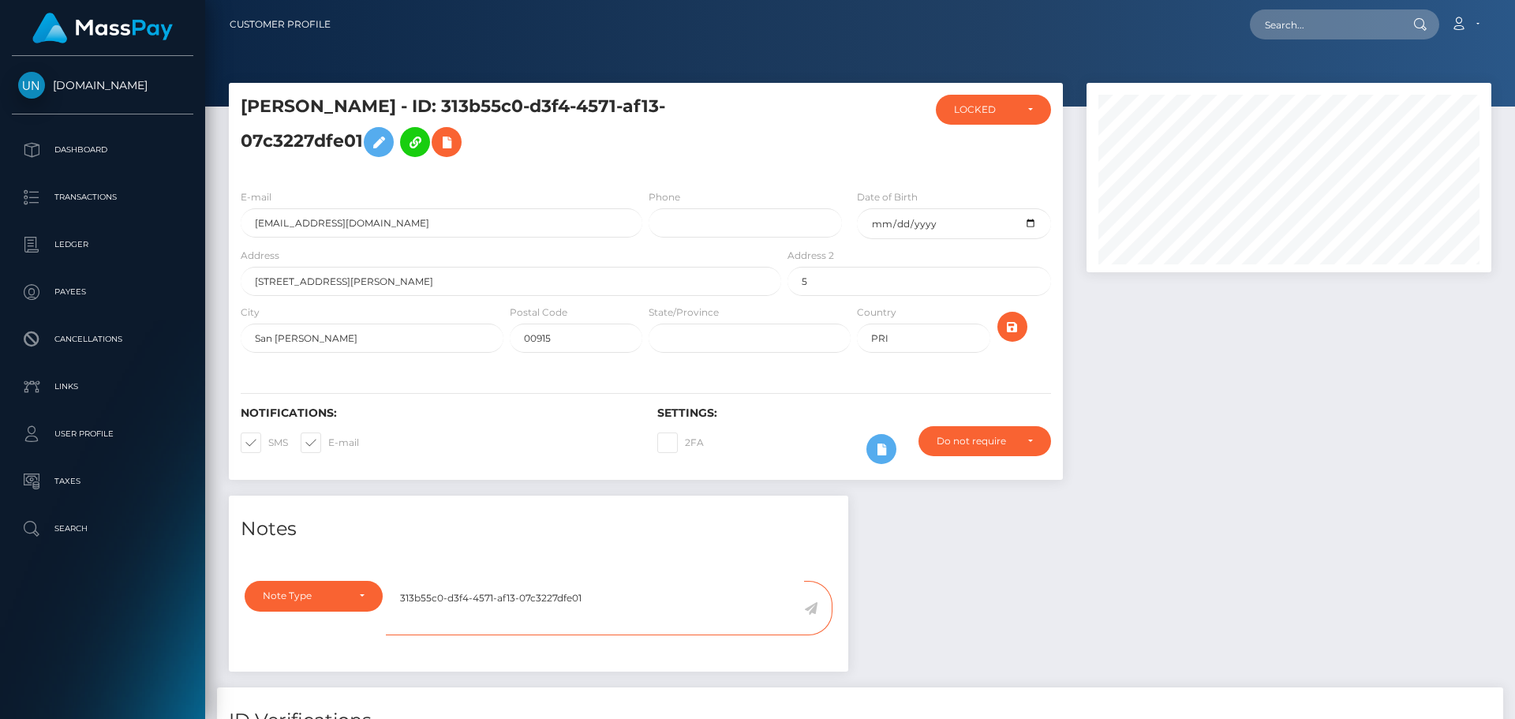
click at [507, 589] on textarea "313b55c0-d3f4-4571-af13-07c3227dfe01" at bounding box center [595, 608] width 418 height 54
click at [1295, 7] on nav "Customer Profile Loading... Loading... Account" at bounding box center [860, 24] width 1310 height 49
click at [1298, 28] on input "text" at bounding box center [1324, 24] width 148 height 30
paste input "[DOMAIN_NAME][EMAIL_ADDRESS][DOMAIN_NAME]"
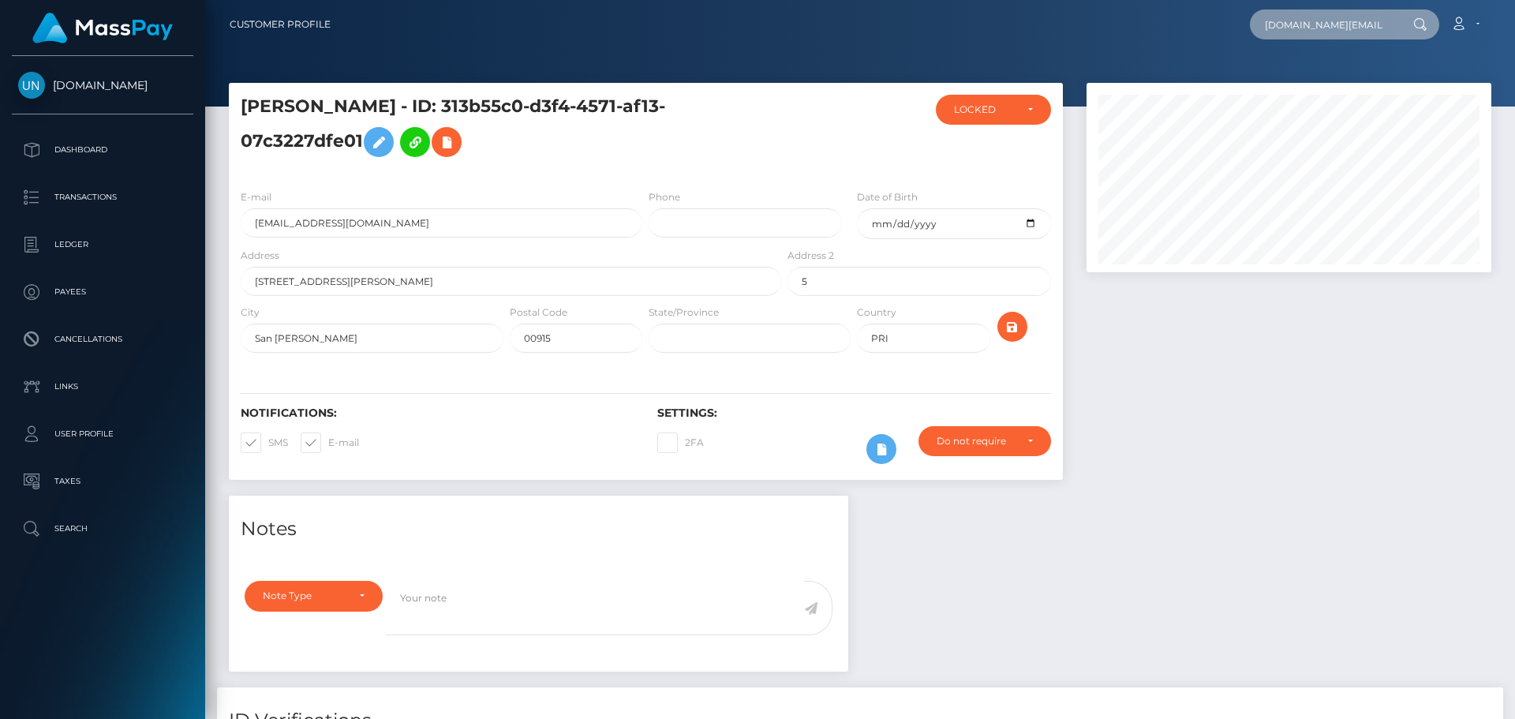
scroll to position [0, 12]
type input "[DOMAIN_NAME][EMAIL_ADDRESS][DOMAIN_NAME]"
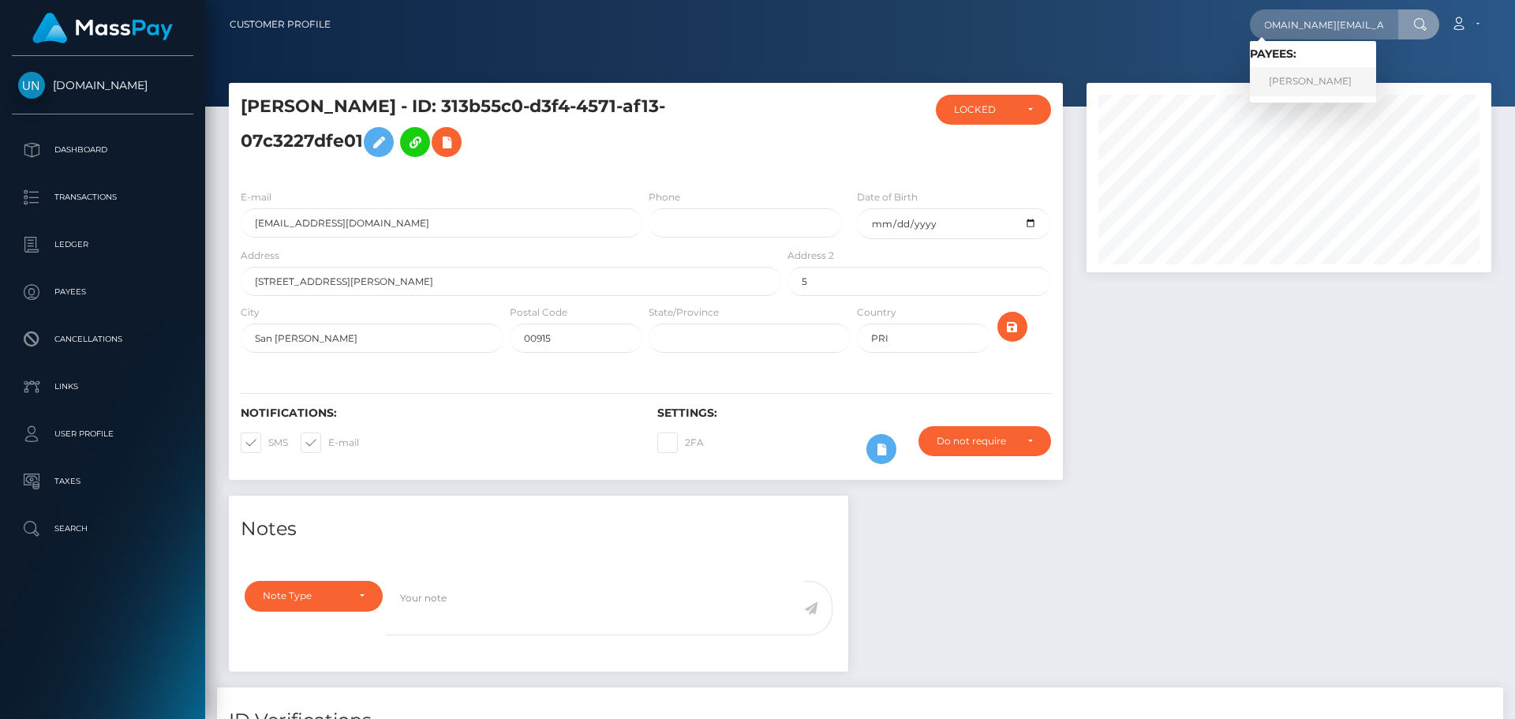
drag, startPoint x: 1332, startPoint y: 88, endPoint x: 1322, endPoint y: 88, distance: 10.3
click at [1332, 88] on link "ISMAIL BEN YOUSSEF" at bounding box center [1313, 81] width 126 height 29
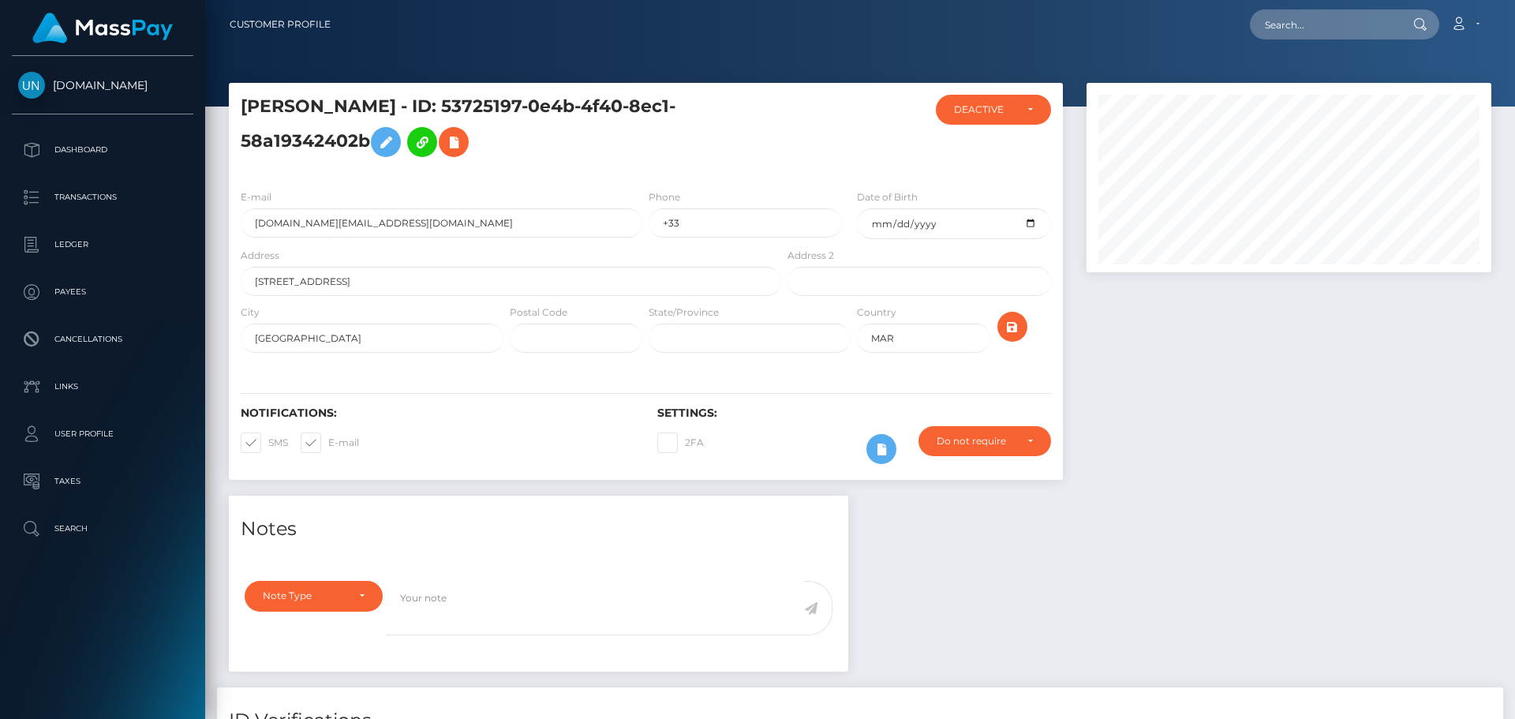
scroll to position [189, 406]
click at [395, 224] on input "[DOMAIN_NAME][EMAIL_ADDRESS][DOMAIN_NAME]" at bounding box center [442, 222] width 402 height 29
drag, startPoint x: 485, startPoint y: 102, endPoint x: 368, endPoint y: 141, distance: 124.0
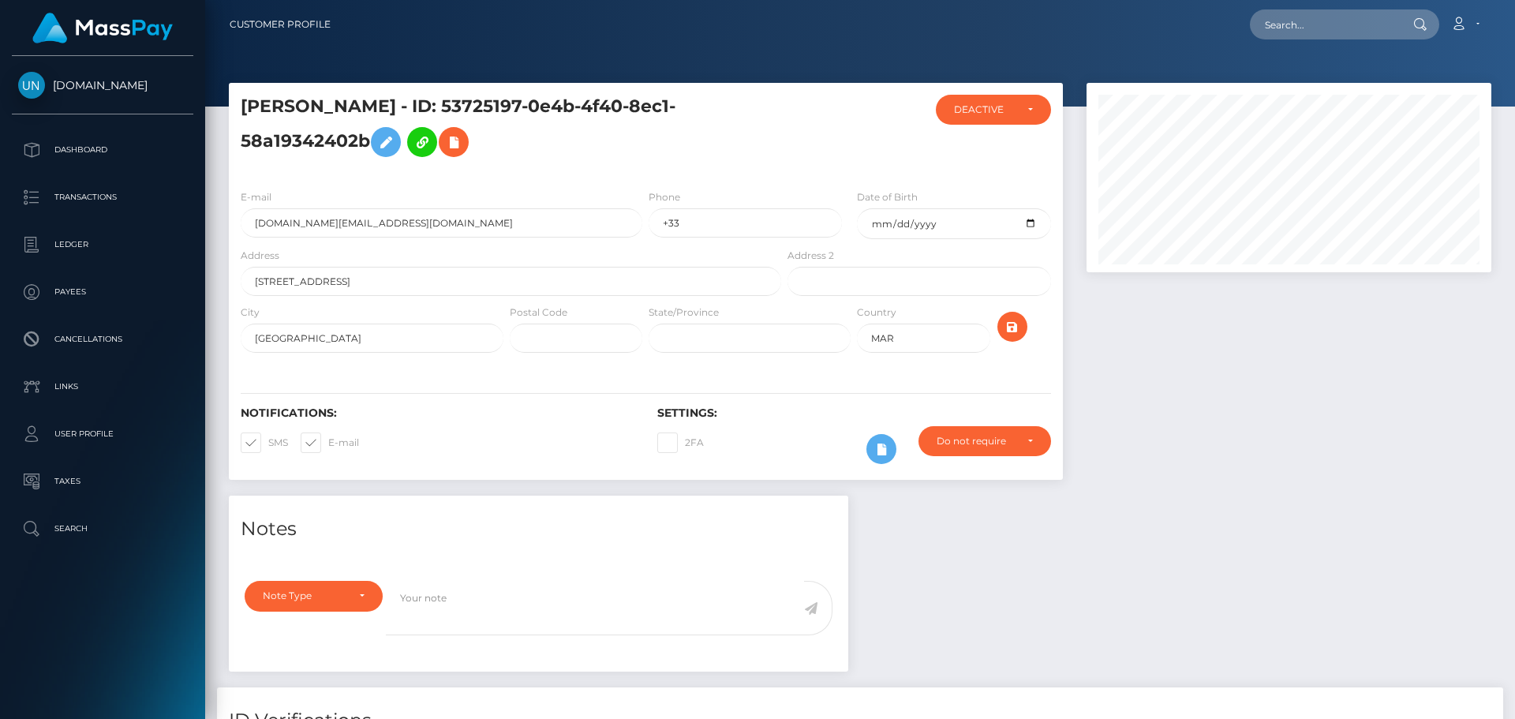
click at [368, 141] on h5 "[PERSON_NAME] - ID: 53725197-0e4b-4f40-8ec1-58a19342402b" at bounding box center [507, 130] width 532 height 70
copy h5 "53725197-0e4b-4f40-8ec1-58a19342402b"
click at [671, 593] on textarea at bounding box center [595, 608] width 418 height 54
paste textarea "53725197-0e4b-4f40-8ec1-58a19342402b"
type textarea "53725197-0e4b-4f40-8ec1-58a19342402b"
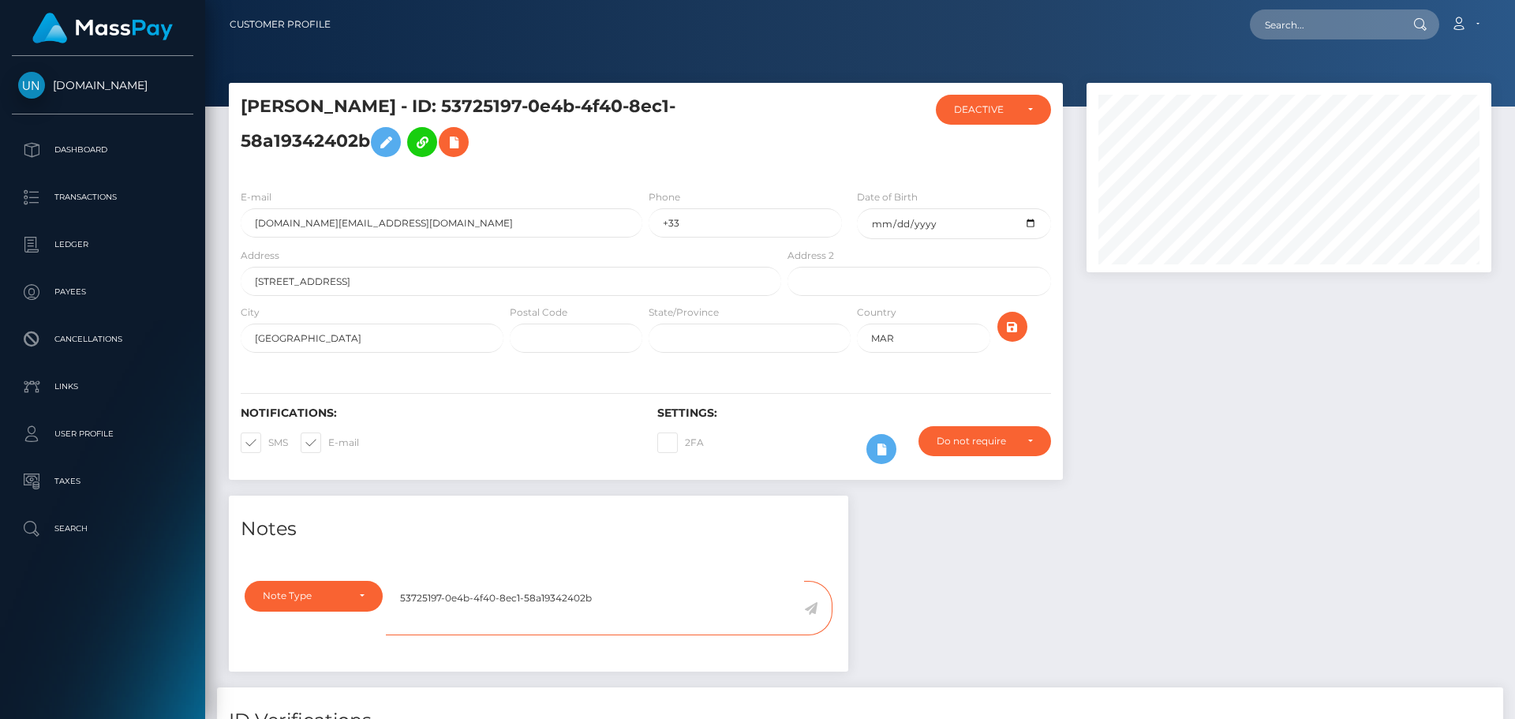
click at [663, 593] on textarea "53725197-0e4b-4f40-8ec1-58a19342402b" at bounding box center [595, 608] width 418 height 54
